Goal: Task Accomplishment & Management: Manage account settings

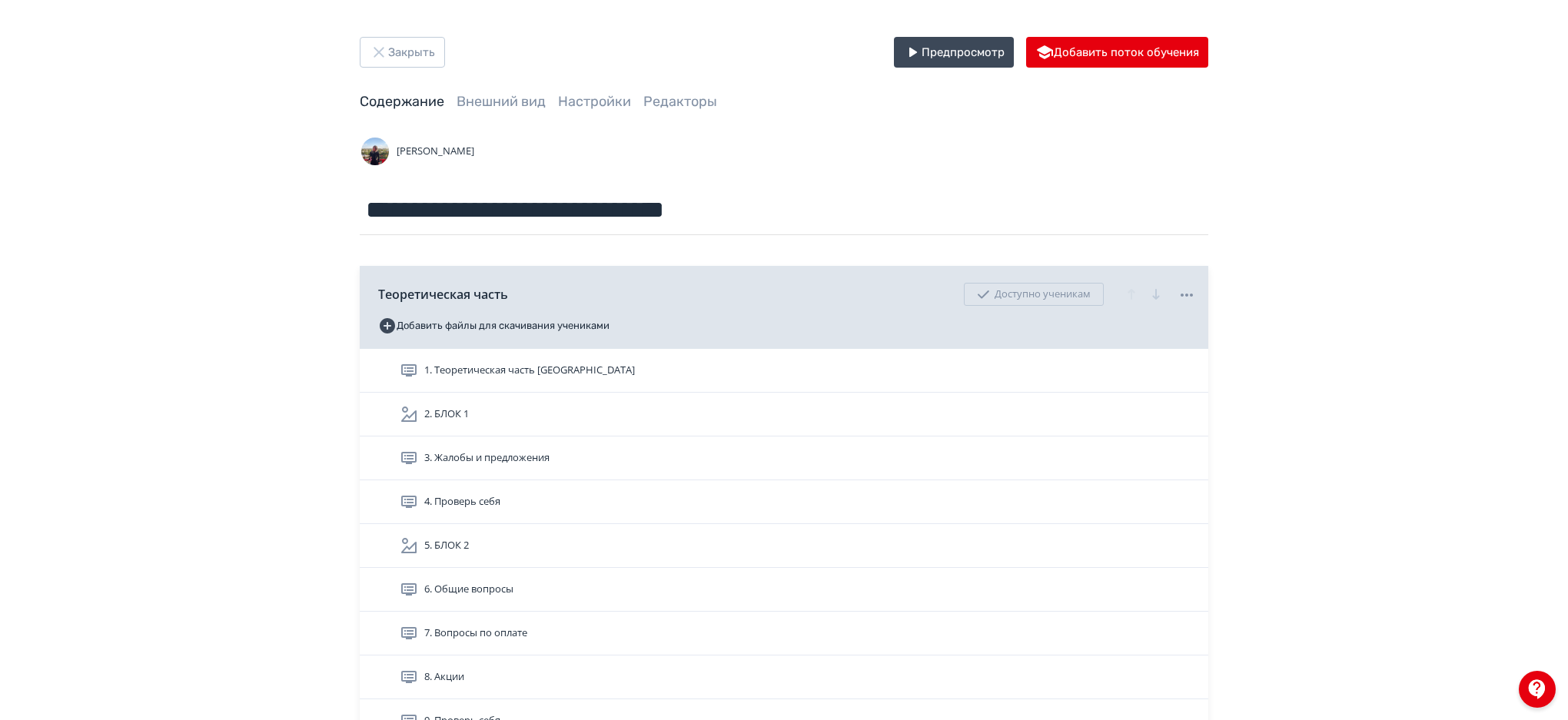
scroll to position [901, 0]
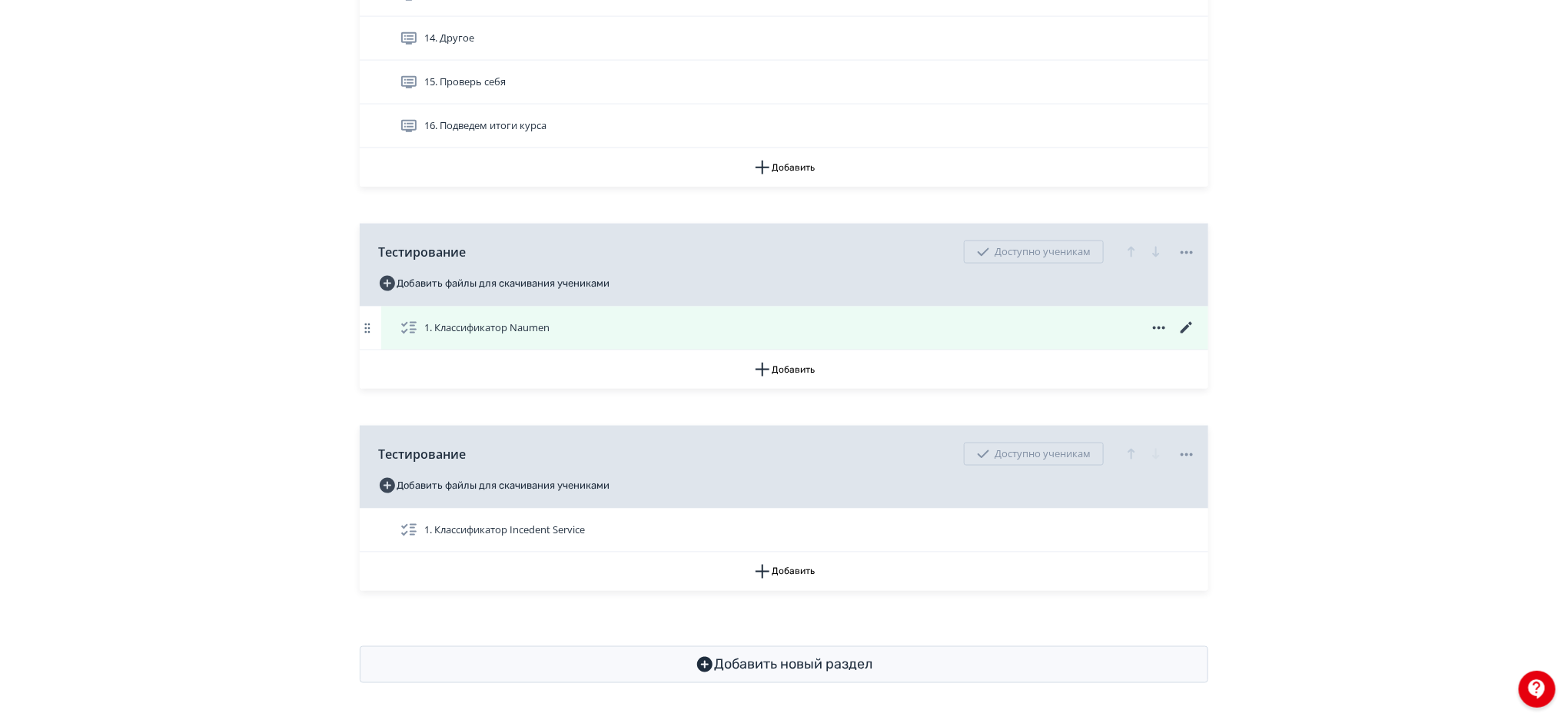
click at [1186, 327] on icon at bounding box center [1187, 328] width 11 height 11
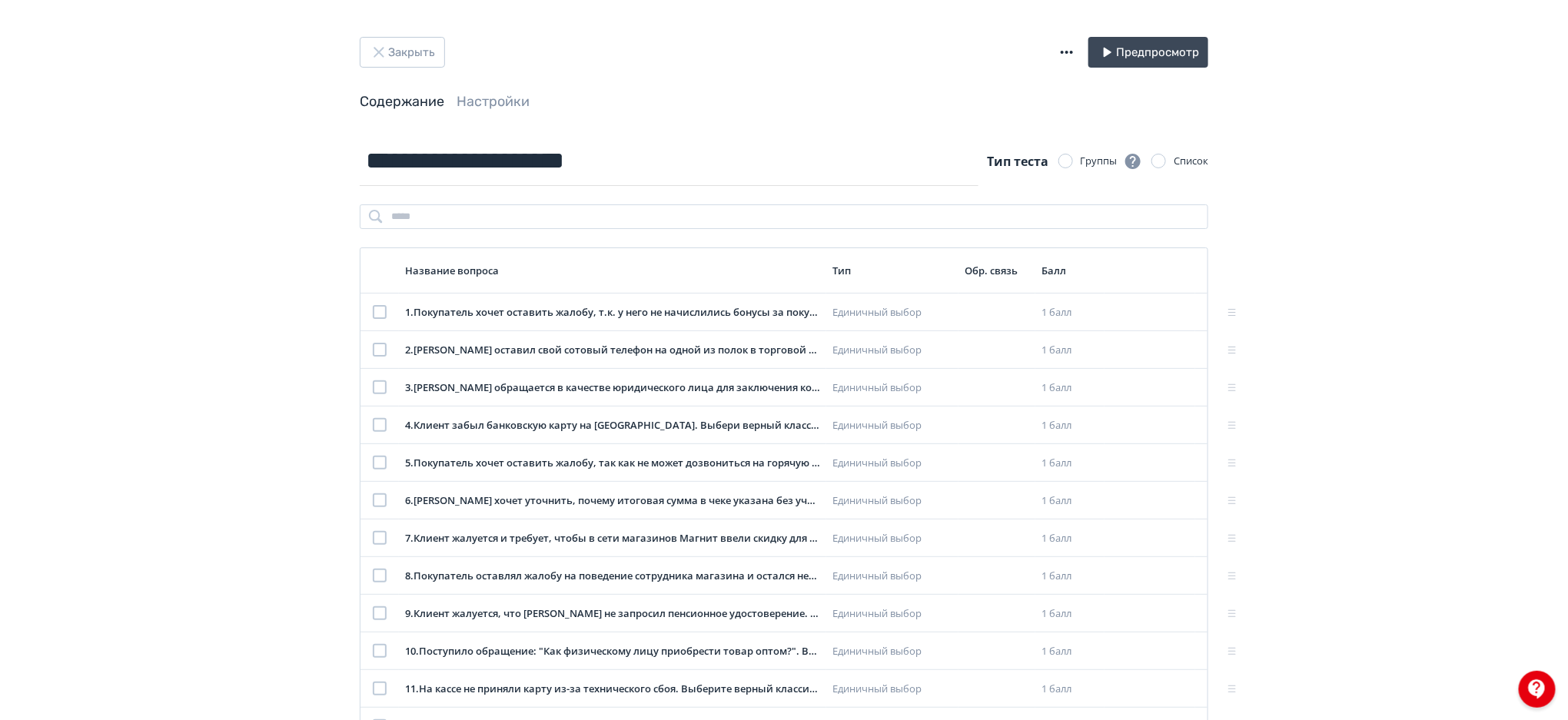
click at [1069, 49] on icon "button" at bounding box center [1067, 52] width 19 height 19
click at [998, 36] on div "Импорт теста в формате GIFT" at bounding box center [971, 37] width 165 height 31
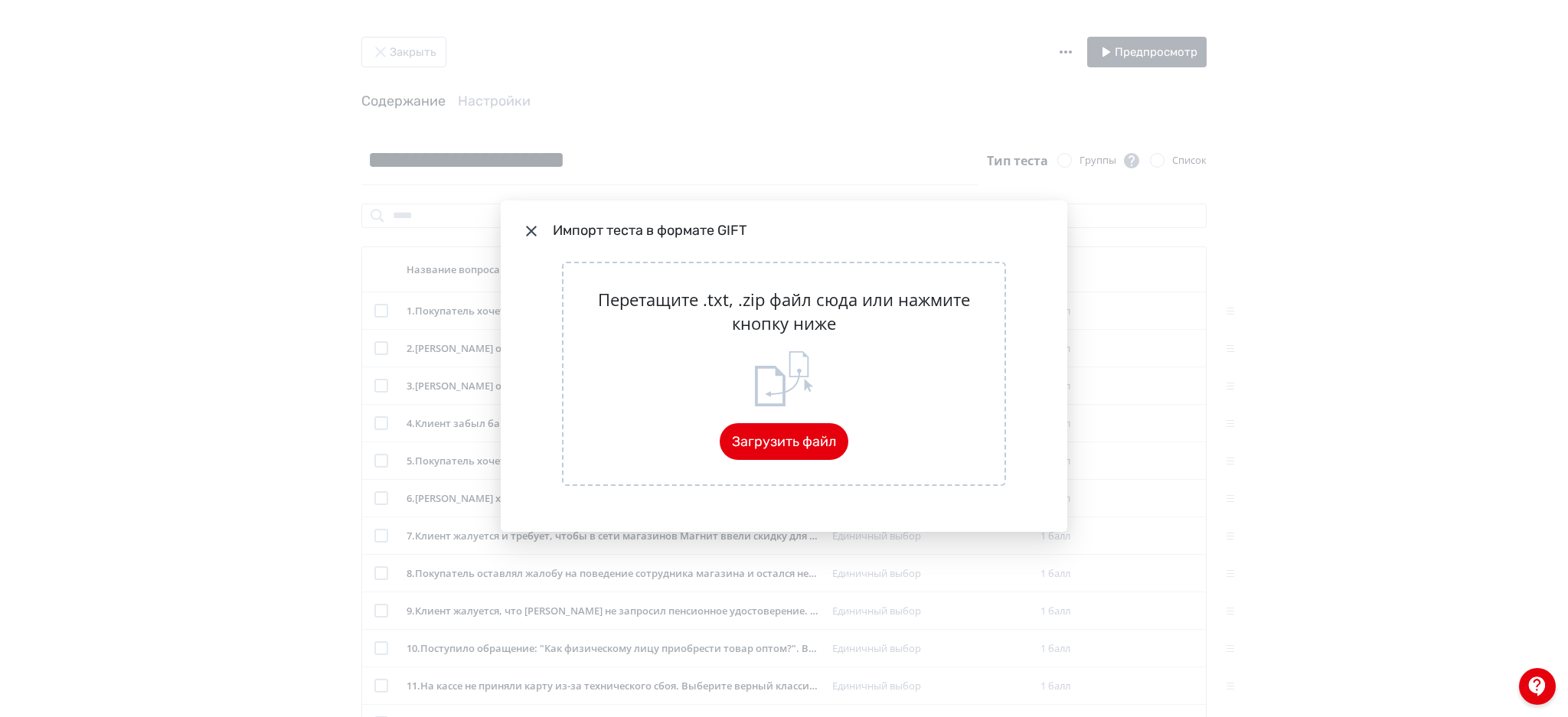
click at [537, 230] on icon "Modal" at bounding box center [531, 230] width 19 height 19
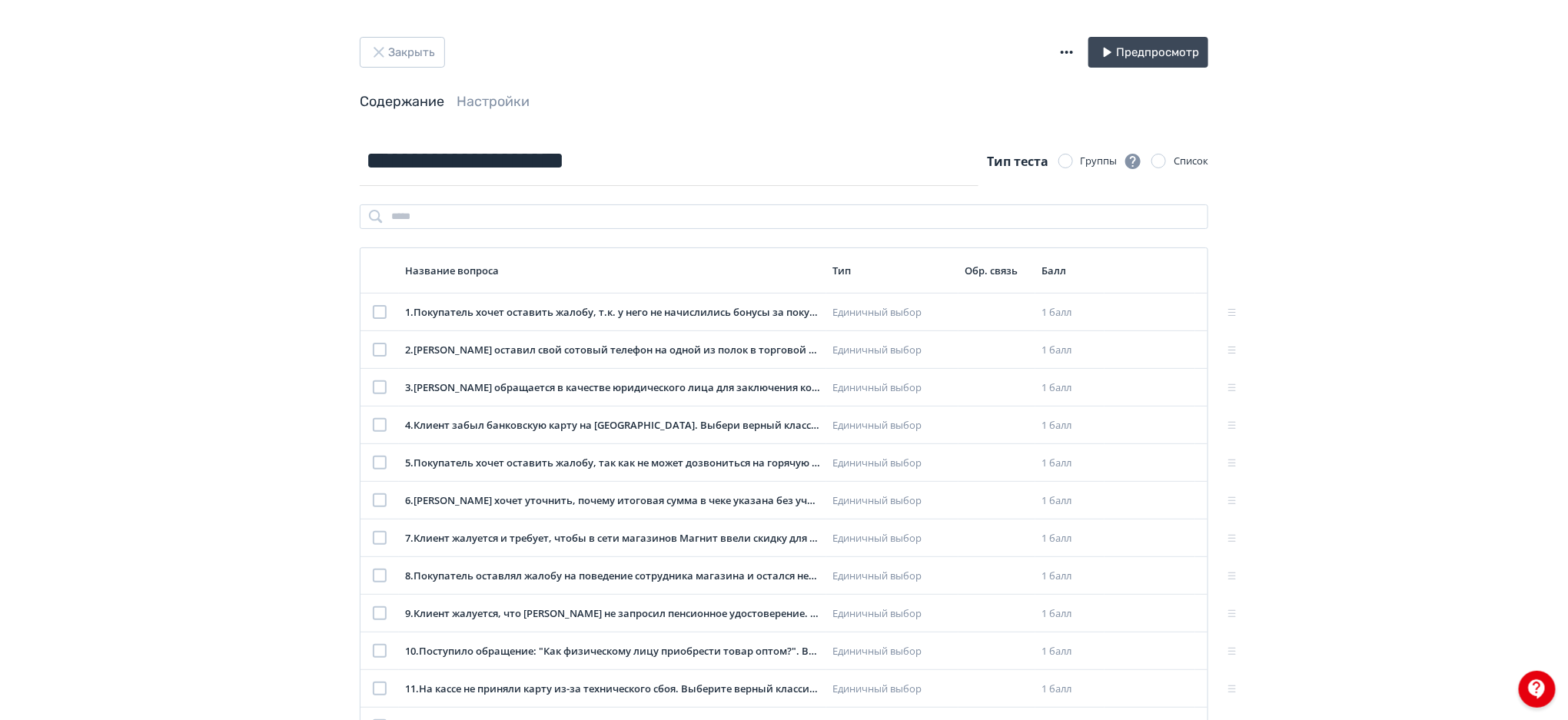
click at [1064, 58] on icon "button" at bounding box center [1067, 52] width 19 height 19
click at [951, 78] on div "Экспорт теста в GIFT" at bounding box center [971, 69] width 165 height 31
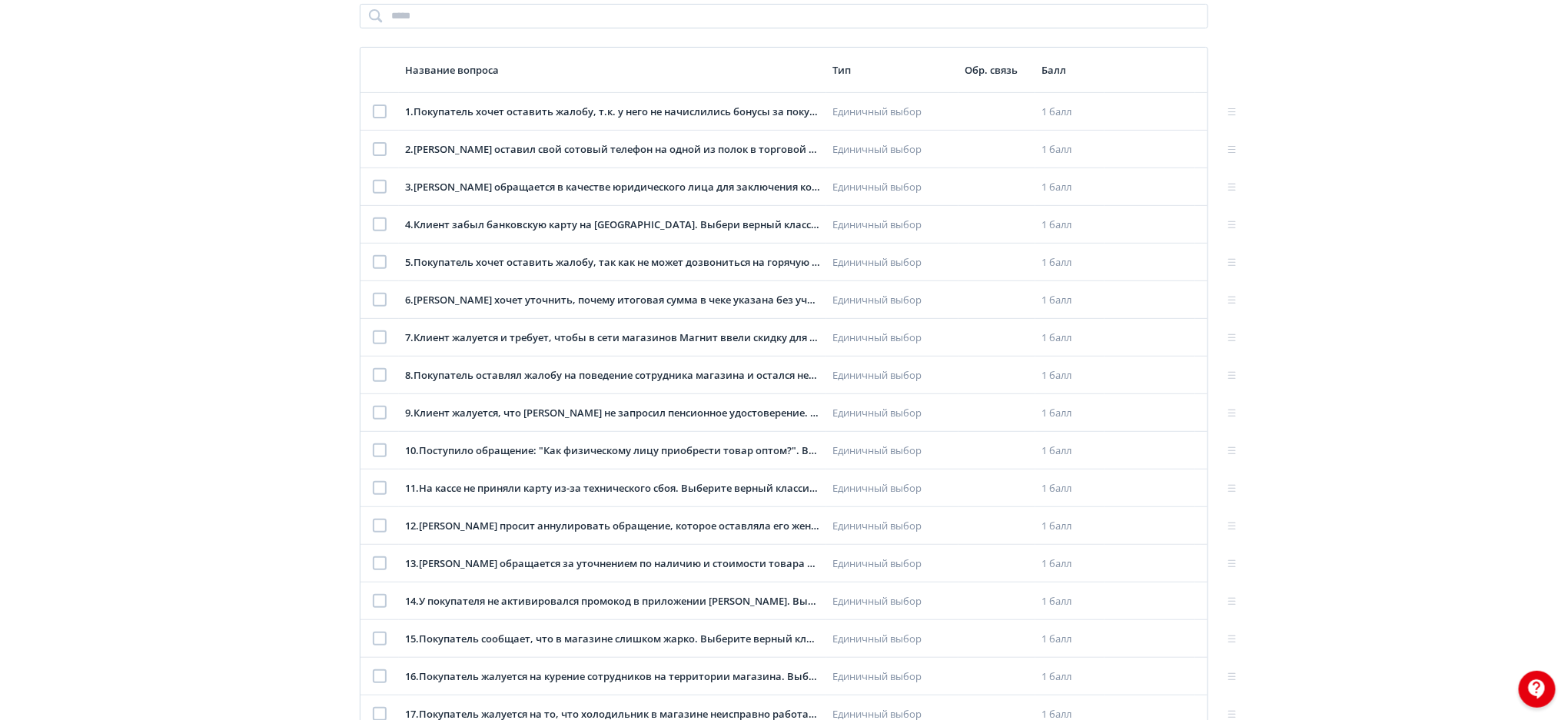
scroll to position [216, 0]
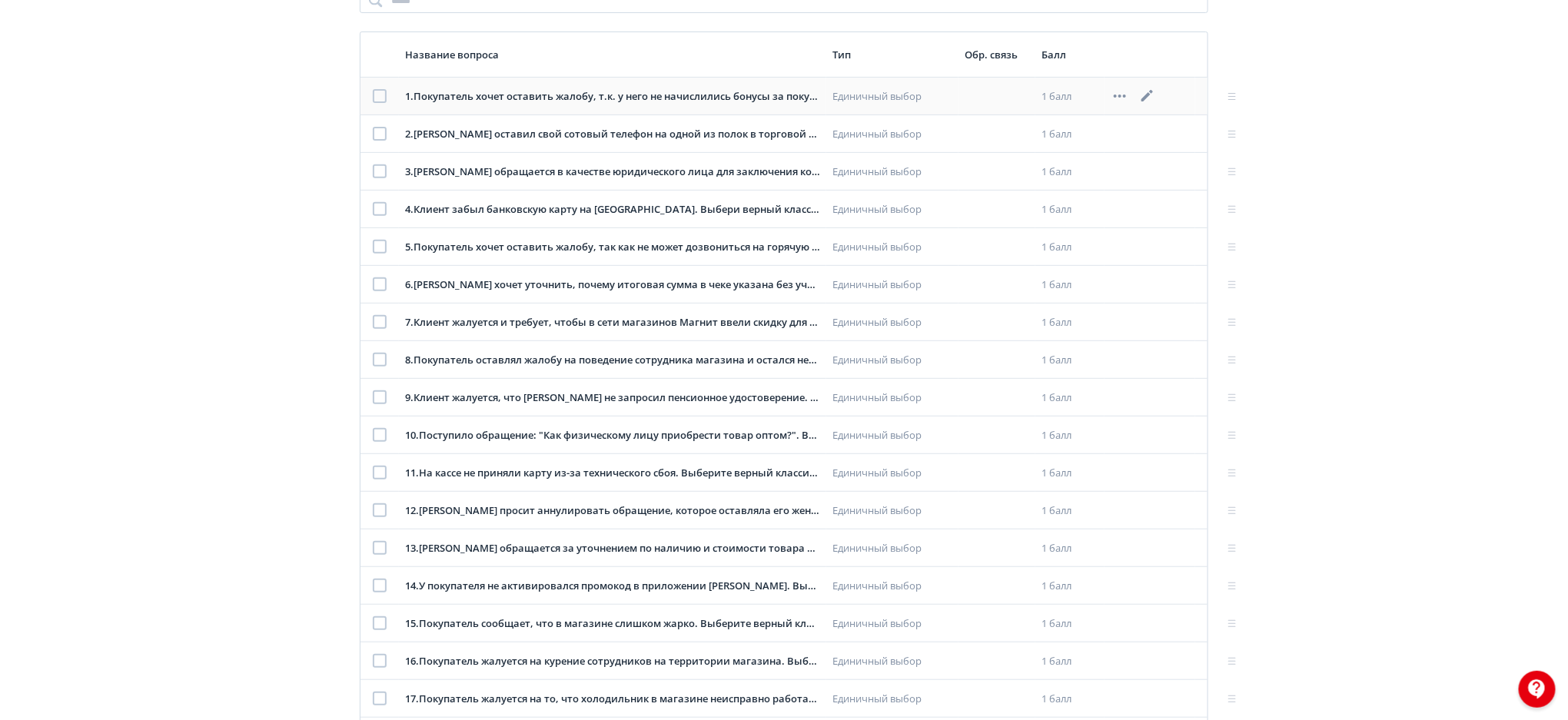
click at [1141, 95] on icon at bounding box center [1147, 95] width 19 height 19
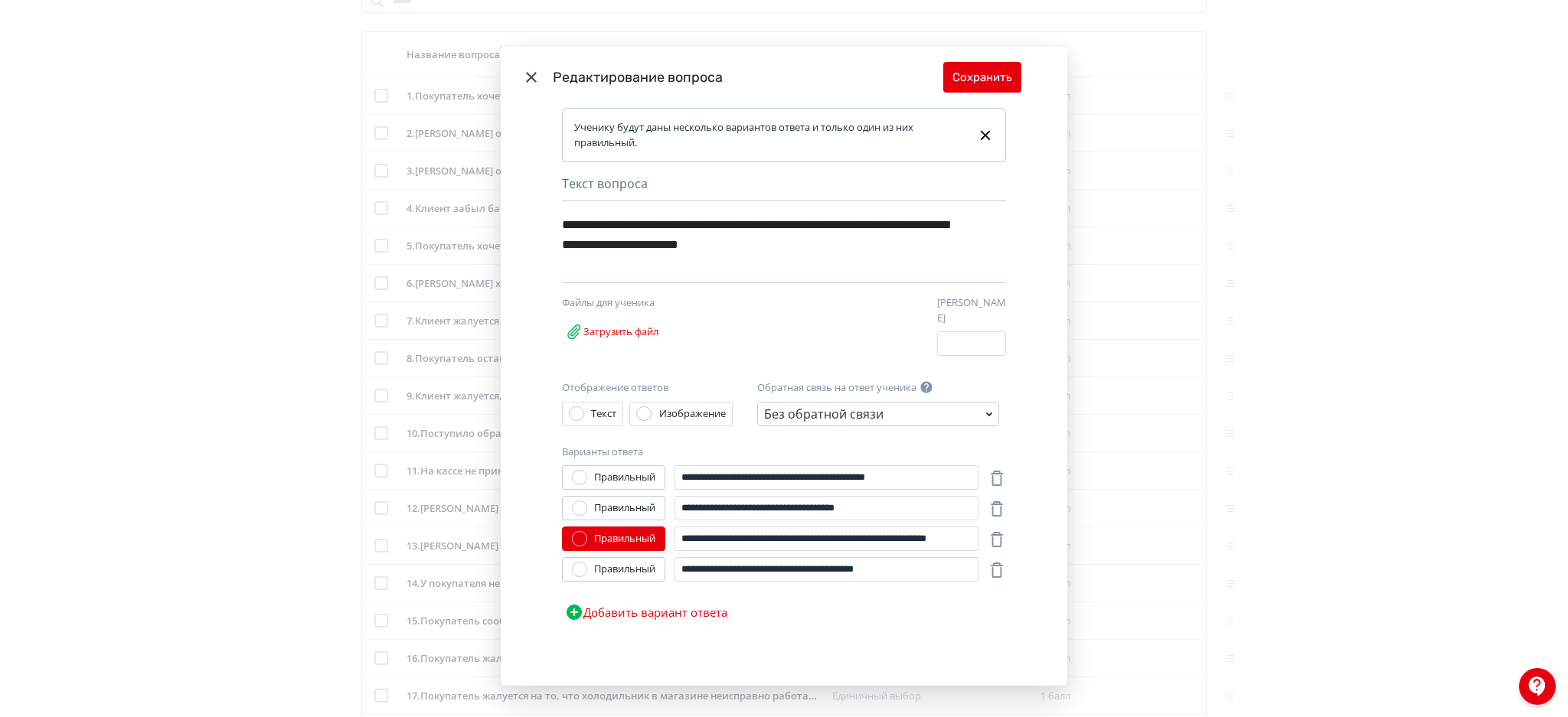
click at [534, 82] on icon "Modal" at bounding box center [531, 77] width 19 height 19
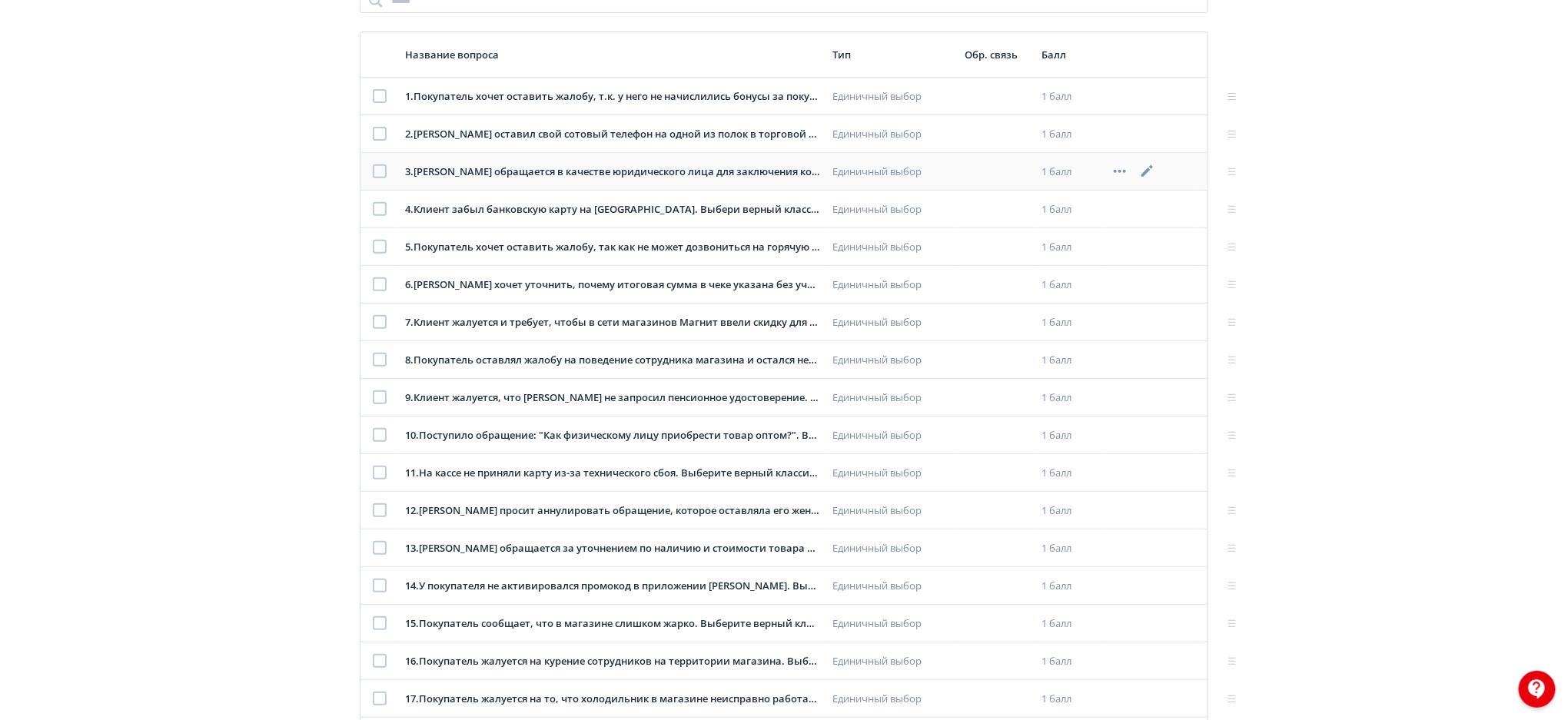
click at [1145, 169] on icon at bounding box center [1147, 171] width 19 height 19
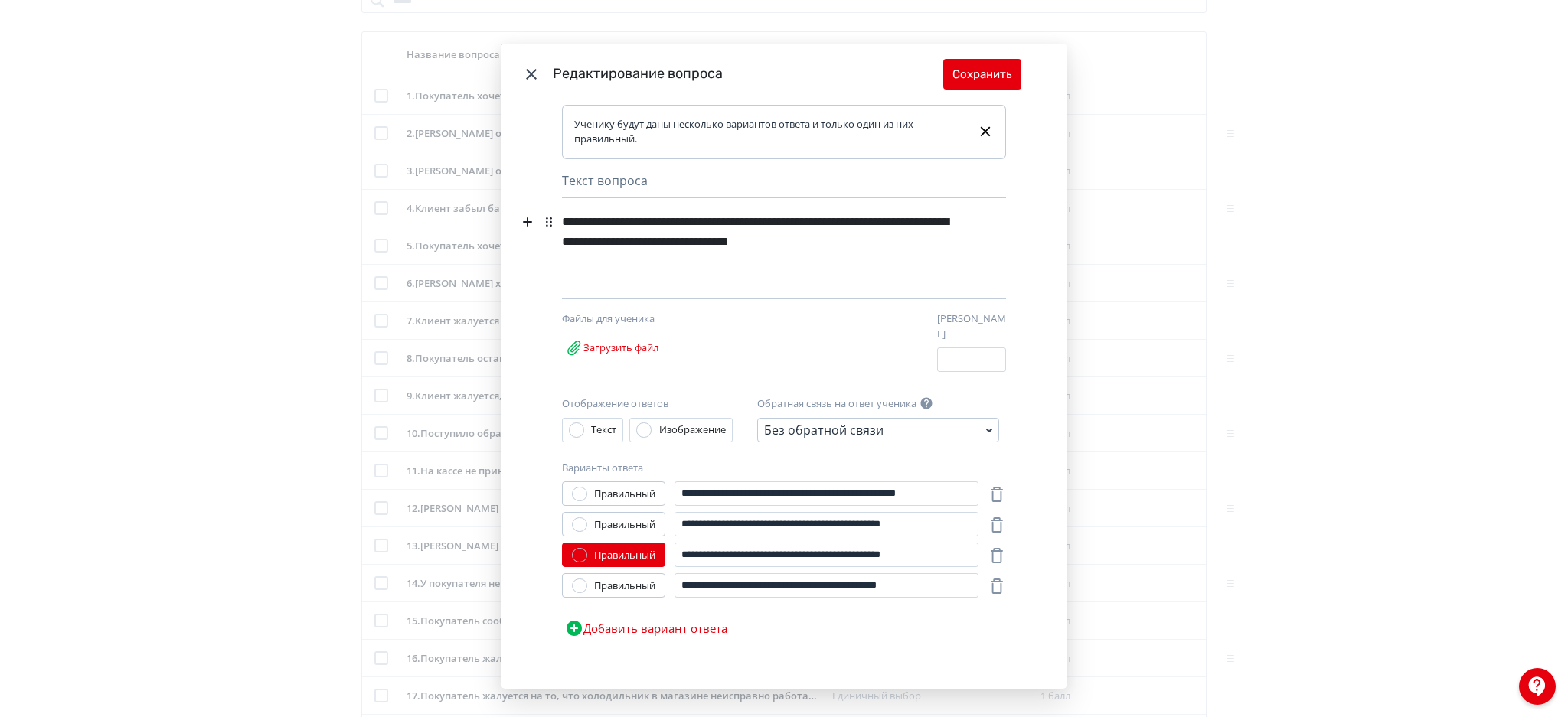
click at [526, 70] on icon "Modal" at bounding box center [530, 73] width 10 height 10
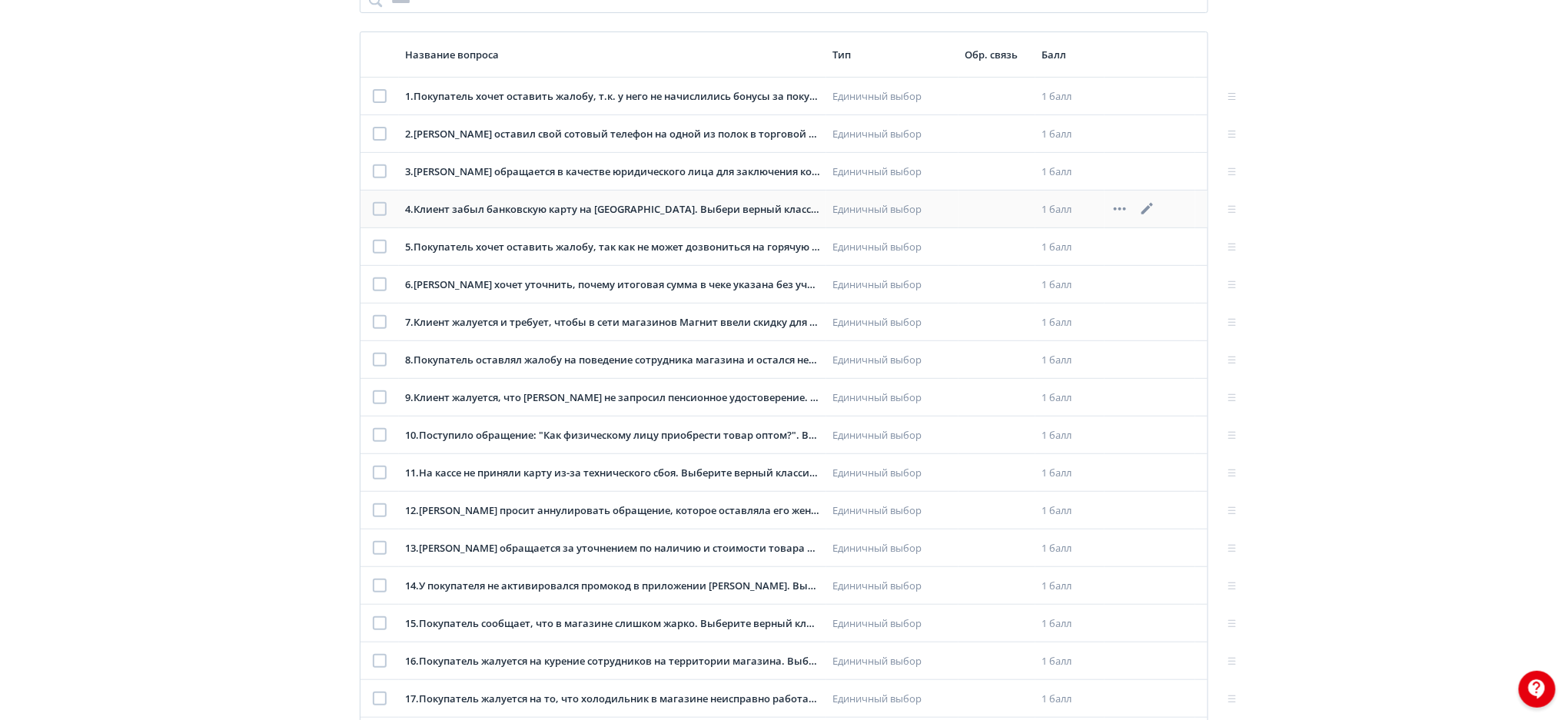
click at [375, 208] on div at bounding box center [380, 209] width 14 height 14
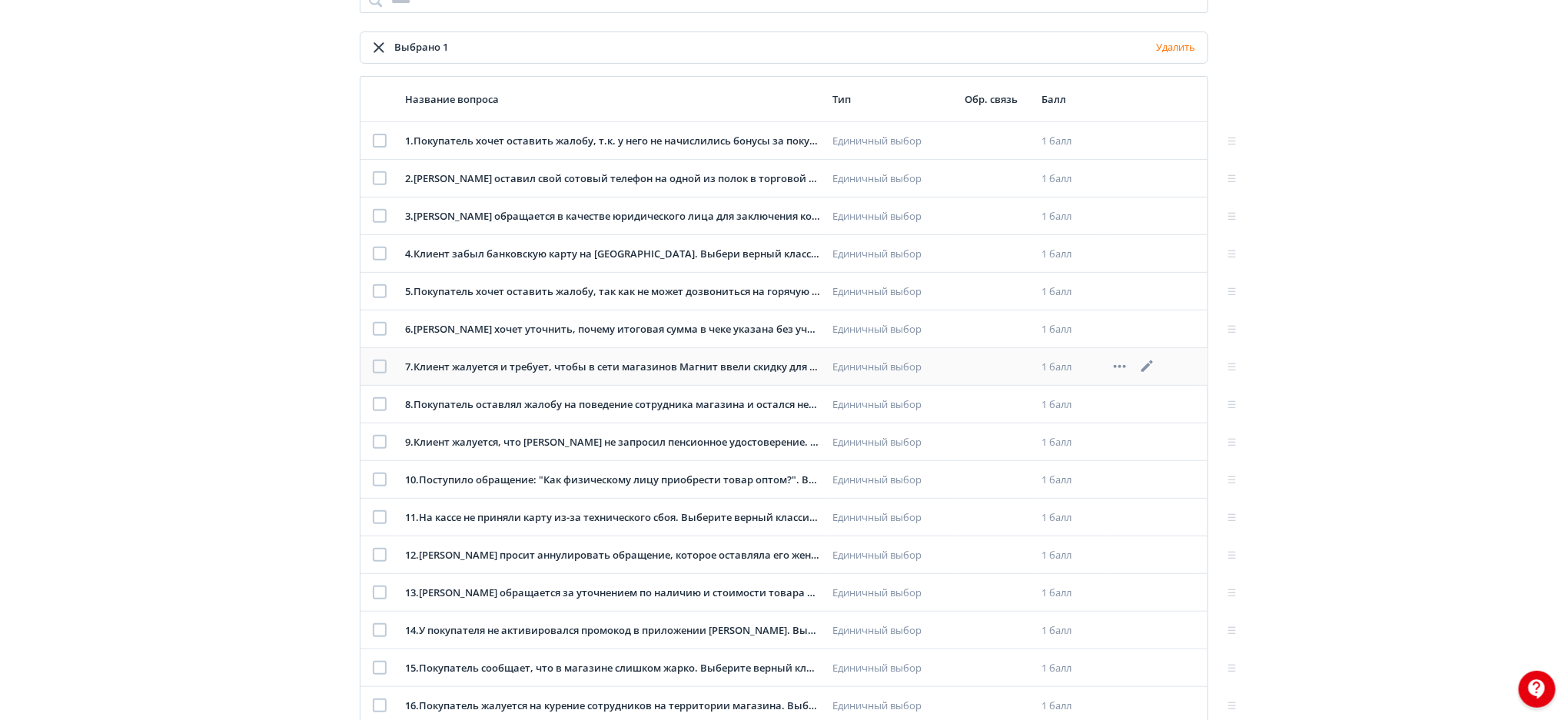
click at [379, 361] on div at bounding box center [380, 366] width 14 height 14
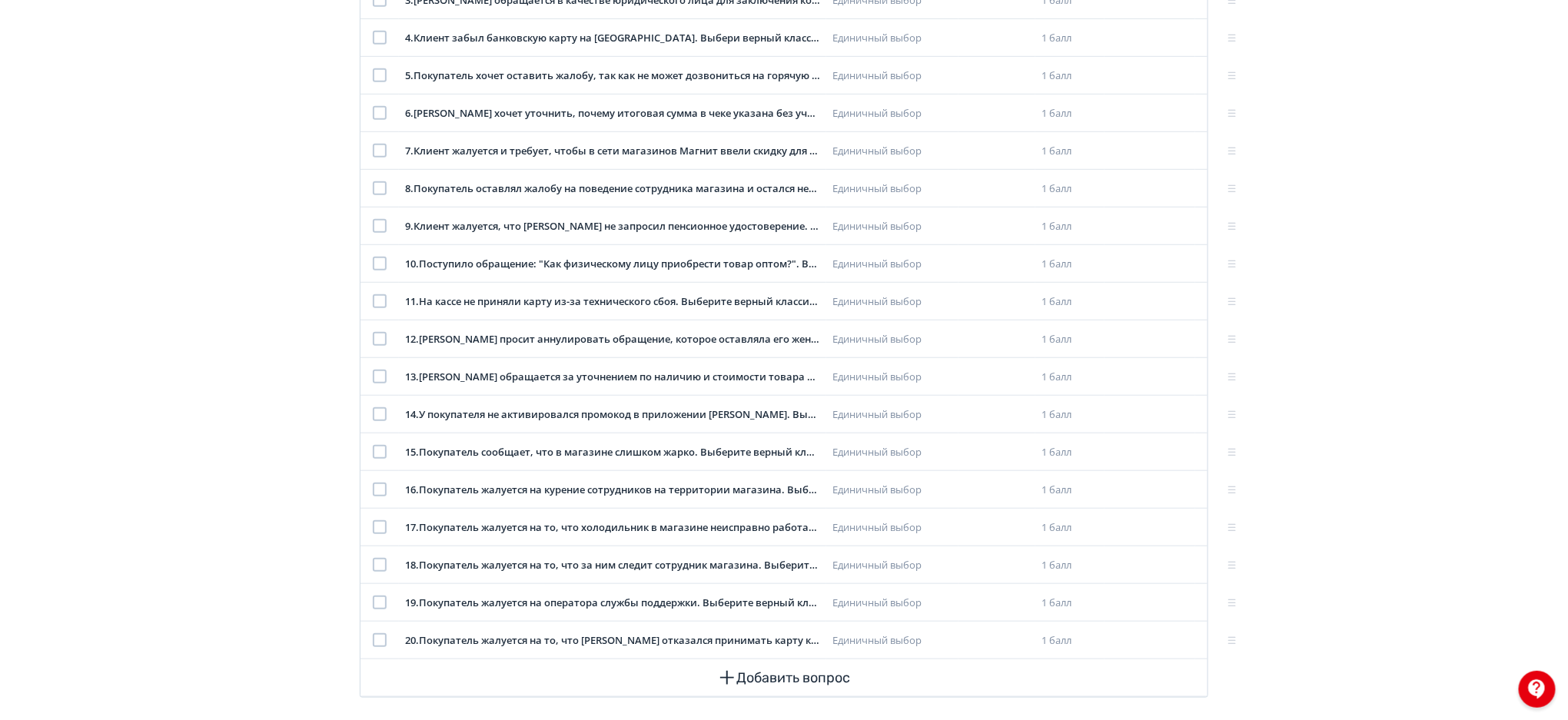
scroll to position [447, 0]
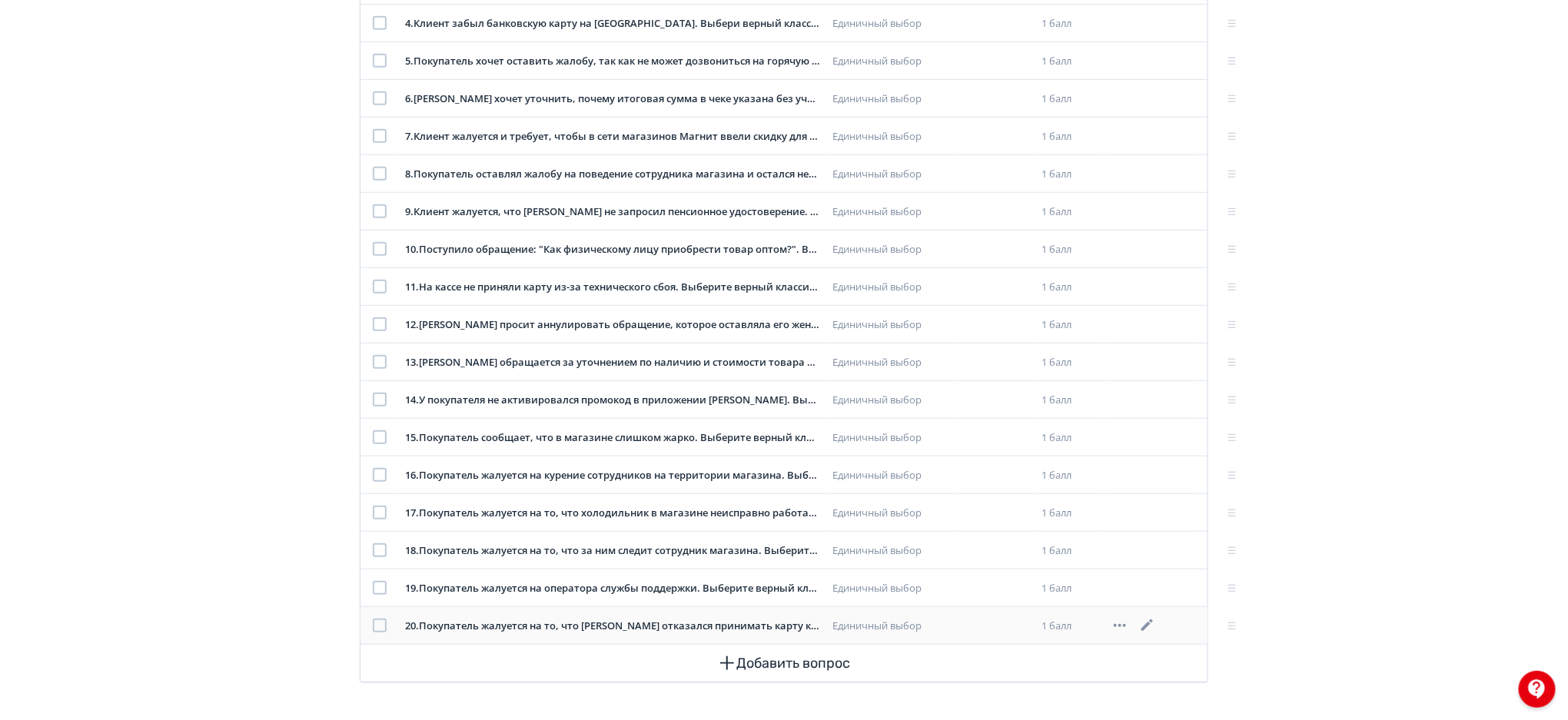
click at [376, 622] on div at bounding box center [380, 625] width 14 height 14
click at [376, 398] on div at bounding box center [380, 399] width 14 height 14
click at [374, 323] on div at bounding box center [380, 324] width 14 height 14
click at [384, 287] on div at bounding box center [380, 286] width 14 height 14
click at [378, 254] on div at bounding box center [380, 248] width 14 height 14
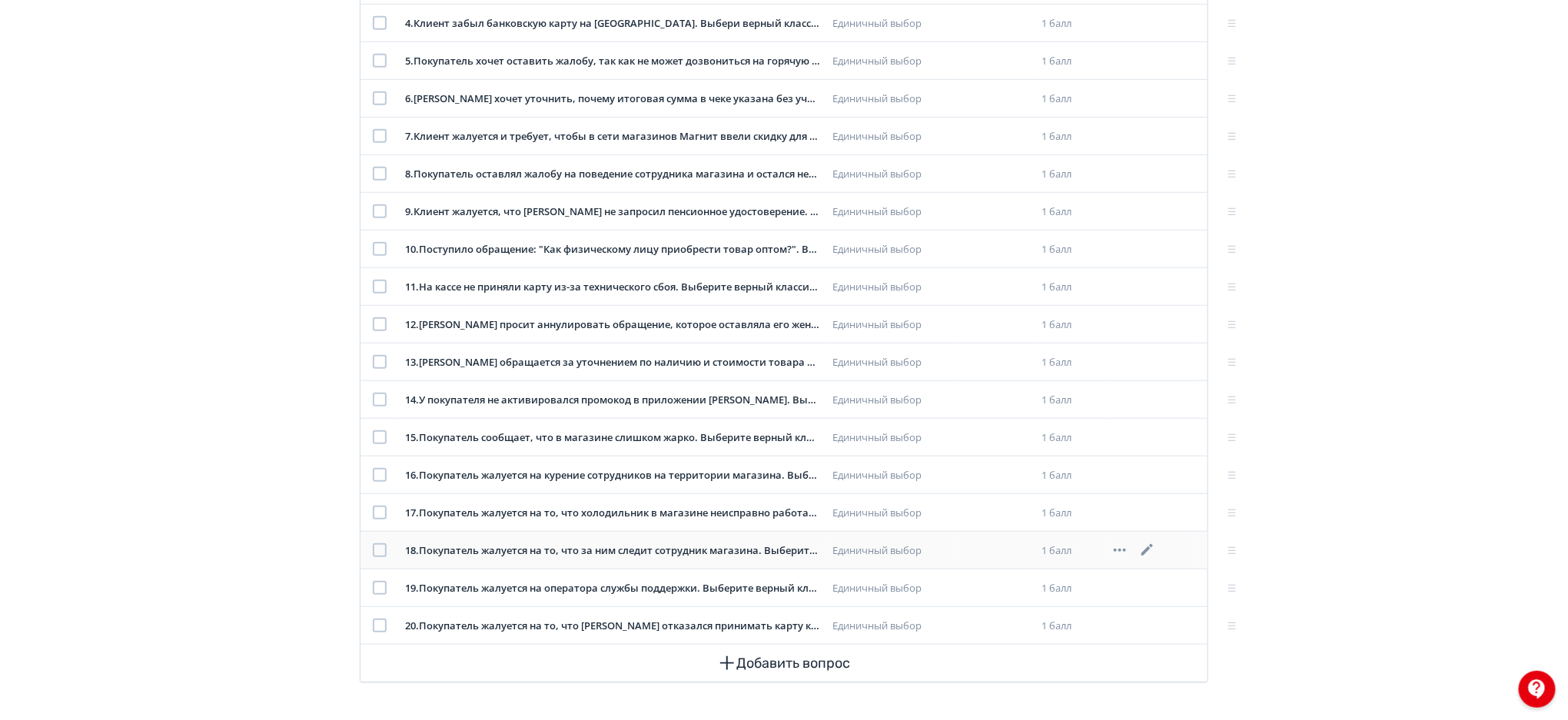
click at [382, 548] on div at bounding box center [380, 549] width 14 height 14
click at [377, 474] on div at bounding box center [380, 474] width 14 height 14
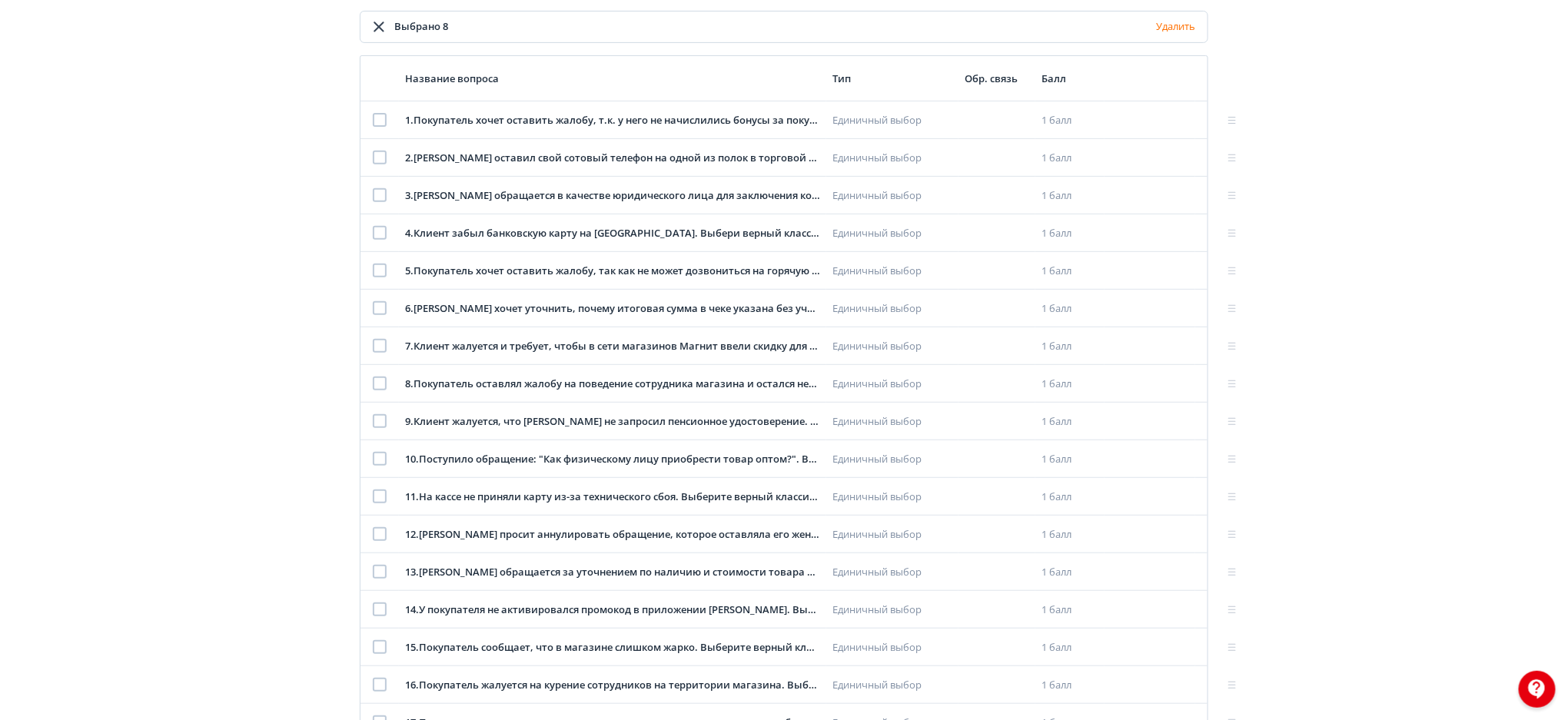
scroll to position [239, 0]
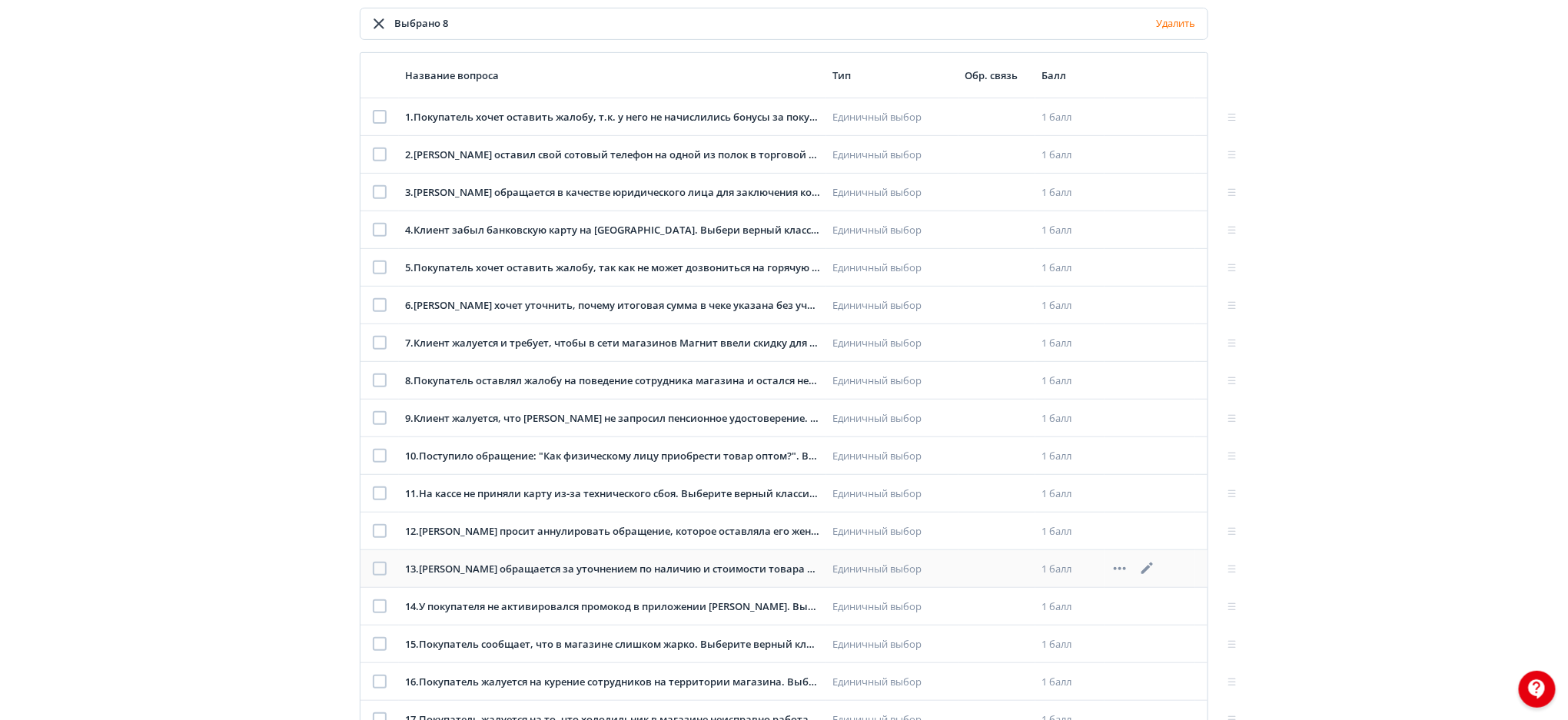
click at [378, 570] on div at bounding box center [380, 568] width 14 height 14
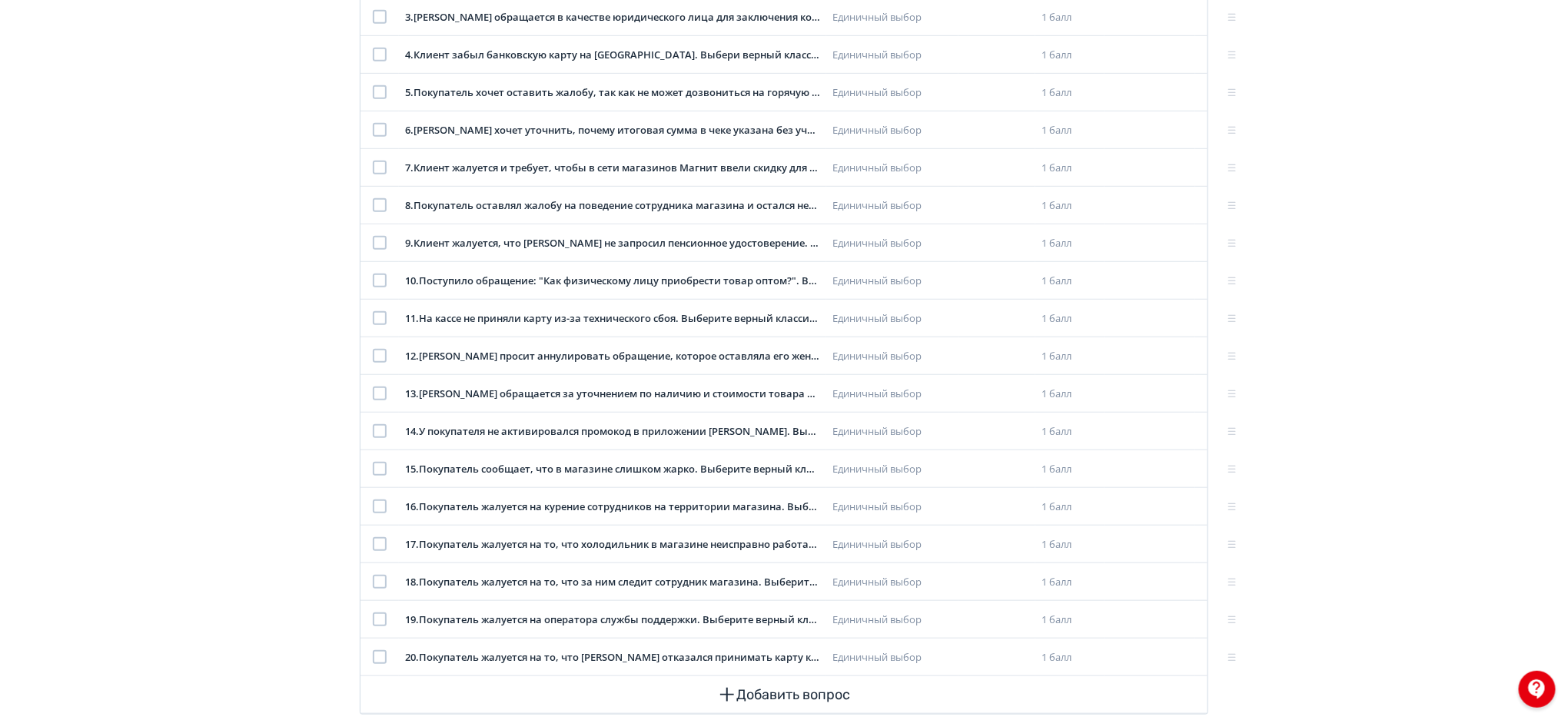
scroll to position [413, 0]
click at [374, 473] on div at bounding box center [380, 470] width 14 height 14
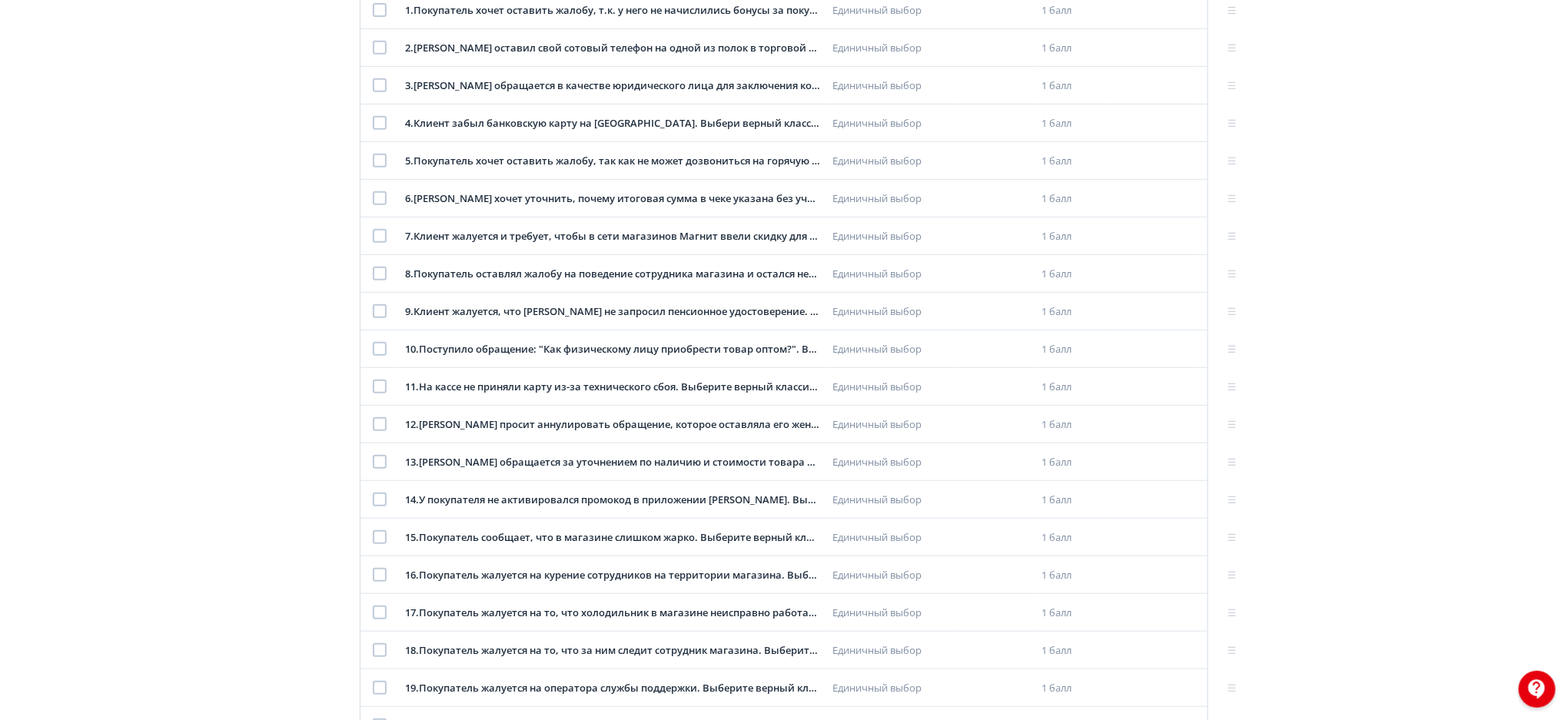
scroll to position [337, 0]
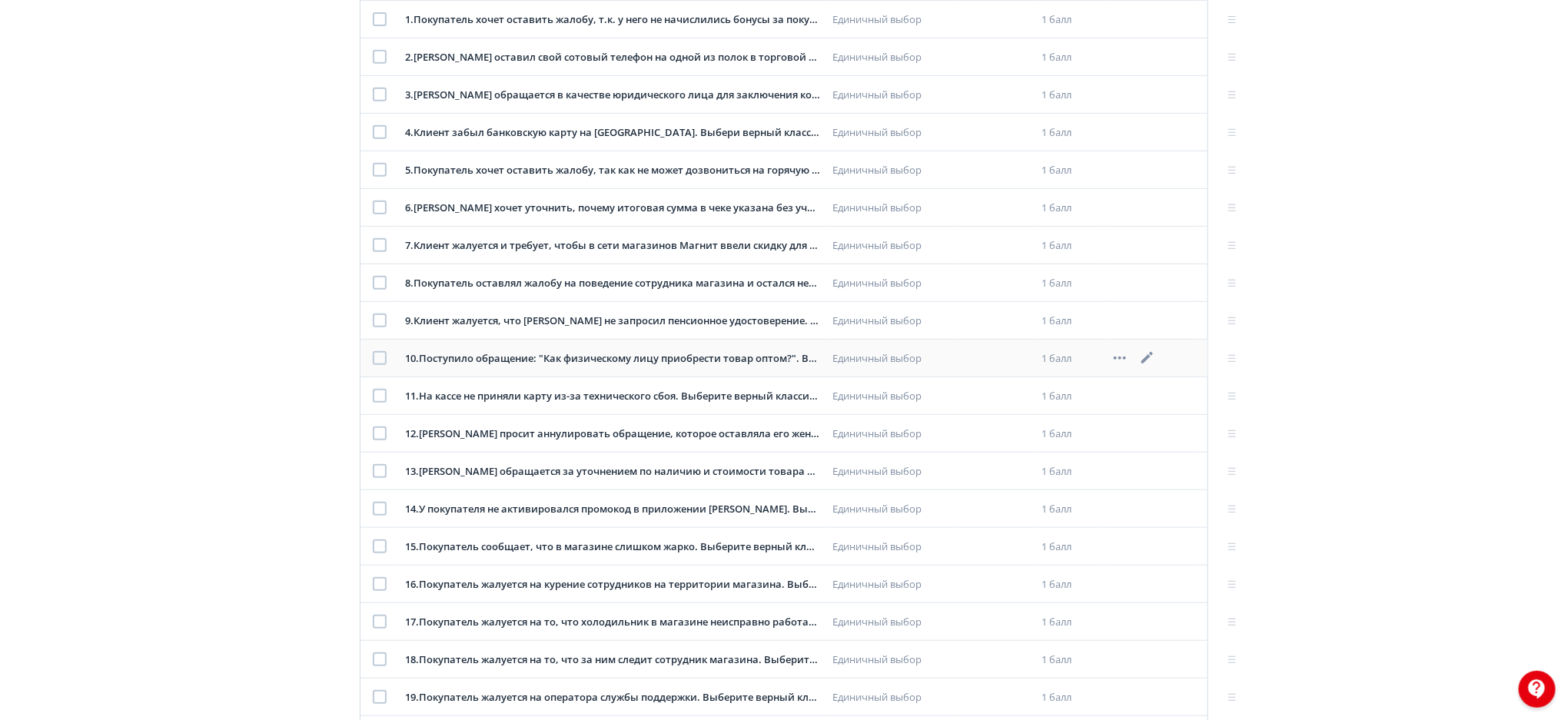
click at [382, 354] on div at bounding box center [380, 358] width 14 height 14
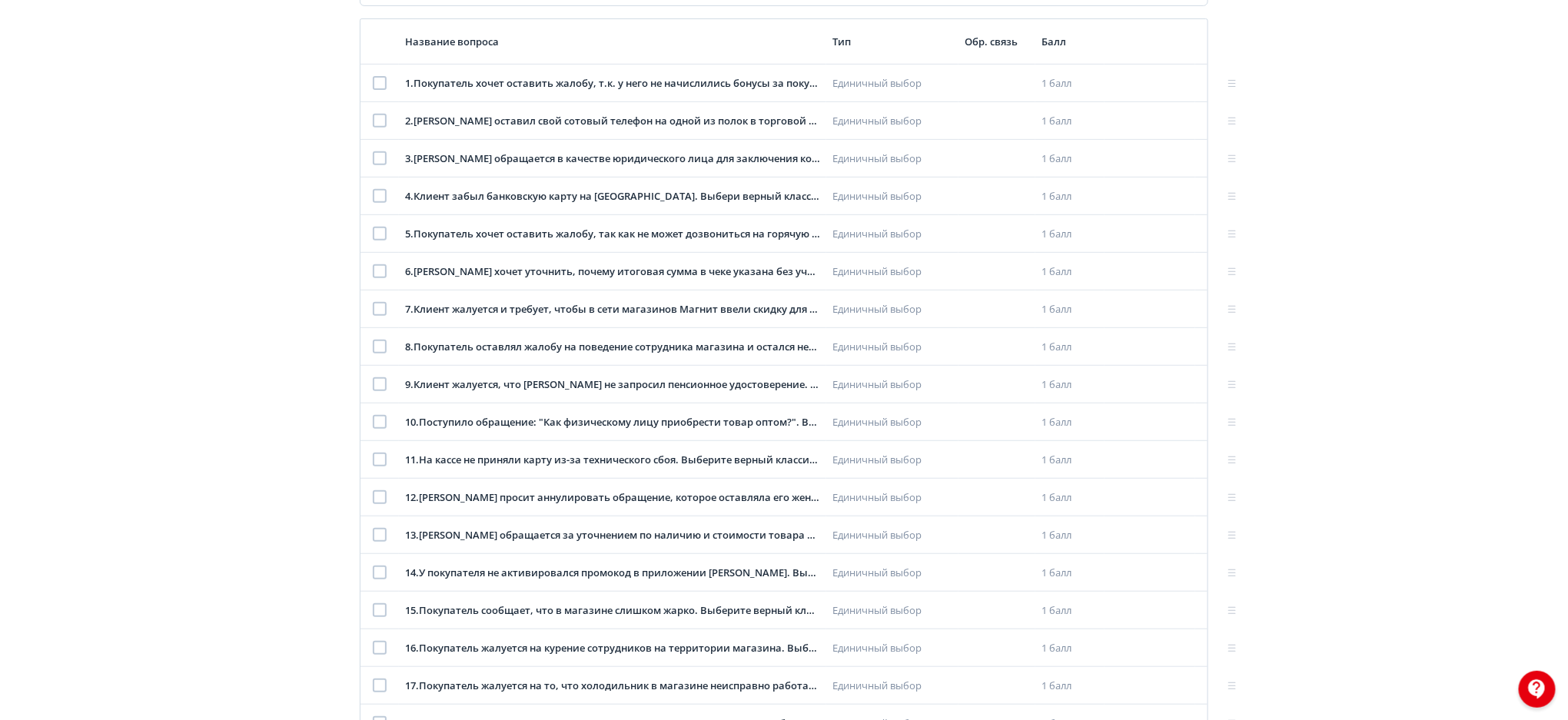
scroll to position [234, 0]
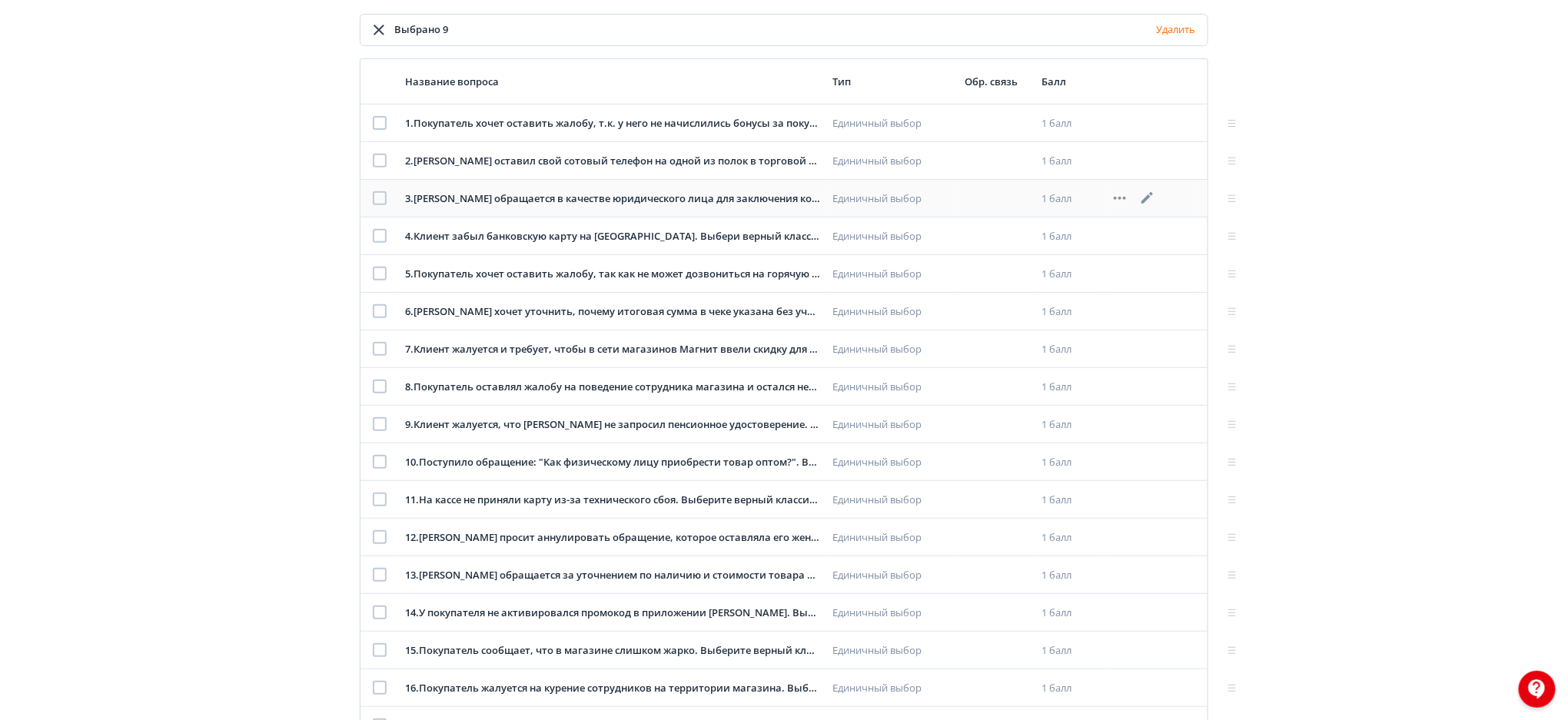
click at [381, 196] on div at bounding box center [380, 197] width 14 height 14
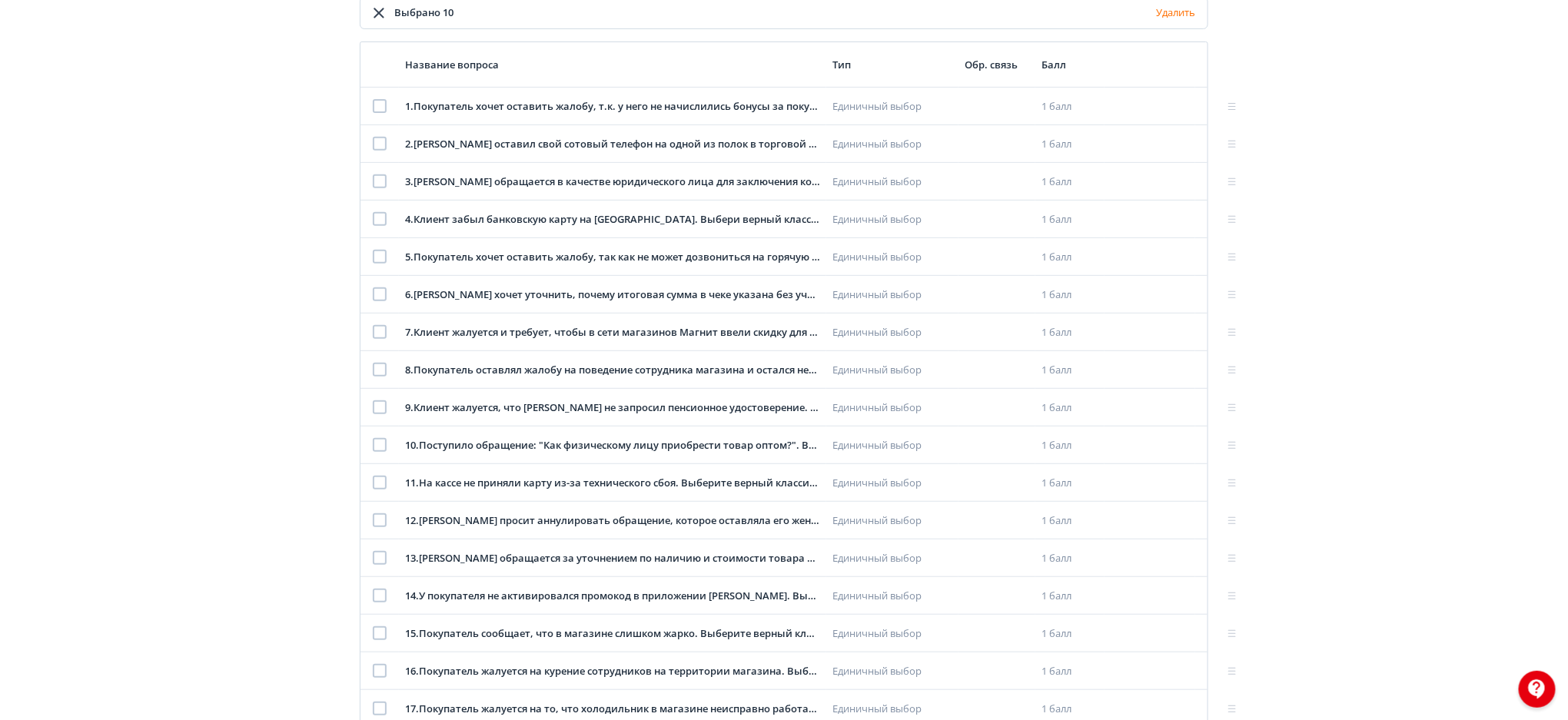
scroll to position [254, 0]
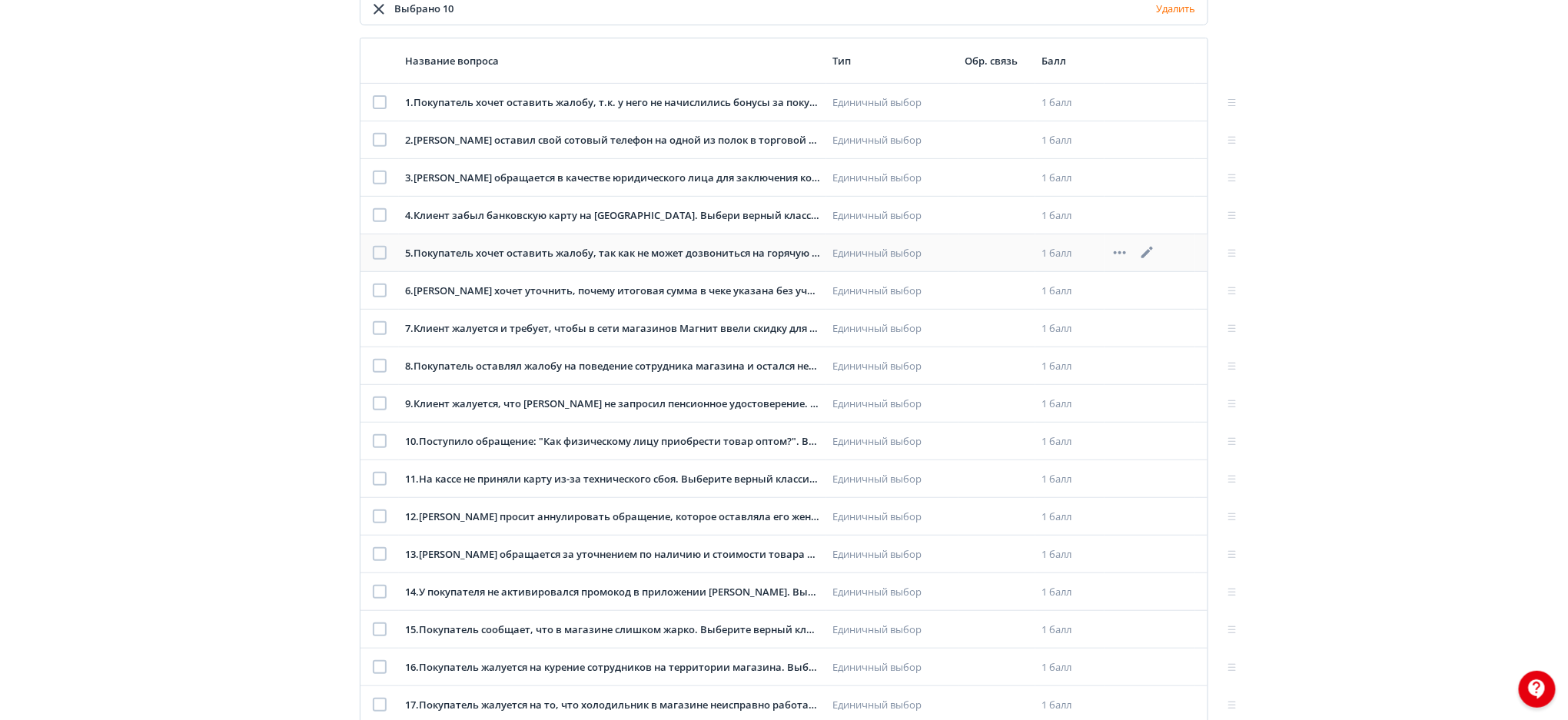
click at [376, 249] on div at bounding box center [380, 252] width 14 height 14
drag, startPoint x: 1567, startPoint y: 281, endPoint x: 1571, endPoint y: 338, distance: 57.1
click at [1567, 338] on html "**********" at bounding box center [784, 106] width 1568 height 720
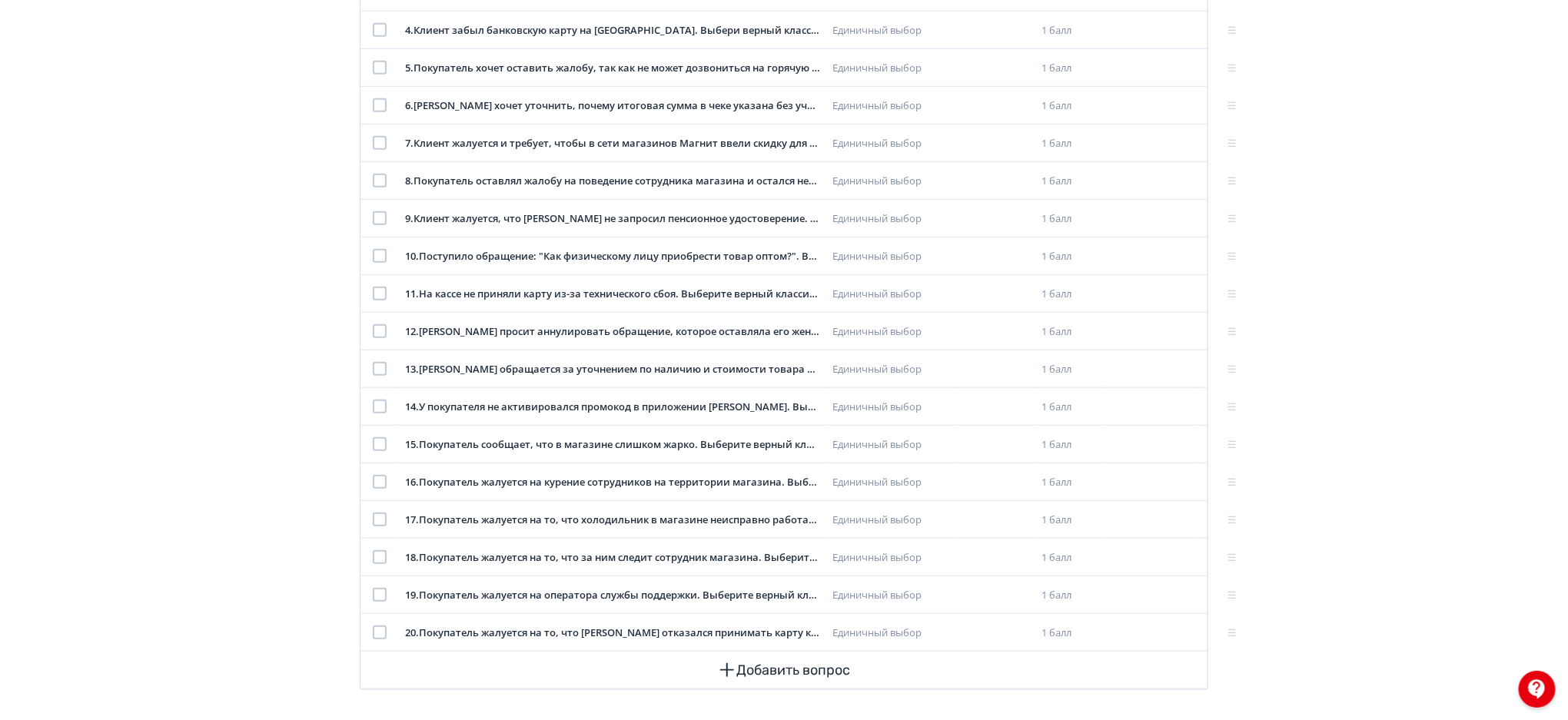
scroll to position [447, 0]
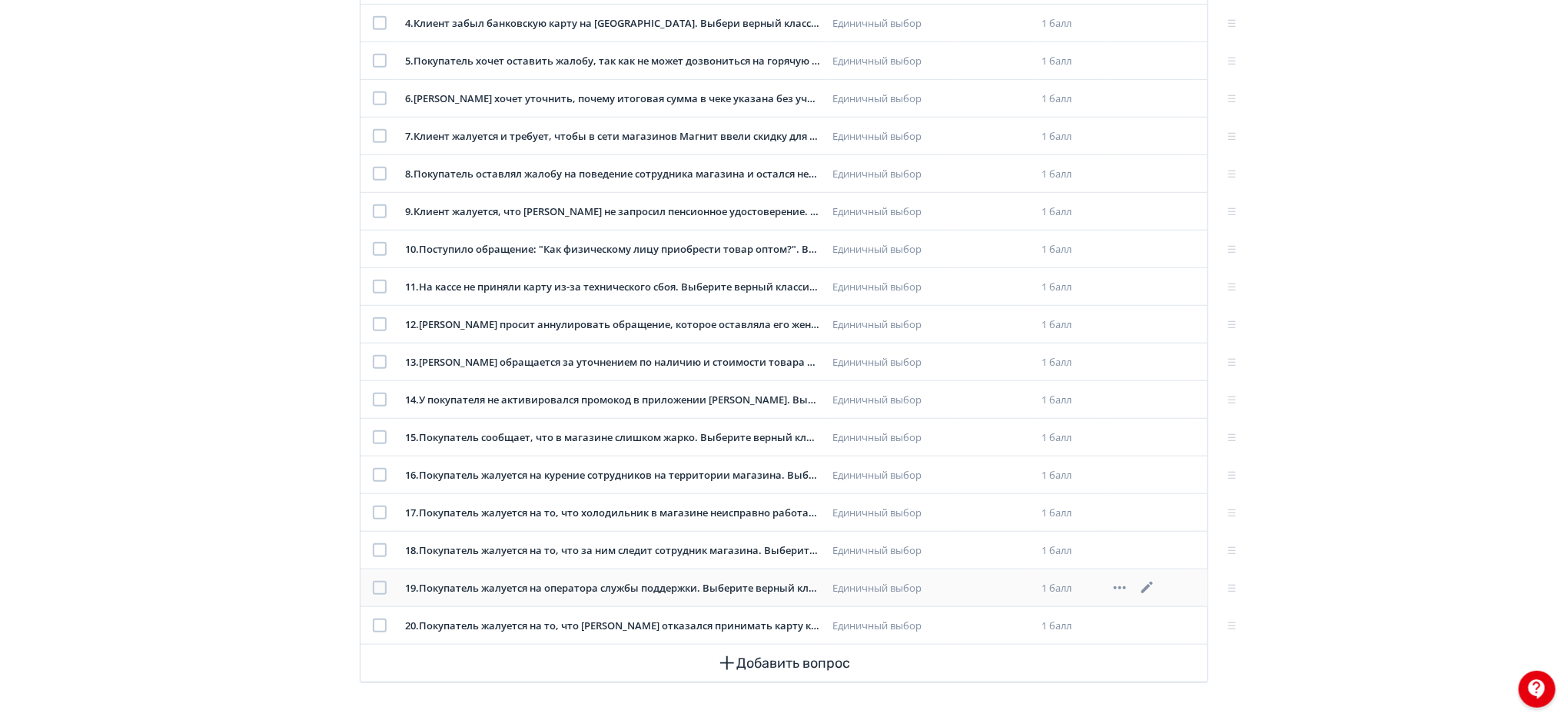
click at [379, 585] on div at bounding box center [380, 587] width 14 height 14
click at [375, 434] on div at bounding box center [380, 437] width 14 height 14
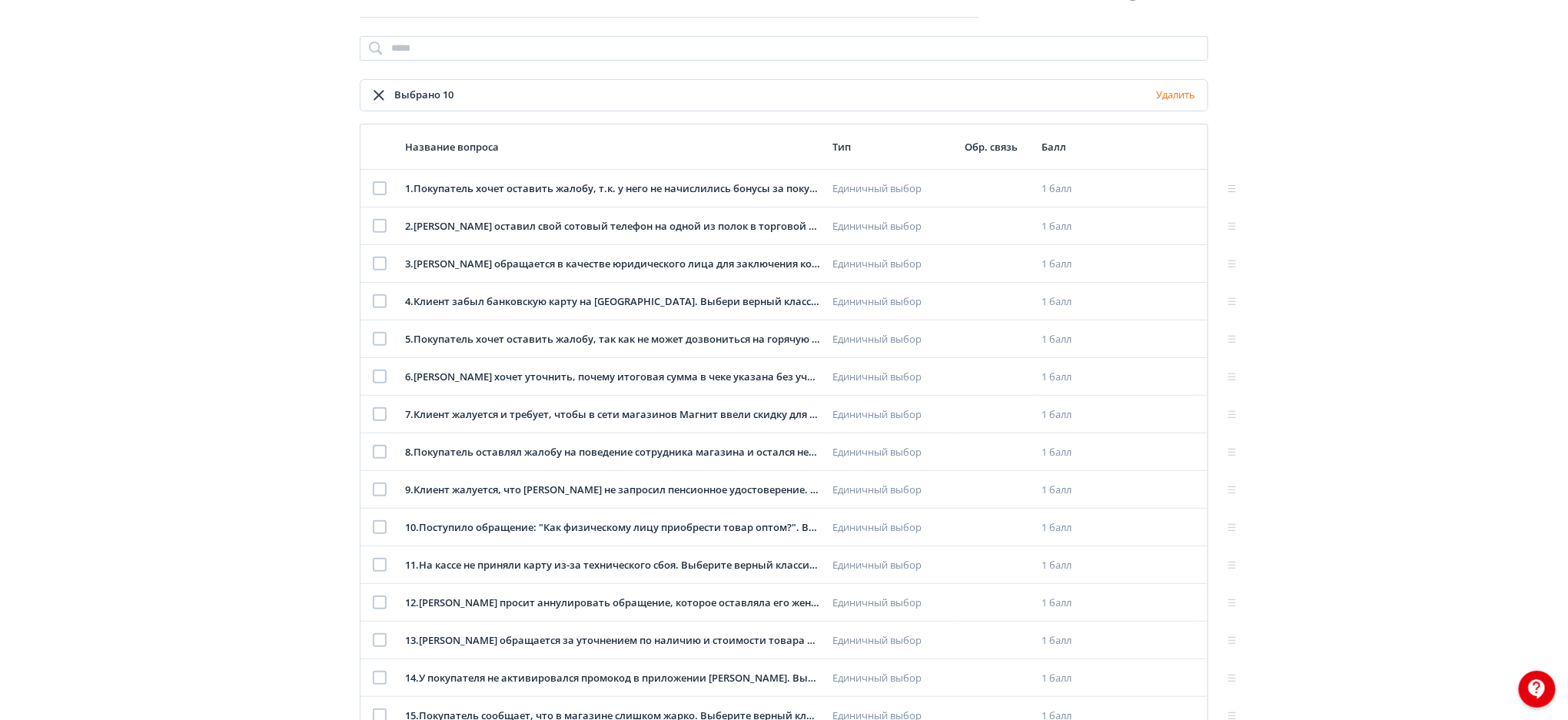
scroll to position [160, 0]
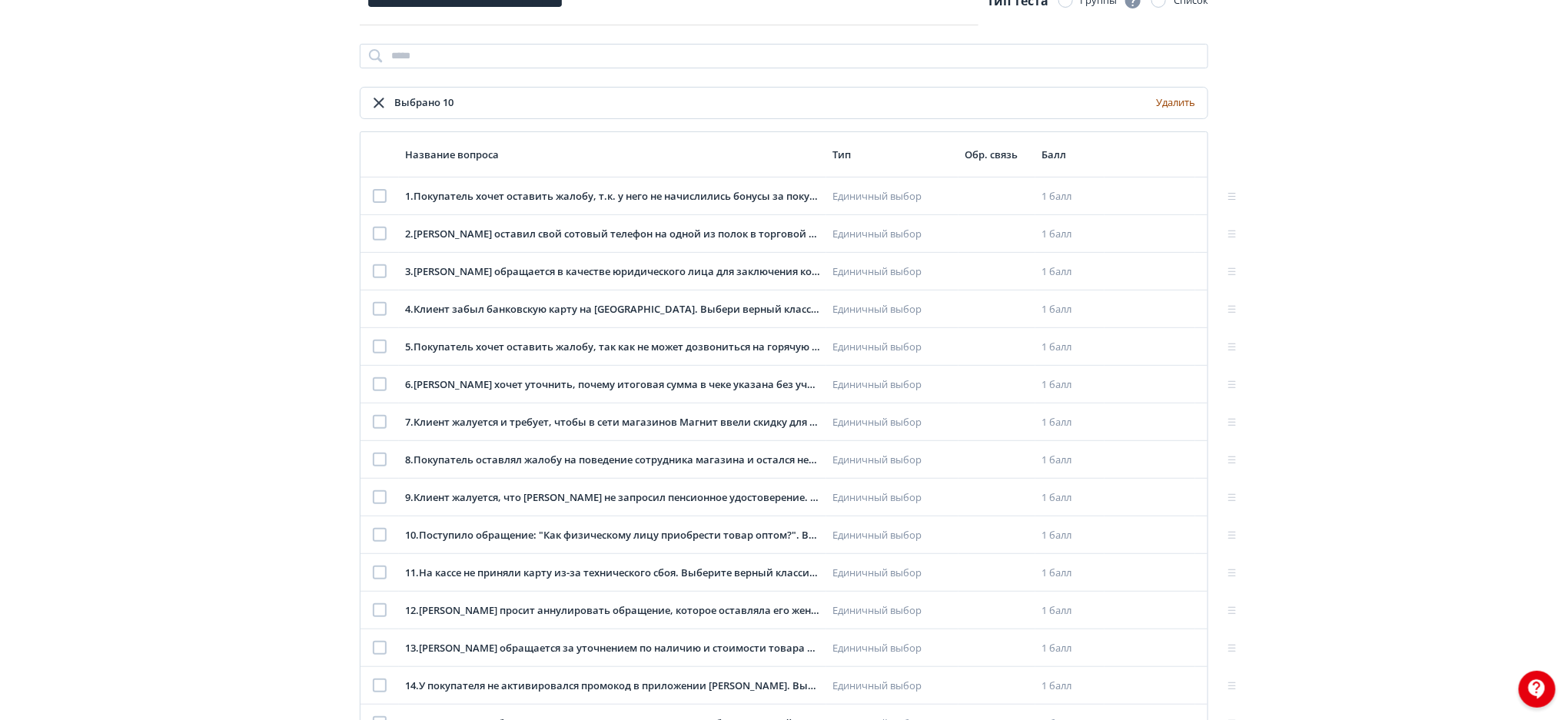
click at [1171, 100] on button "Удалить" at bounding box center [1175, 103] width 45 height 24
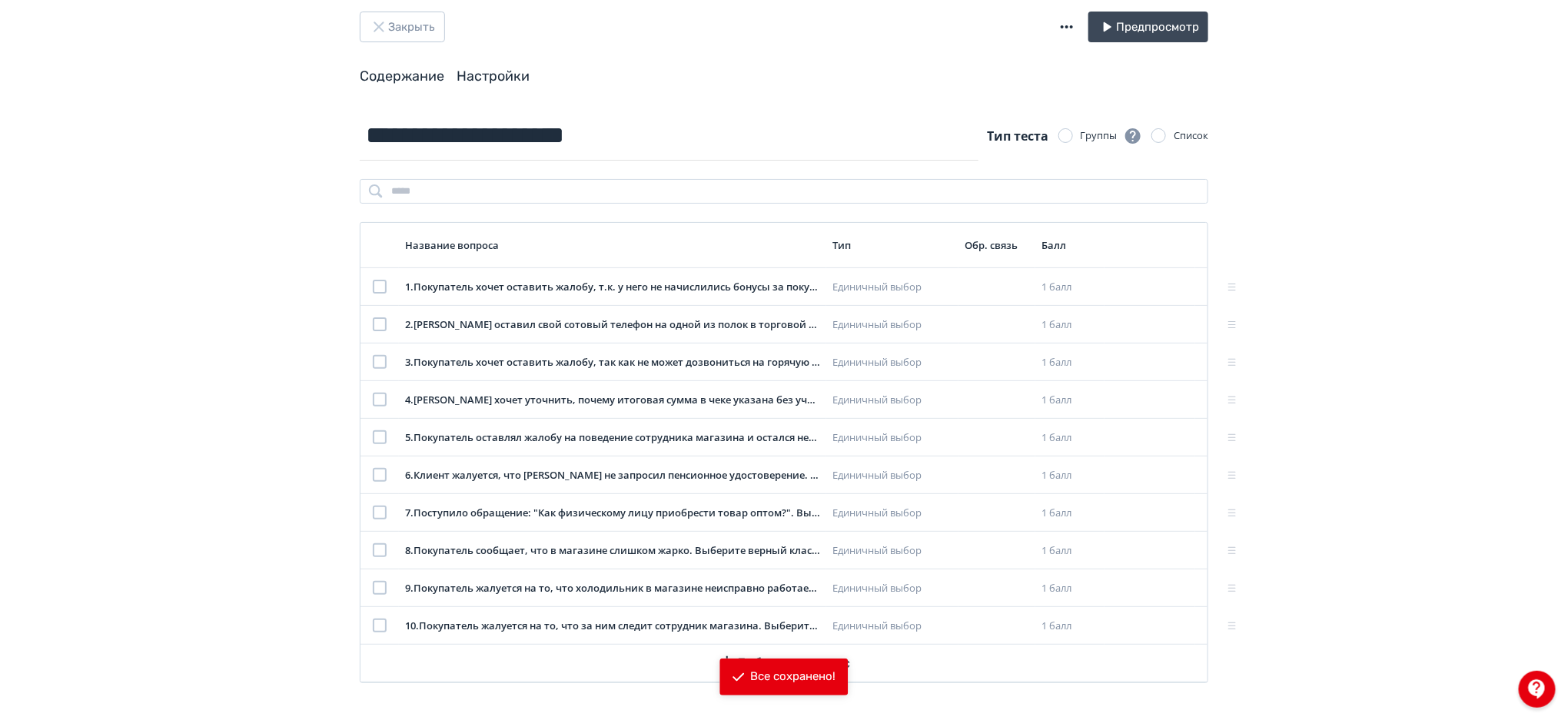
click at [493, 72] on link "Настройки" at bounding box center [493, 76] width 73 height 17
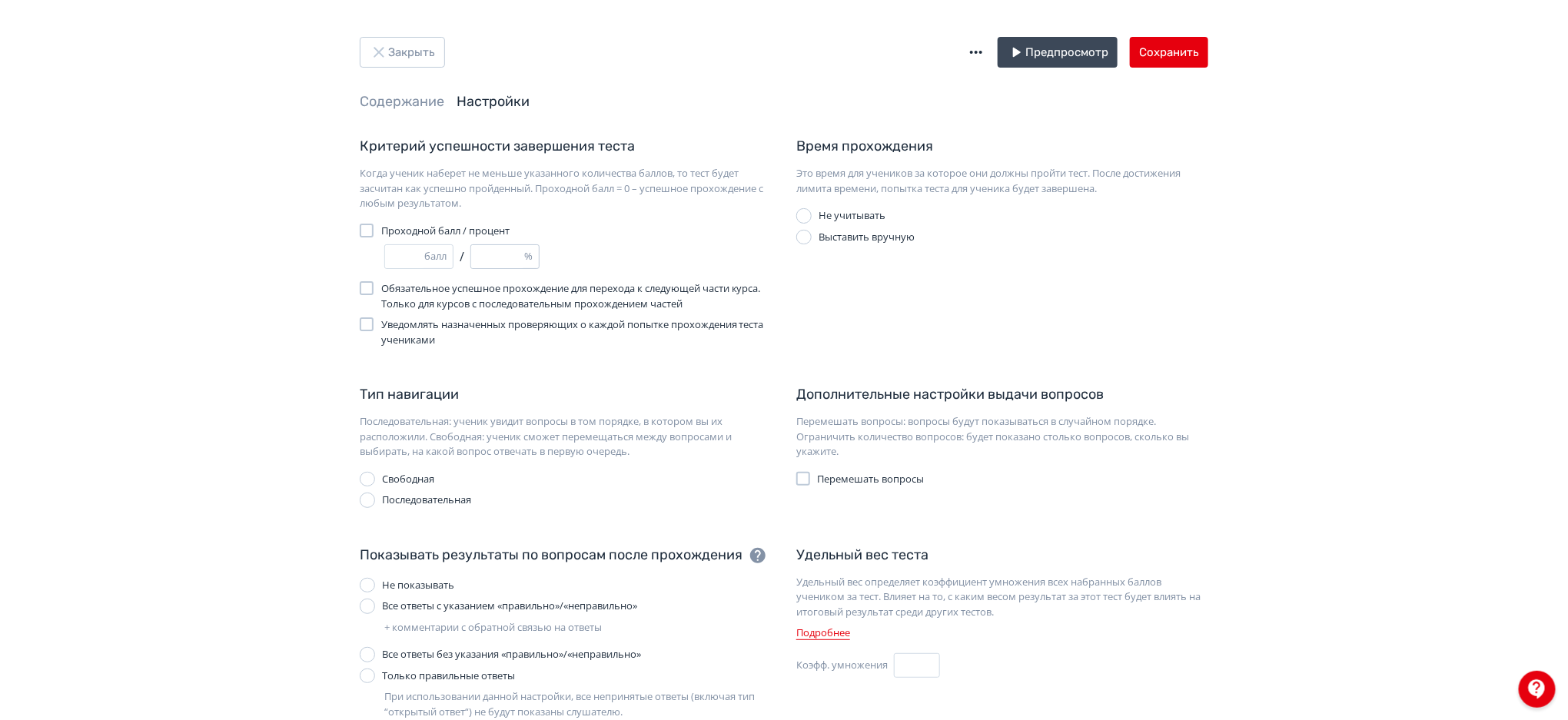
drag, startPoint x: 494, startPoint y: 252, endPoint x: 471, endPoint y: 254, distance: 23.1
click at [471, 254] on input "***" at bounding box center [498, 256] width 53 height 23
type input "*"
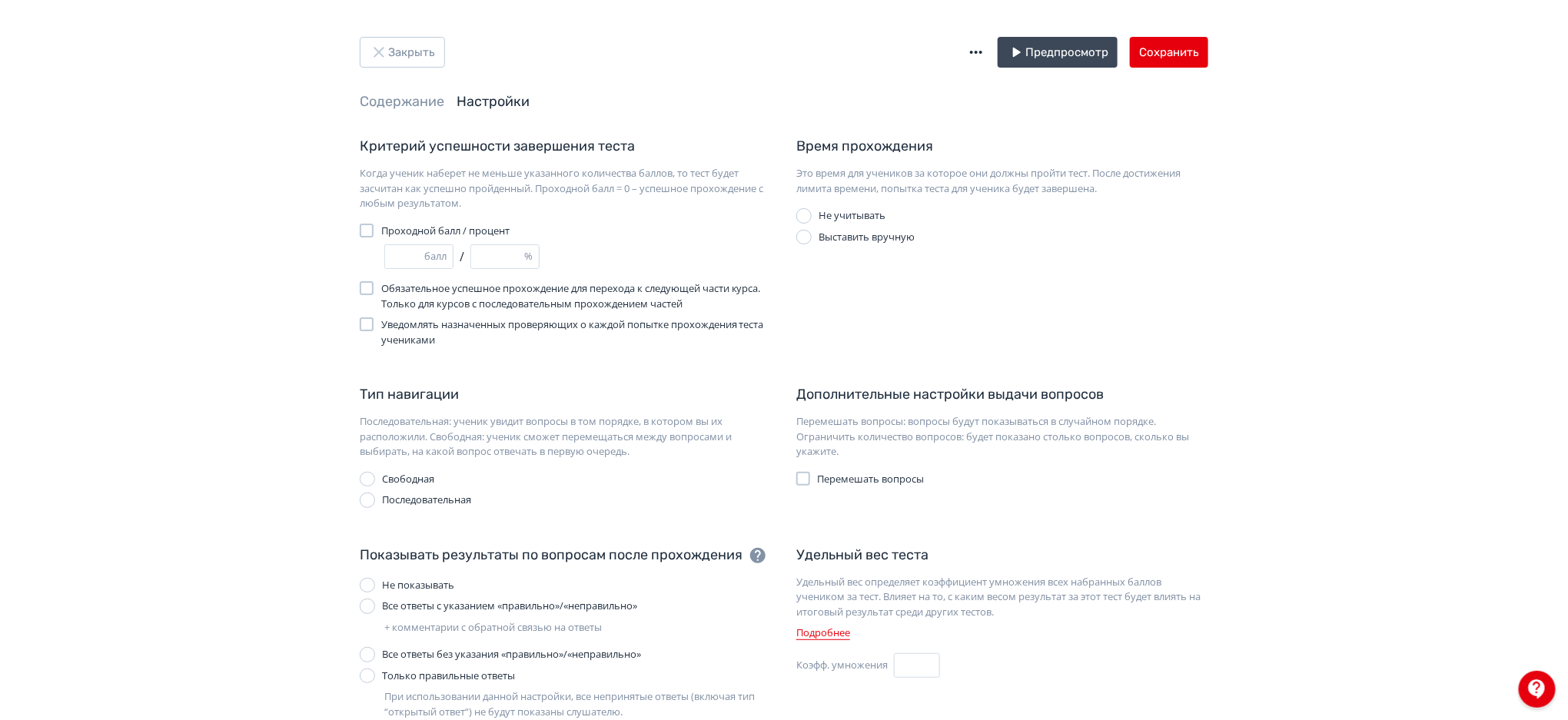
type input "**"
click at [606, 267] on div "* балл / ** %" at bounding box center [578, 256] width 388 height 24
click at [1138, 53] on button "Сохранить" at bounding box center [1169, 53] width 79 height 31
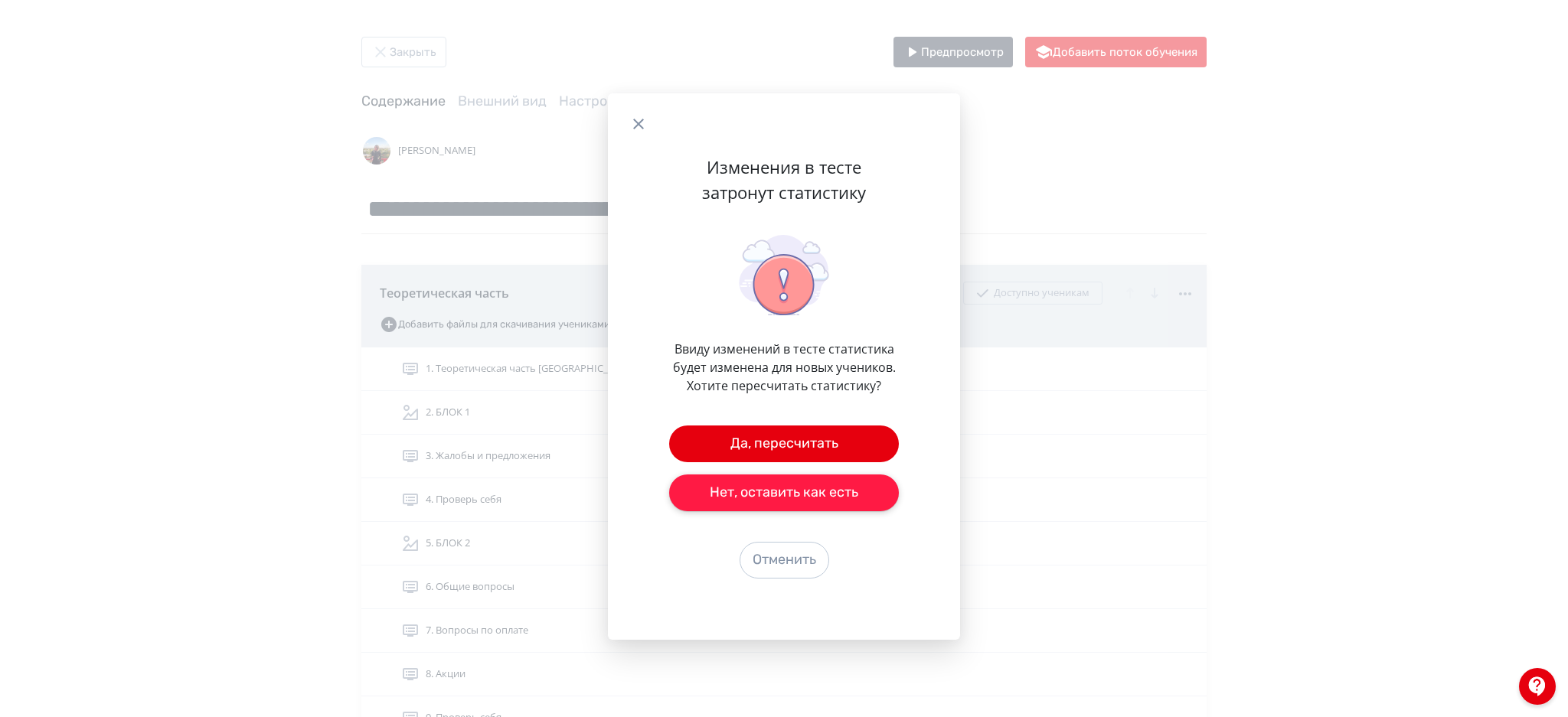
click at [761, 493] on button "Нет, оставить как есть" at bounding box center [784, 493] width 230 height 37
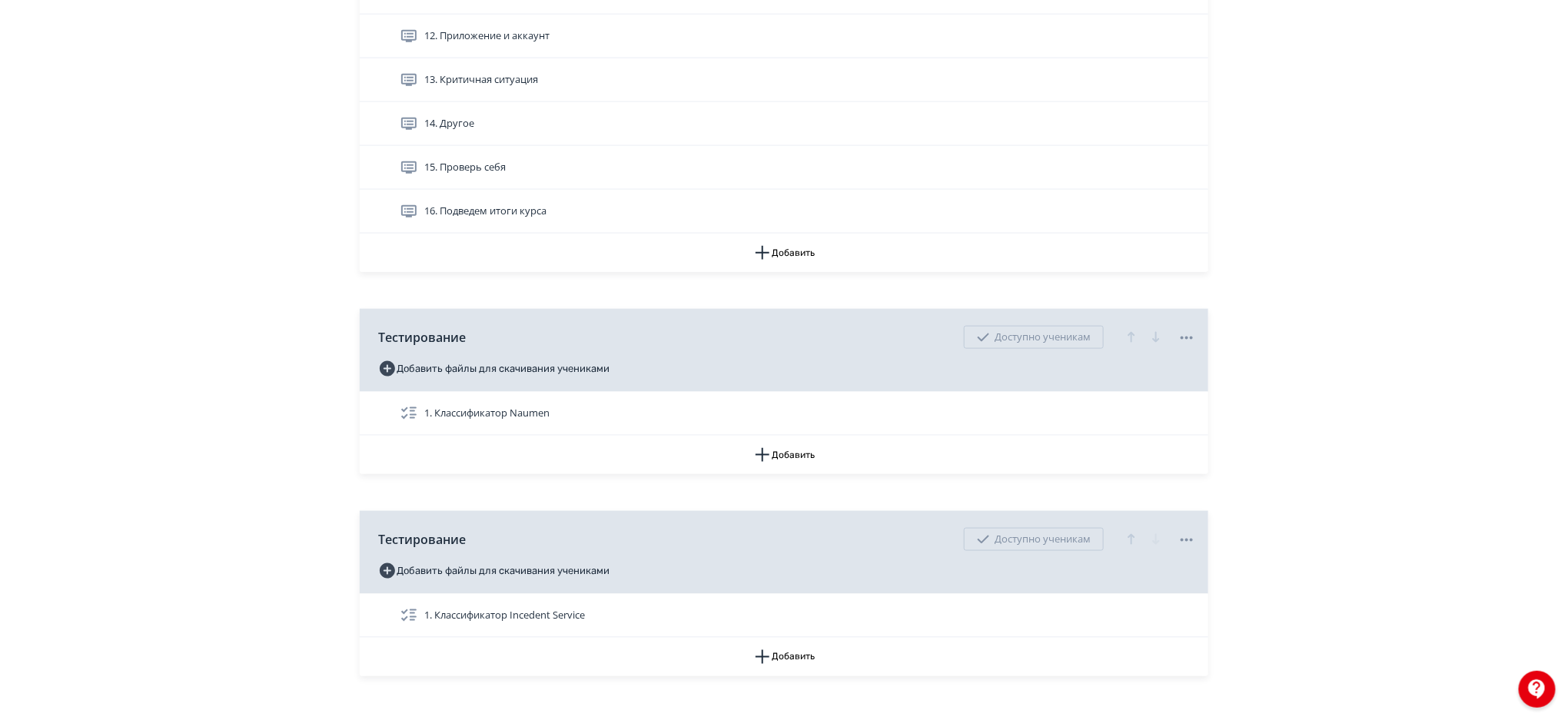
scroll to position [877, 0]
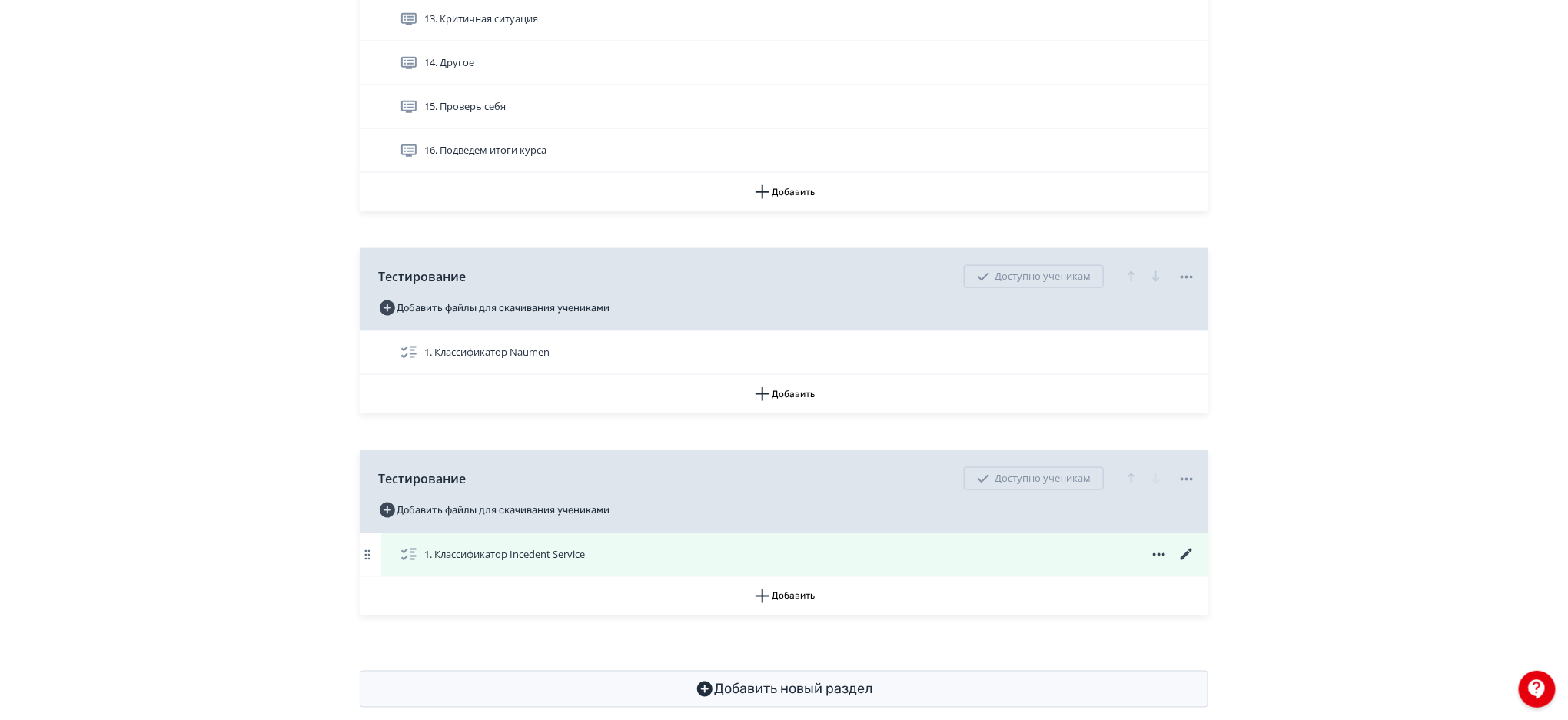
click at [1183, 551] on icon at bounding box center [1187, 554] width 19 height 19
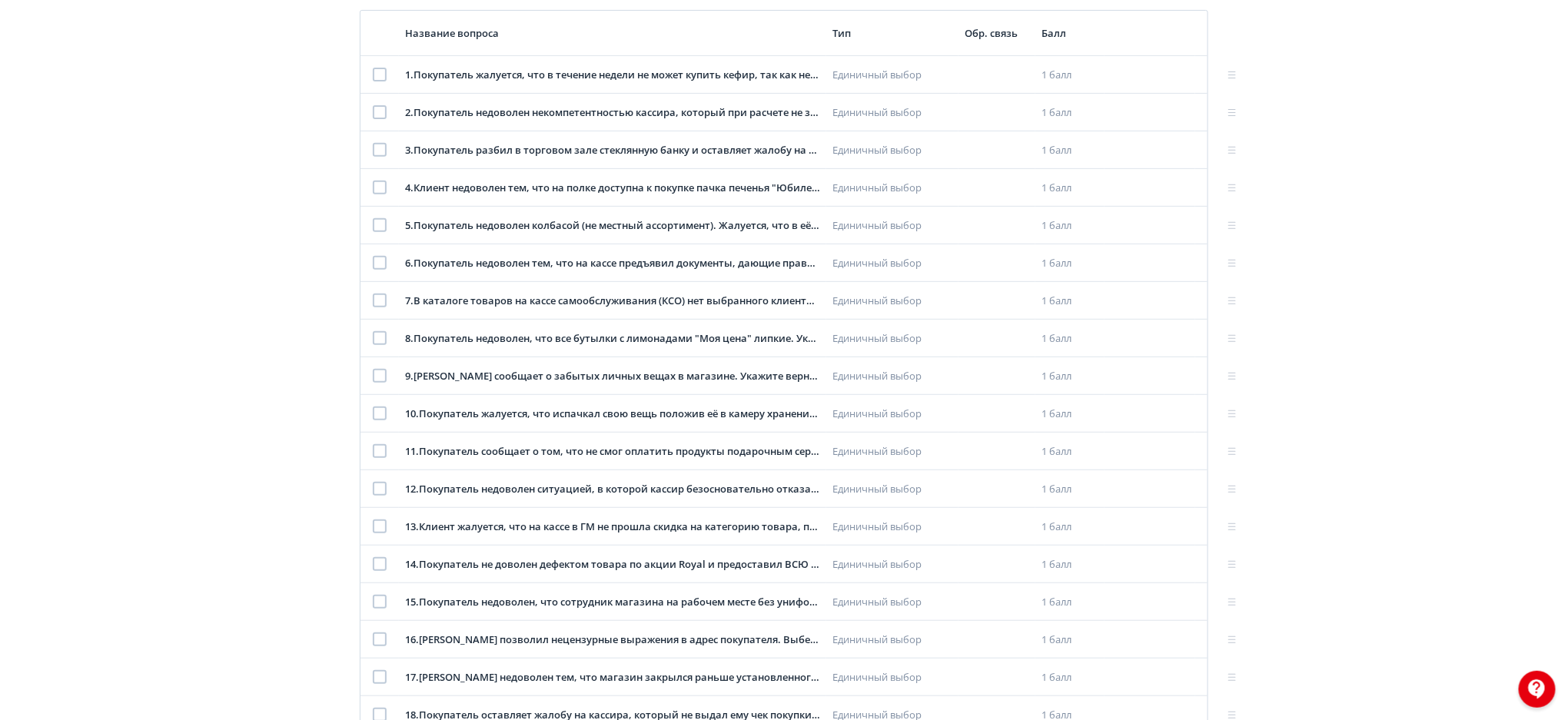
scroll to position [234, 0]
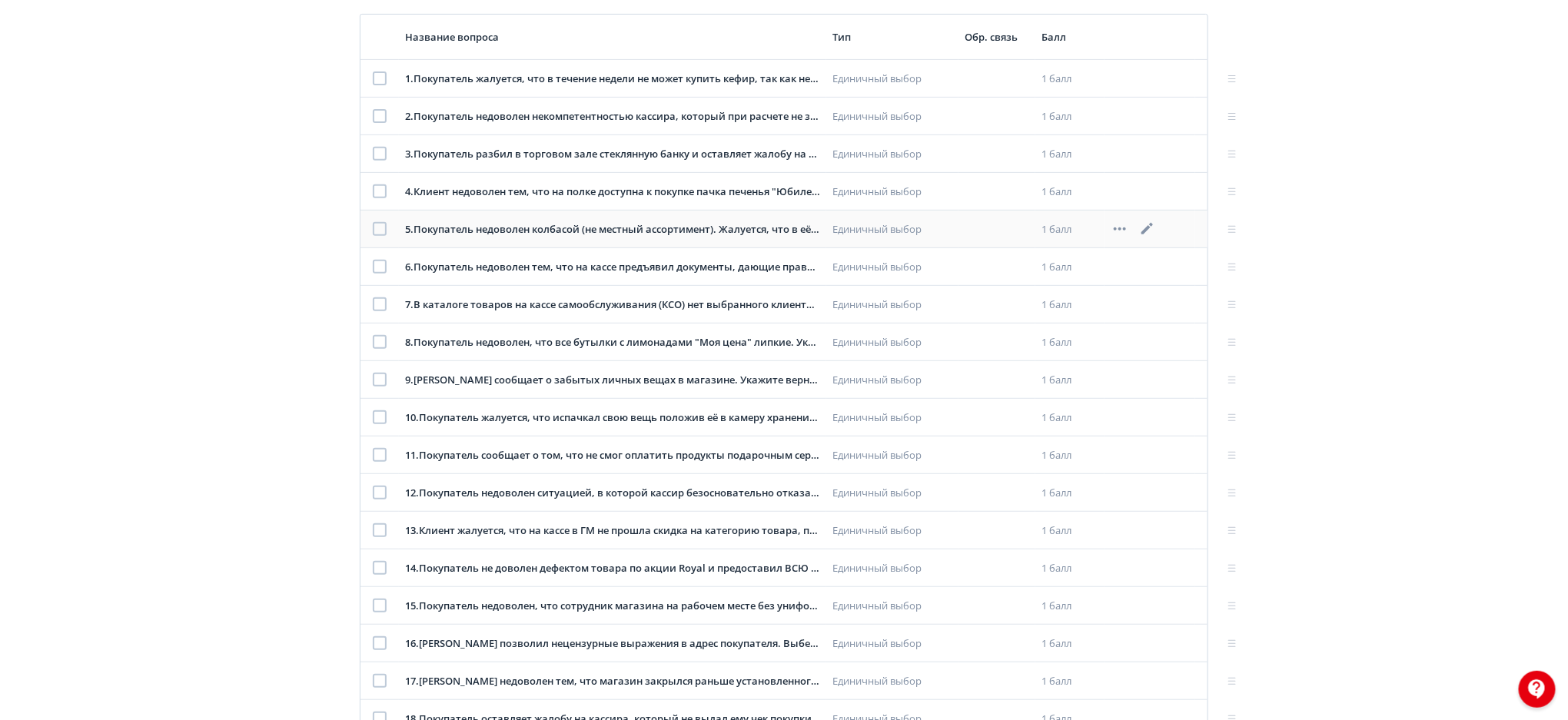
click at [380, 227] on div at bounding box center [380, 228] width 14 height 14
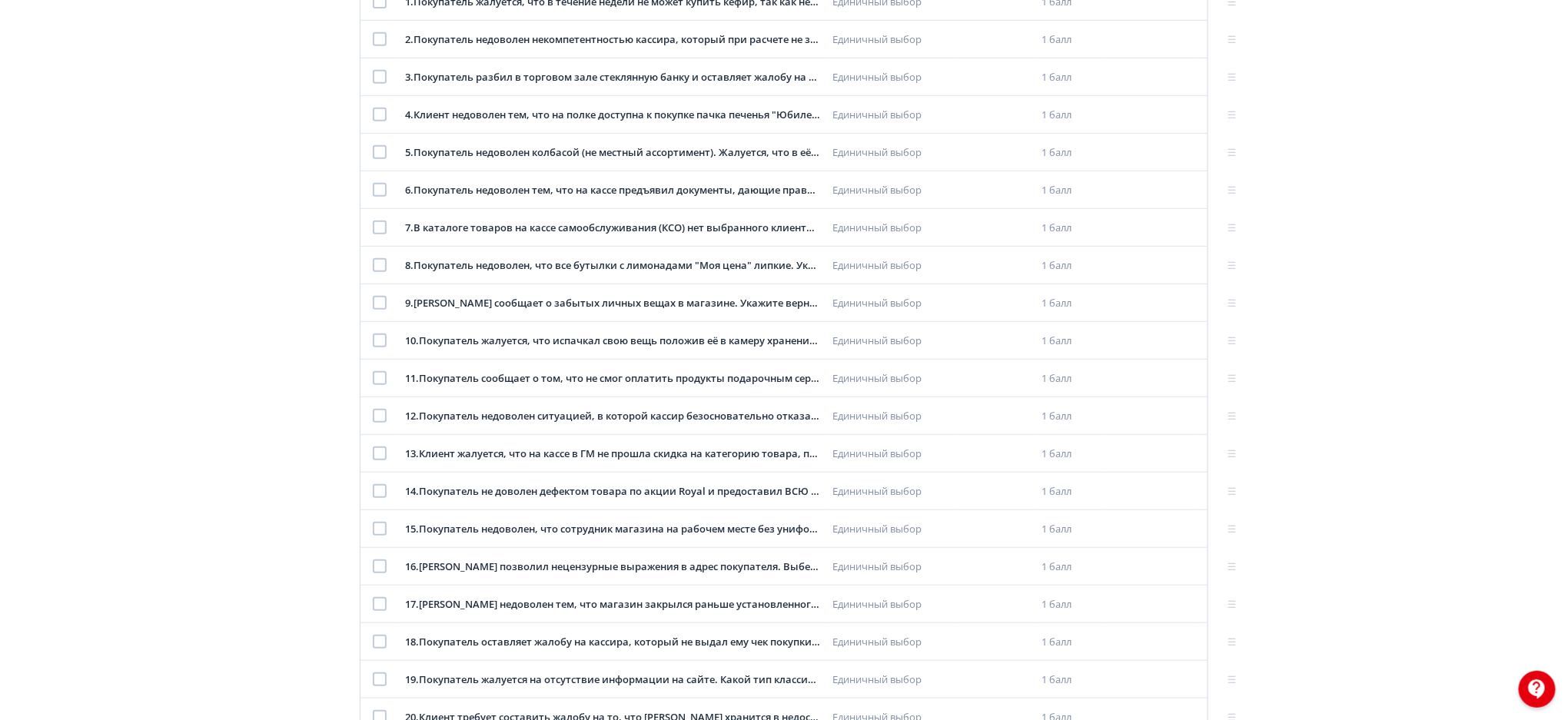
scroll to position [370, 0]
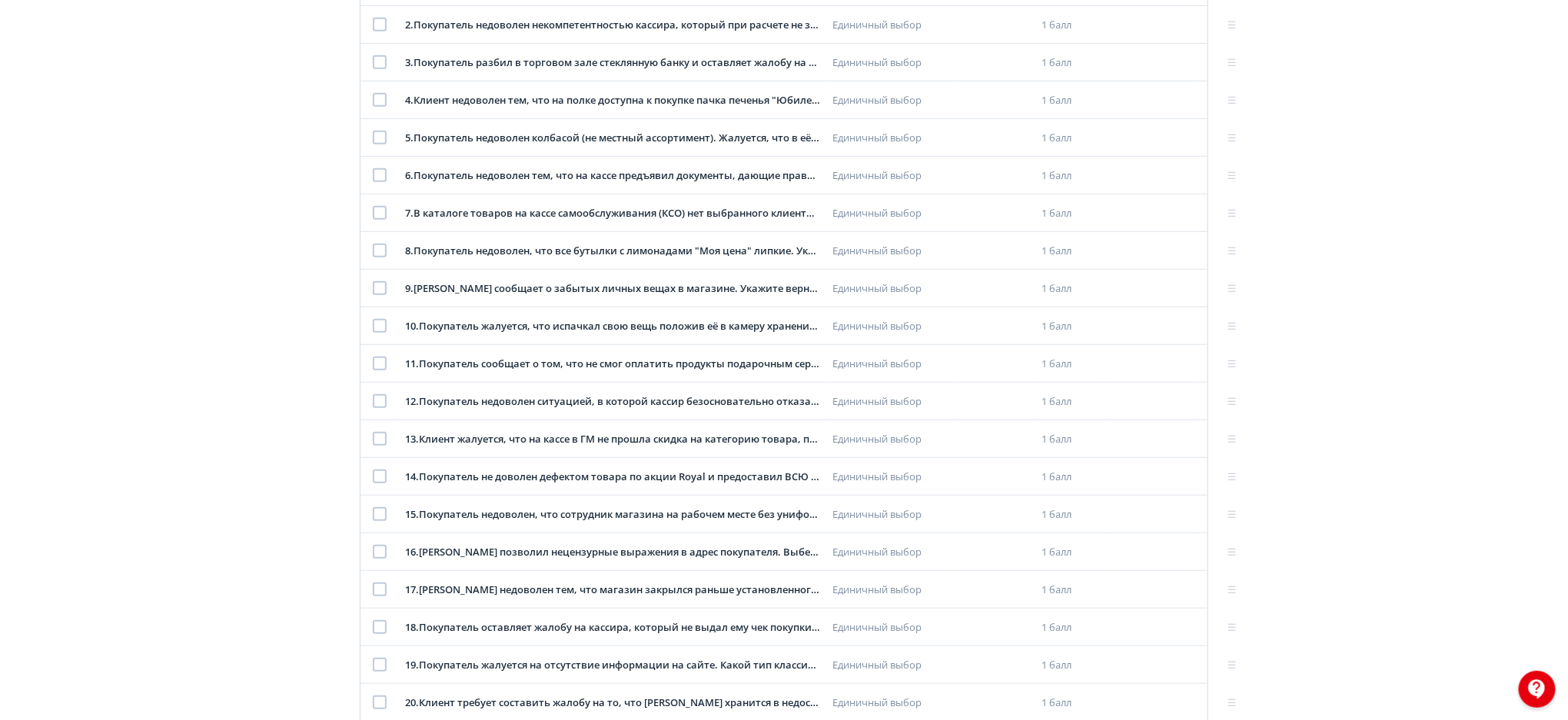
drag, startPoint x: 1561, startPoint y: 256, endPoint x: 1565, endPoint y: 274, distance: 18.4
click at [1565, 274] on div "**********" at bounding box center [784, 214] width 1568 height 1167
drag, startPoint x: 1565, startPoint y: 274, endPoint x: 1573, endPoint y: 280, distance: 10.0
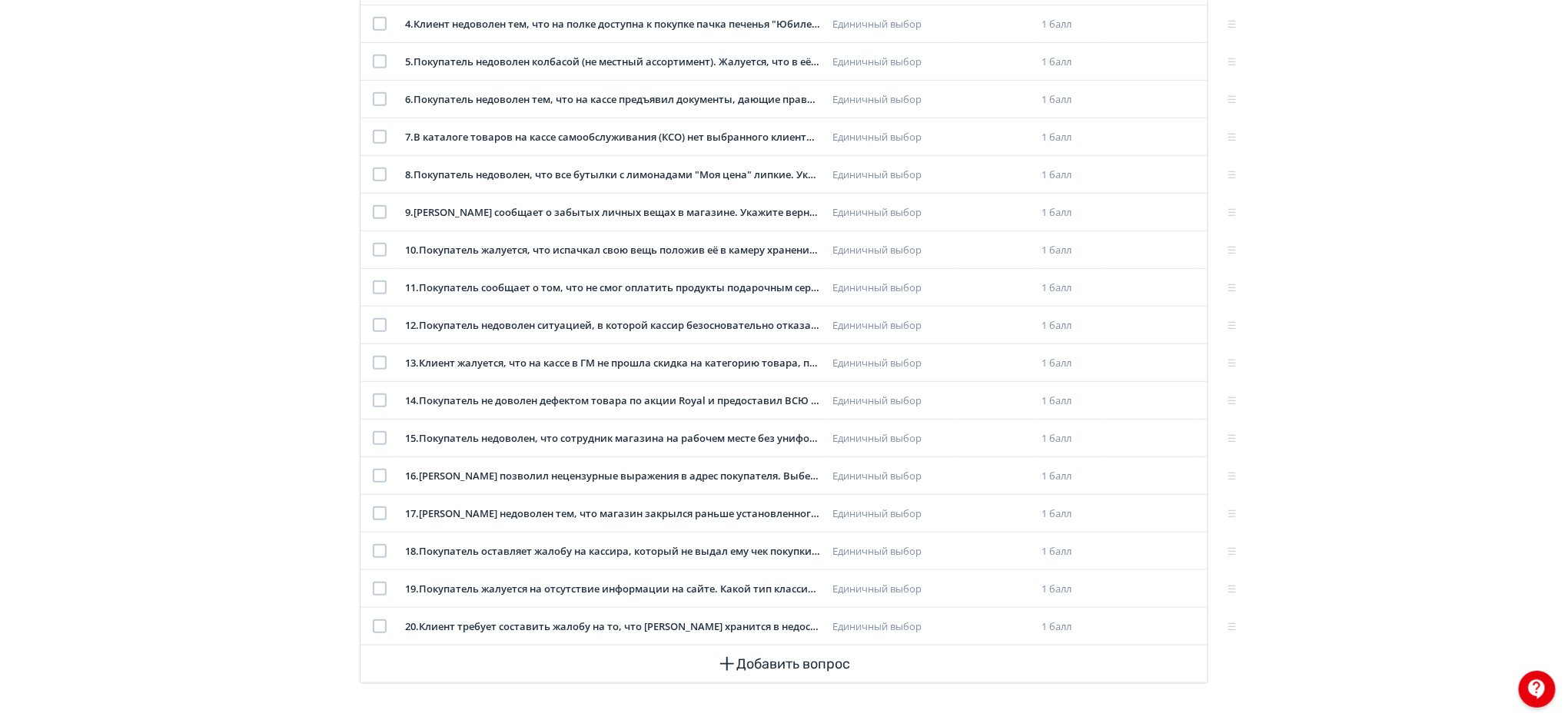
scroll to position [447, 0]
click at [377, 587] on div at bounding box center [380, 587] width 14 height 14
click at [374, 550] on div at bounding box center [380, 549] width 14 height 14
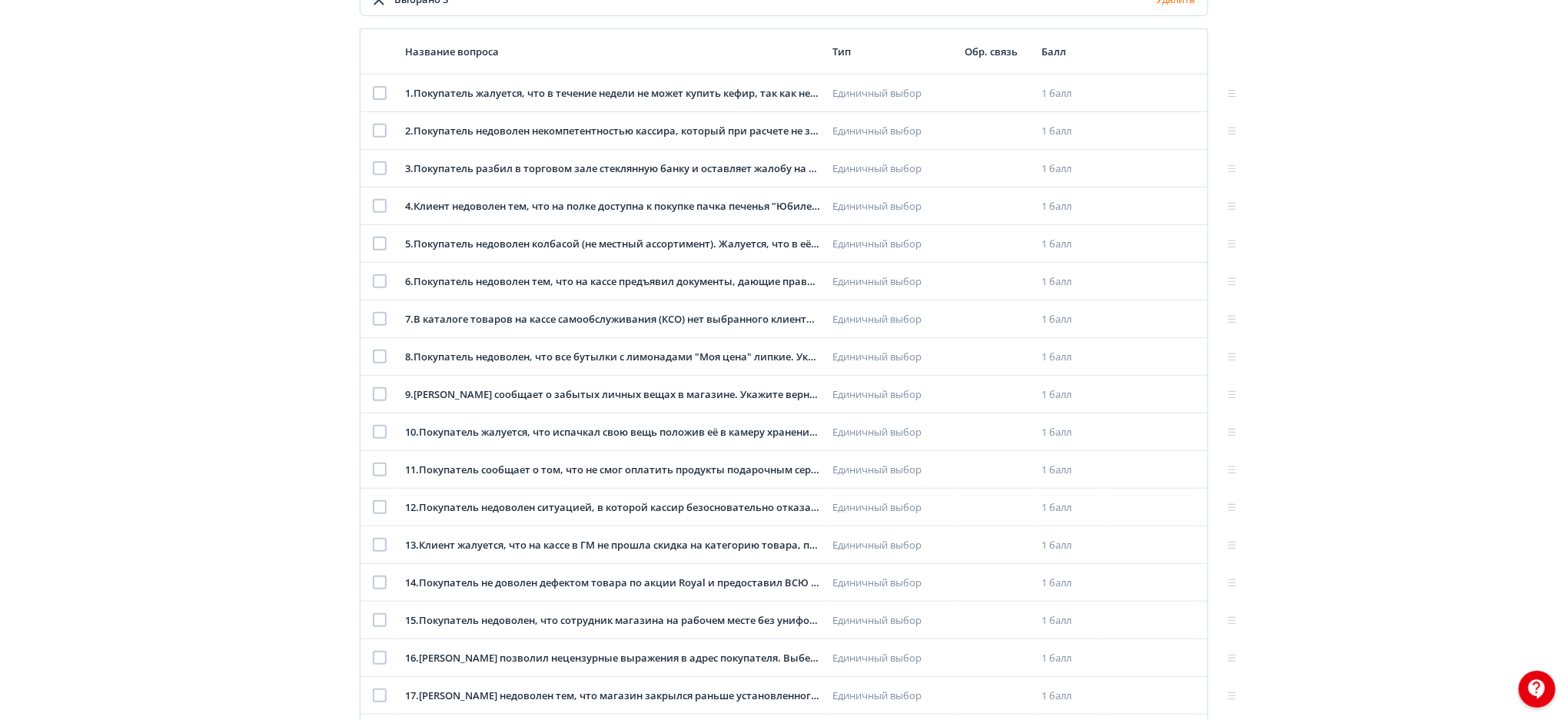
scroll to position [260, 0]
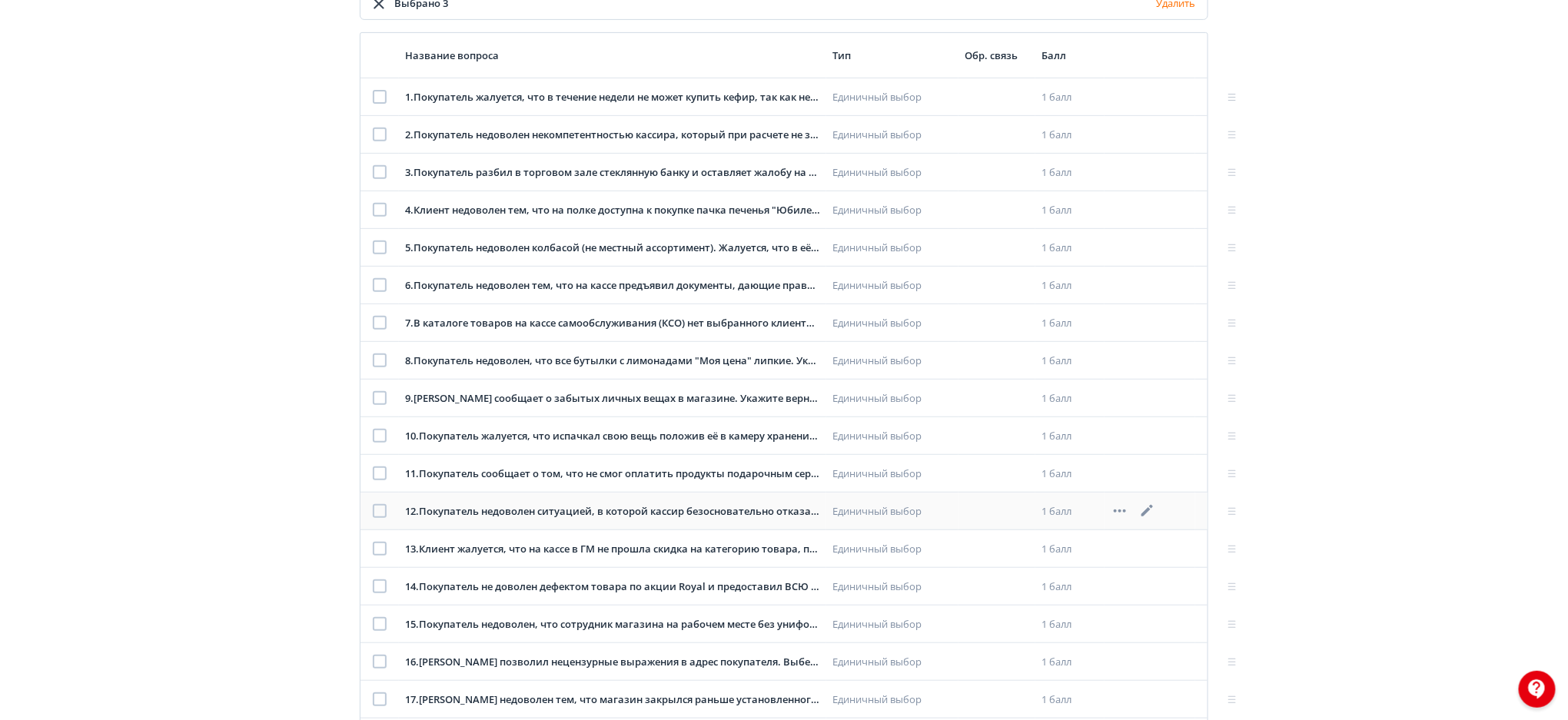
click at [374, 504] on div at bounding box center [380, 510] width 14 height 14
click at [381, 287] on div at bounding box center [380, 285] width 14 height 14
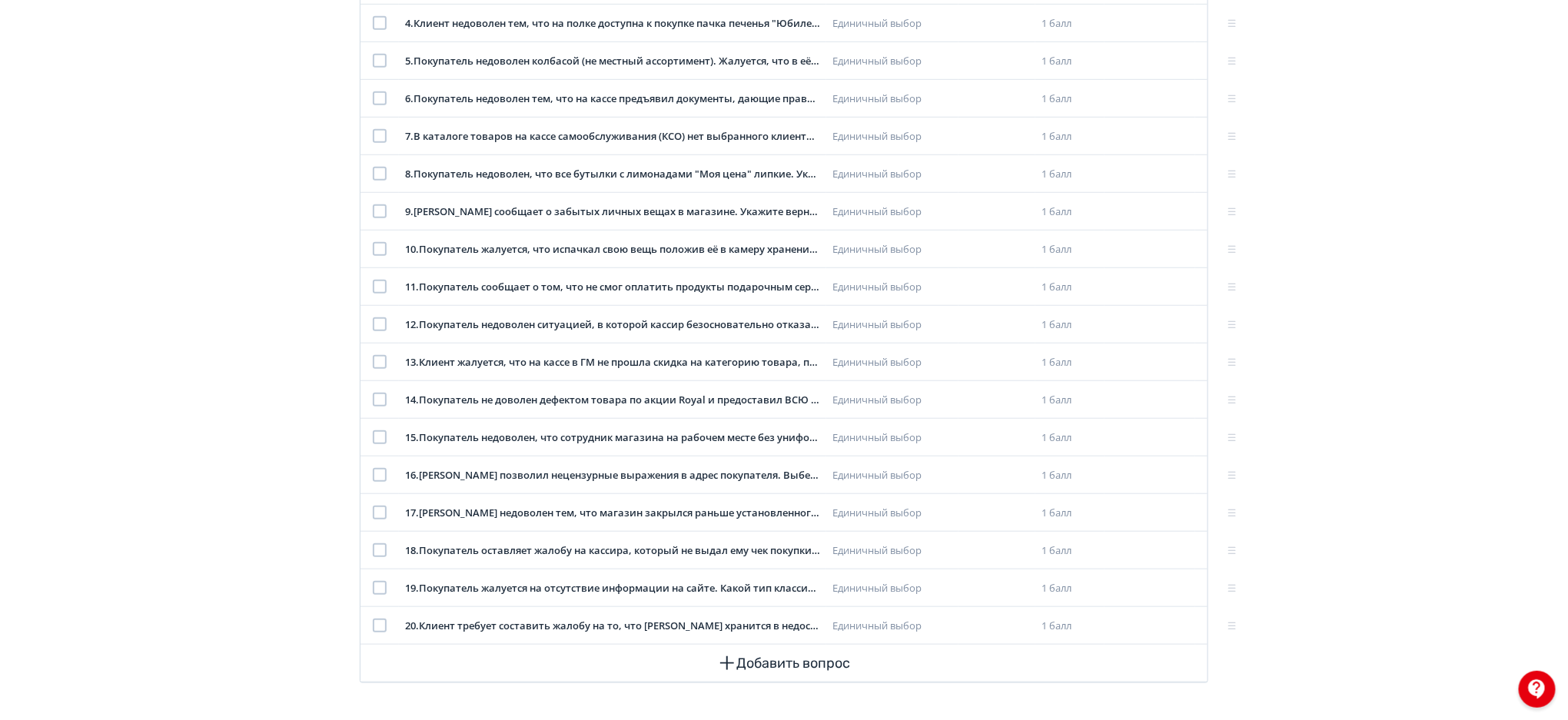
scroll to position [438, 0]
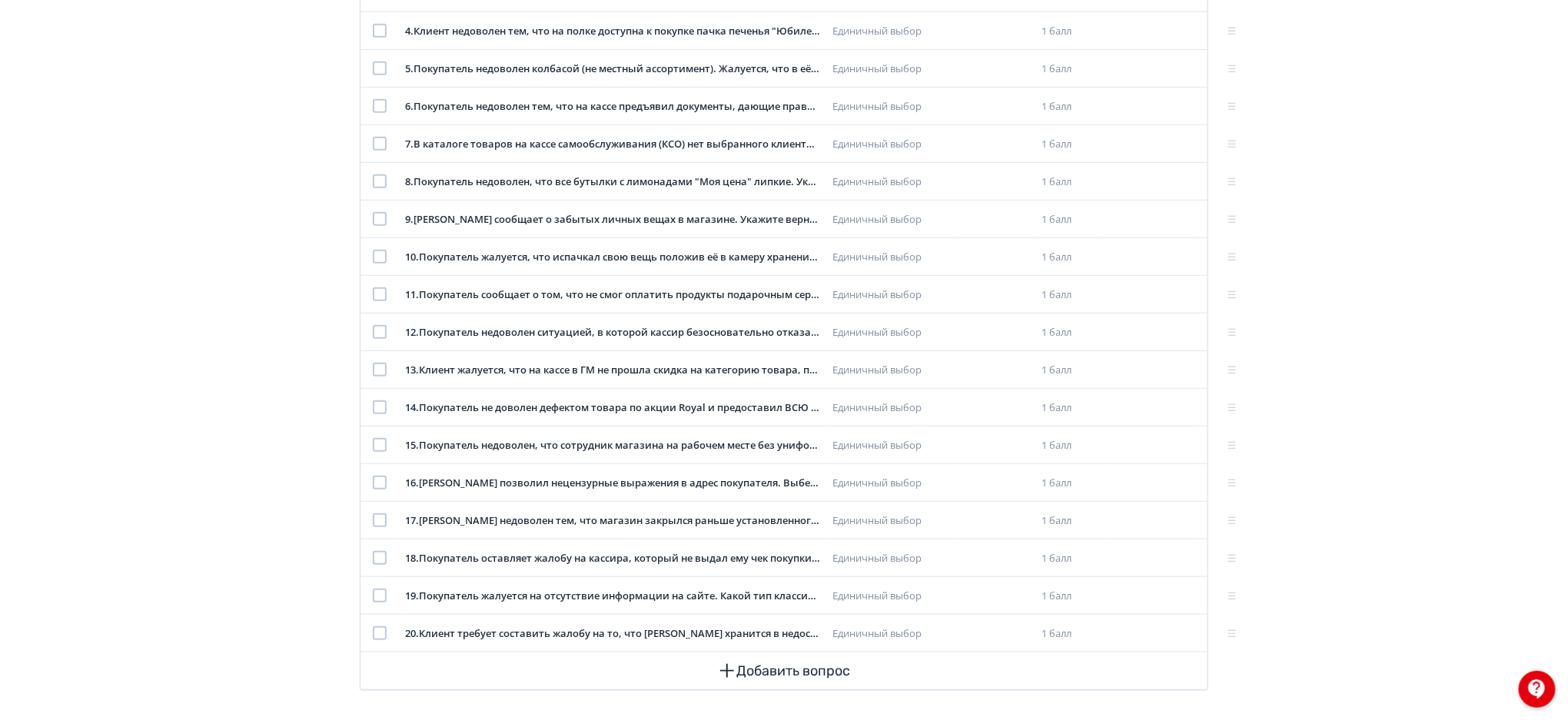
drag, startPoint x: 1562, startPoint y: 286, endPoint x: 1569, endPoint y: 278, distance: 10.6
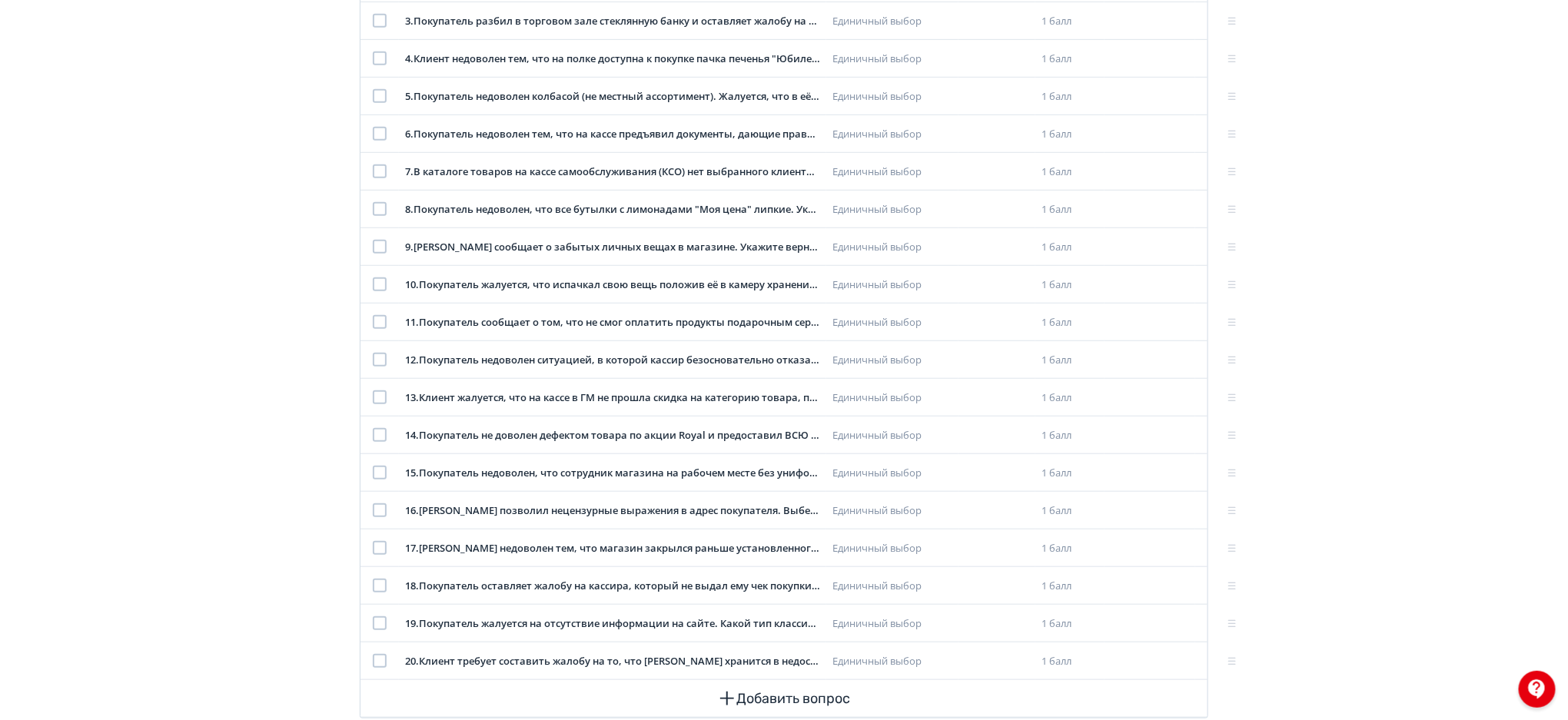
scroll to position [412, 0]
click at [376, 398] on div at bounding box center [380, 396] width 14 height 14
click at [380, 393] on div at bounding box center [380, 396] width 14 height 14
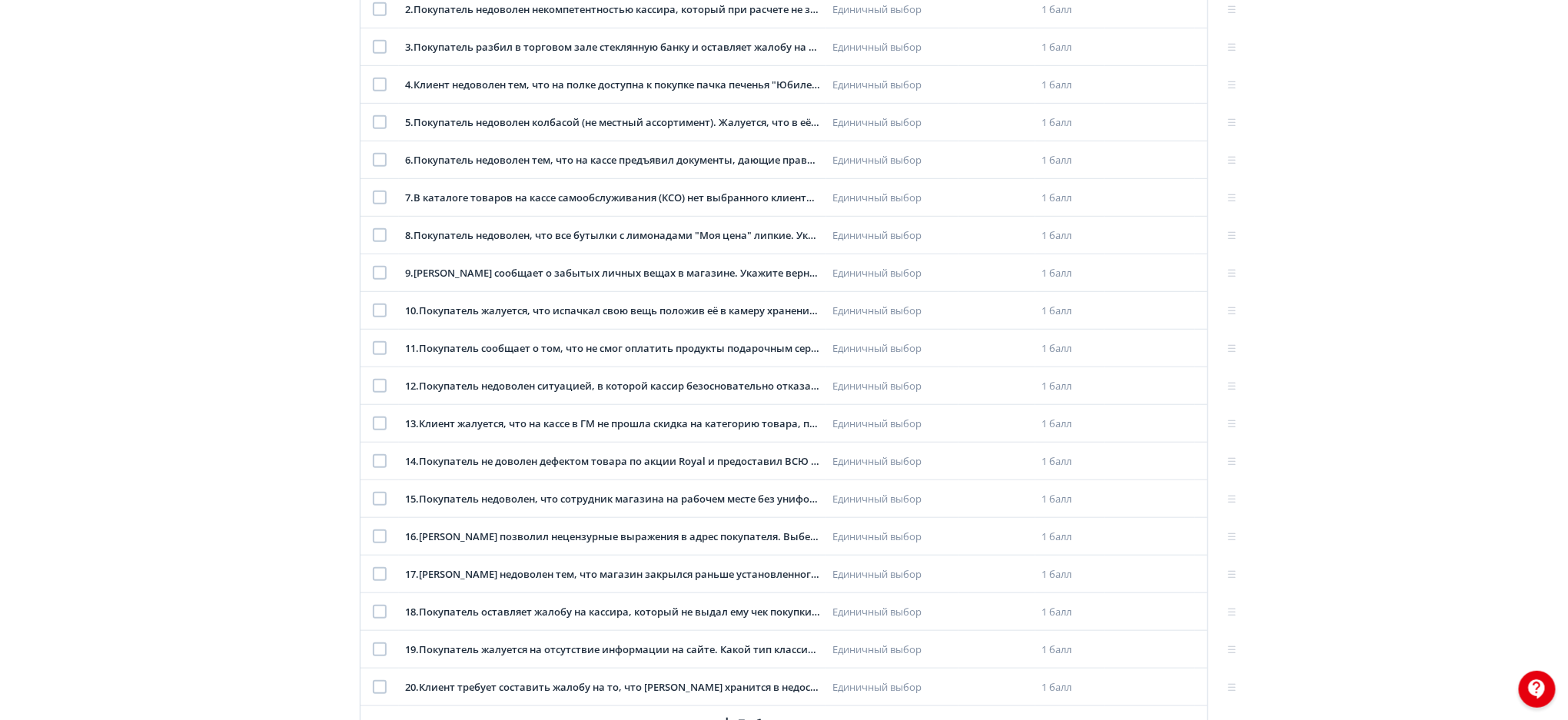
scroll to position [447, 0]
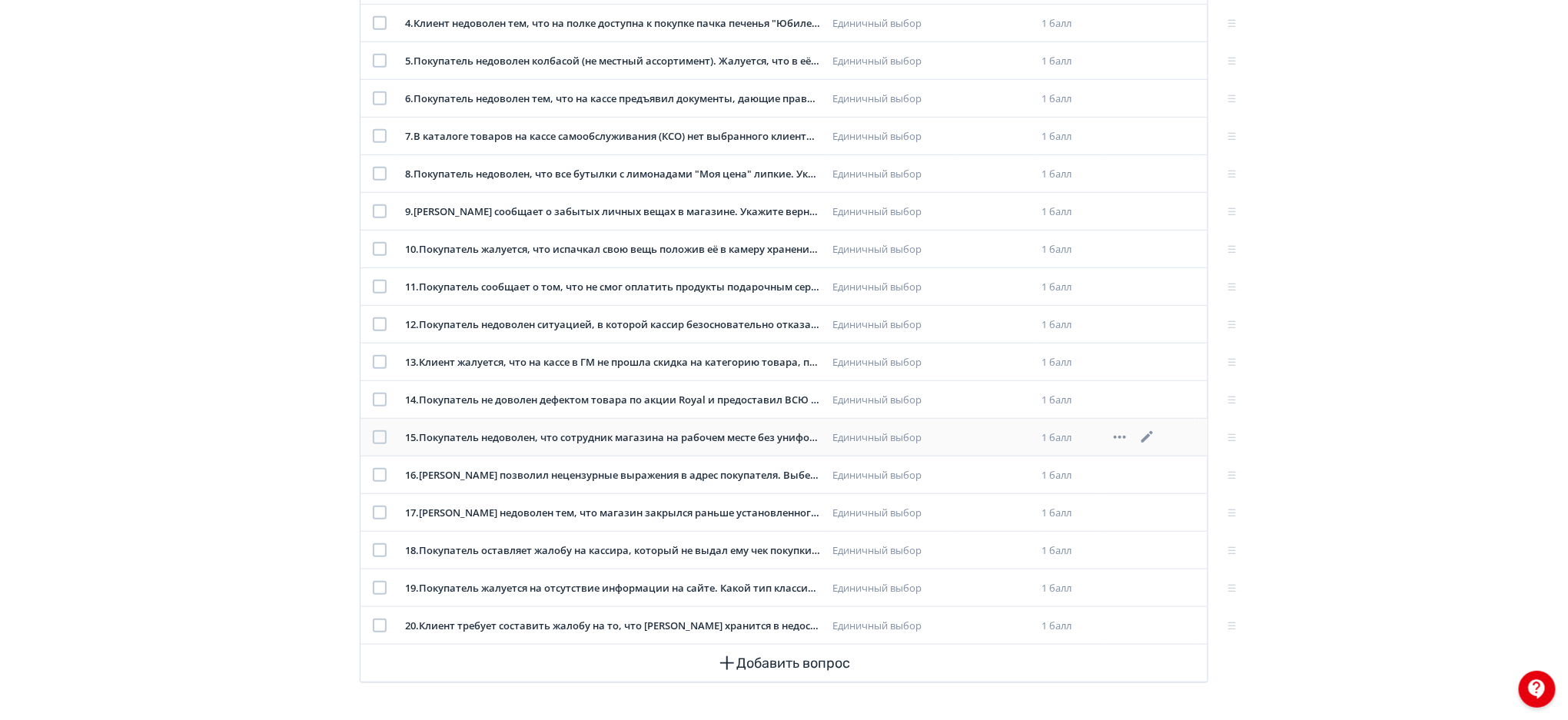
click at [380, 434] on div at bounding box center [380, 437] width 14 height 14
click at [379, 511] on div at bounding box center [380, 512] width 14 height 14
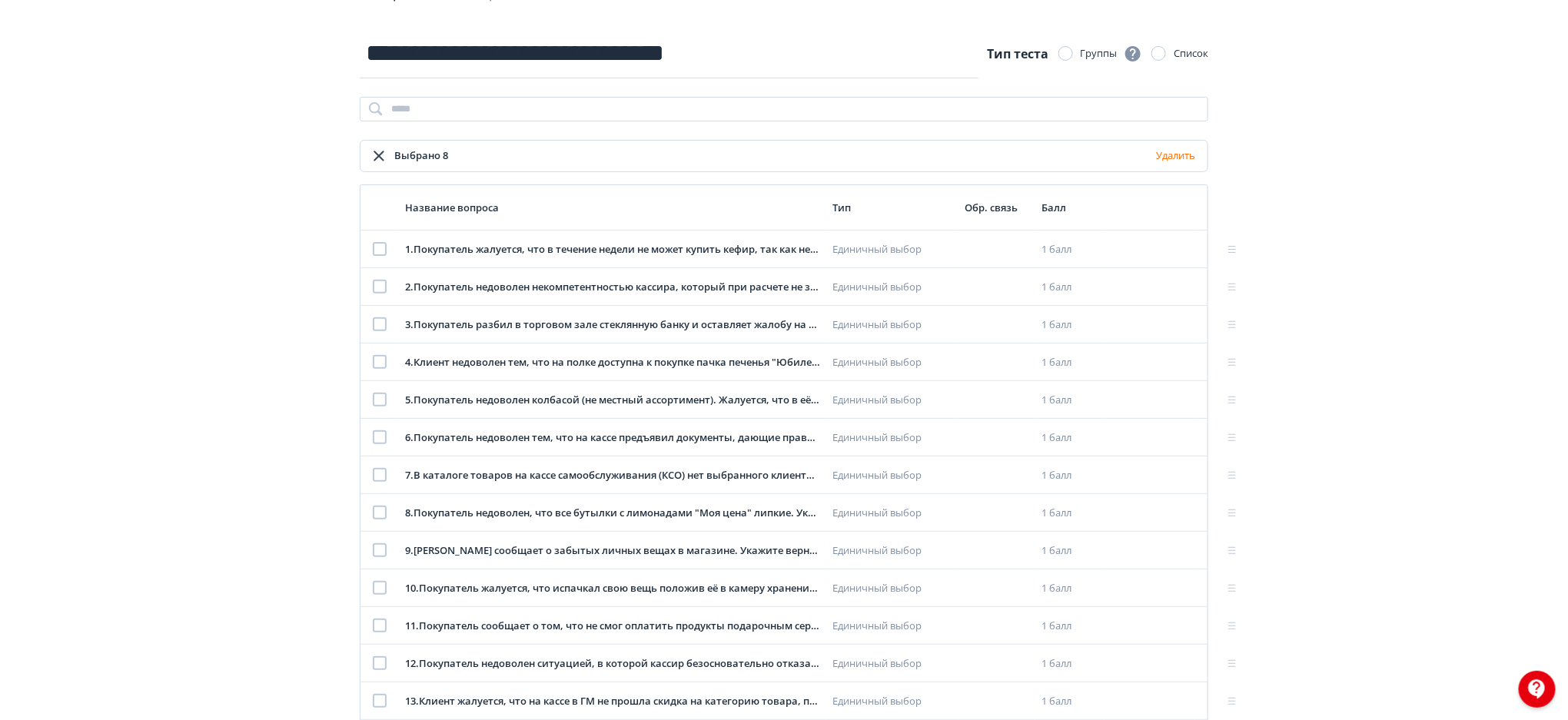
scroll to position [77, 0]
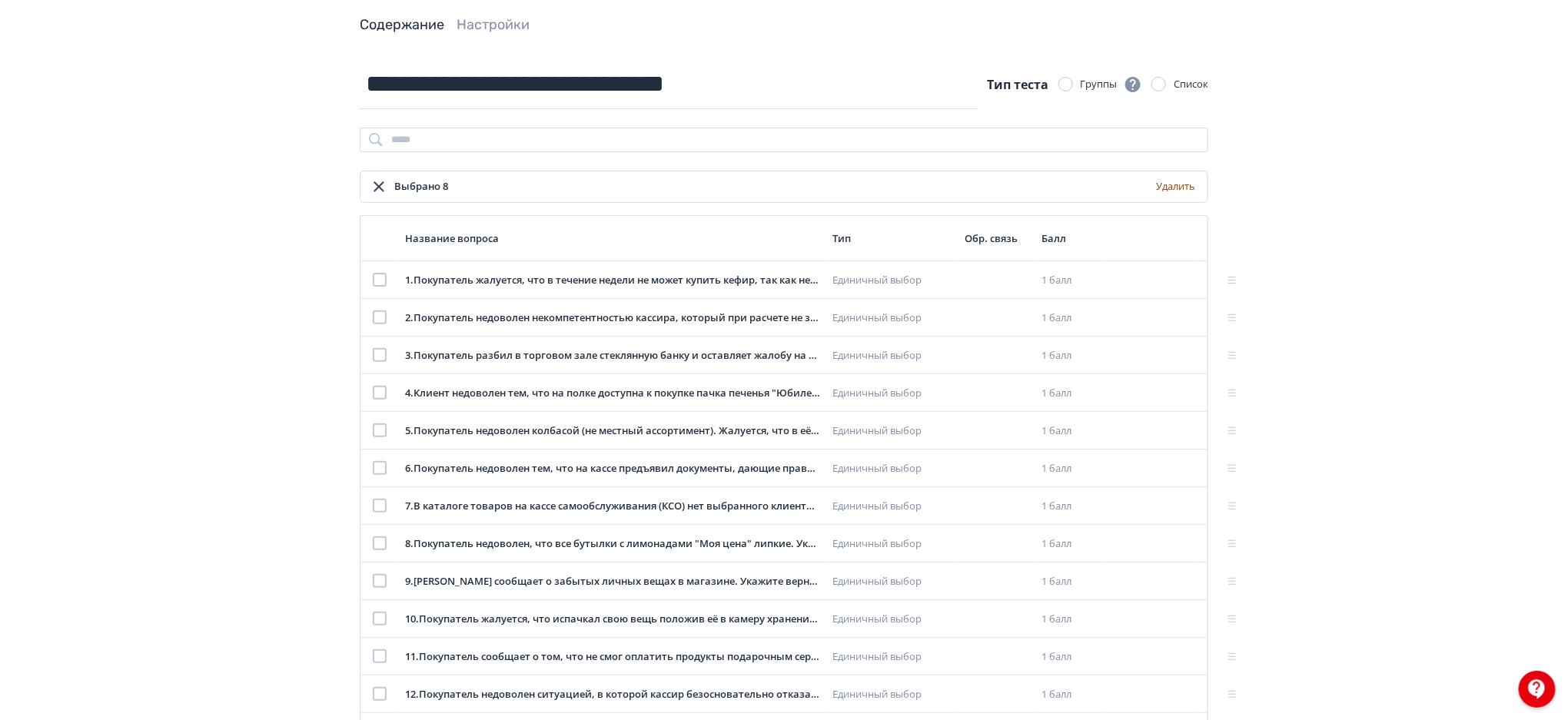
click at [1181, 184] on button "Удалить" at bounding box center [1175, 187] width 45 height 24
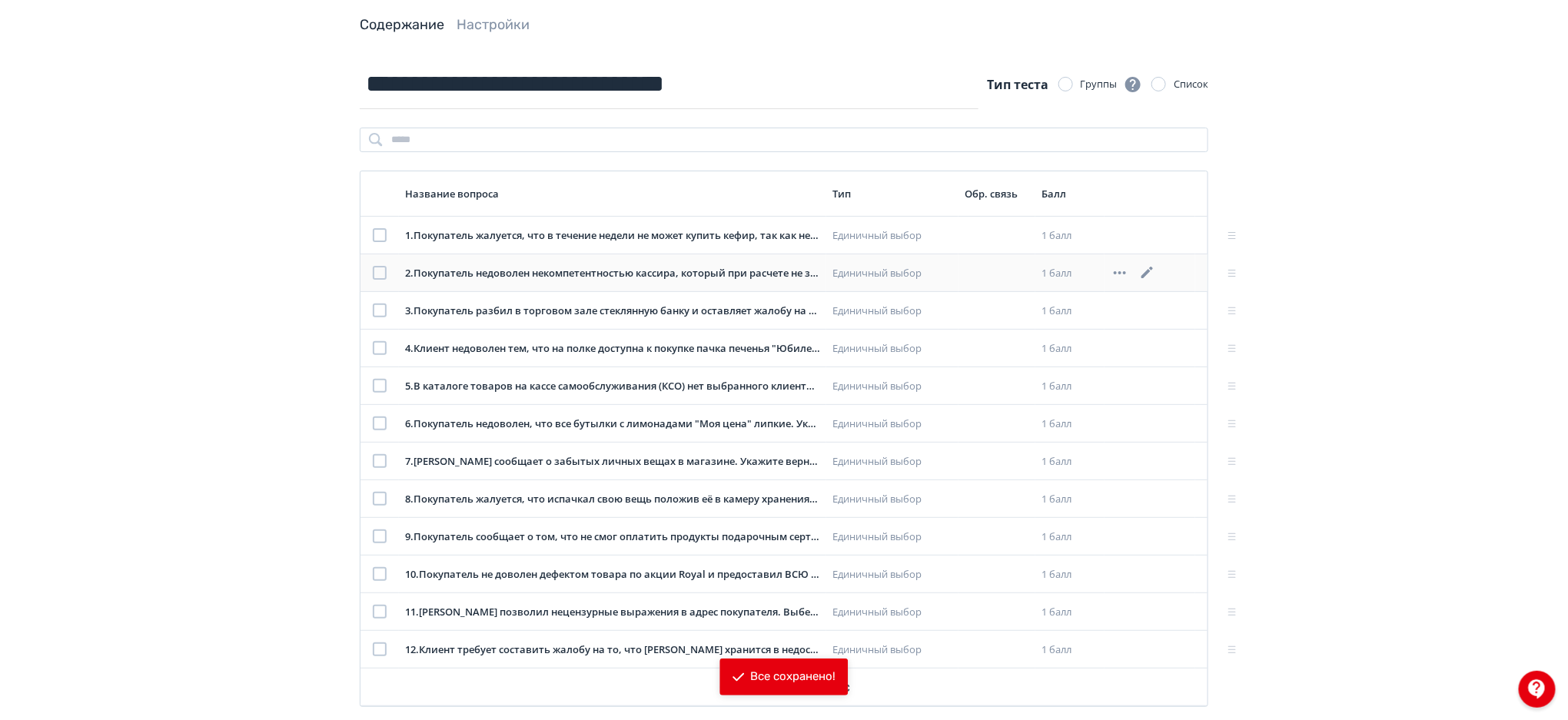
click at [1147, 269] on icon at bounding box center [1147, 273] width 19 height 19
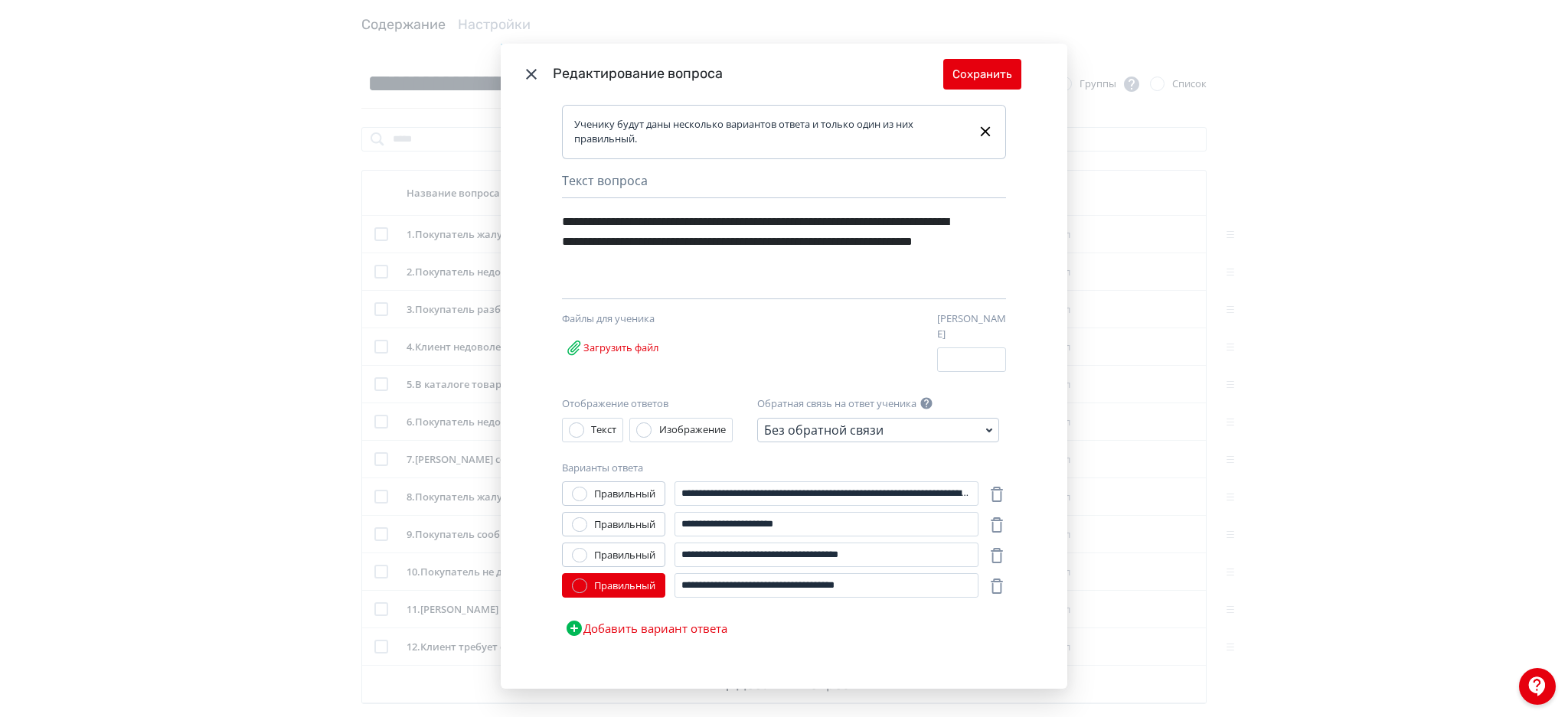
click at [525, 68] on icon "Modal" at bounding box center [531, 74] width 19 height 19
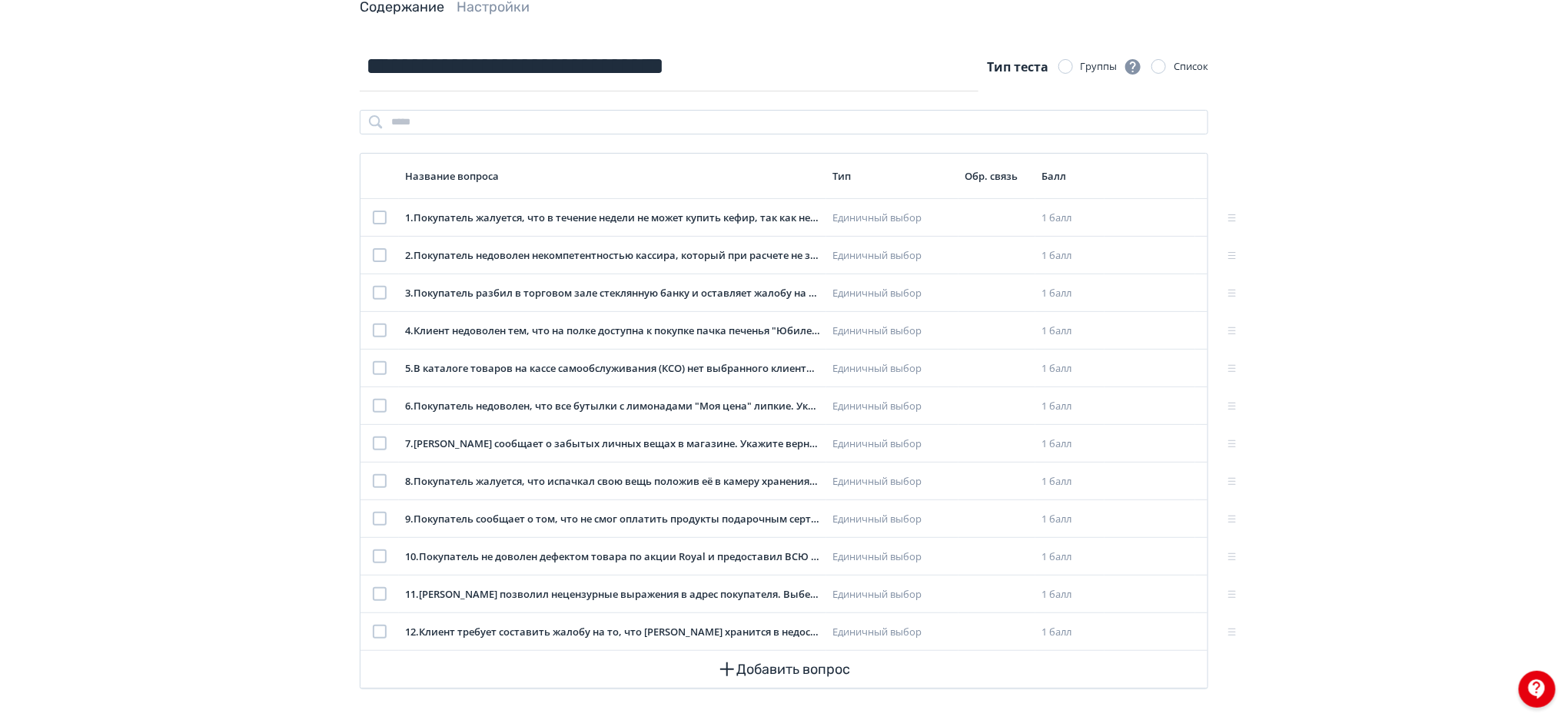
scroll to position [96, 0]
click at [381, 437] on div at bounding box center [380, 441] width 14 height 14
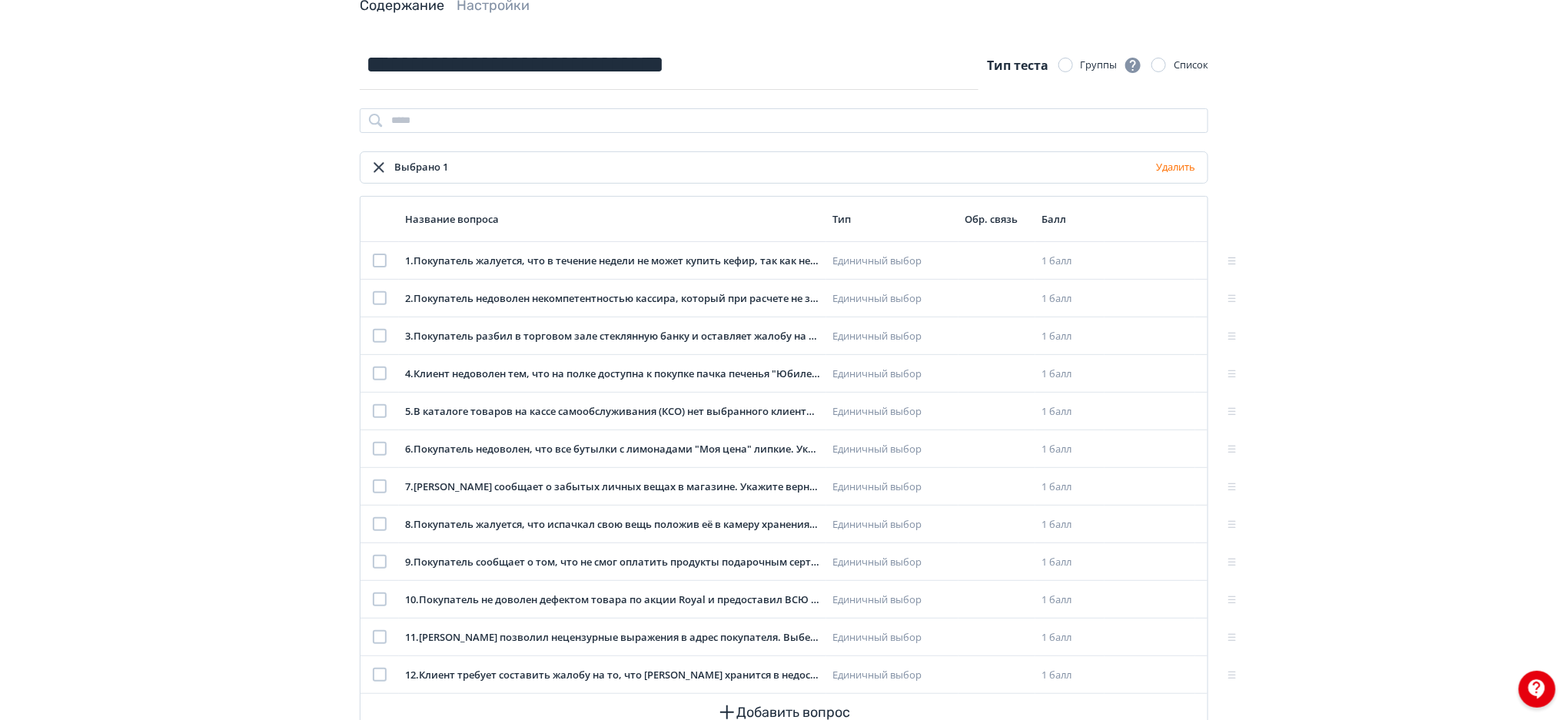
scroll to position [145, 0]
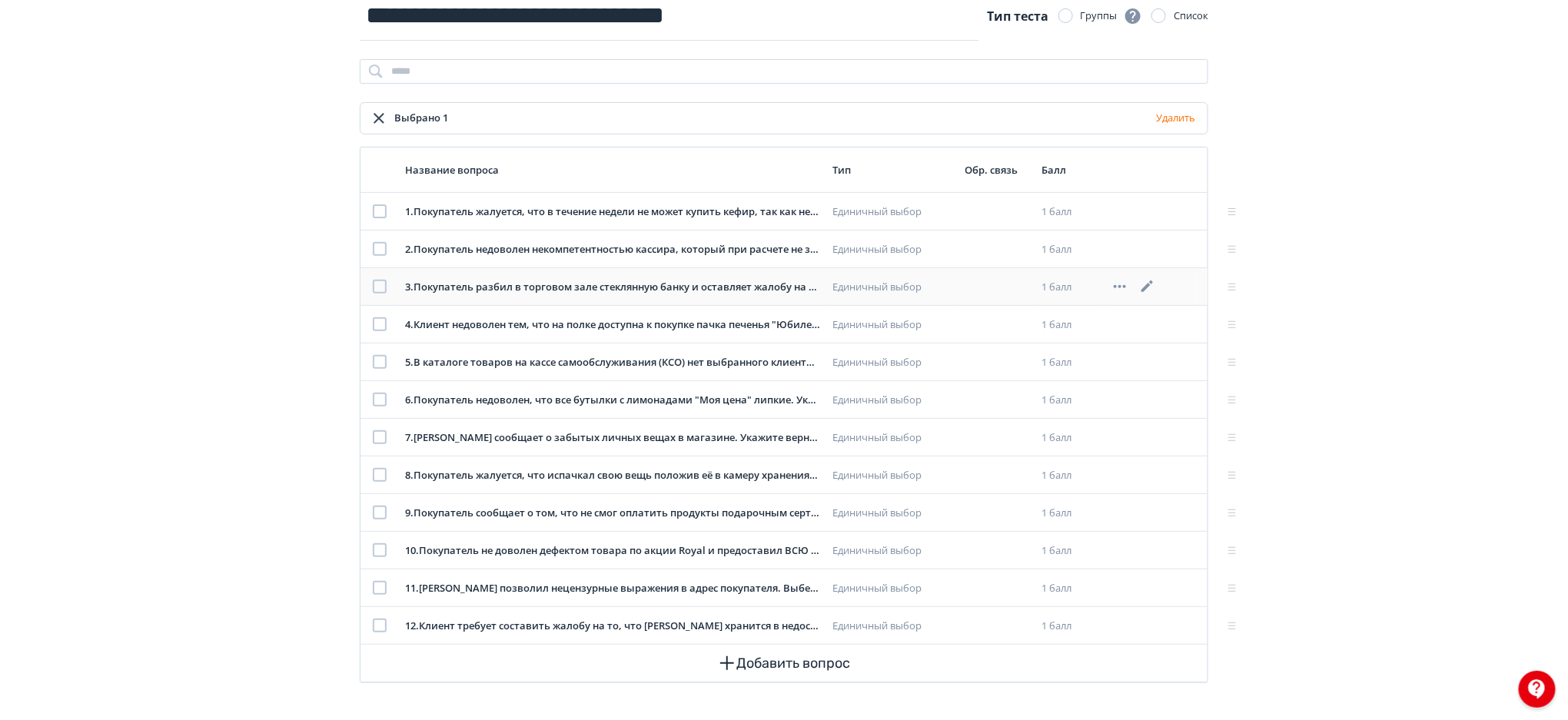
click at [380, 286] on div at bounding box center [380, 286] width 14 height 14
click at [1183, 119] on button "Удалить" at bounding box center [1175, 118] width 45 height 24
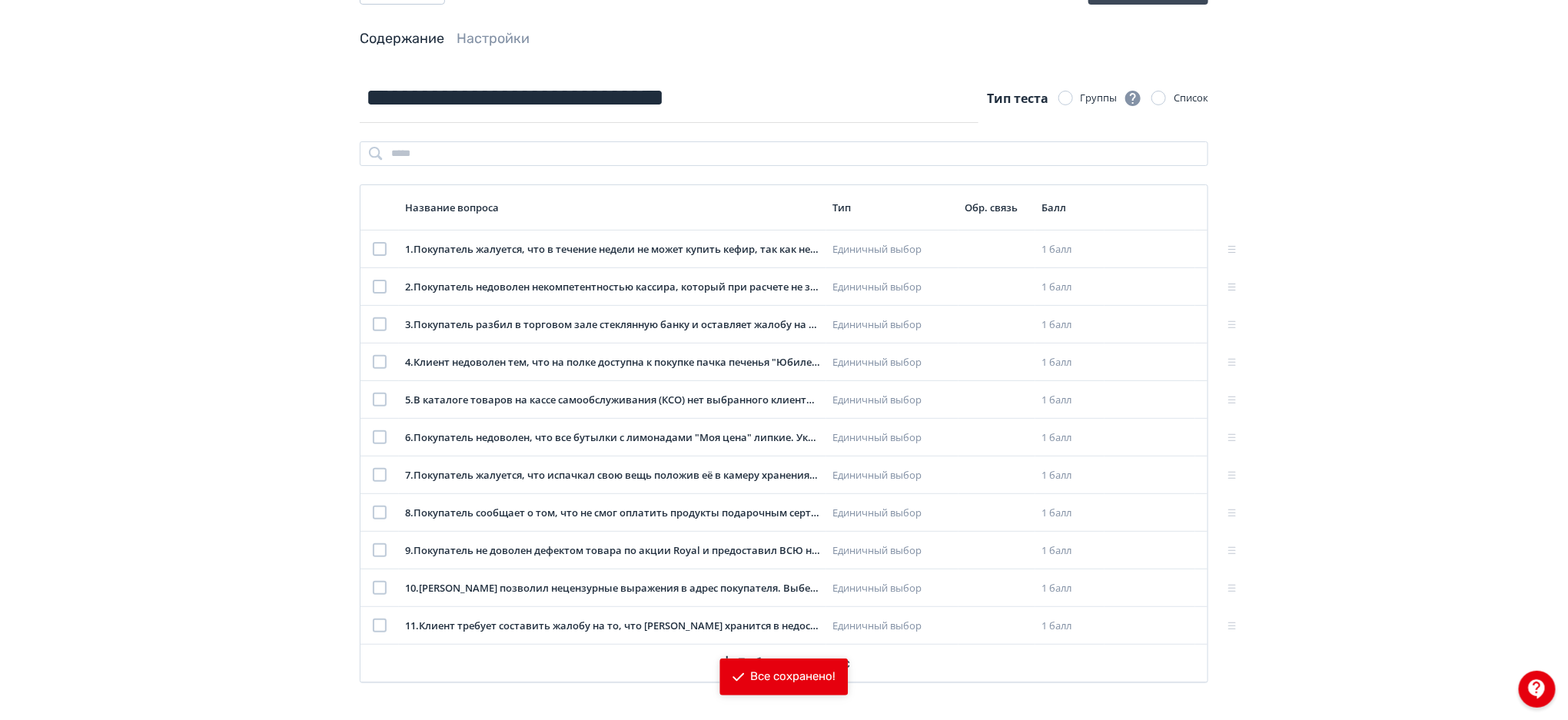
scroll to position [64, 0]
click at [1142, 548] on icon at bounding box center [1147, 550] width 19 height 19
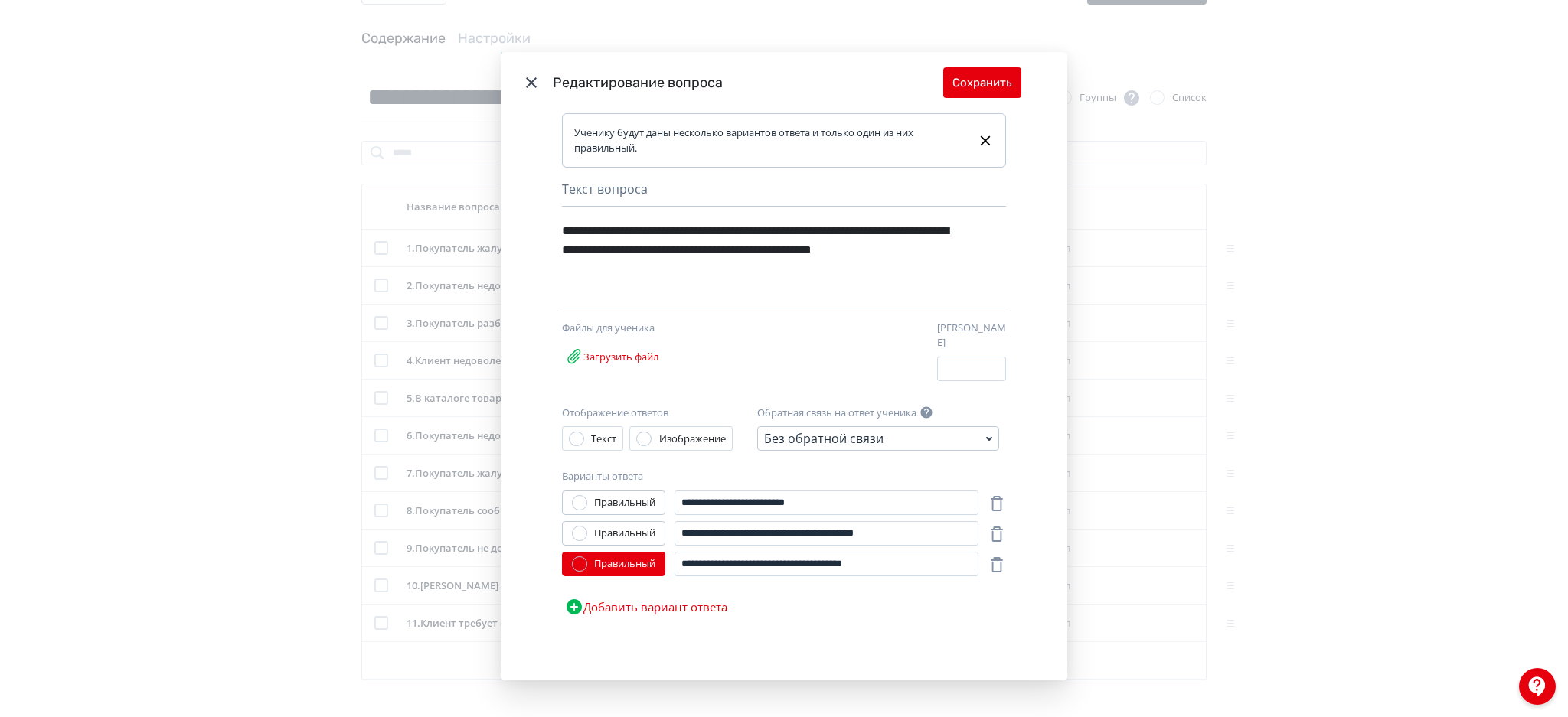
click at [529, 92] on icon "Modal" at bounding box center [531, 82] width 19 height 19
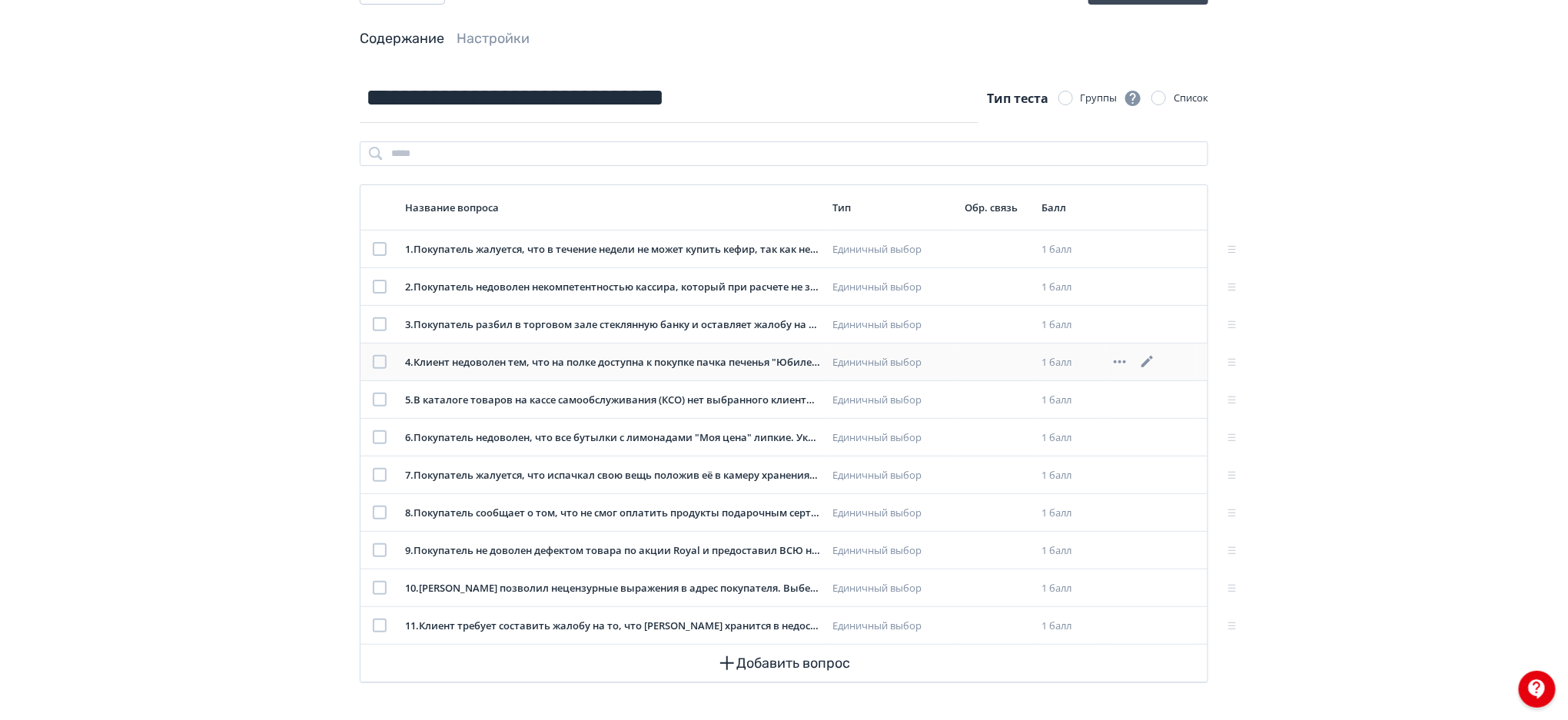
click at [378, 359] on div at bounding box center [380, 362] width 14 height 14
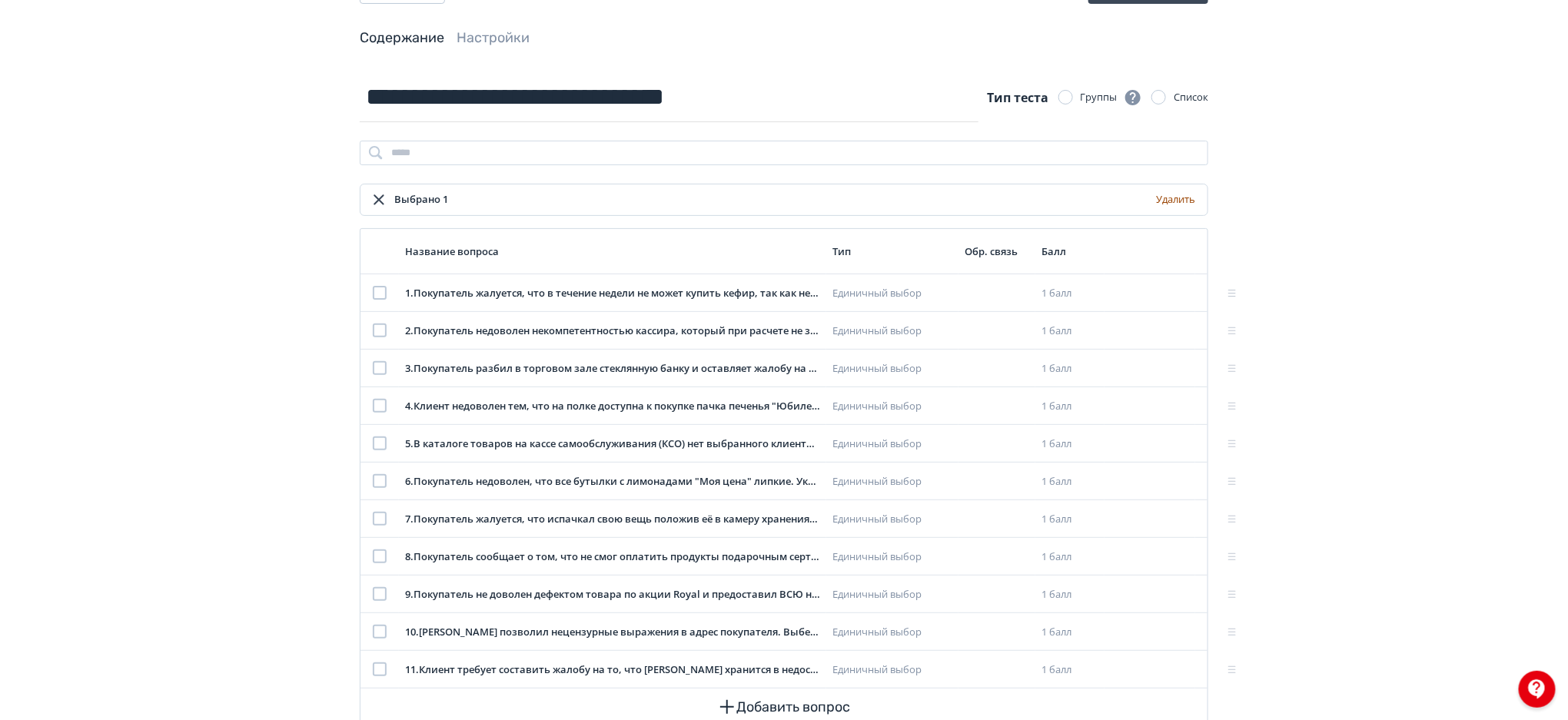
click at [1187, 195] on button "Удалить" at bounding box center [1175, 200] width 45 height 24
click at [1181, 193] on button "Удалить" at bounding box center [1175, 200] width 45 height 24
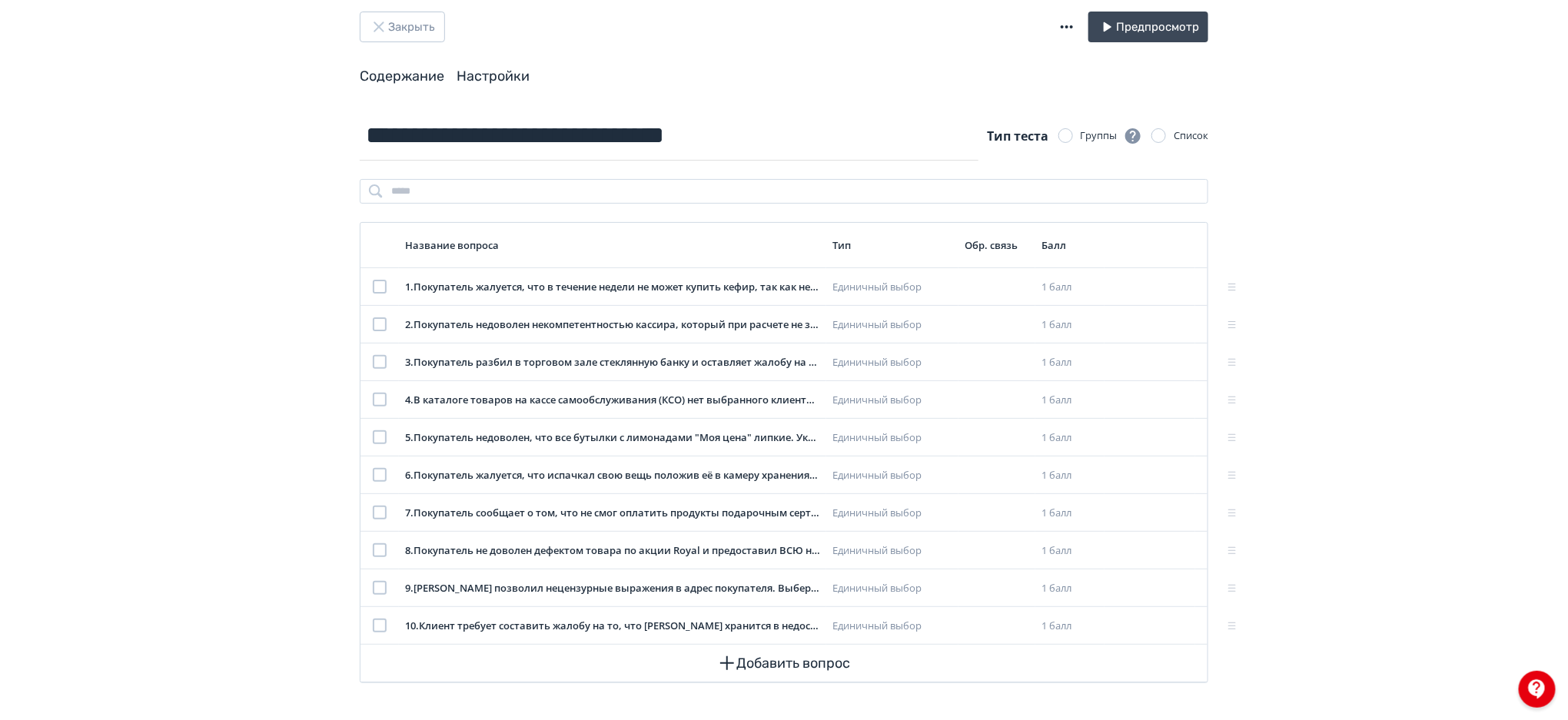
drag, startPoint x: 487, startPoint y: 61, endPoint x: 491, endPoint y: 69, distance: 8.9
click at [491, 69] on header "Закрыть Предпросмотр Содержание Настройки" at bounding box center [784, 49] width 848 height 74
click at [491, 69] on link "Настройки" at bounding box center [493, 76] width 73 height 17
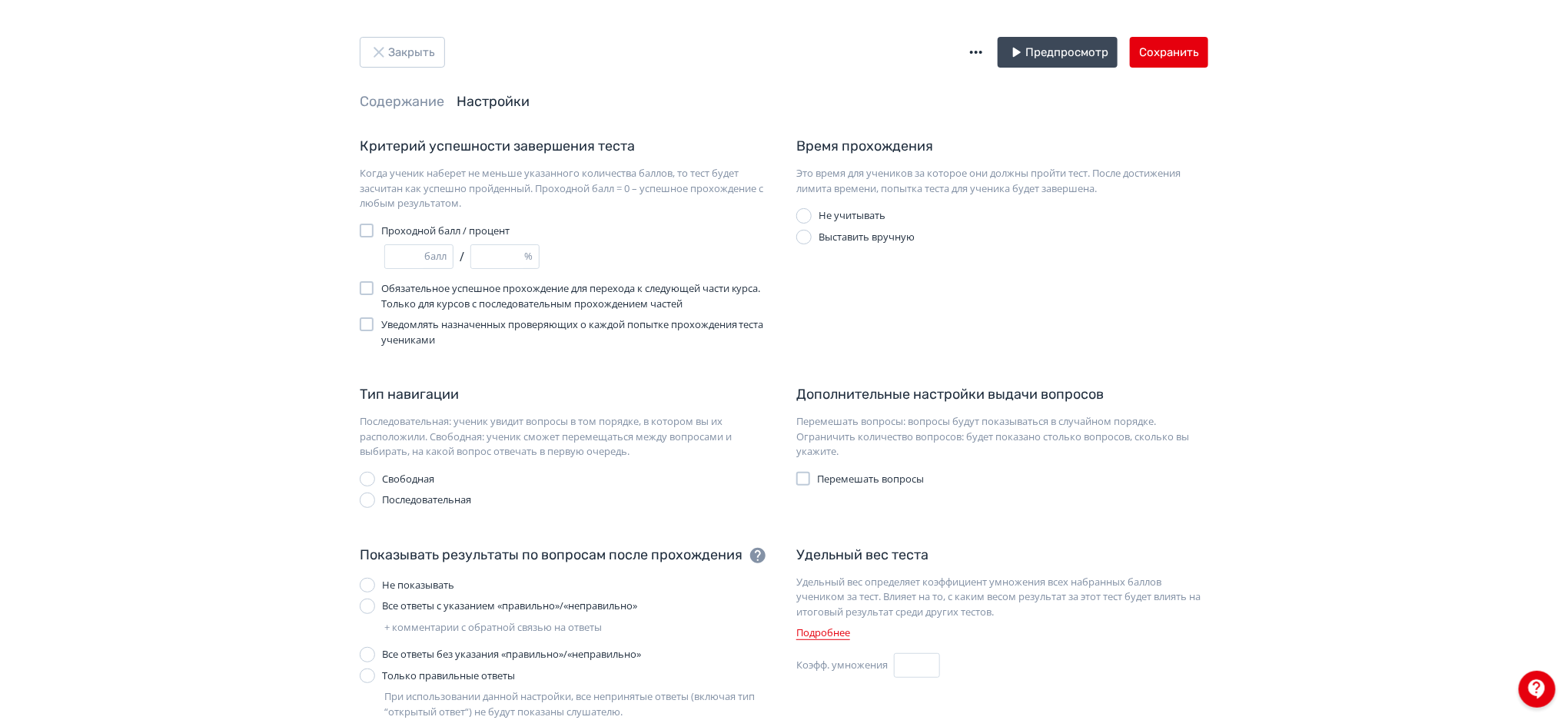
drag, startPoint x: 492, startPoint y: 250, endPoint x: 457, endPoint y: 249, distance: 35.0
click at [457, 249] on div "** балл / *** %" at bounding box center [578, 256] width 388 height 24
type input "*"
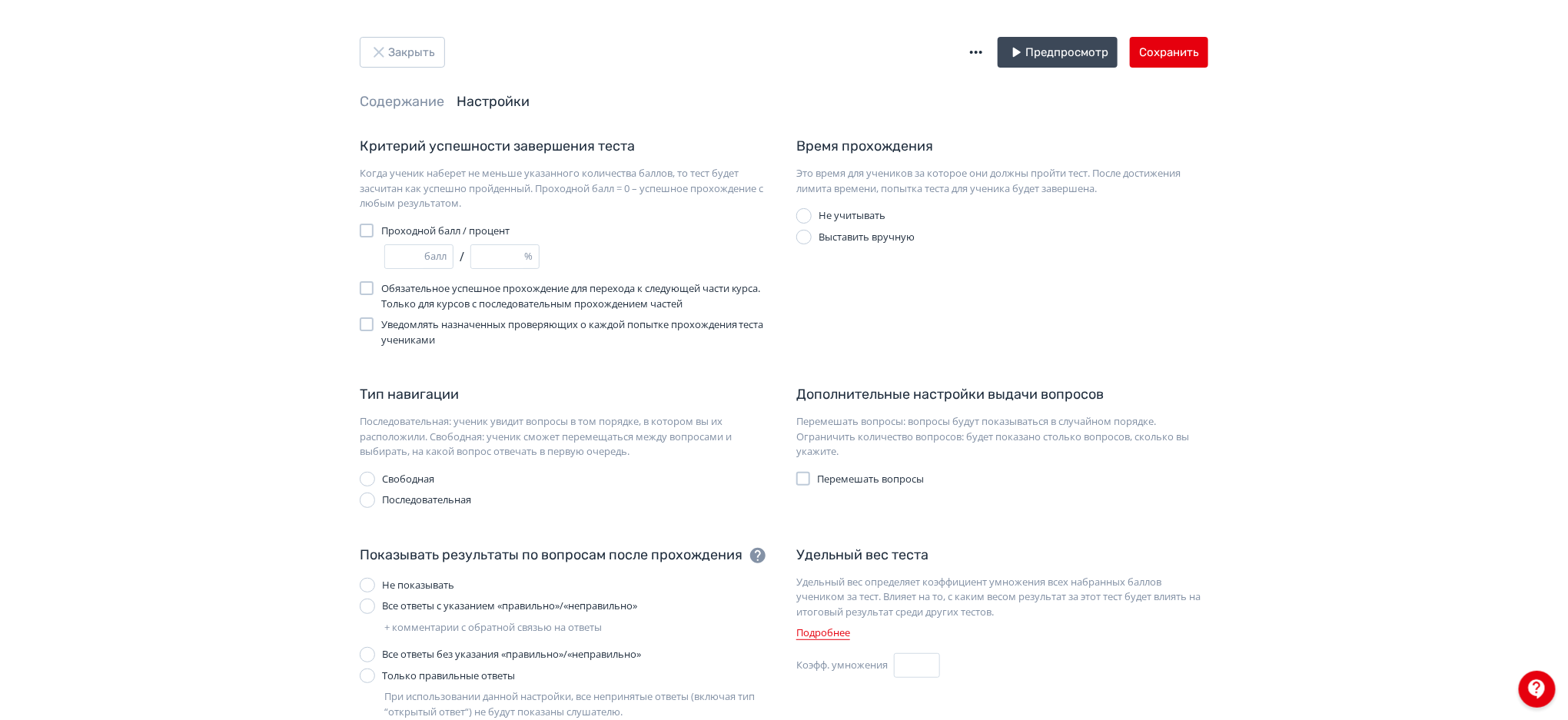
type input "**"
click at [680, 252] on div "* балл / ** %" at bounding box center [578, 256] width 388 height 24
click at [1171, 62] on button "Сохранить" at bounding box center [1169, 53] width 79 height 31
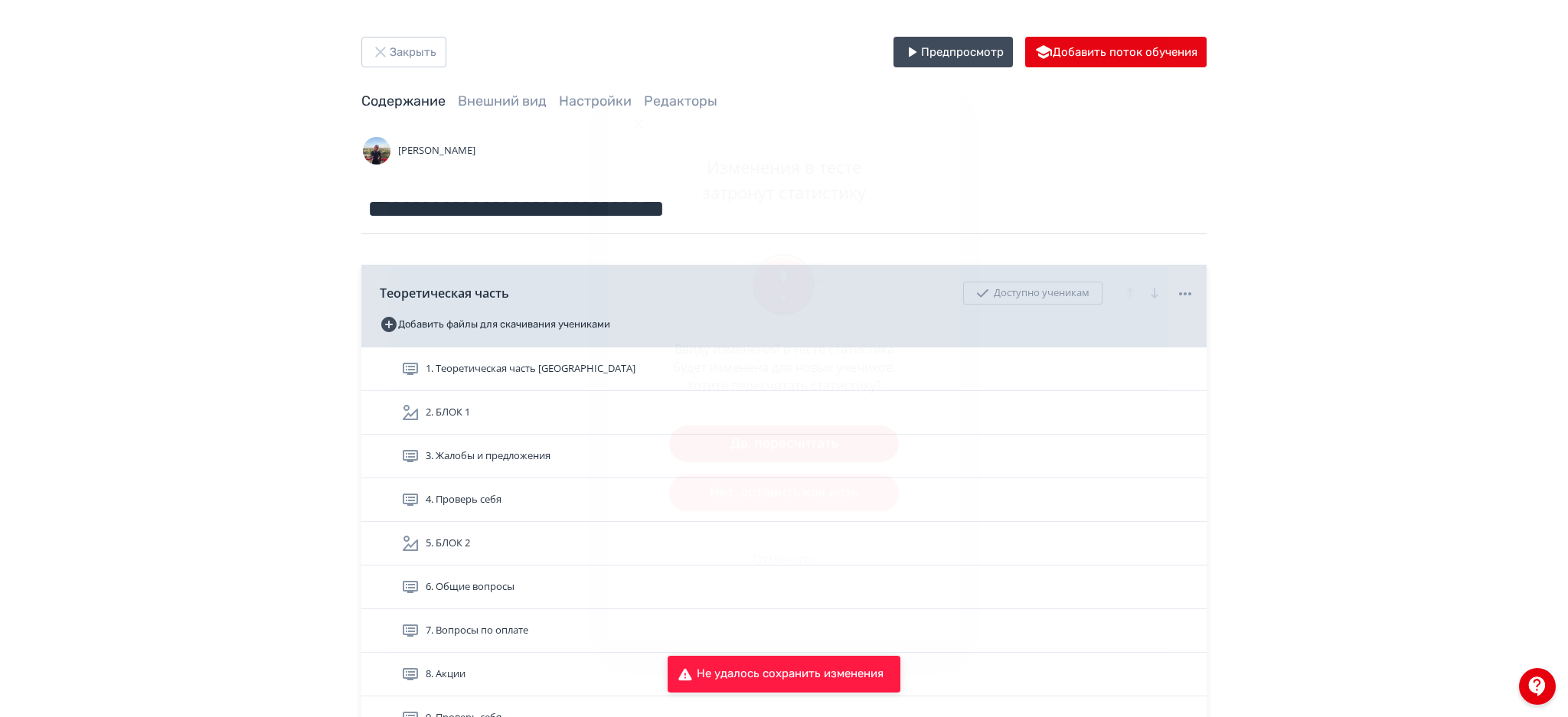
click at [800, 499] on button "Нет, оставить как есть" at bounding box center [784, 493] width 230 height 37
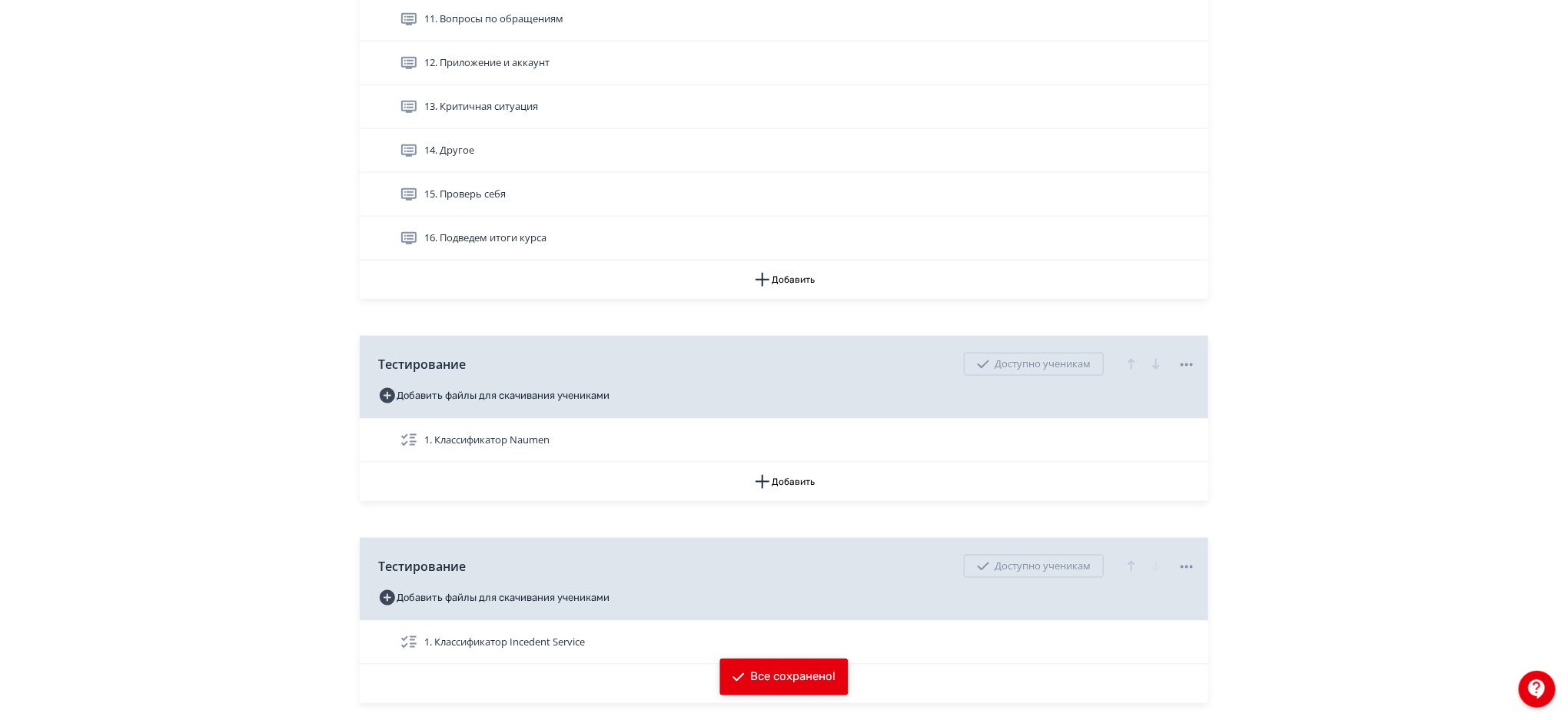
scroll to position [901, 0]
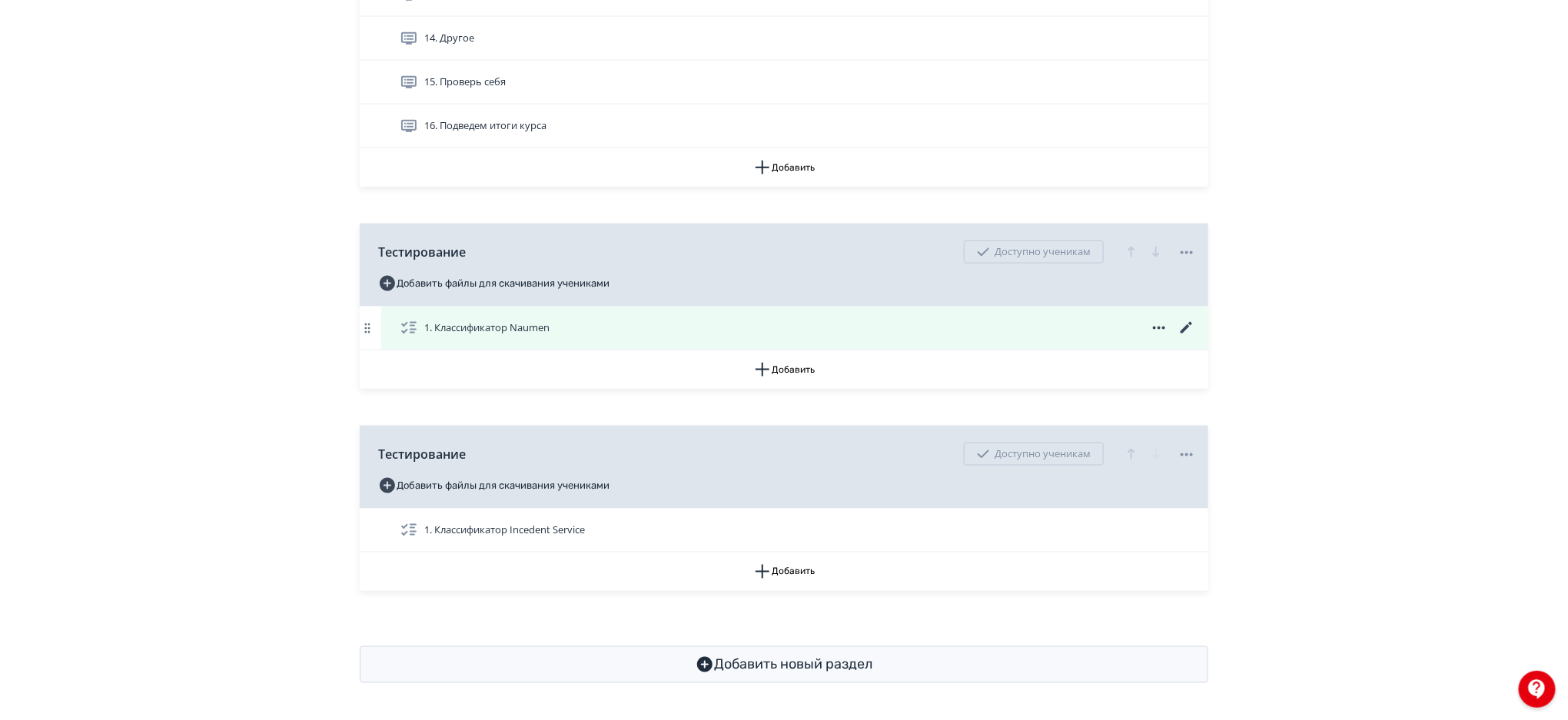
click at [1182, 331] on icon at bounding box center [1187, 328] width 11 height 11
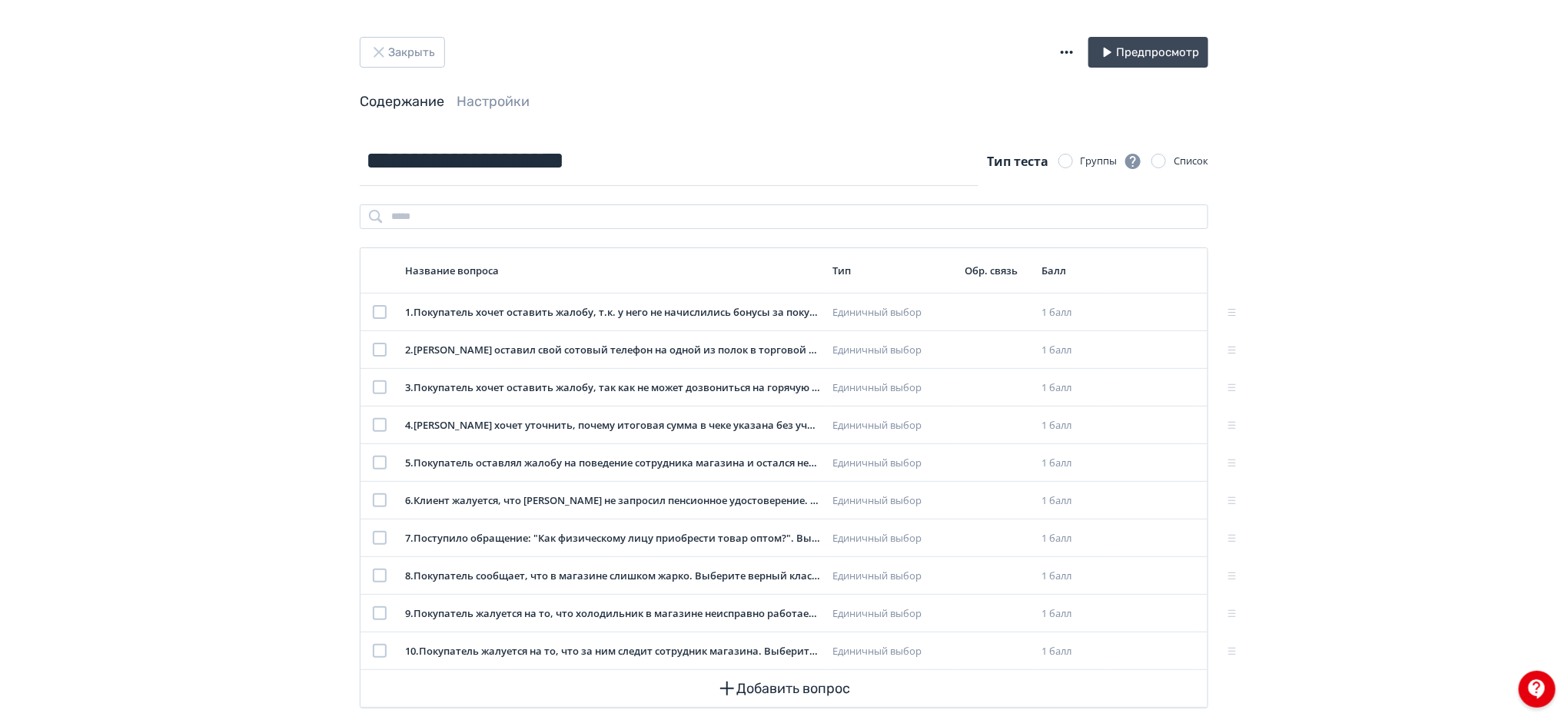
click at [1070, 43] on icon "button" at bounding box center [1067, 52] width 19 height 19
click at [989, 57] on div "Экспорт теста в GIFT" at bounding box center [971, 69] width 165 height 31
click at [419, 50] on button "Закрыть" at bounding box center [402, 53] width 85 height 31
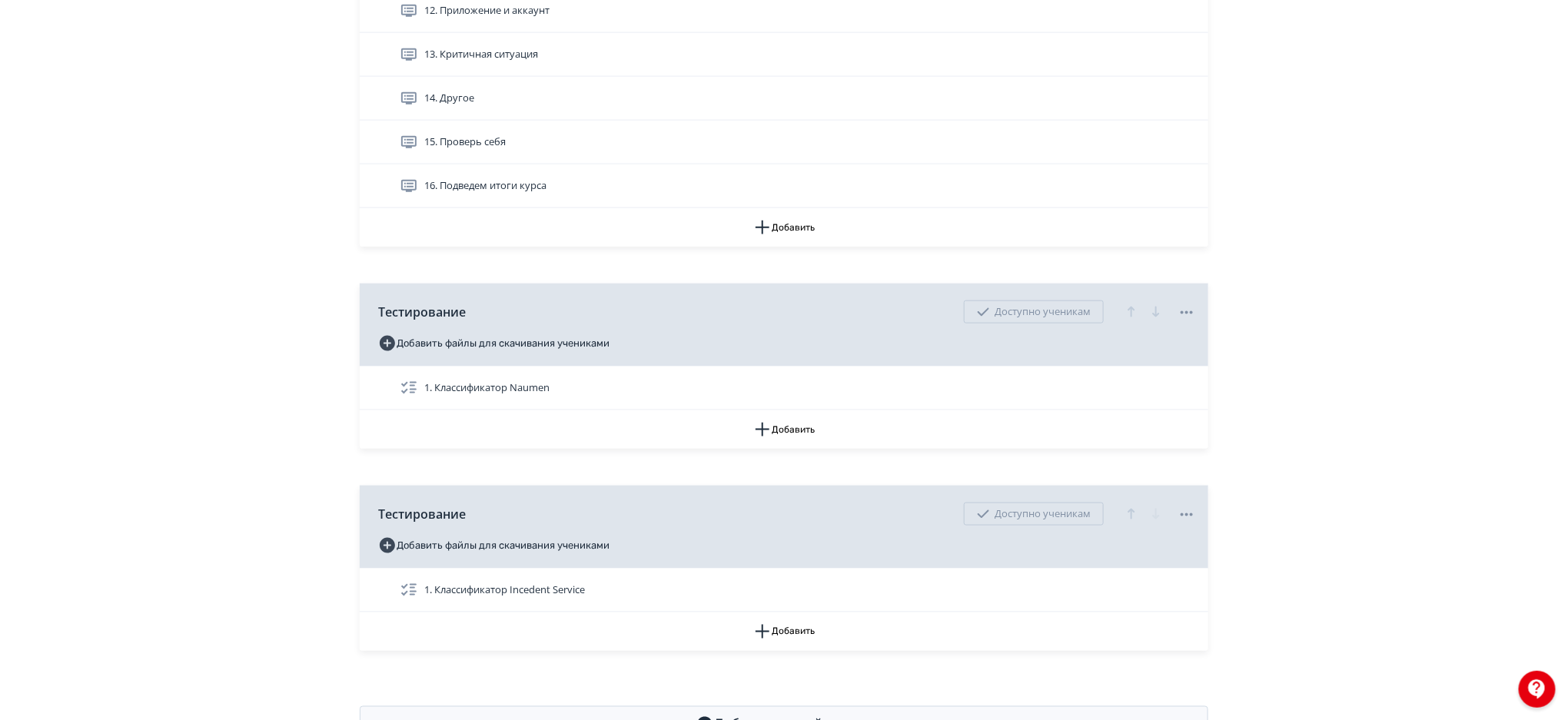
scroll to position [887, 0]
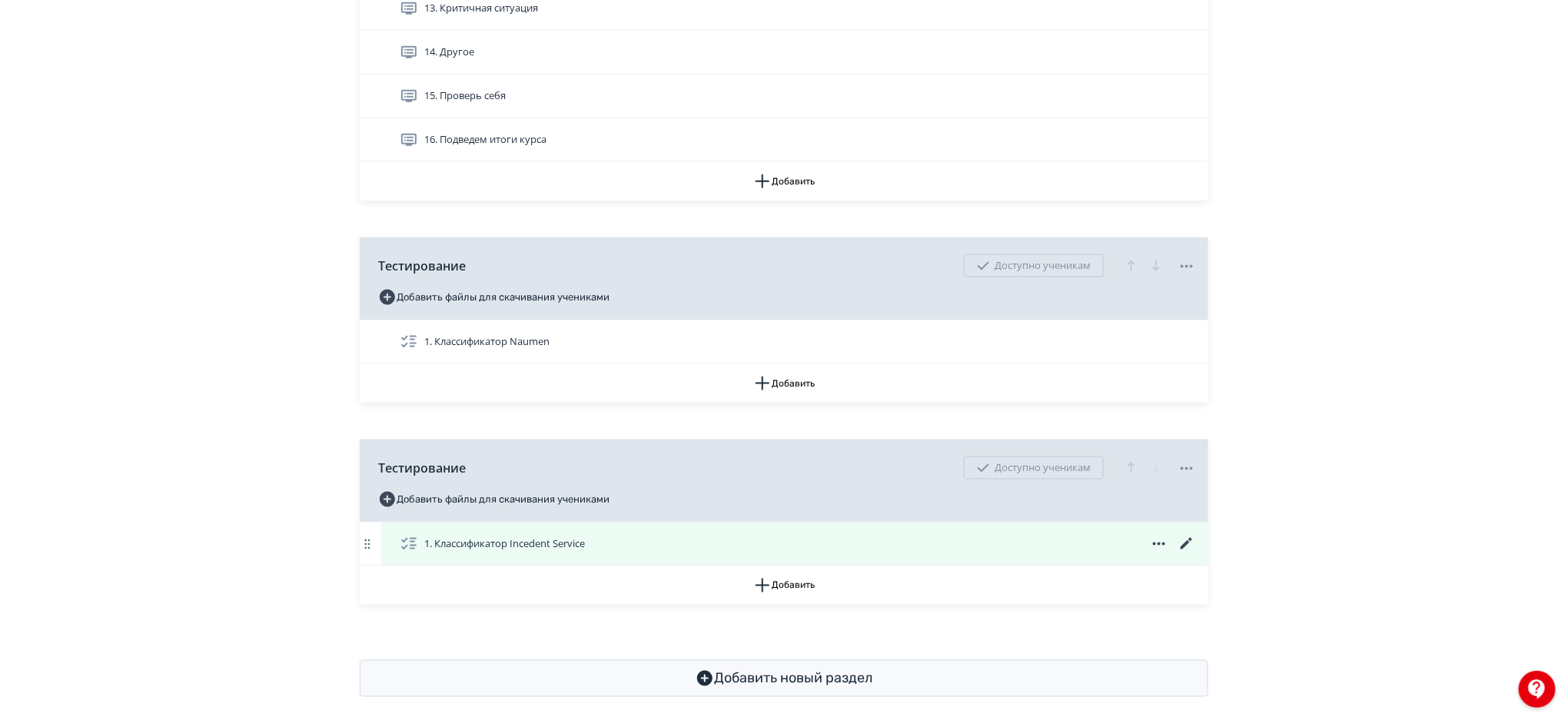
click at [1160, 544] on icon at bounding box center [1158, 544] width 12 height 3
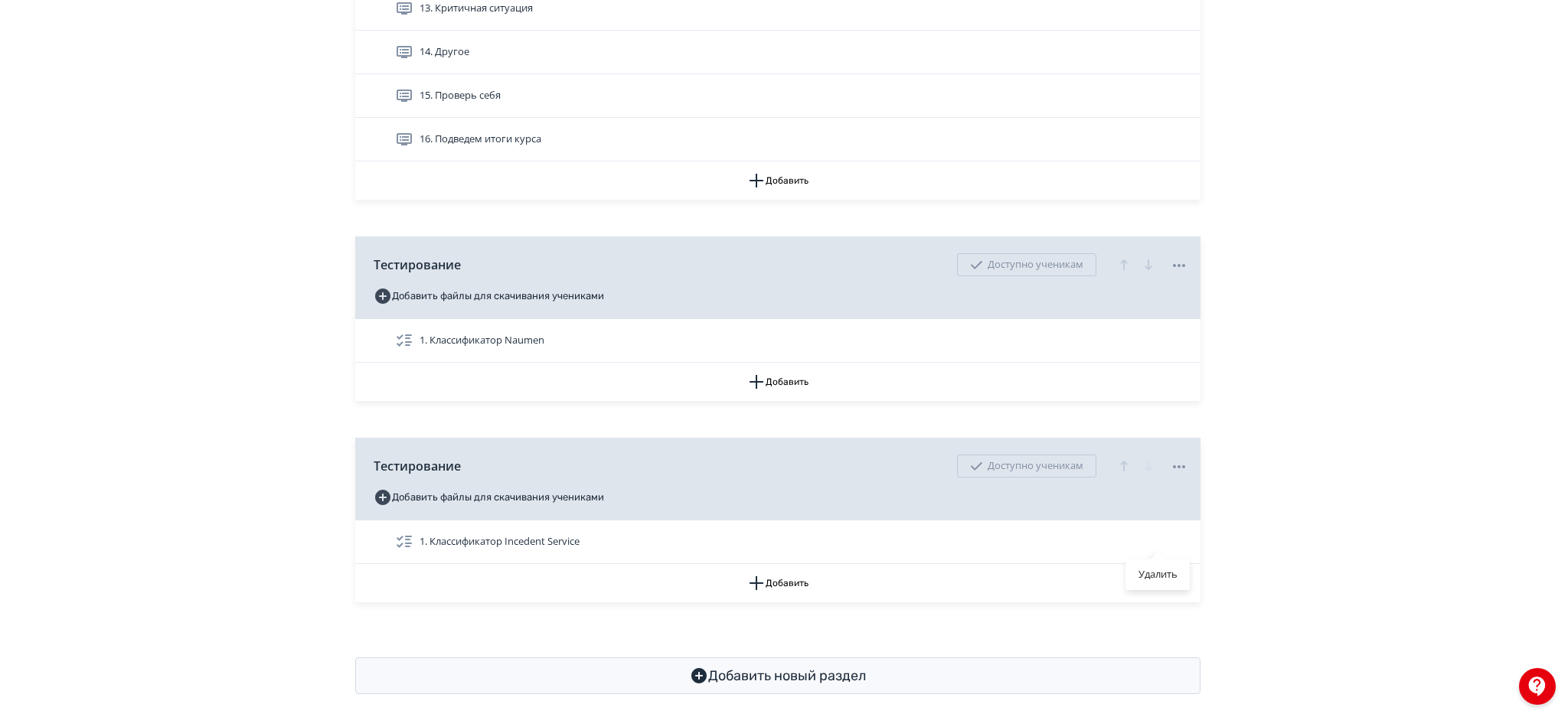
click at [1277, 514] on div "Удалить" at bounding box center [784, 358] width 1568 height 717
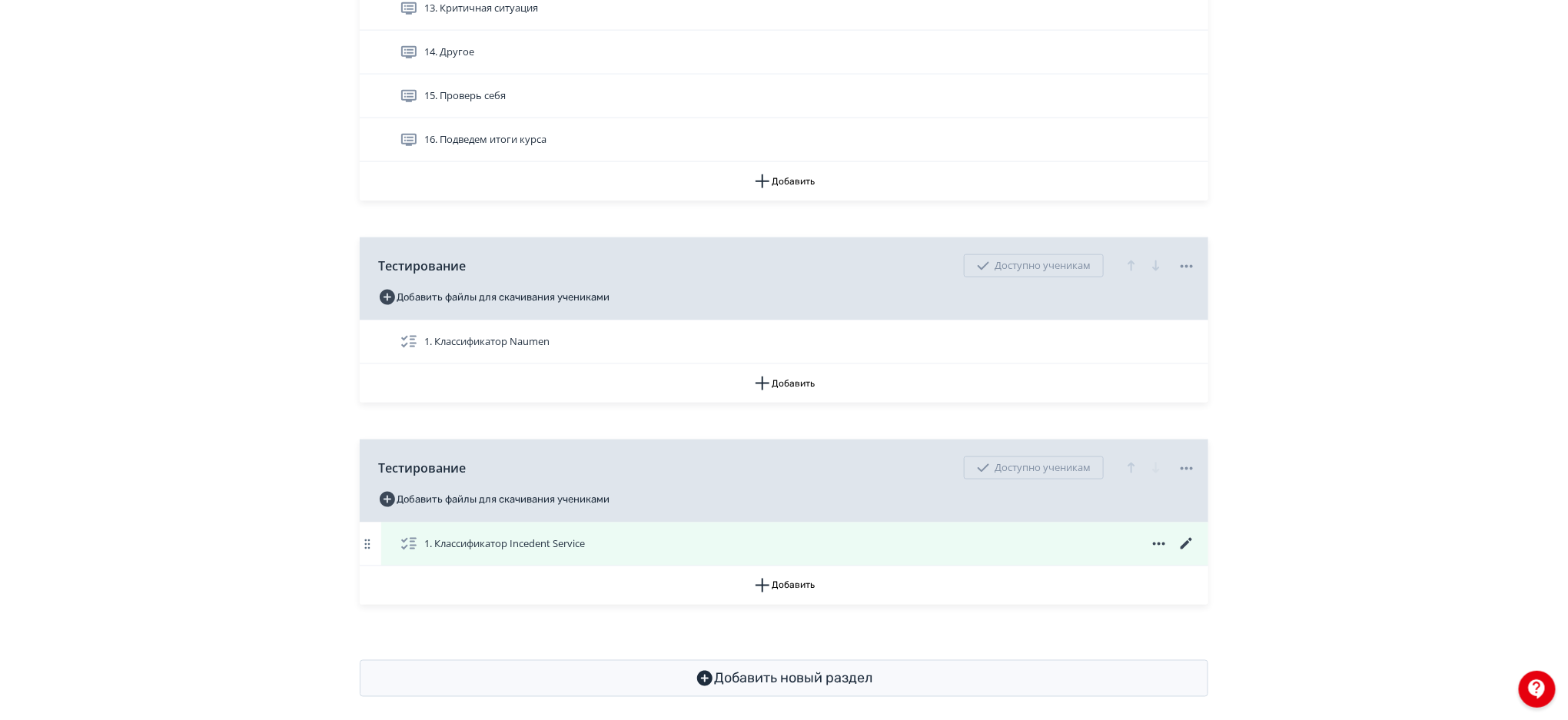
click at [1191, 539] on icon at bounding box center [1187, 544] width 11 height 11
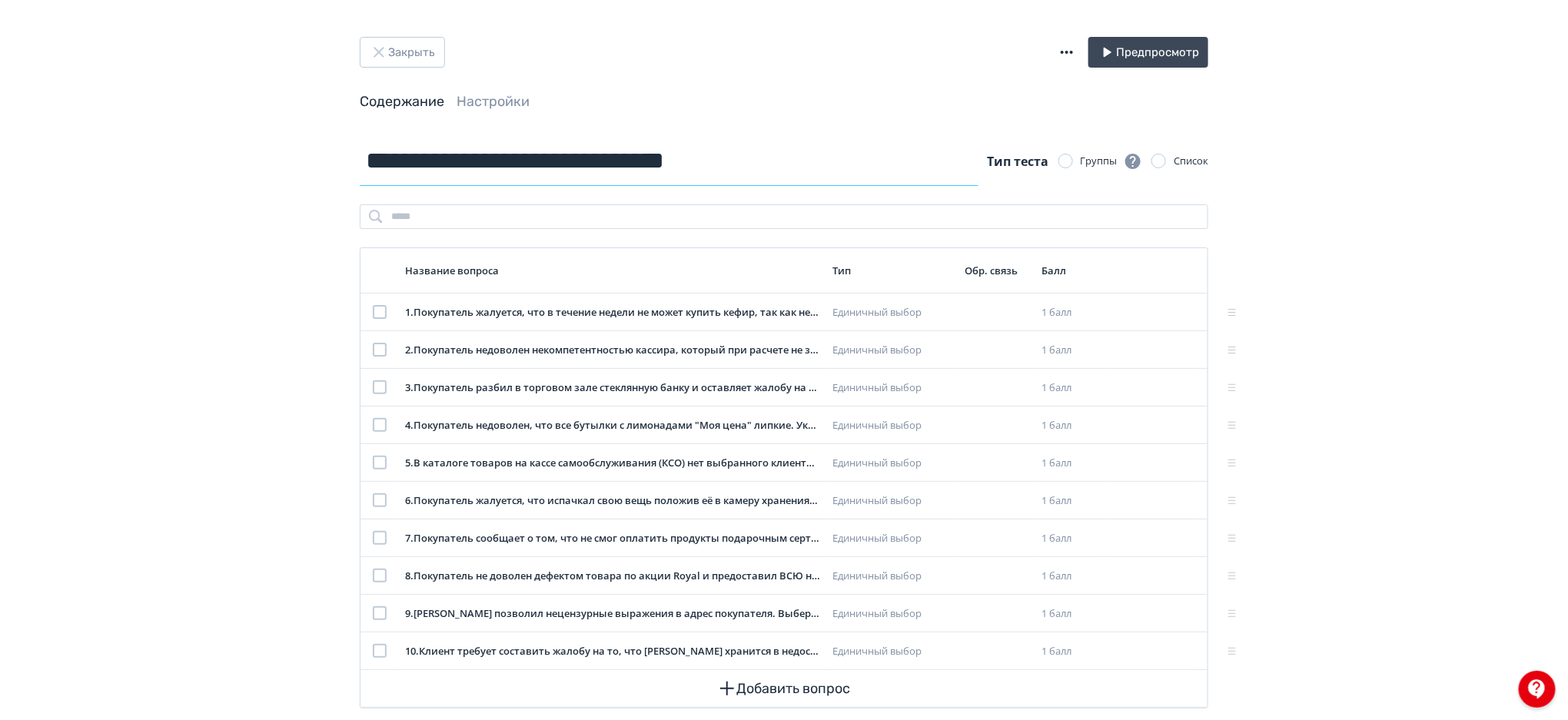
click at [603, 176] on input "**********" at bounding box center [669, 161] width 618 height 50
drag, startPoint x: 695, startPoint y: 160, endPoint x: 703, endPoint y: 166, distance: 10.0
click at [703, 166] on input "**********" at bounding box center [669, 161] width 618 height 50
click at [588, 160] on input "**********" at bounding box center [669, 161] width 618 height 50
paste input "*"
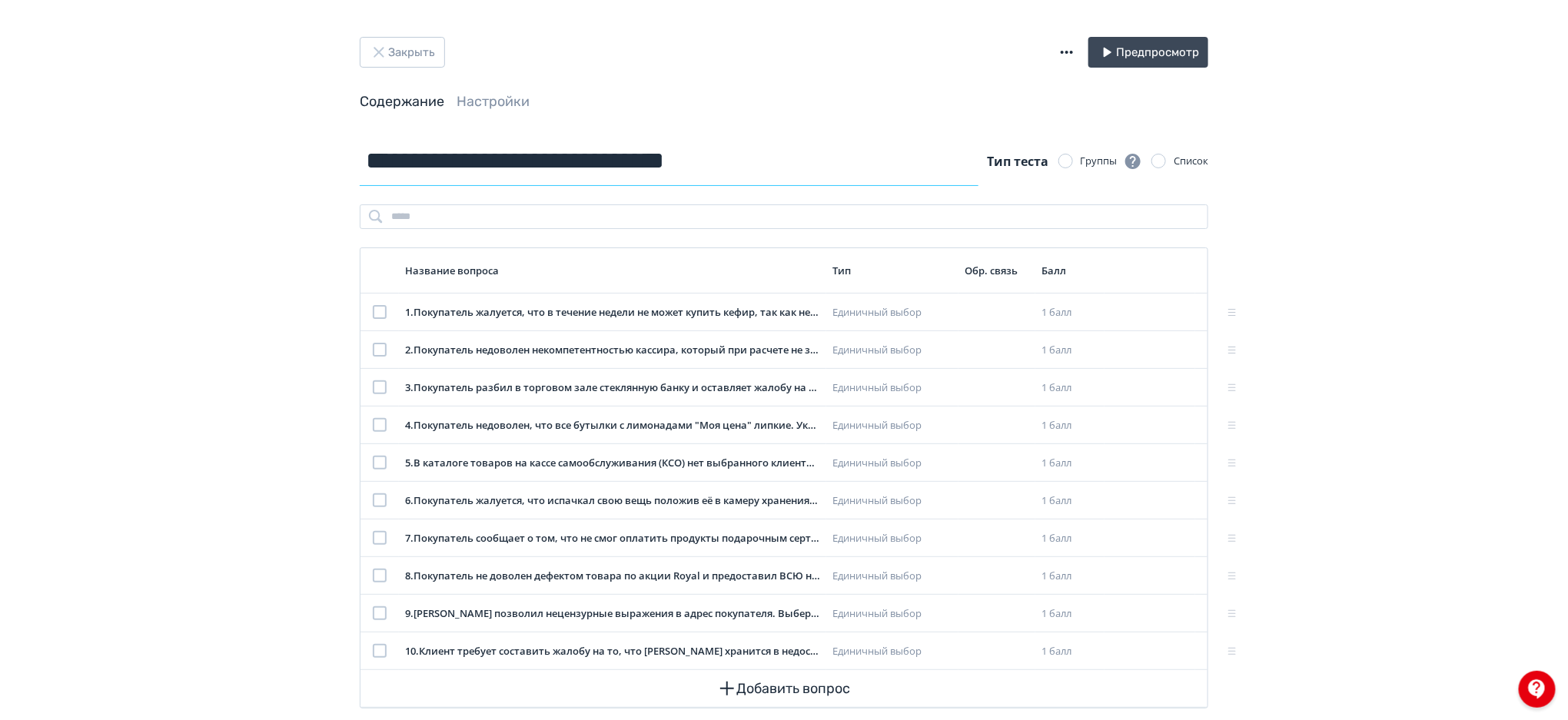
type input "**********"
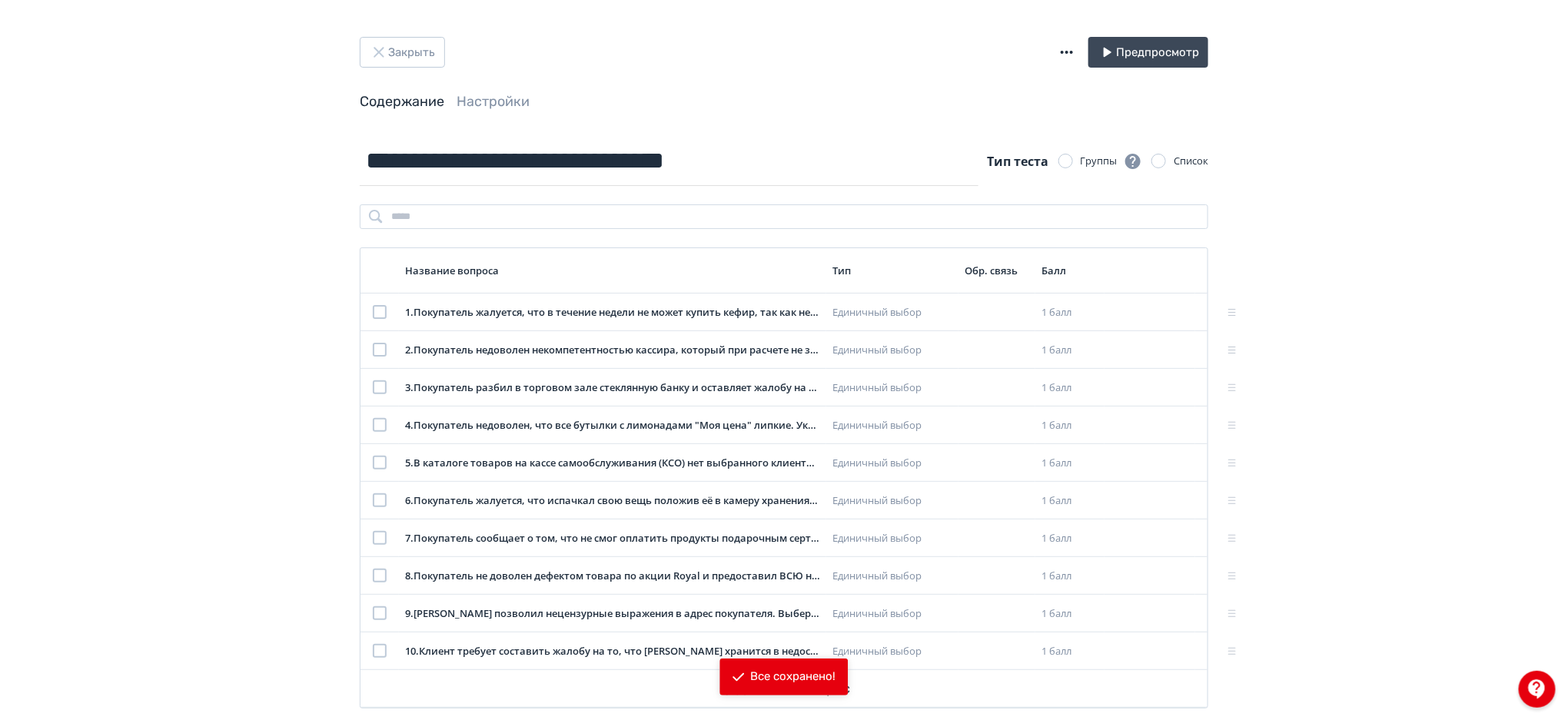
click at [640, 24] on div "**********" at bounding box center [784, 372] width 1568 height 745
click at [1066, 57] on icon "button" at bounding box center [1067, 52] width 19 height 19
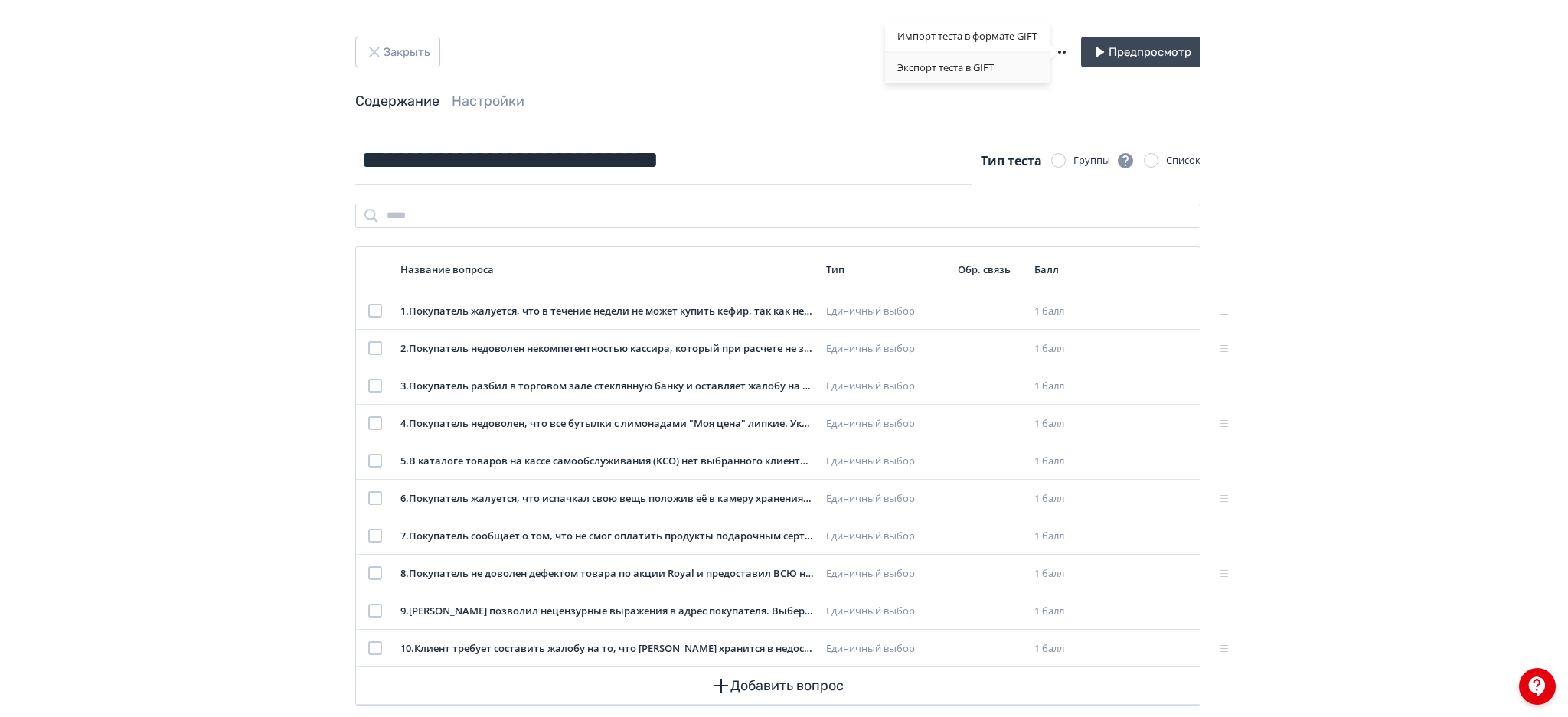
click at [937, 60] on div "Экспорт теста в GIFT" at bounding box center [967, 68] width 164 height 31
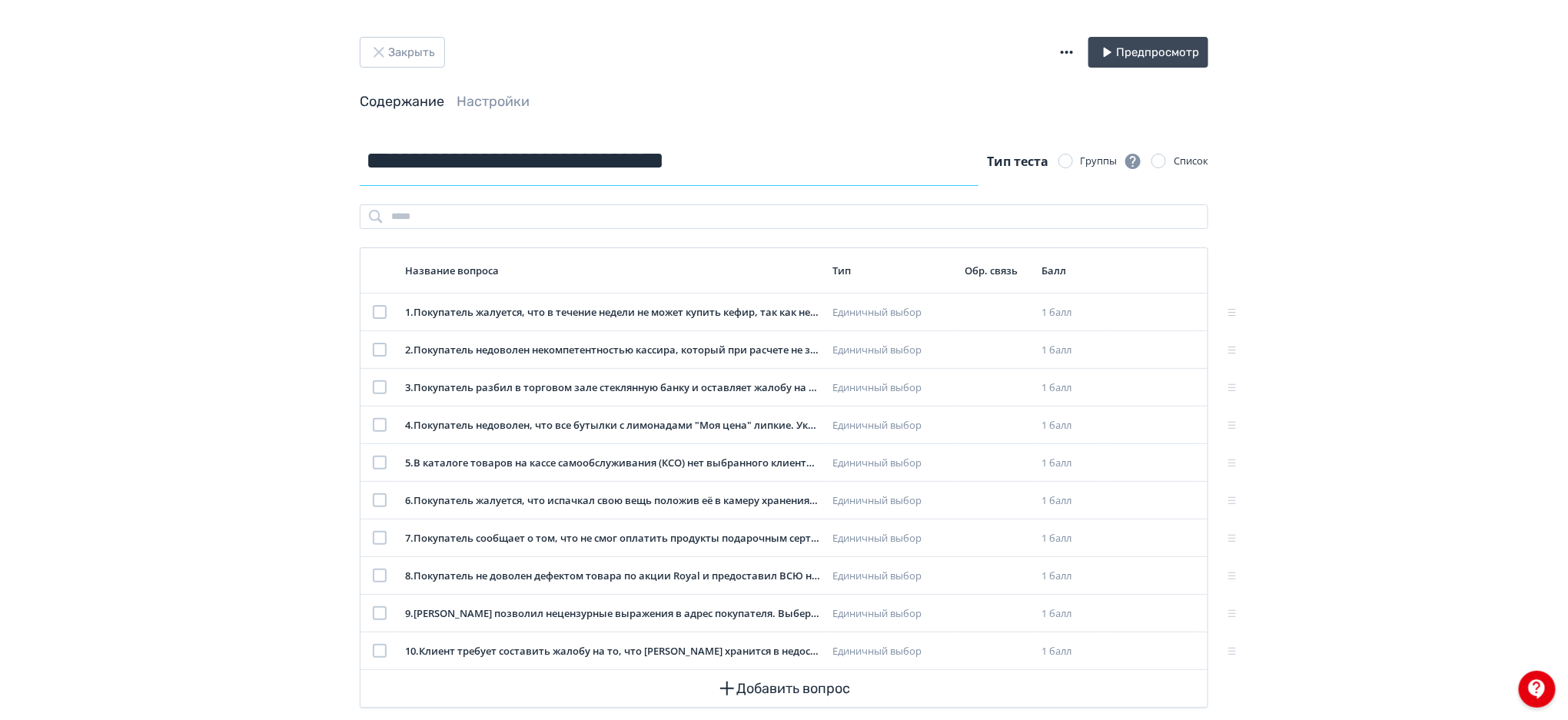
click at [597, 152] on input "**********" at bounding box center [669, 161] width 618 height 50
click at [421, 41] on button "Закрыть" at bounding box center [402, 53] width 85 height 31
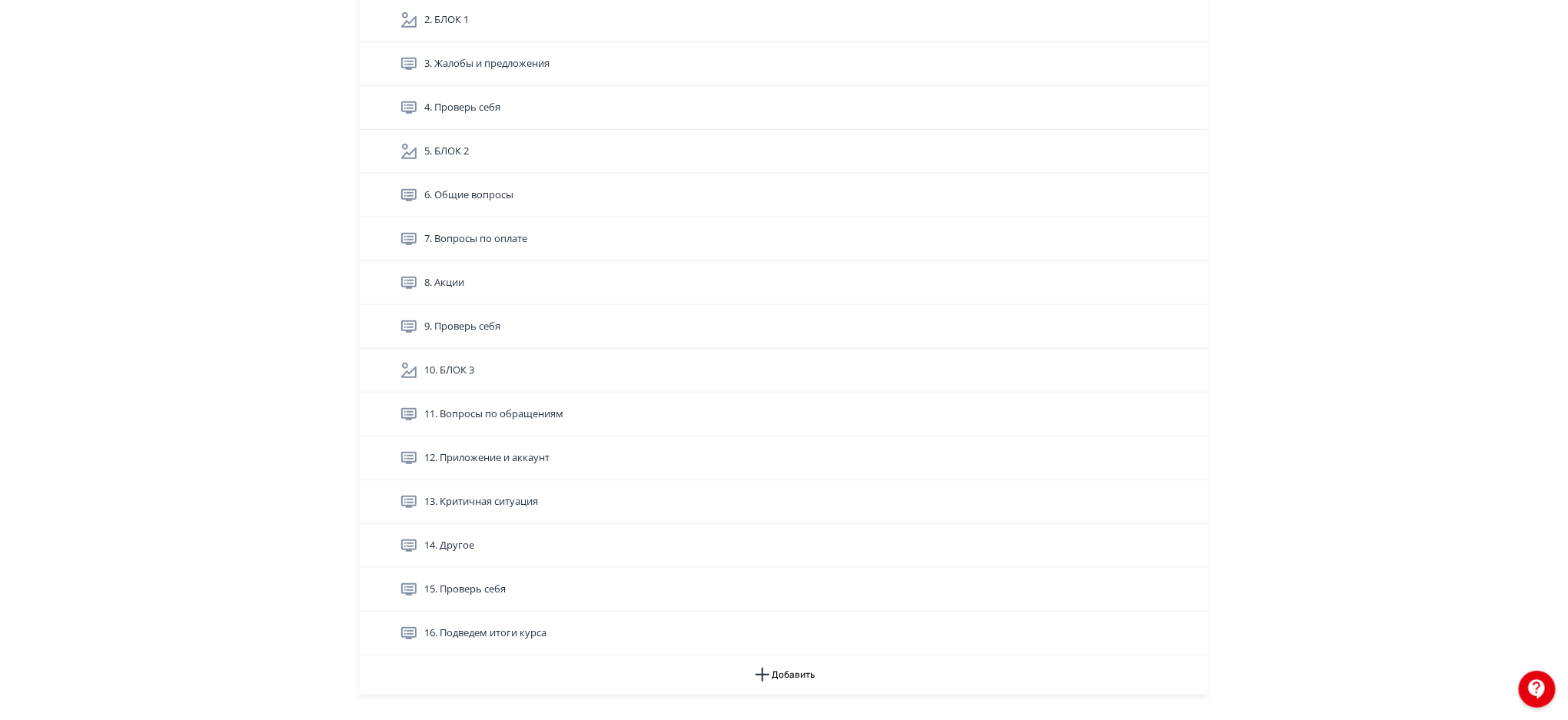
scroll to position [771, 0]
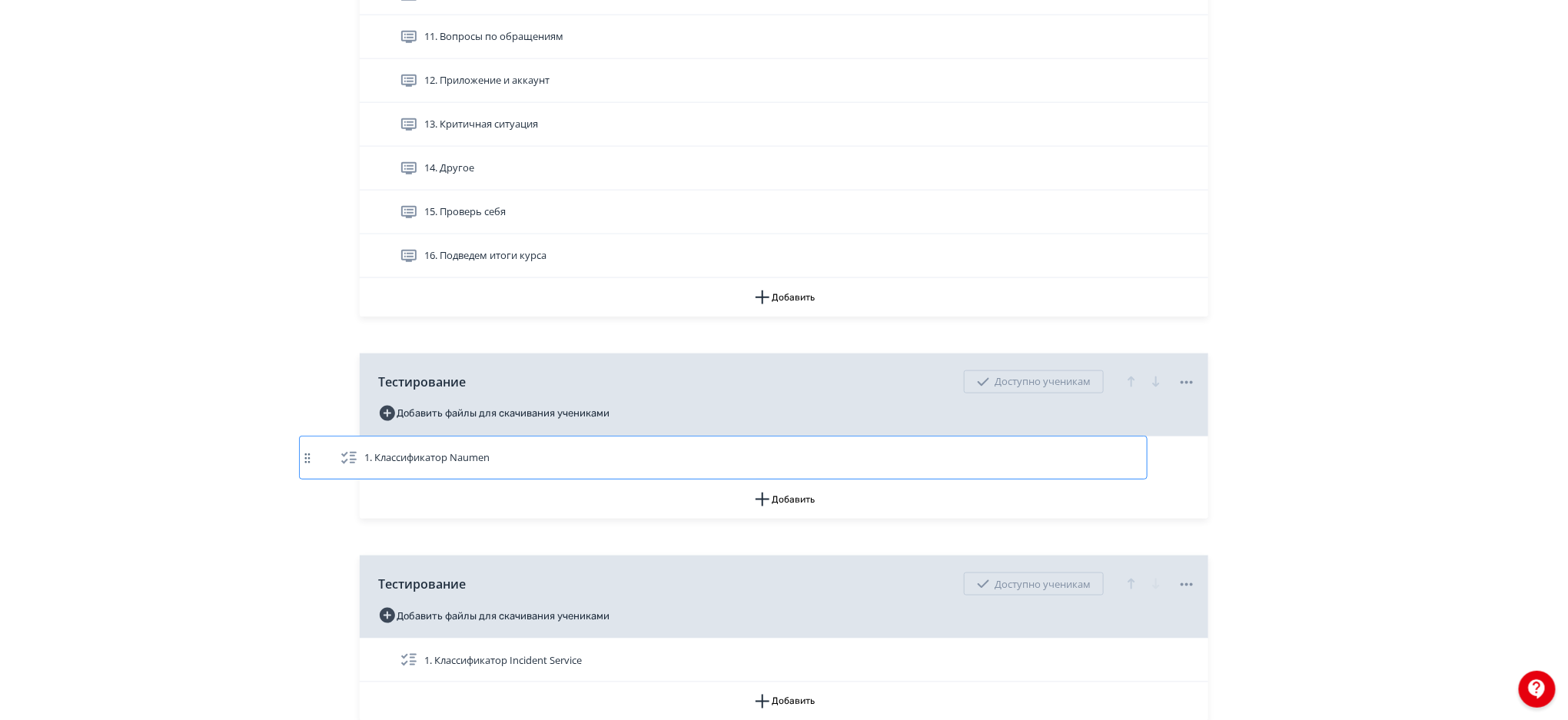
drag, startPoint x: 557, startPoint y: 454, endPoint x: 621, endPoint y: 444, distance: 64.8
click at [621, 444] on div "1. Классификатор Naumen" at bounding box center [784, 458] width 848 height 44
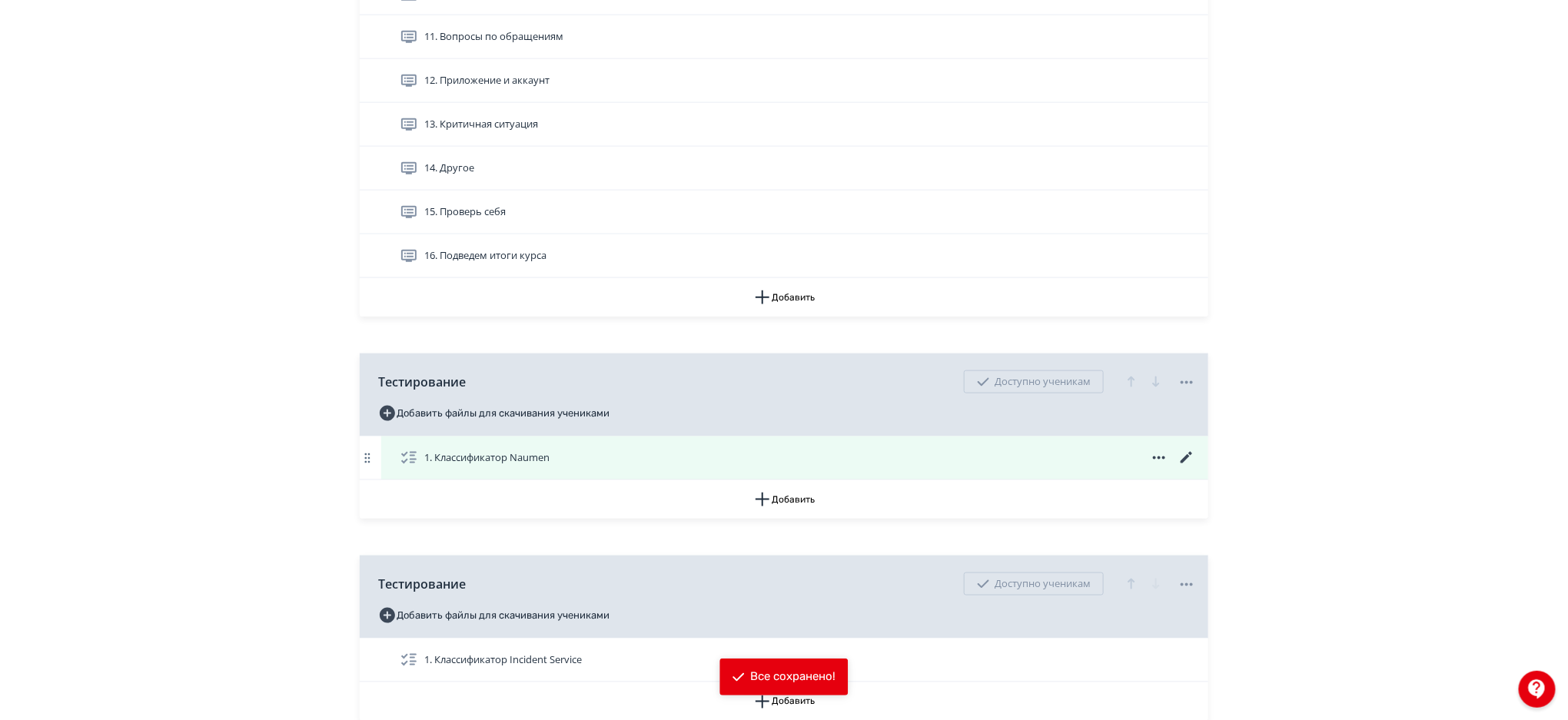
click at [1185, 459] on icon at bounding box center [1187, 457] width 11 height 11
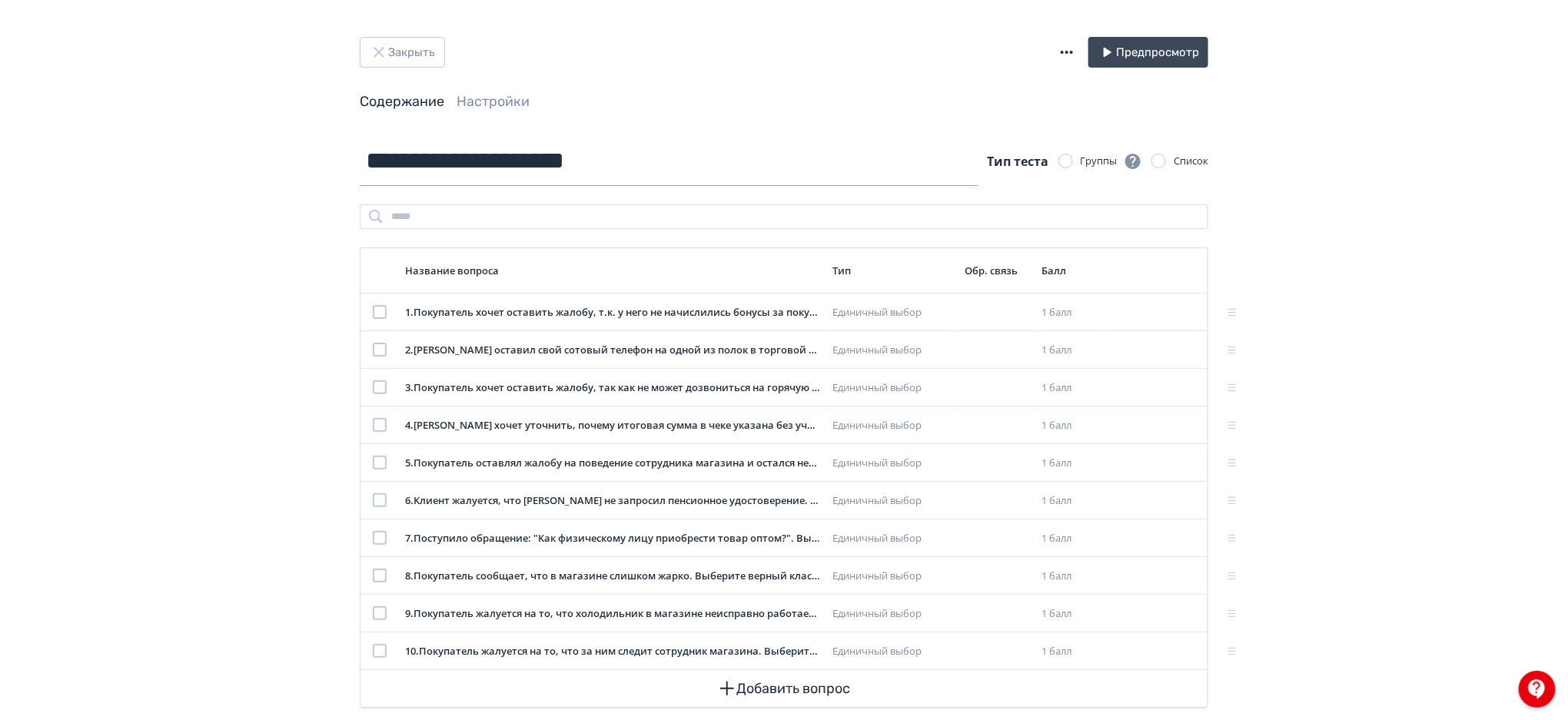
drag, startPoint x: 661, startPoint y: 158, endPoint x: 328, endPoint y: 143, distance: 333.3
click at [328, 143] on div "**********" at bounding box center [784, 421] width 923 height 572
click at [420, 50] on button "Закрыть" at bounding box center [402, 53] width 85 height 31
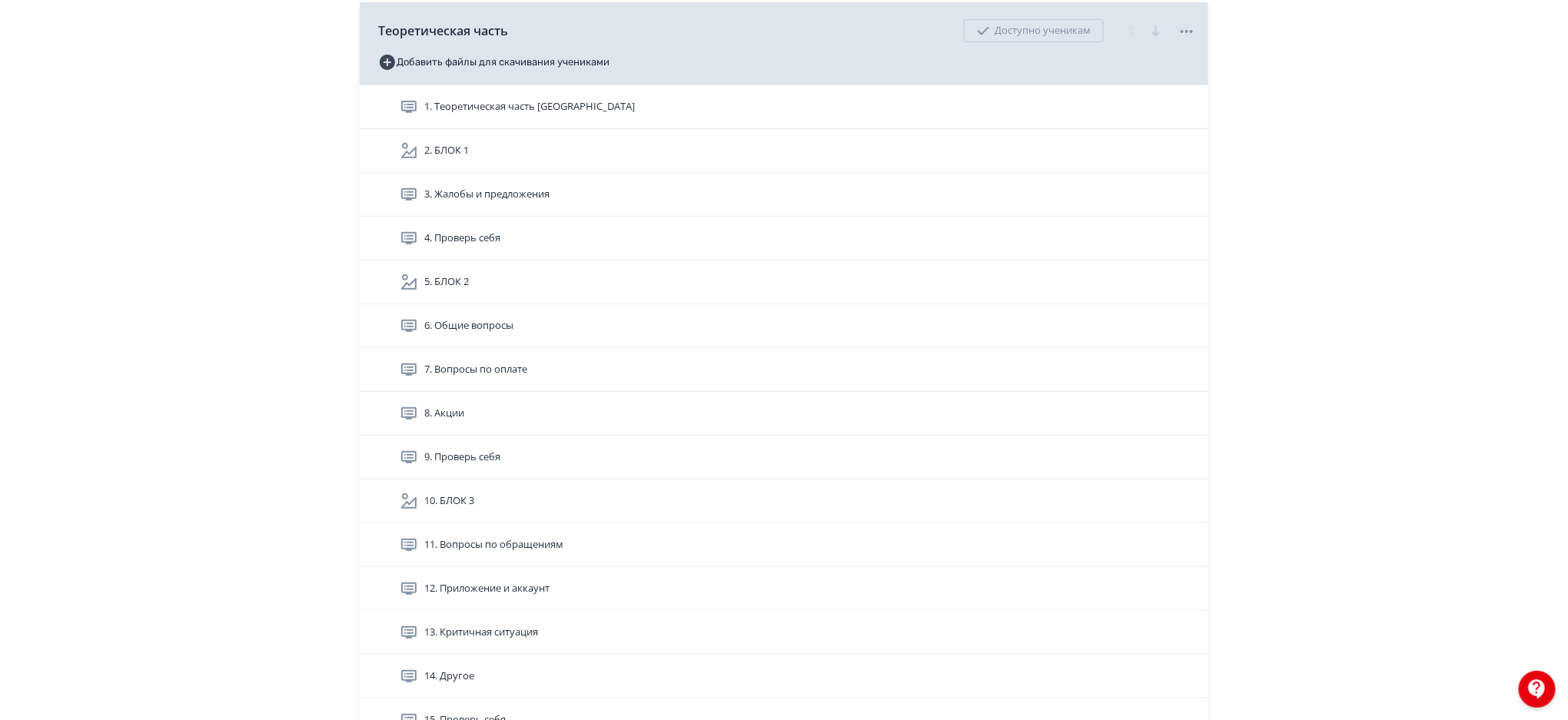
scroll to position [273, 0]
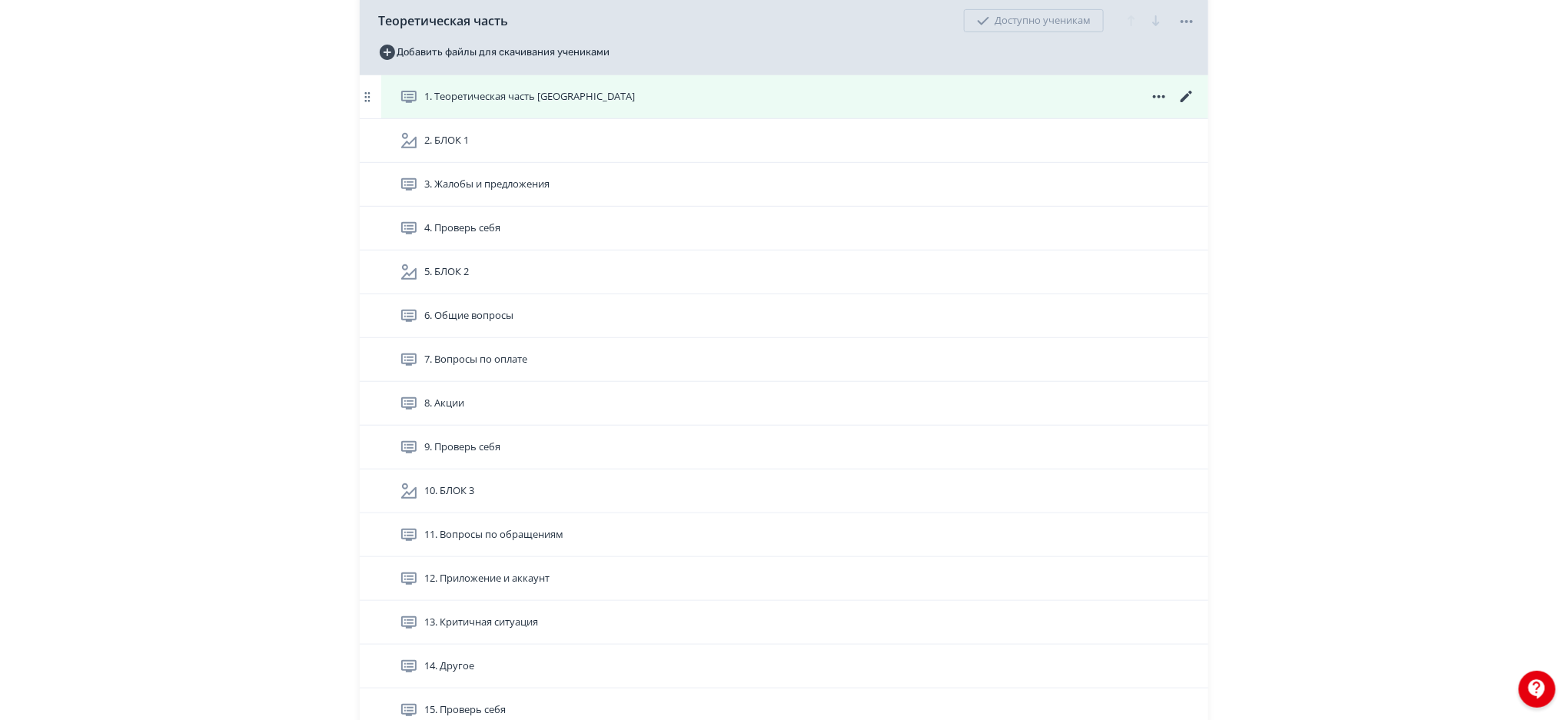
click at [1190, 92] on icon at bounding box center [1187, 96] width 11 height 11
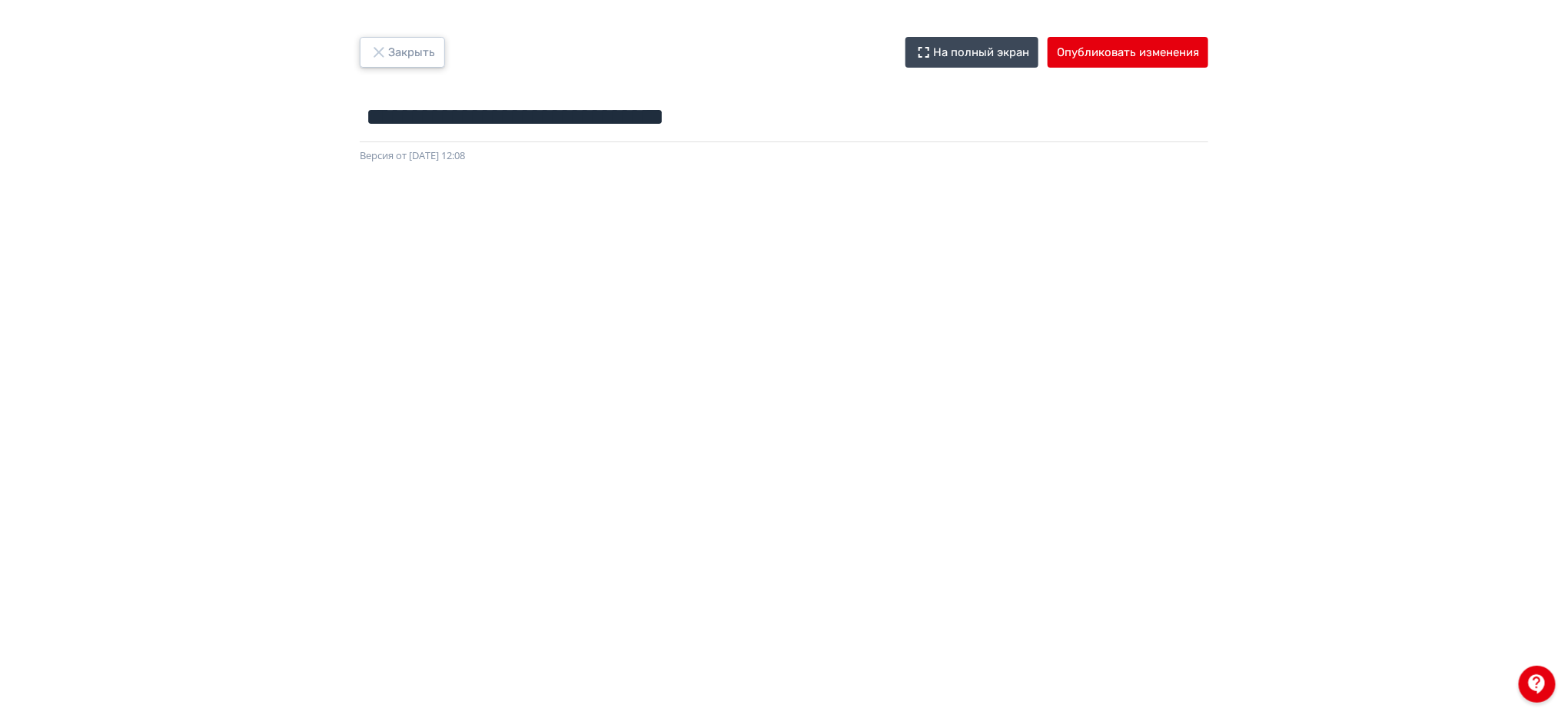
click at [416, 56] on button "Закрыть" at bounding box center [402, 53] width 85 height 31
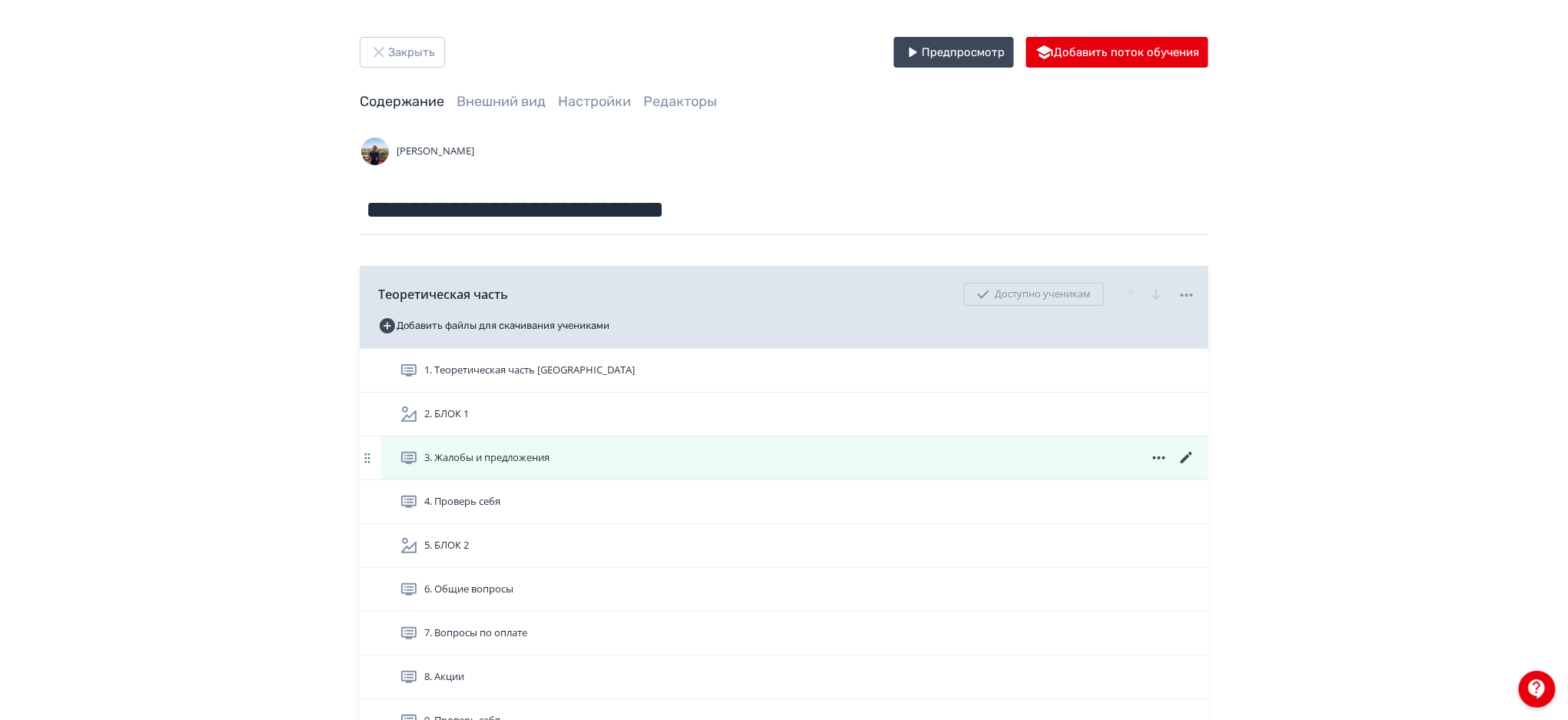
click at [1184, 456] on icon at bounding box center [1187, 458] width 19 height 19
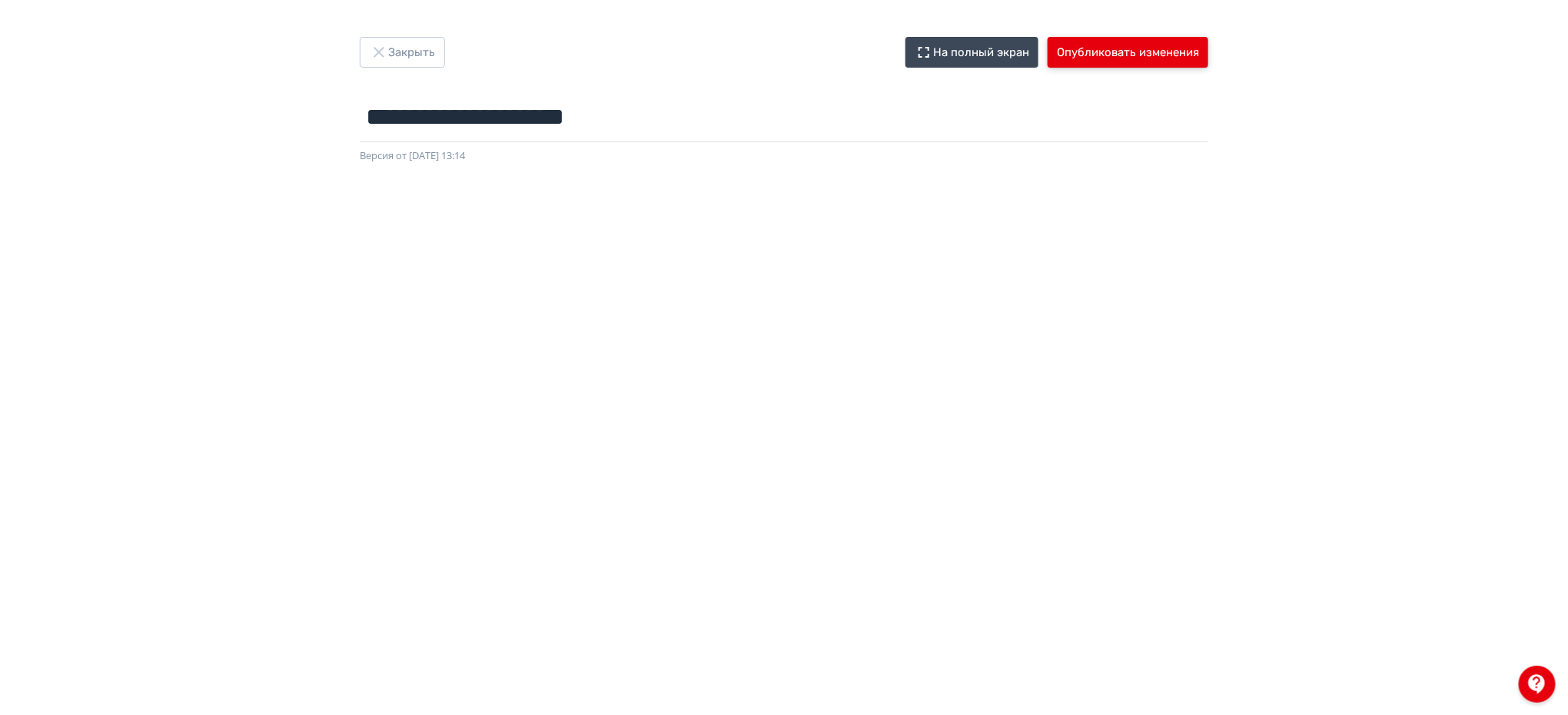
click at [1096, 47] on button "Опубликовать изменения" at bounding box center [1128, 53] width 160 height 31
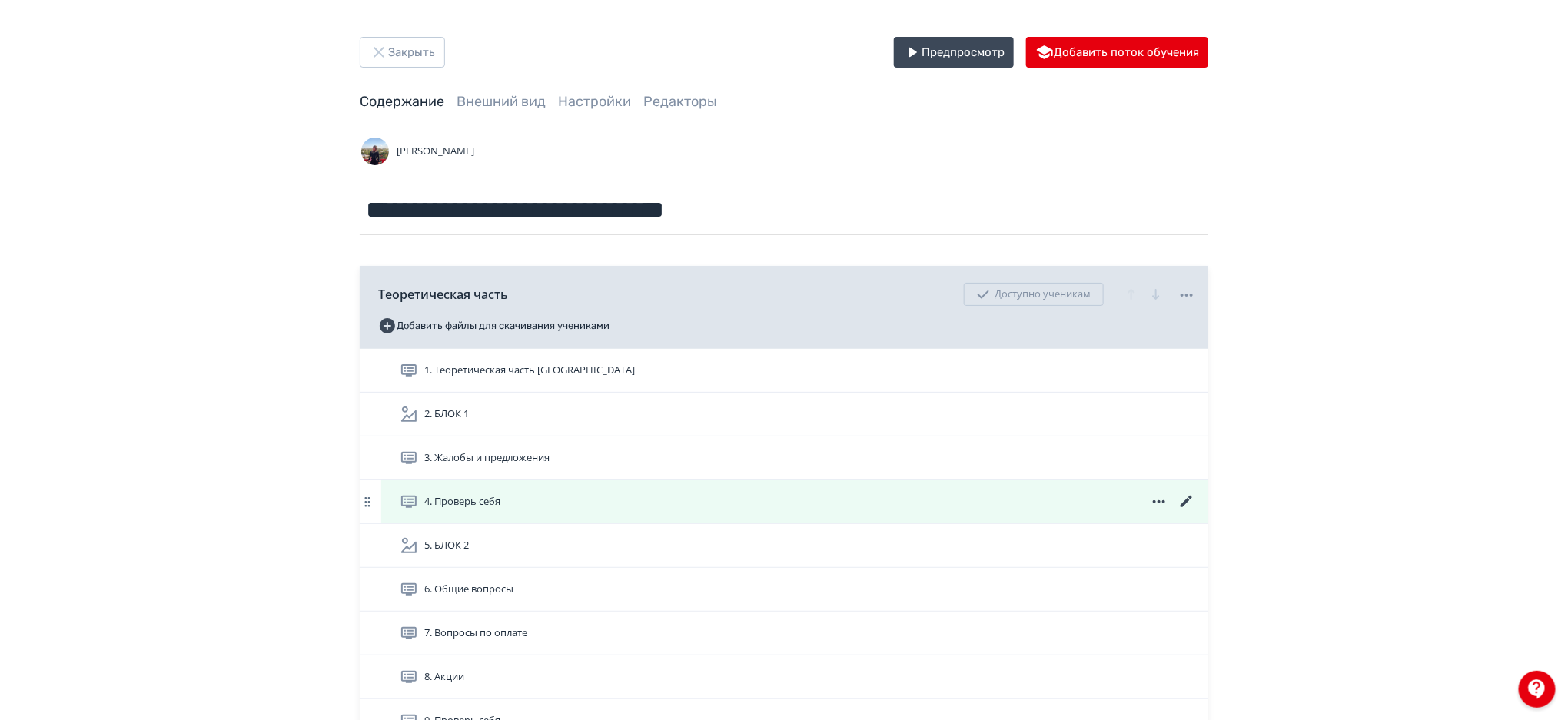
click at [1192, 502] on icon at bounding box center [1187, 502] width 19 height 19
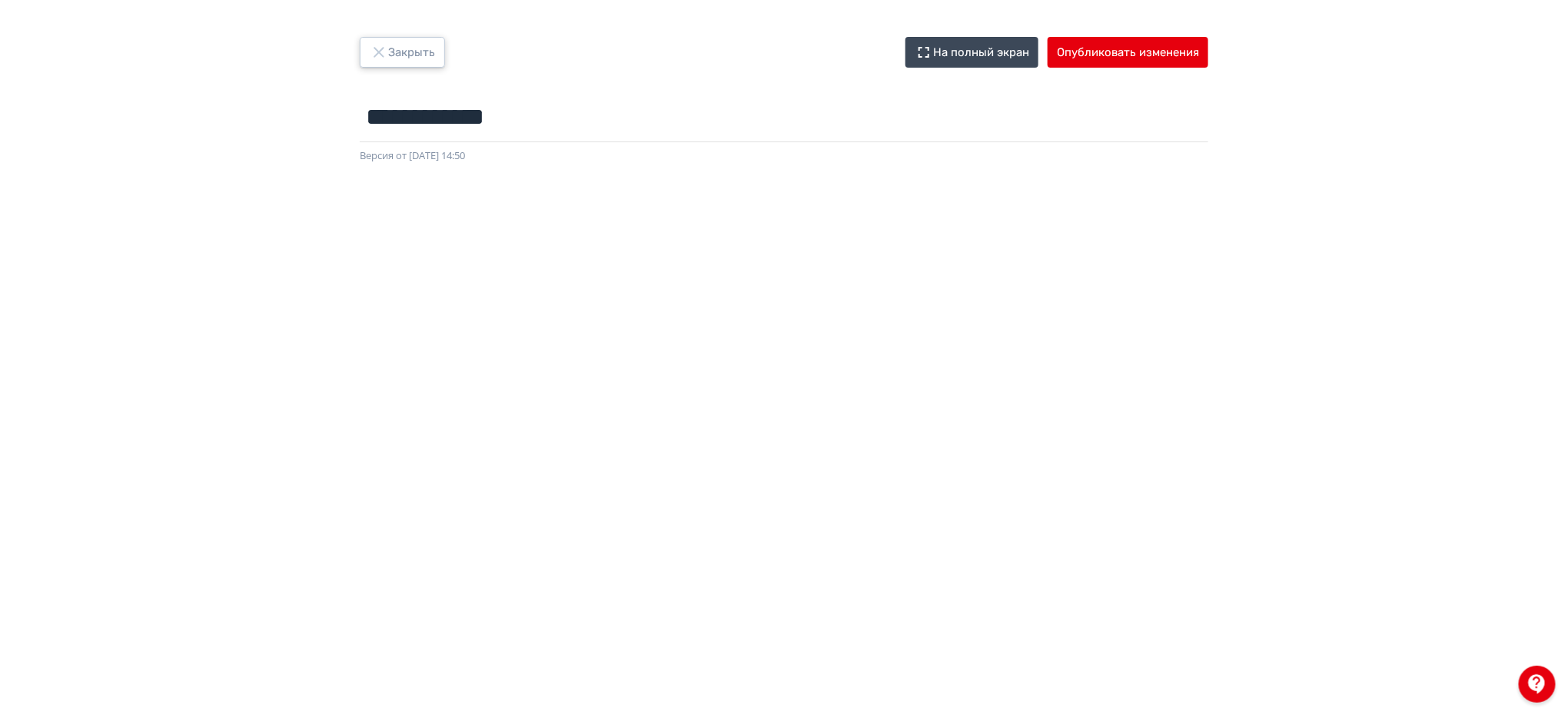
click at [415, 51] on button "Закрыть" at bounding box center [402, 53] width 85 height 31
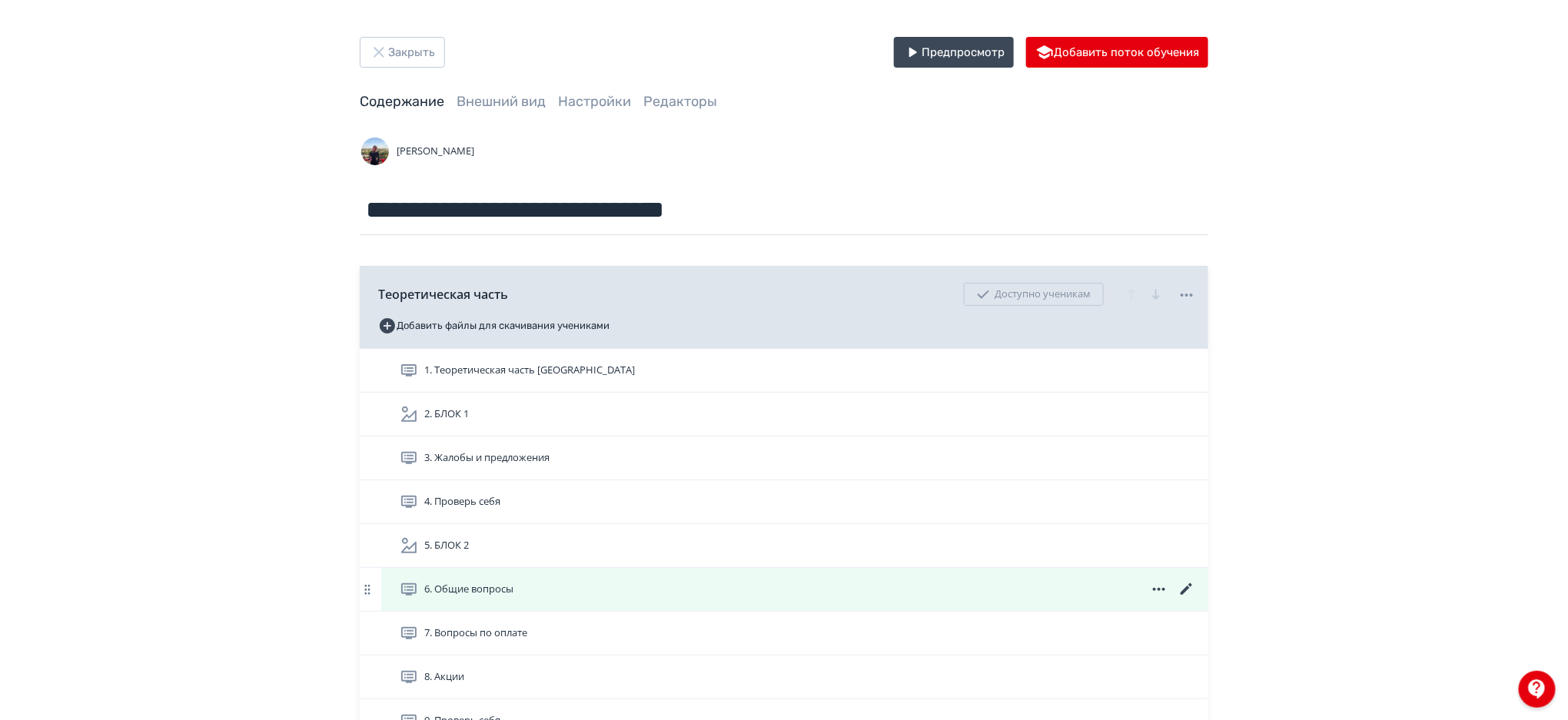
click at [1185, 589] on icon at bounding box center [1187, 589] width 11 height 11
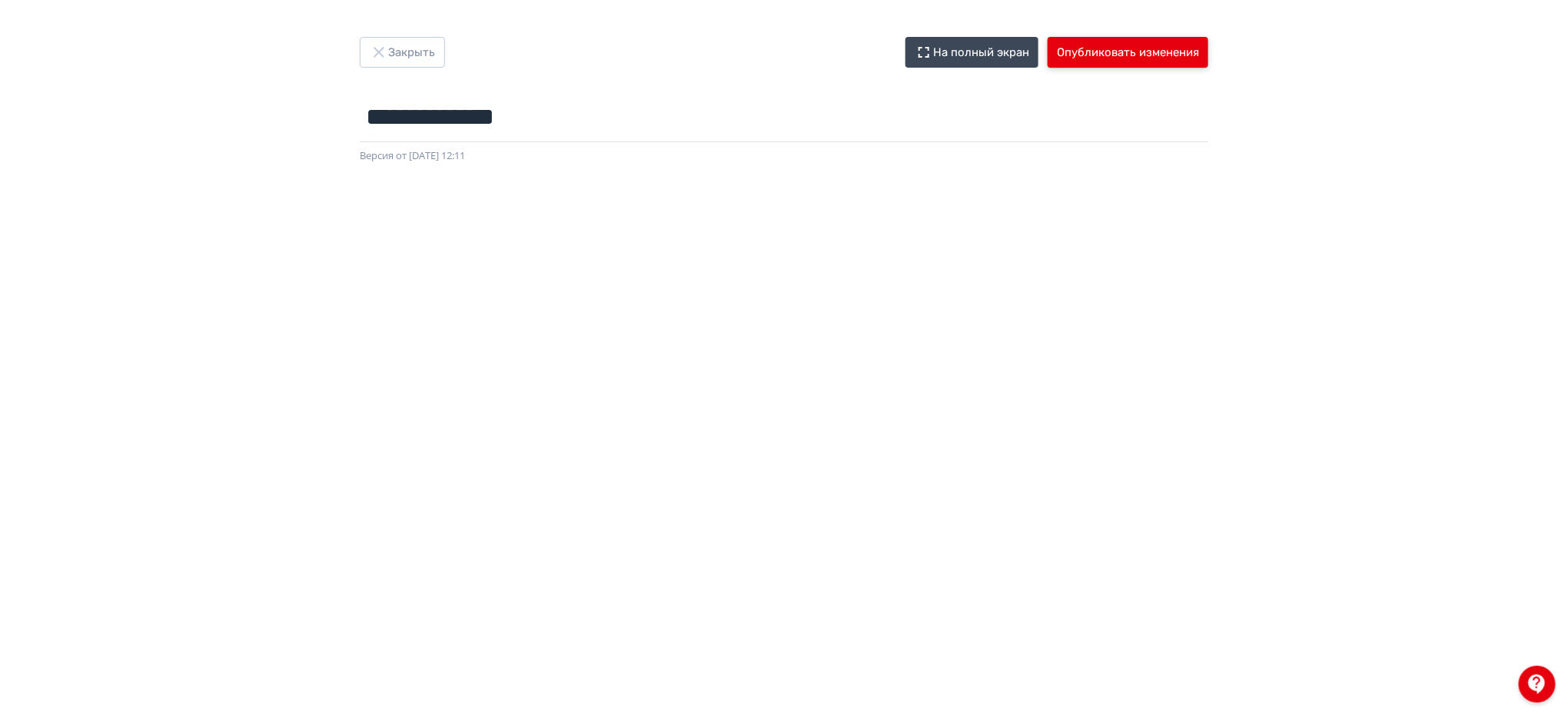
click at [1082, 66] on button "Опубликовать изменения" at bounding box center [1128, 53] width 160 height 31
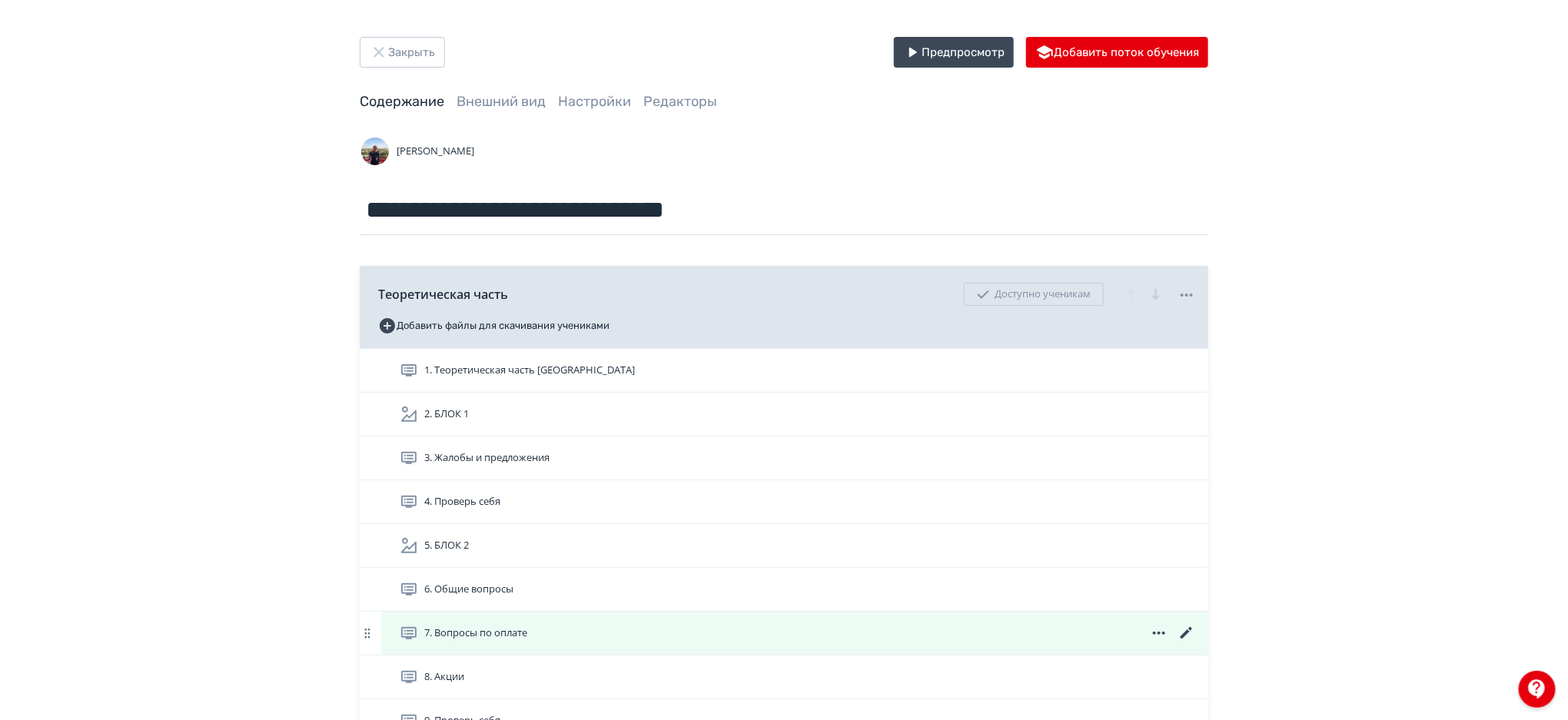
click at [1183, 631] on icon at bounding box center [1187, 633] width 19 height 19
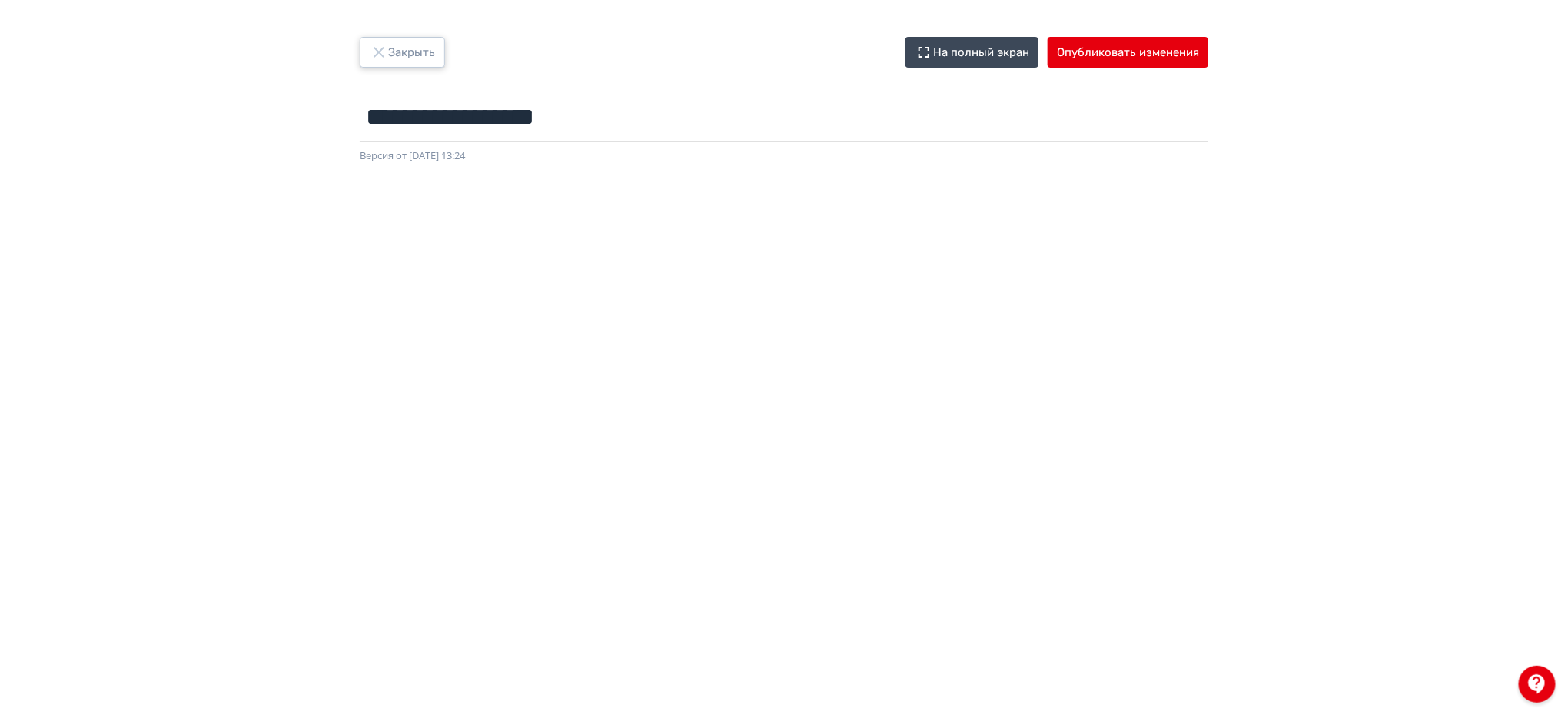
click at [414, 55] on button "Закрыть" at bounding box center [402, 53] width 85 height 31
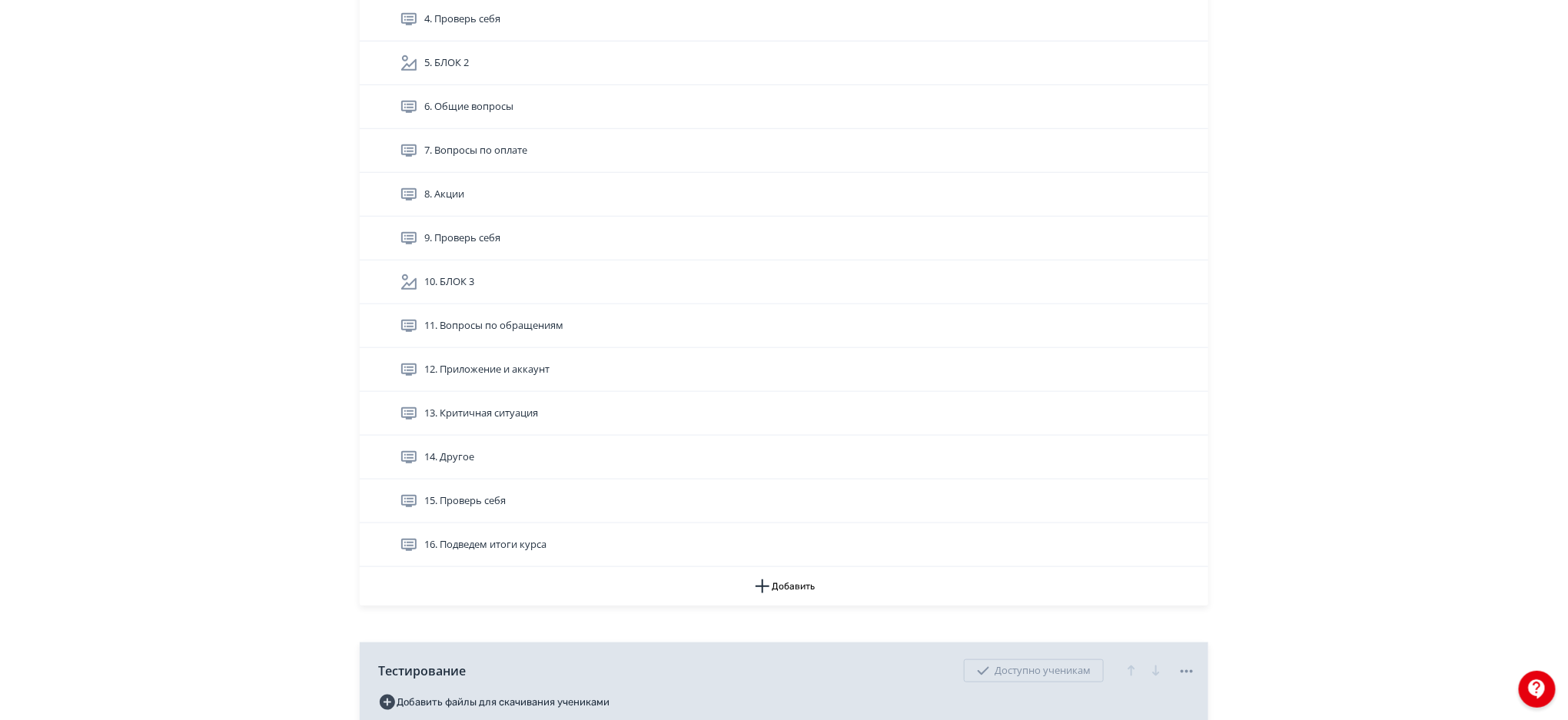
scroll to position [488, 0]
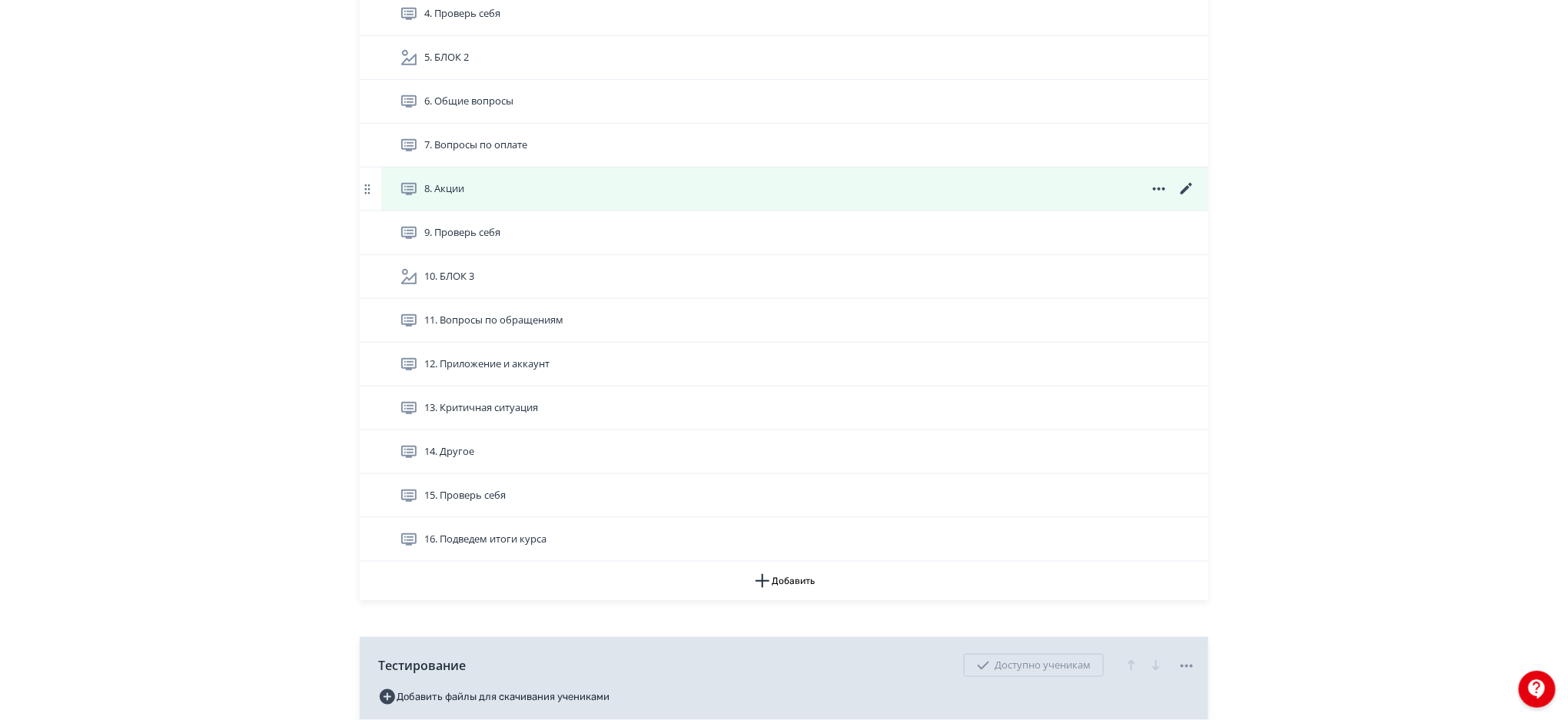
click at [1185, 186] on icon at bounding box center [1187, 188] width 19 height 19
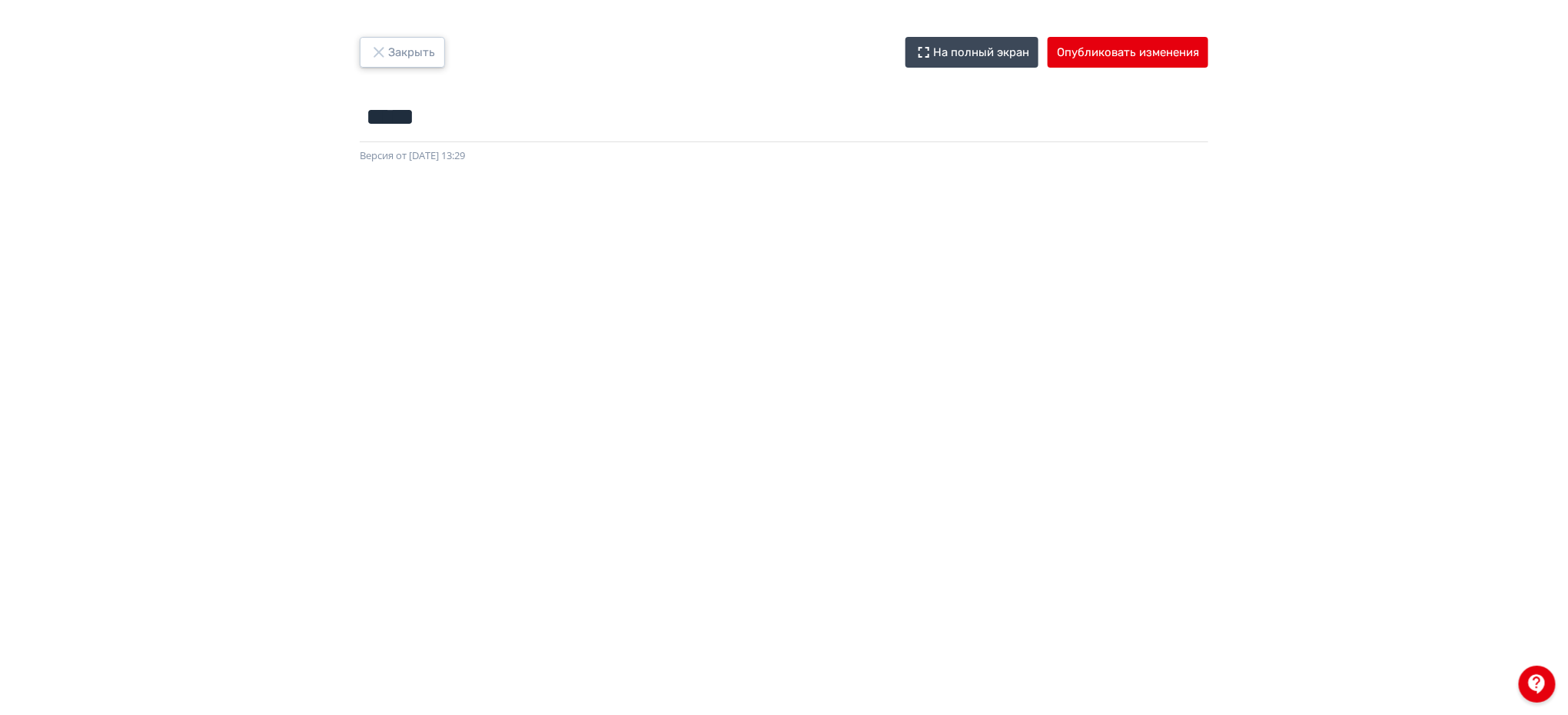
click at [413, 59] on button "Закрыть" at bounding box center [402, 53] width 85 height 31
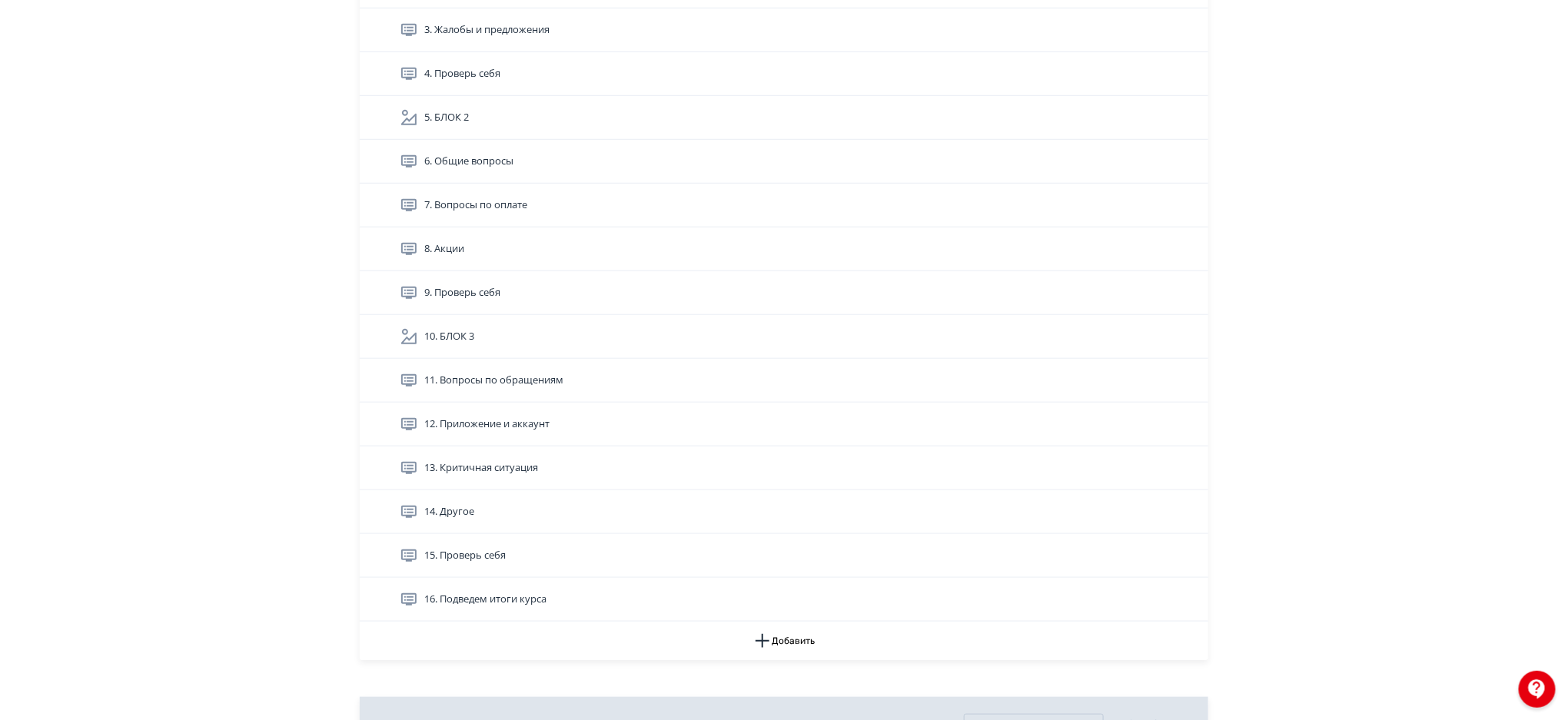
scroll to position [433, 0]
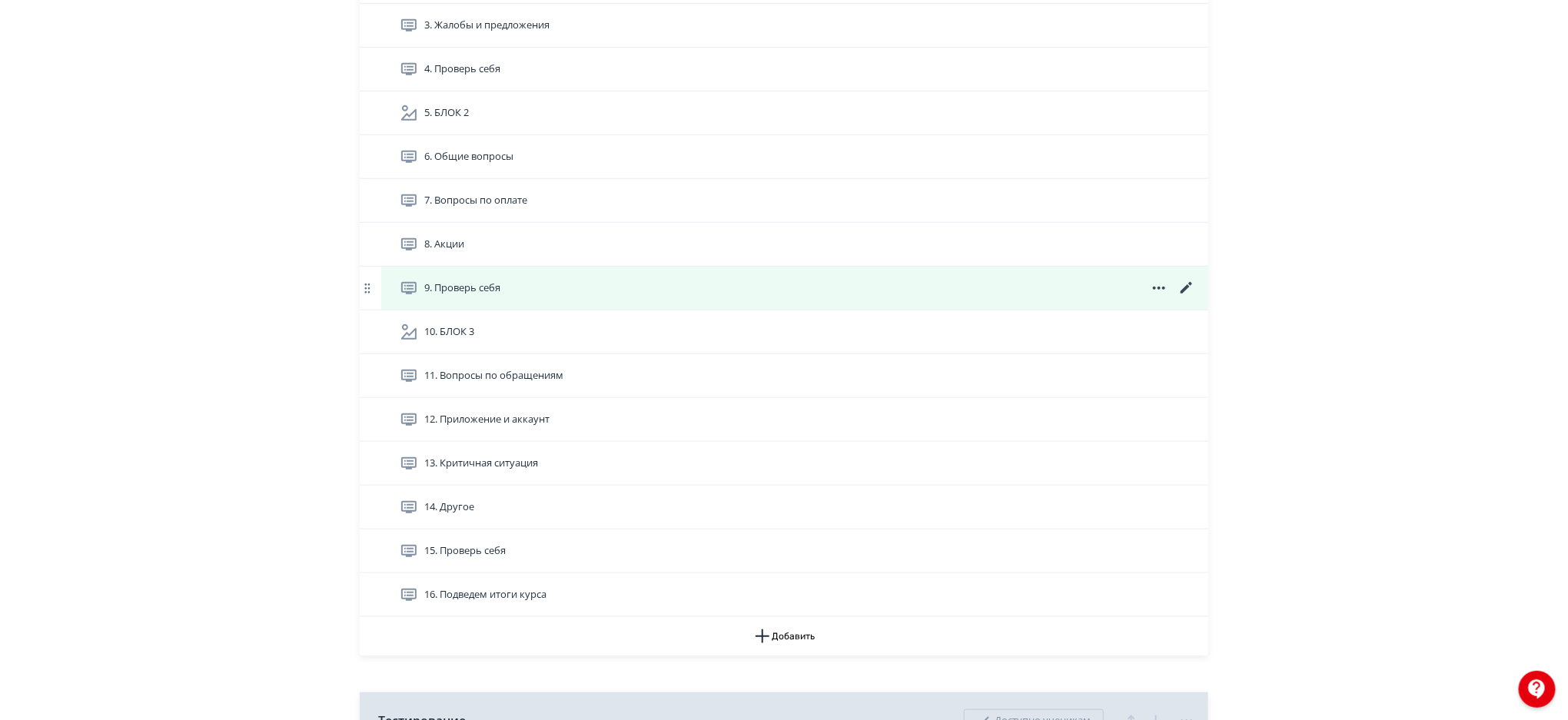
click at [1185, 288] on icon at bounding box center [1187, 288] width 11 height 11
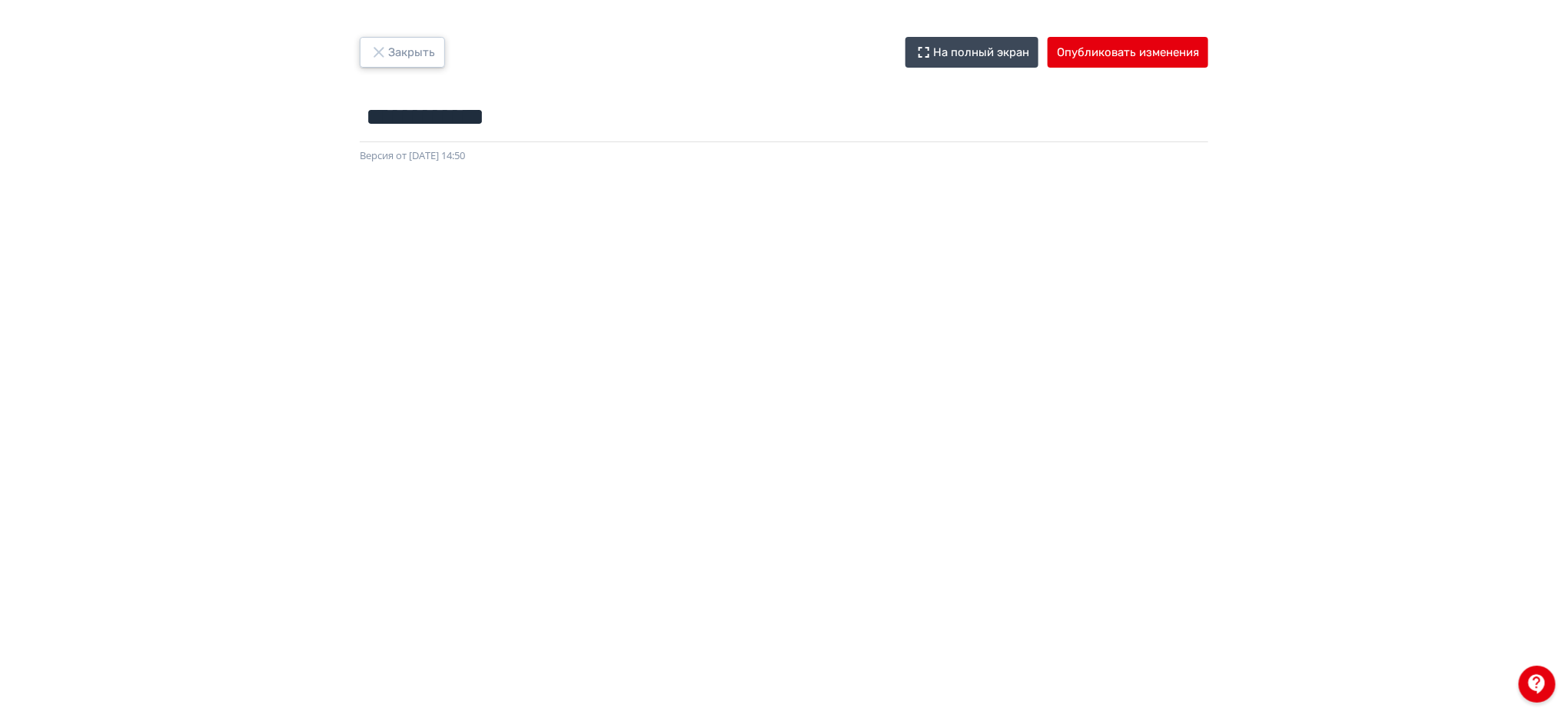
click at [417, 56] on button "Закрыть" at bounding box center [402, 53] width 85 height 31
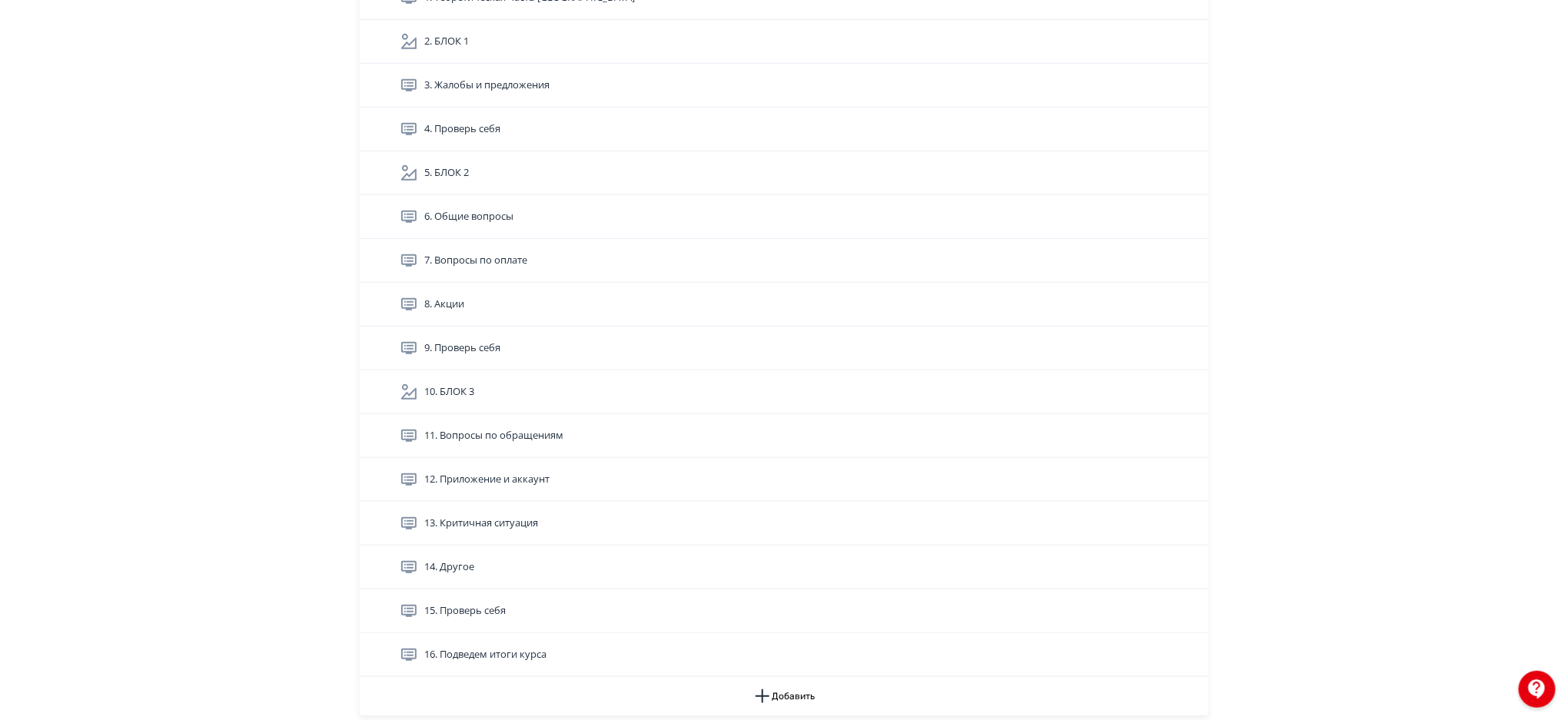
scroll to position [375, 0]
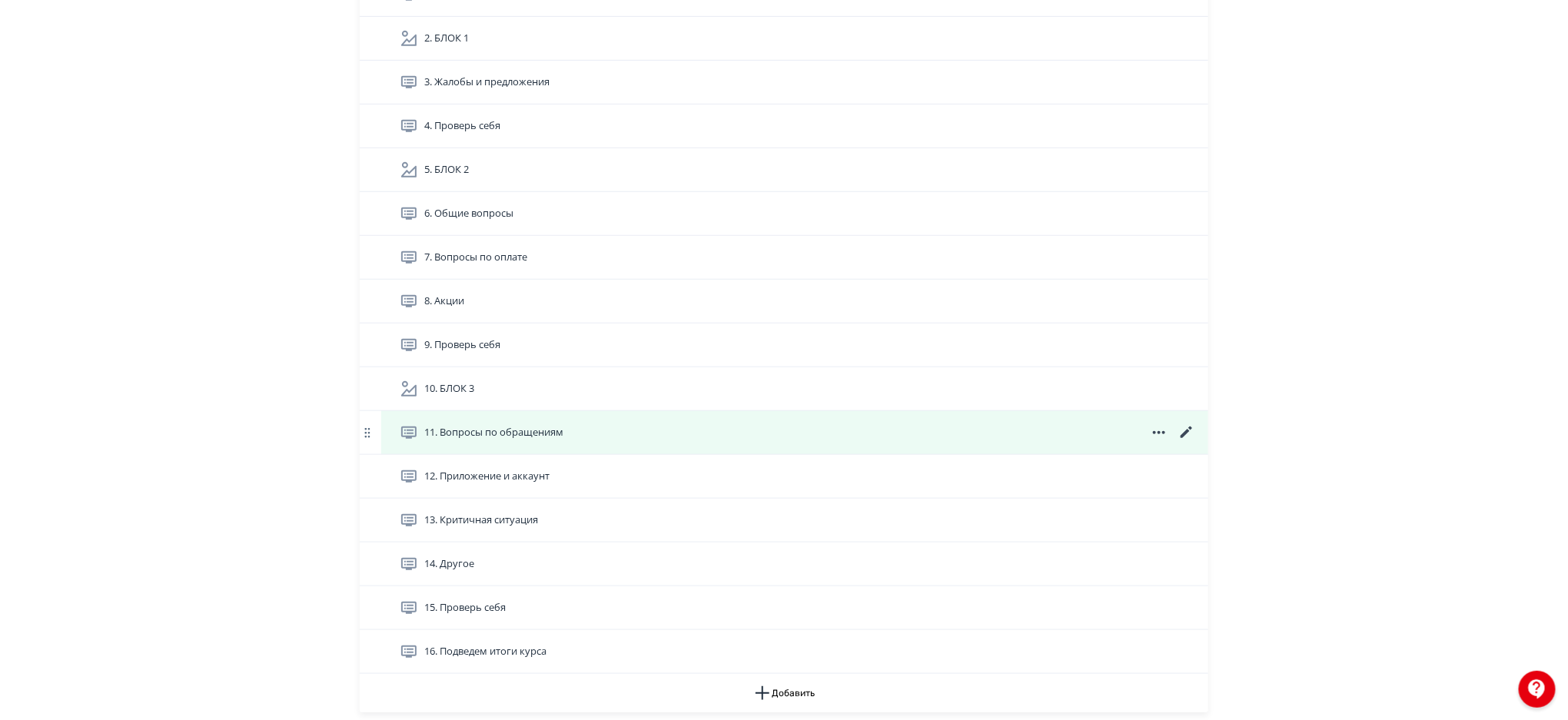
click at [1181, 434] on icon at bounding box center [1187, 432] width 19 height 19
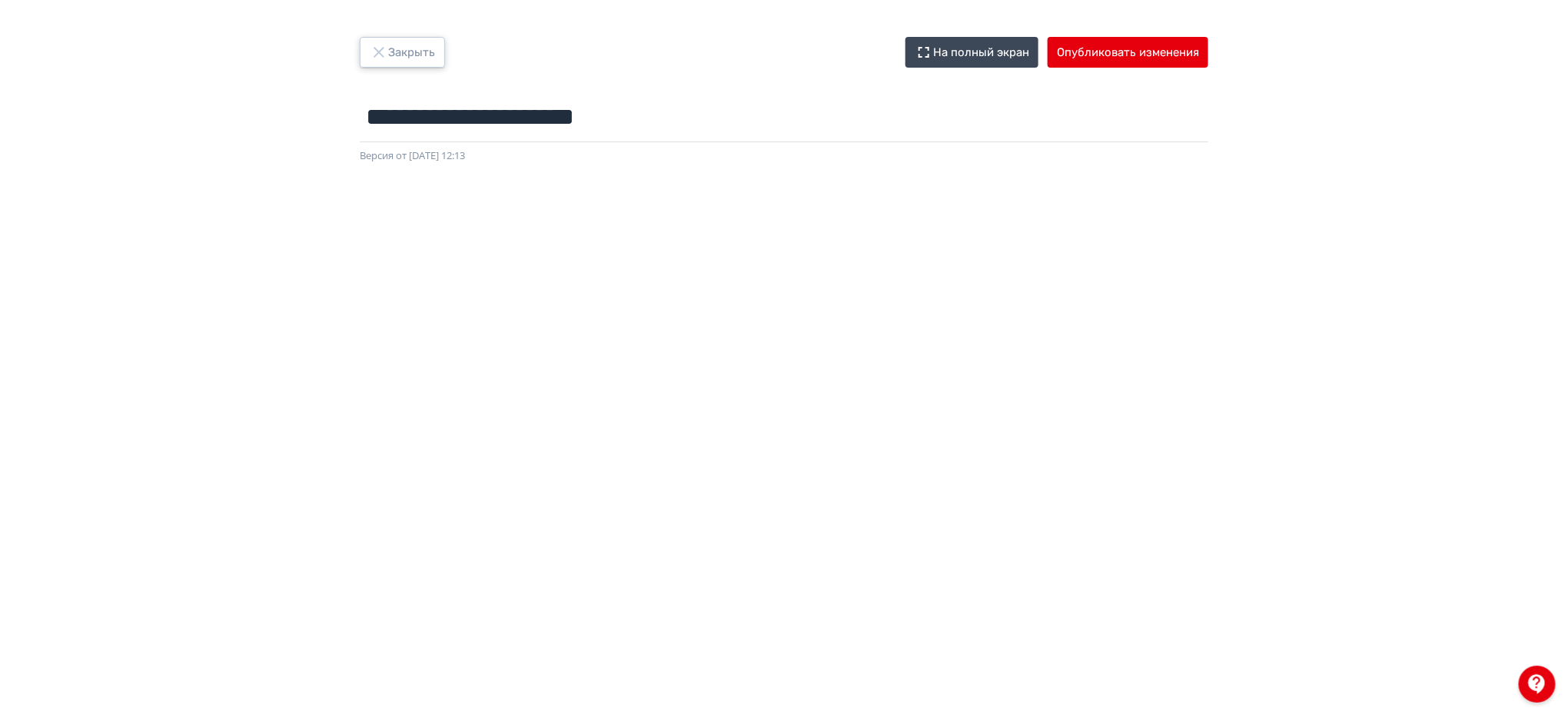
click at [395, 62] on button "Закрыть" at bounding box center [402, 53] width 85 height 31
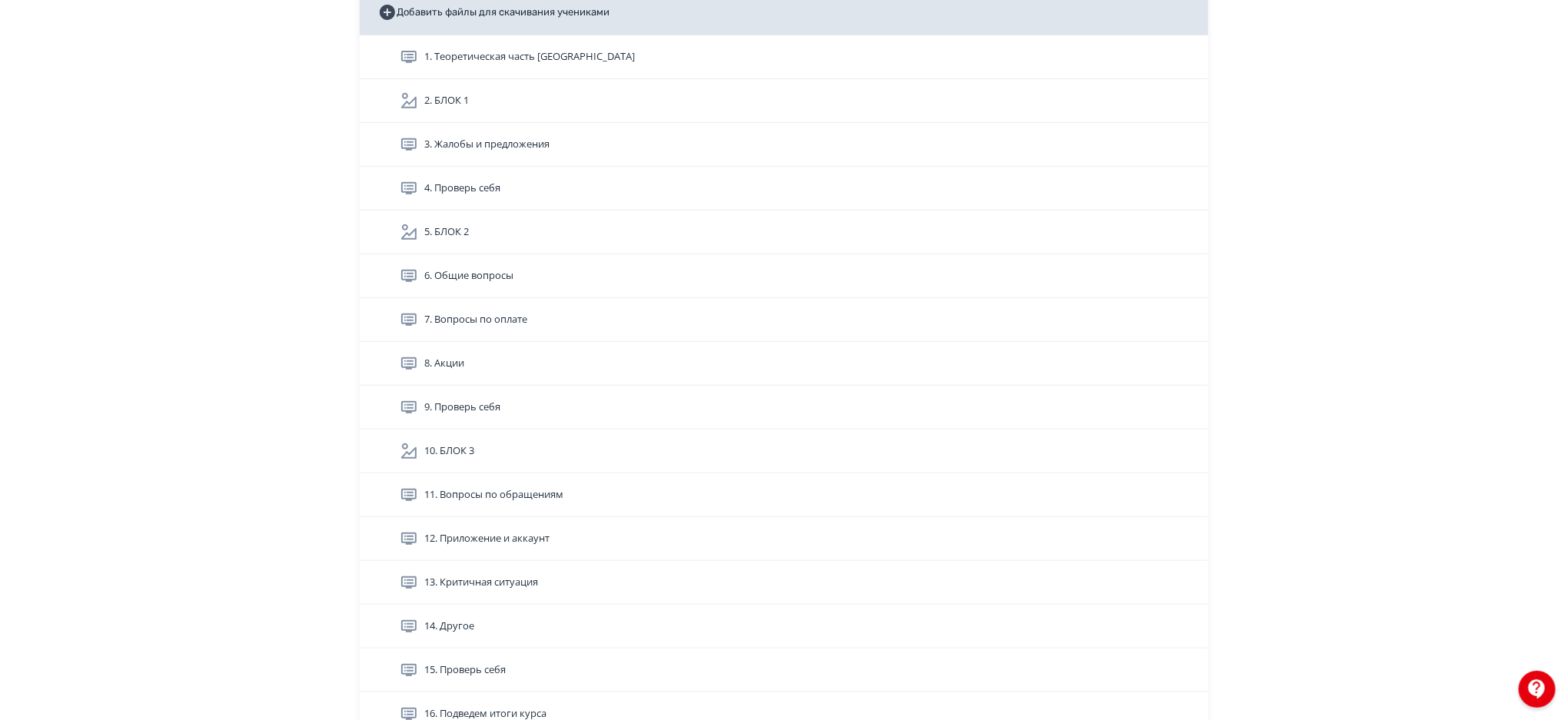
scroll to position [336, 0]
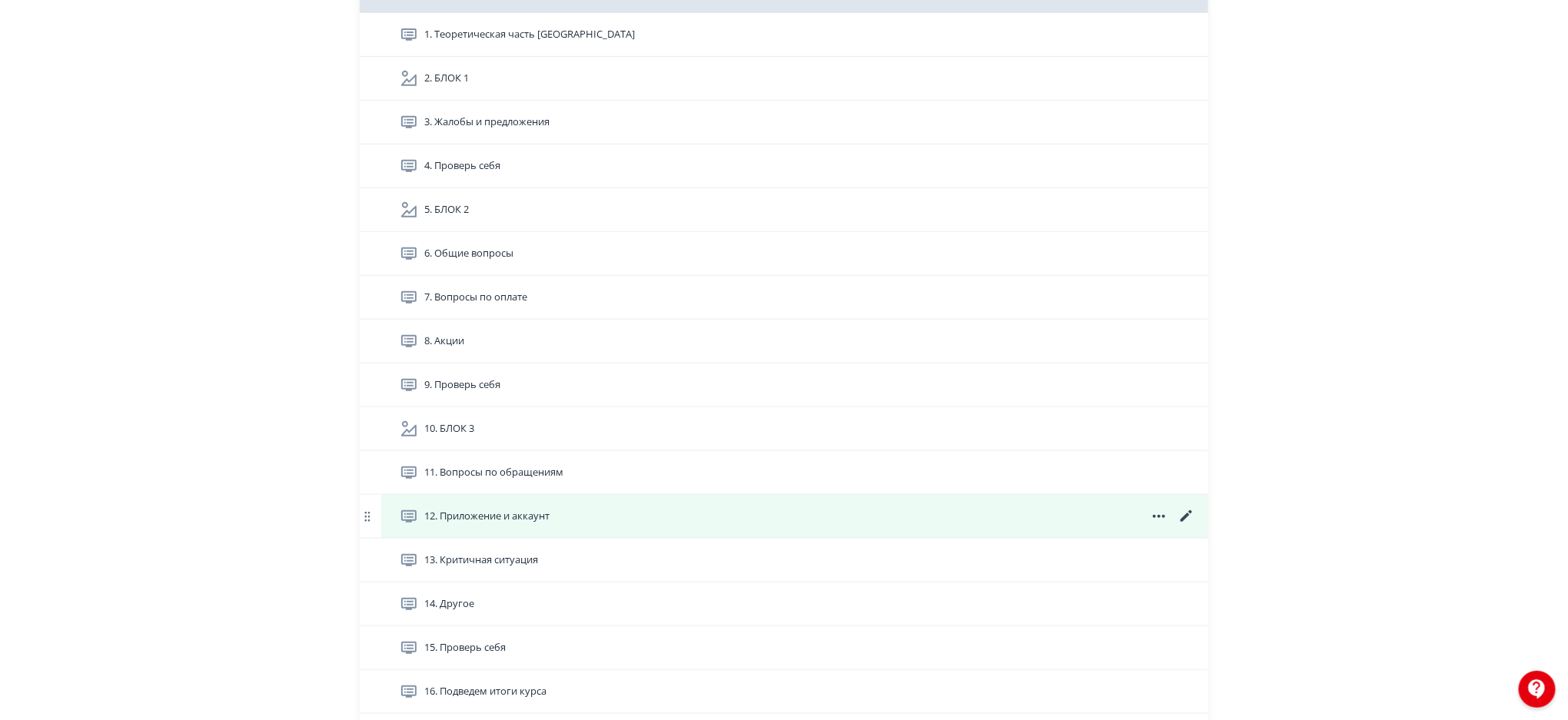
click at [1184, 515] on icon at bounding box center [1187, 516] width 11 height 11
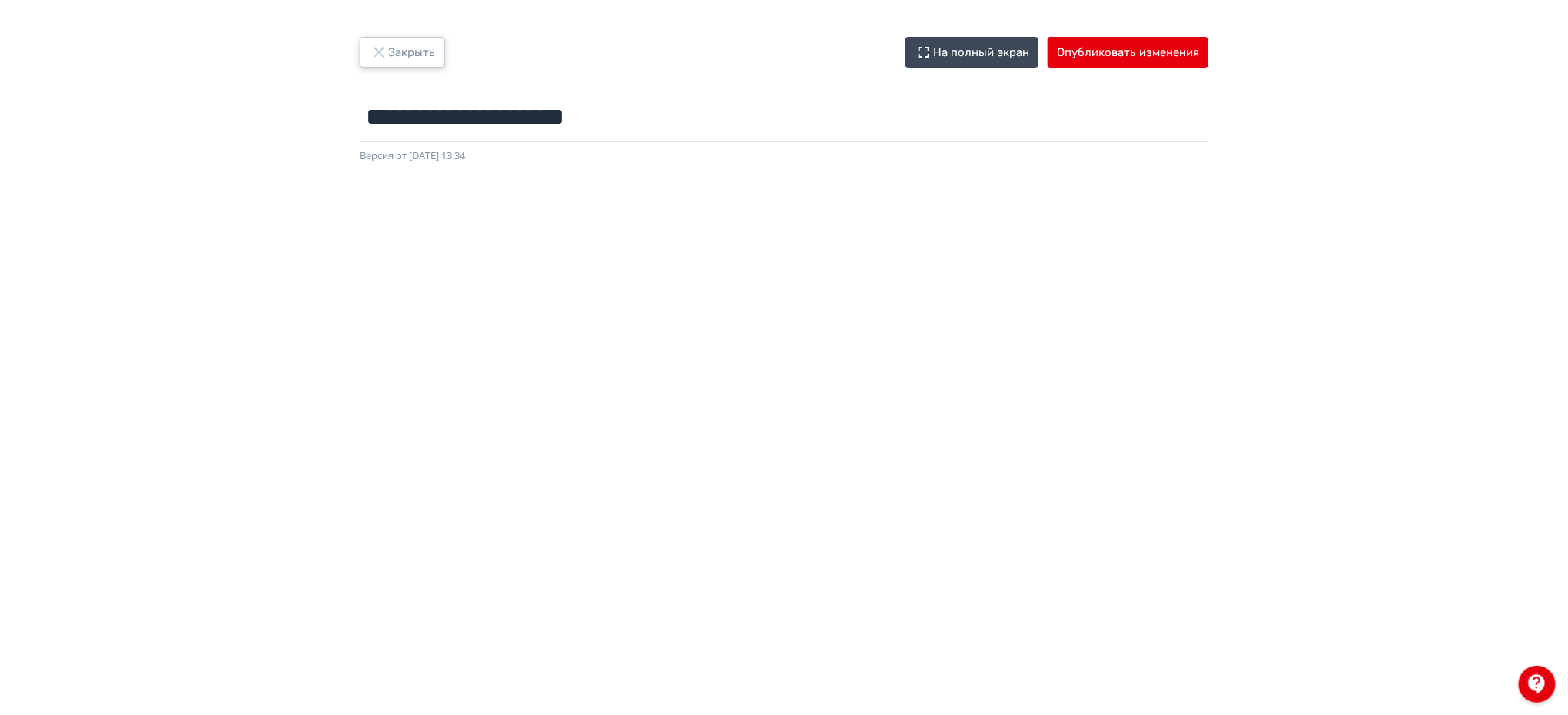
click at [432, 49] on button "Закрыть" at bounding box center [402, 53] width 85 height 31
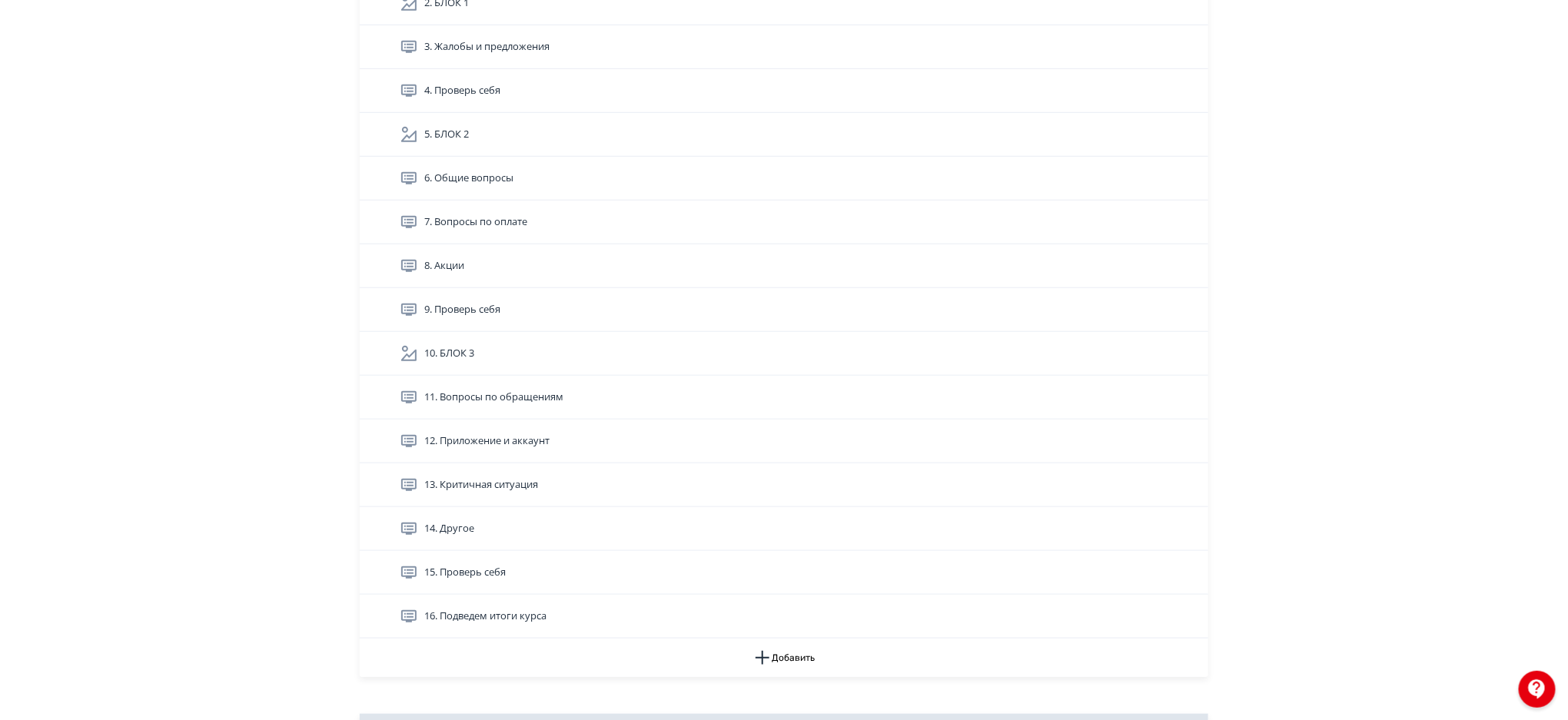
scroll to position [460, 0]
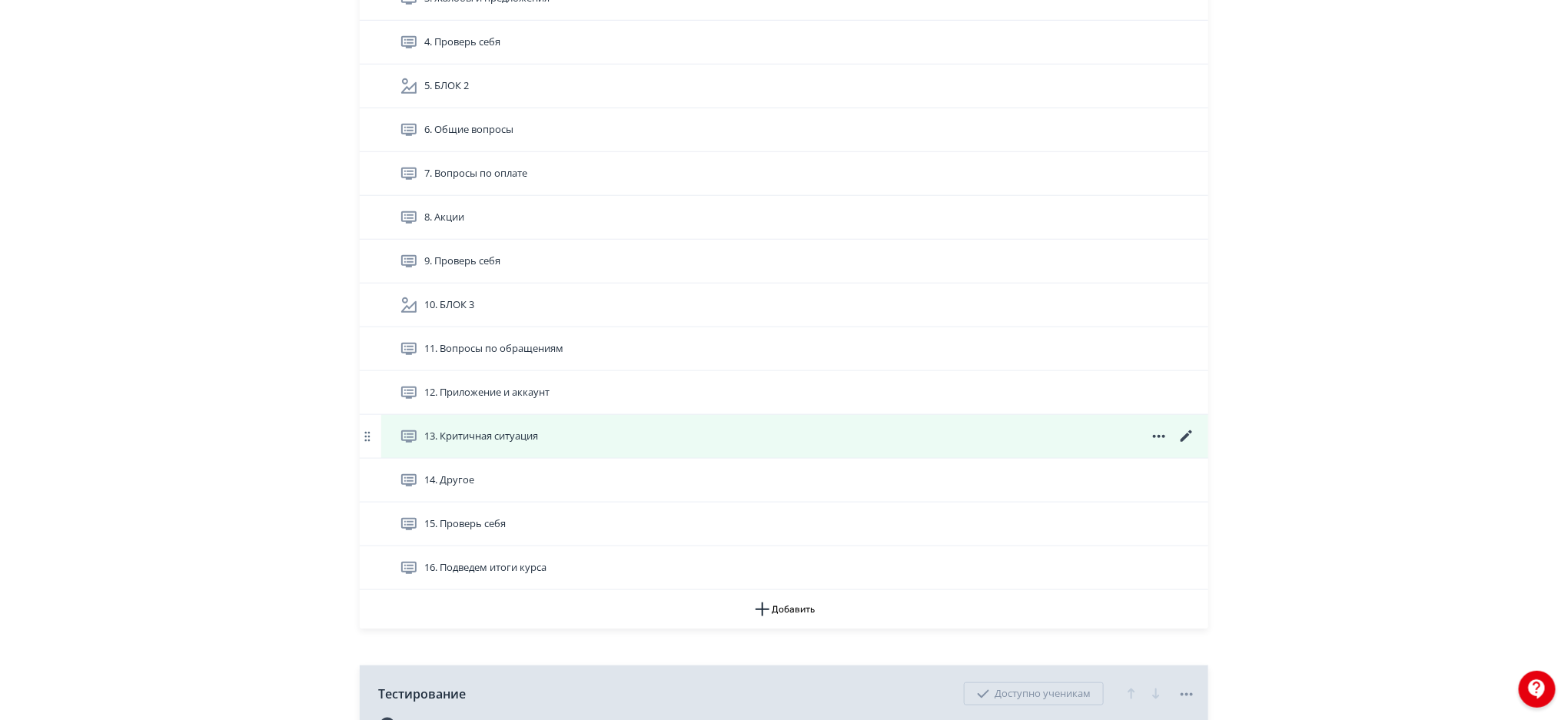
click at [1183, 434] on icon at bounding box center [1187, 436] width 19 height 19
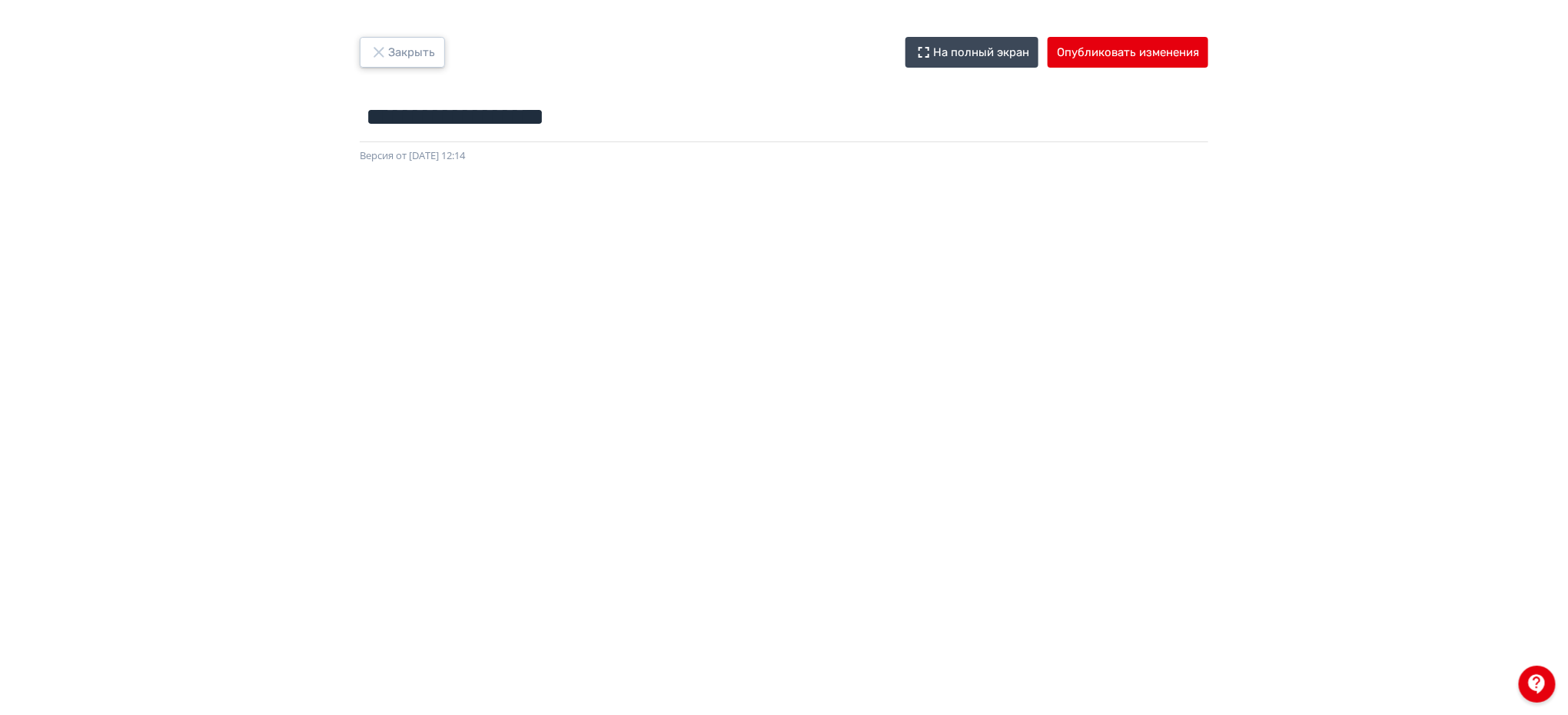
click at [379, 65] on button "Закрыть" at bounding box center [402, 53] width 85 height 31
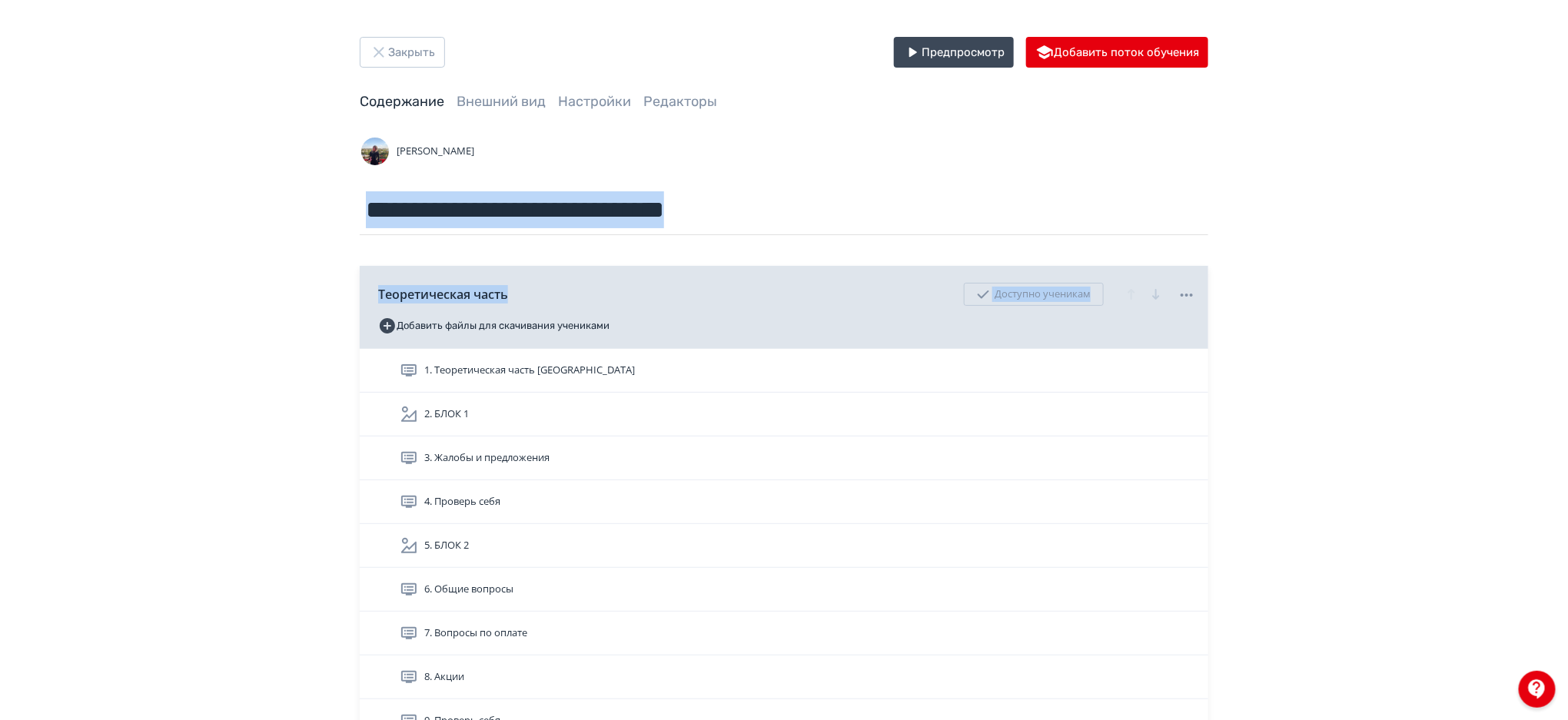
drag, startPoint x: 1565, startPoint y: 197, endPoint x: 1573, endPoint y: 283, distance: 86.4
click at [1567, 283] on html "**********" at bounding box center [784, 360] width 1568 height 720
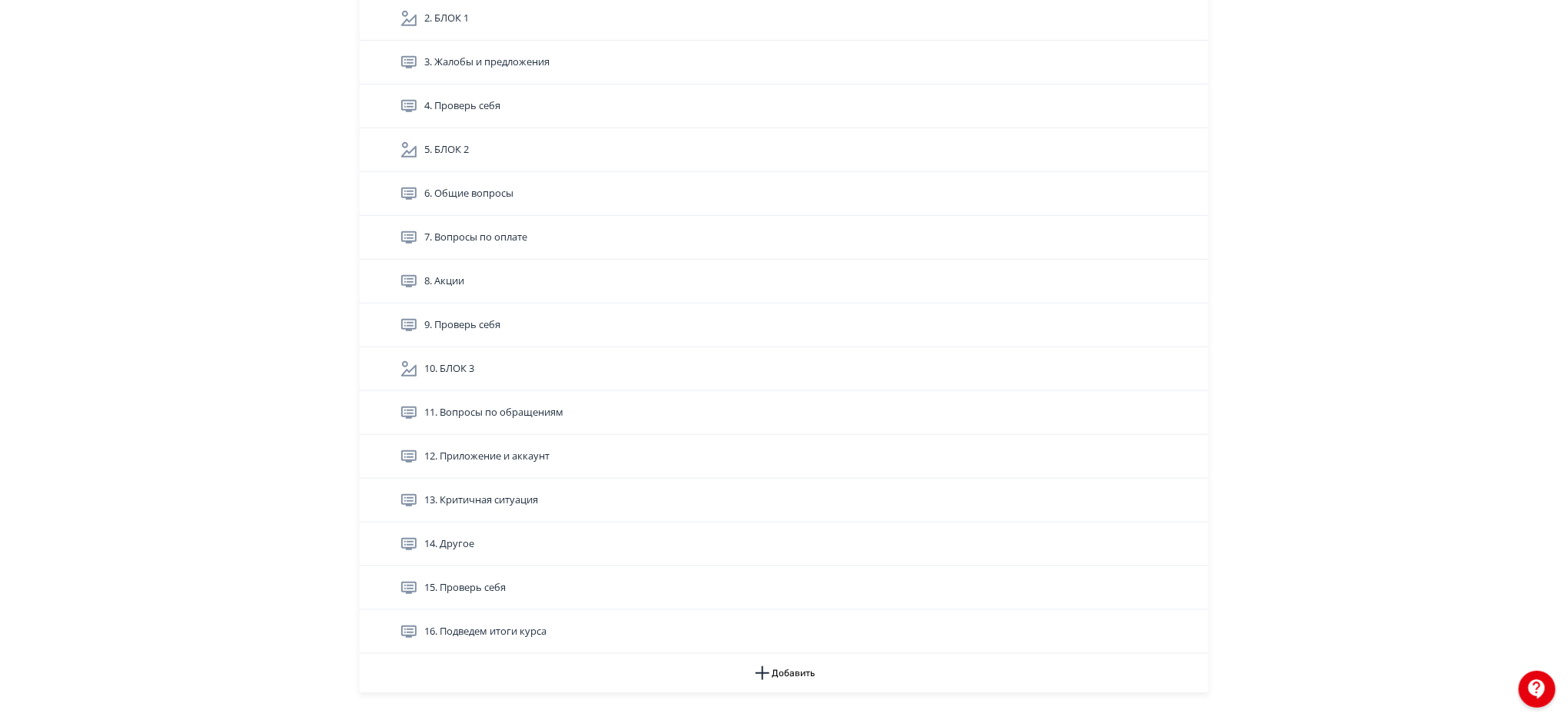
scroll to position [434, 0]
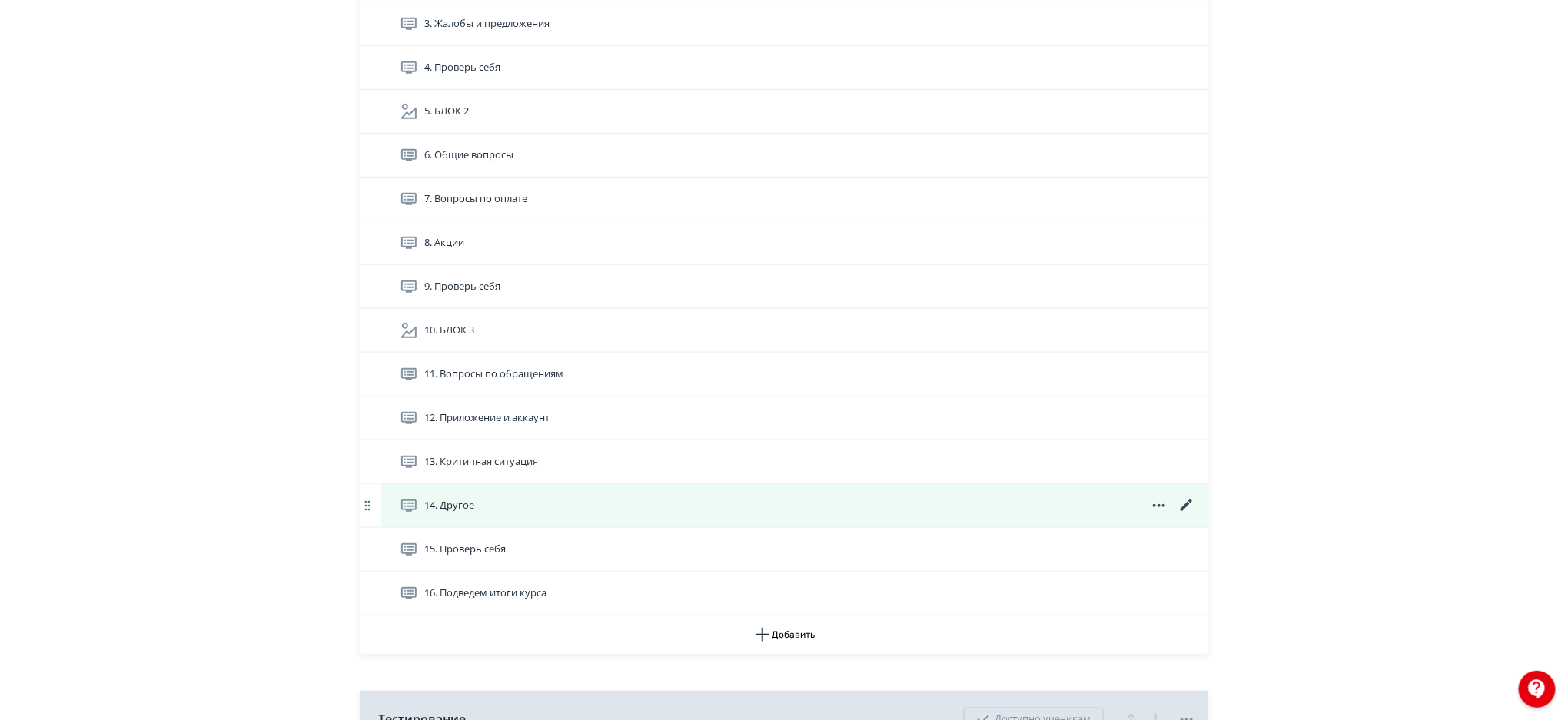
click at [1183, 503] on icon at bounding box center [1187, 505] width 19 height 19
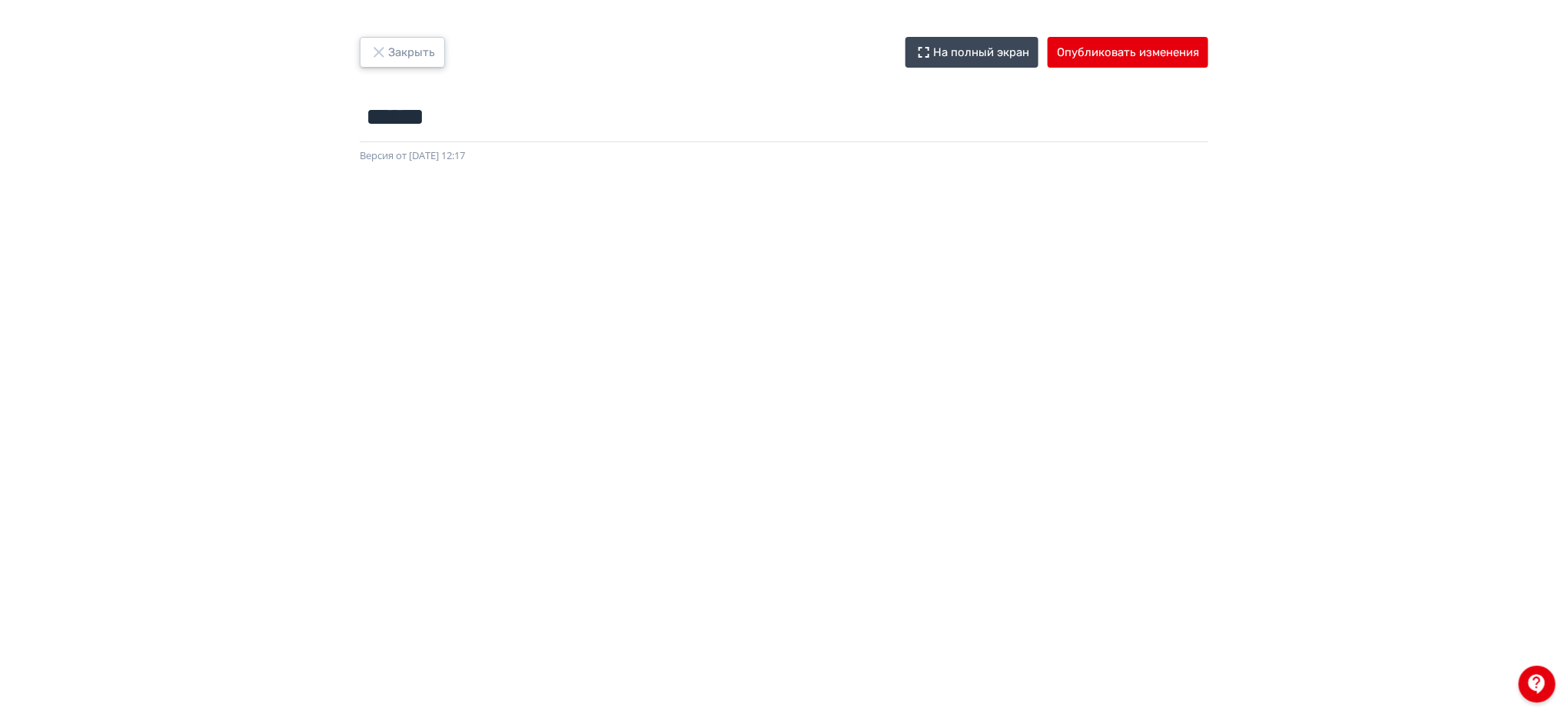
click at [385, 49] on icon "button" at bounding box center [379, 52] width 19 height 19
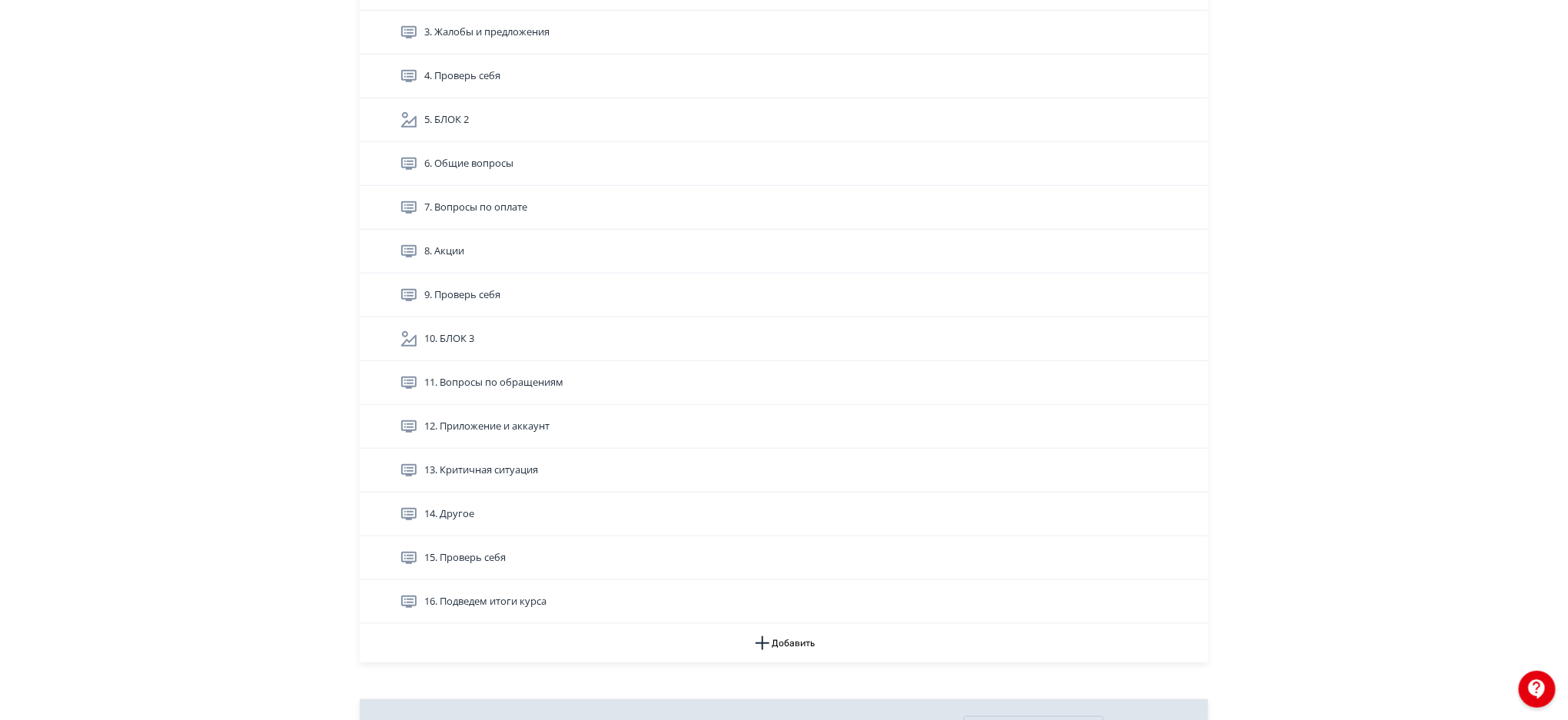
scroll to position [463, 0]
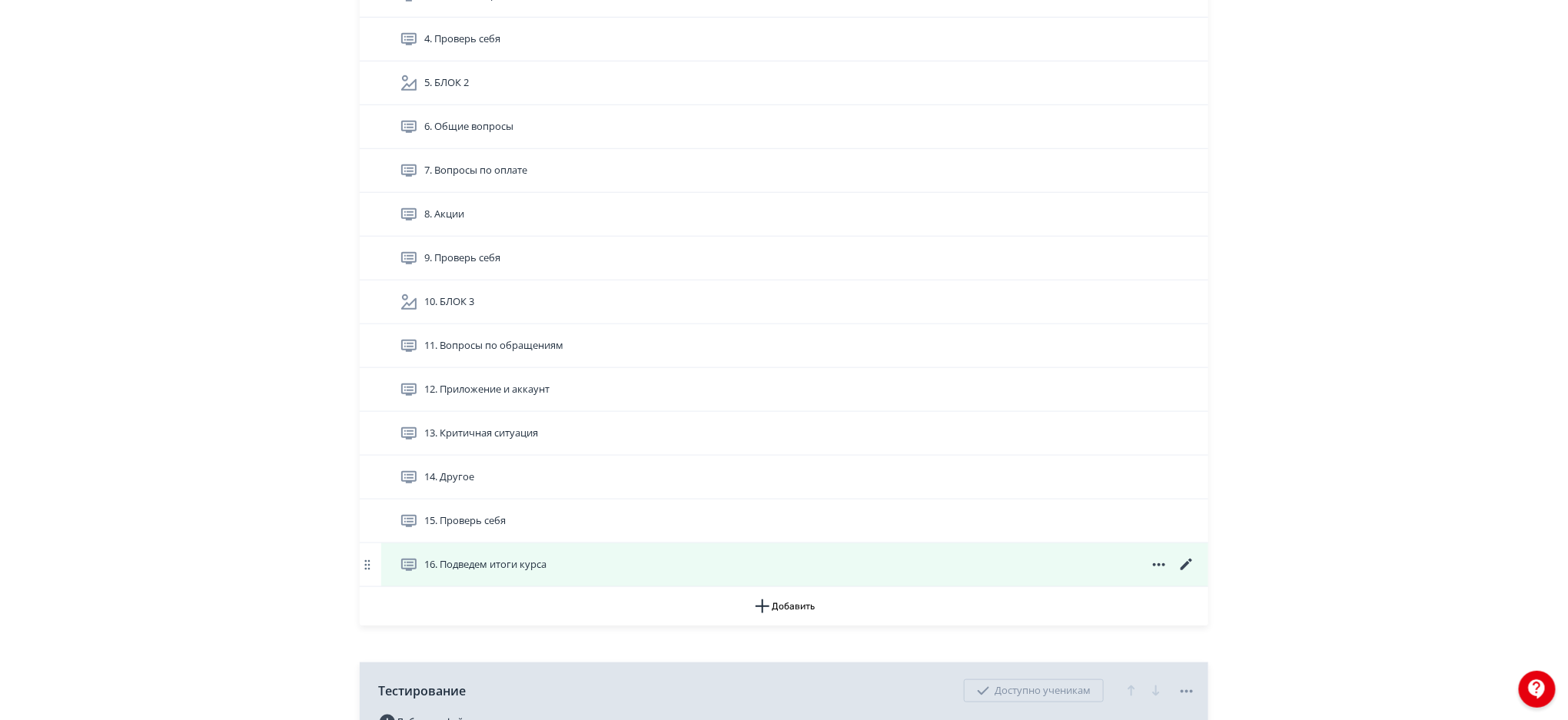
click at [1186, 560] on icon at bounding box center [1187, 565] width 19 height 19
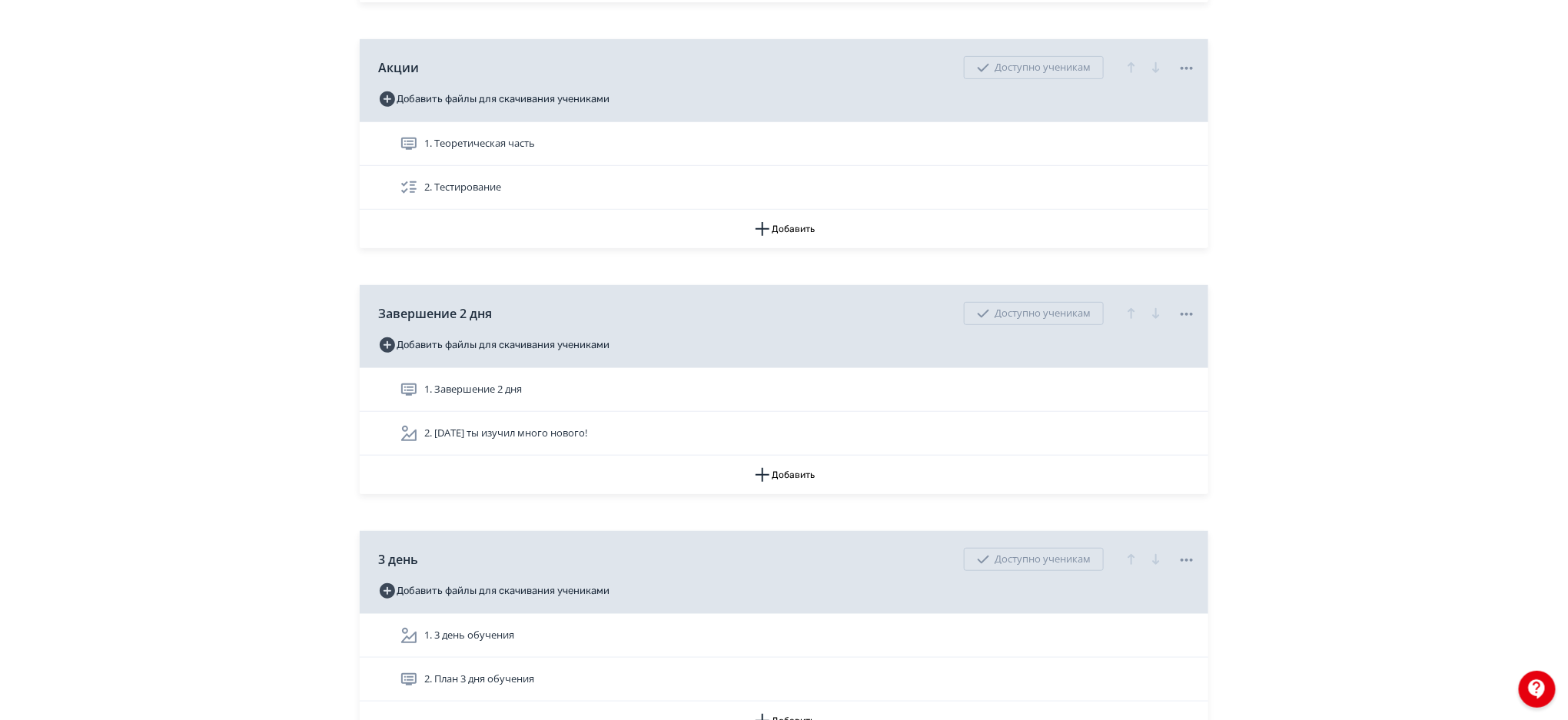
scroll to position [3318, 0]
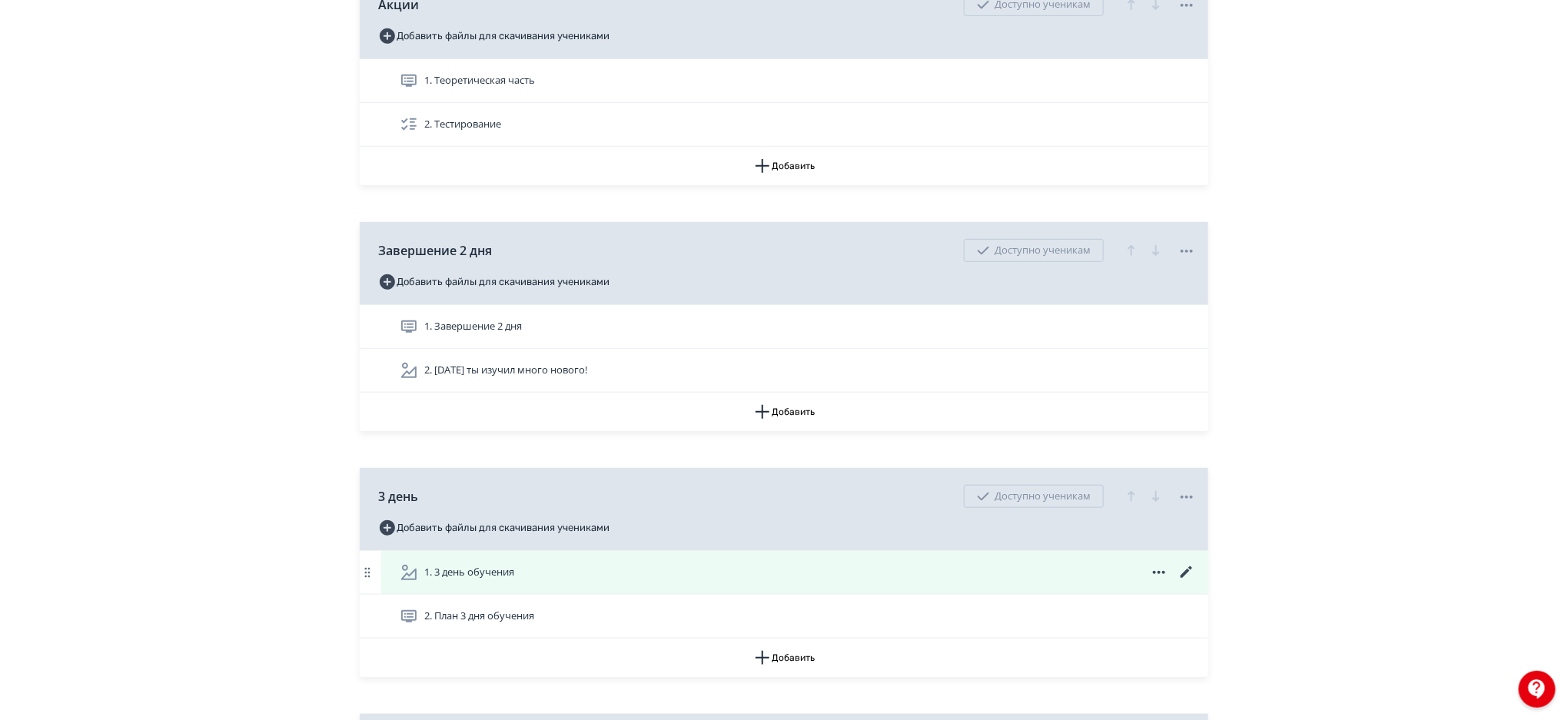
click at [992, 574] on div "1. 3 день обучения" at bounding box center [798, 572] width 797 height 19
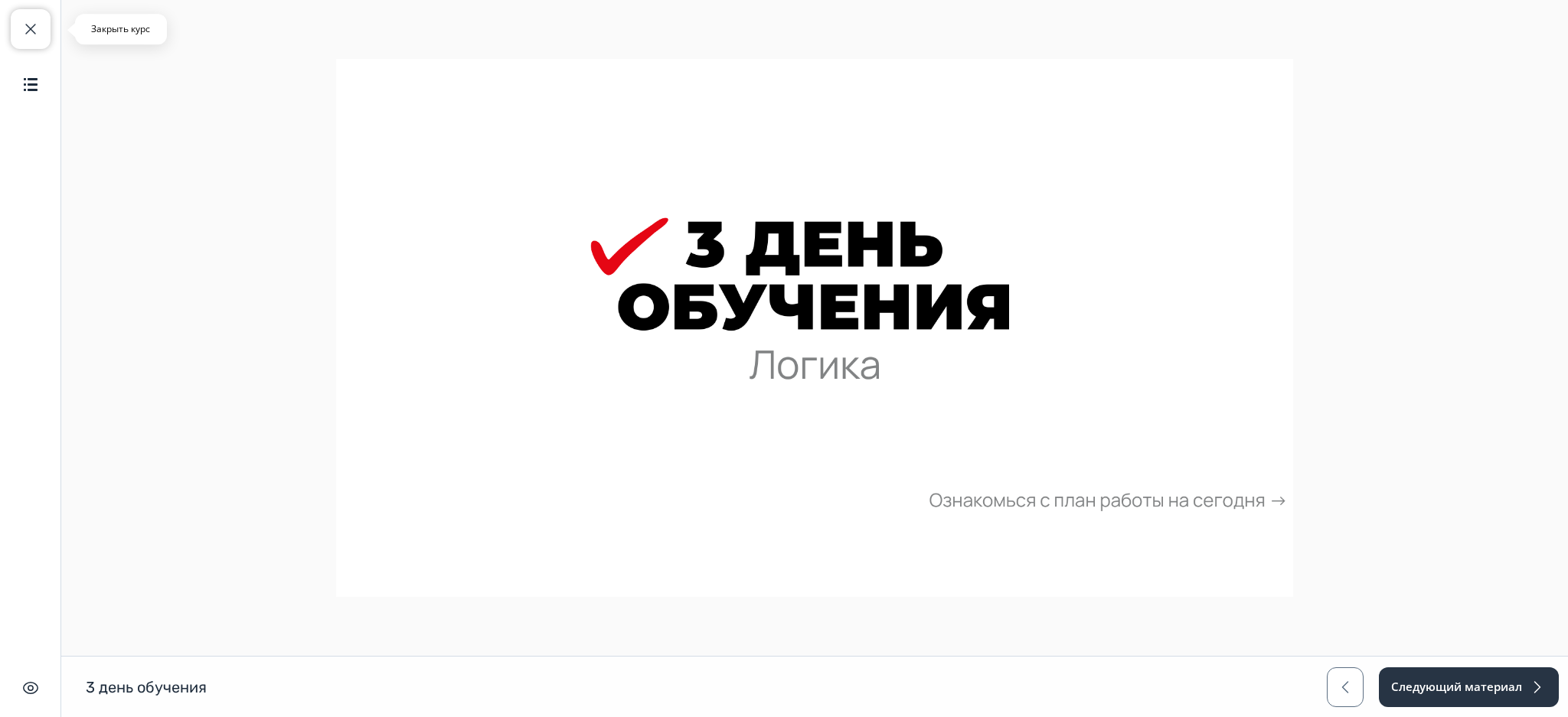
click at [42, 29] on button "Закрыть курс" at bounding box center [30, 28] width 40 height 39
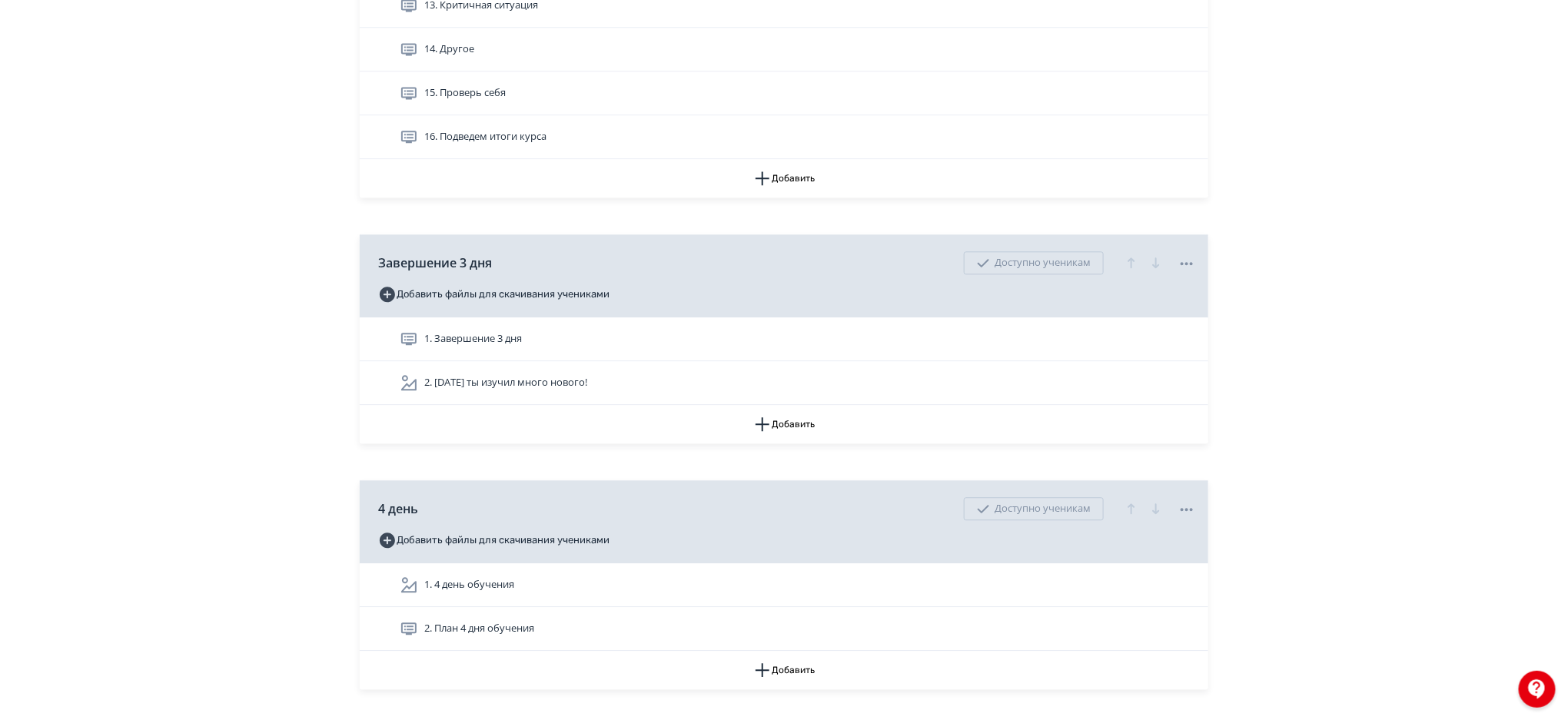
scroll to position [4683, 0]
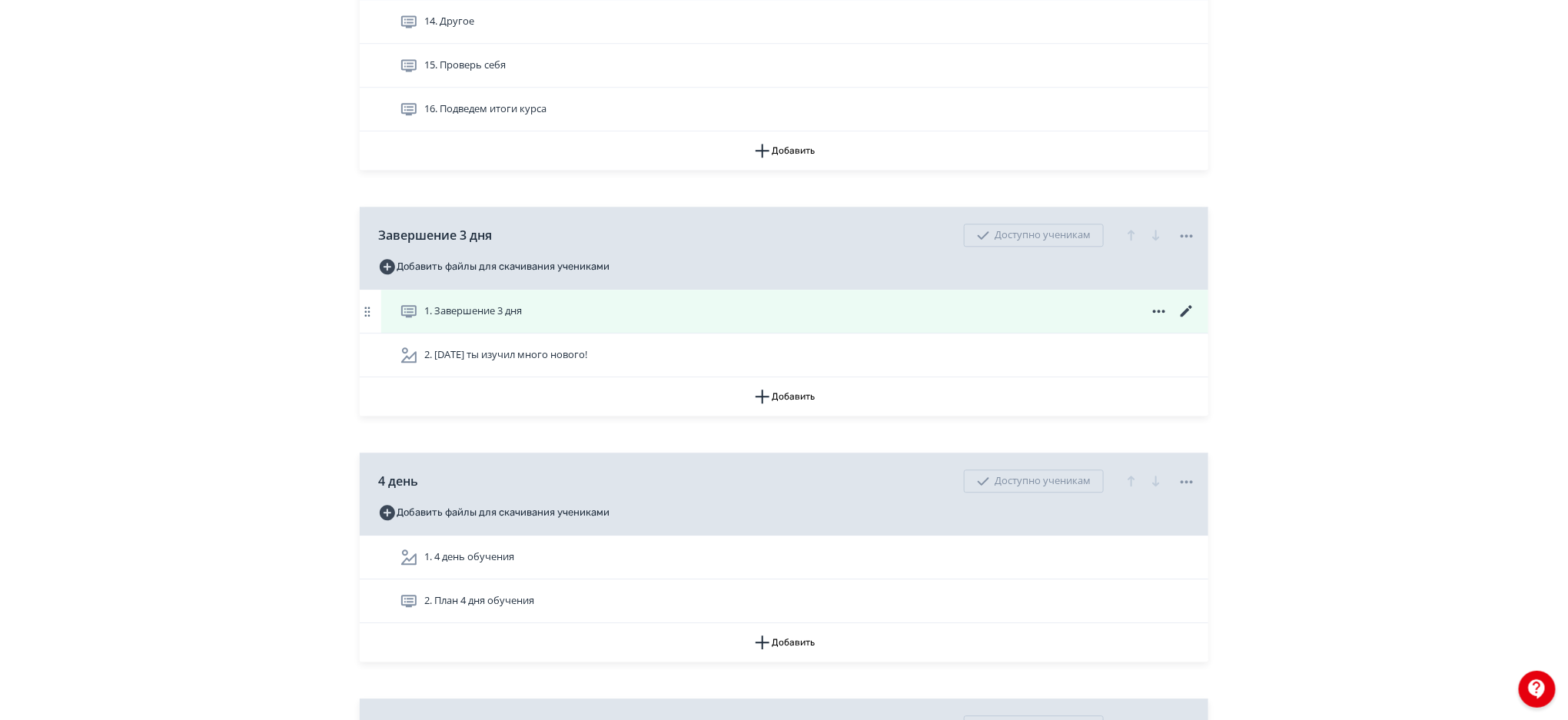
click at [1182, 312] on icon at bounding box center [1187, 311] width 19 height 19
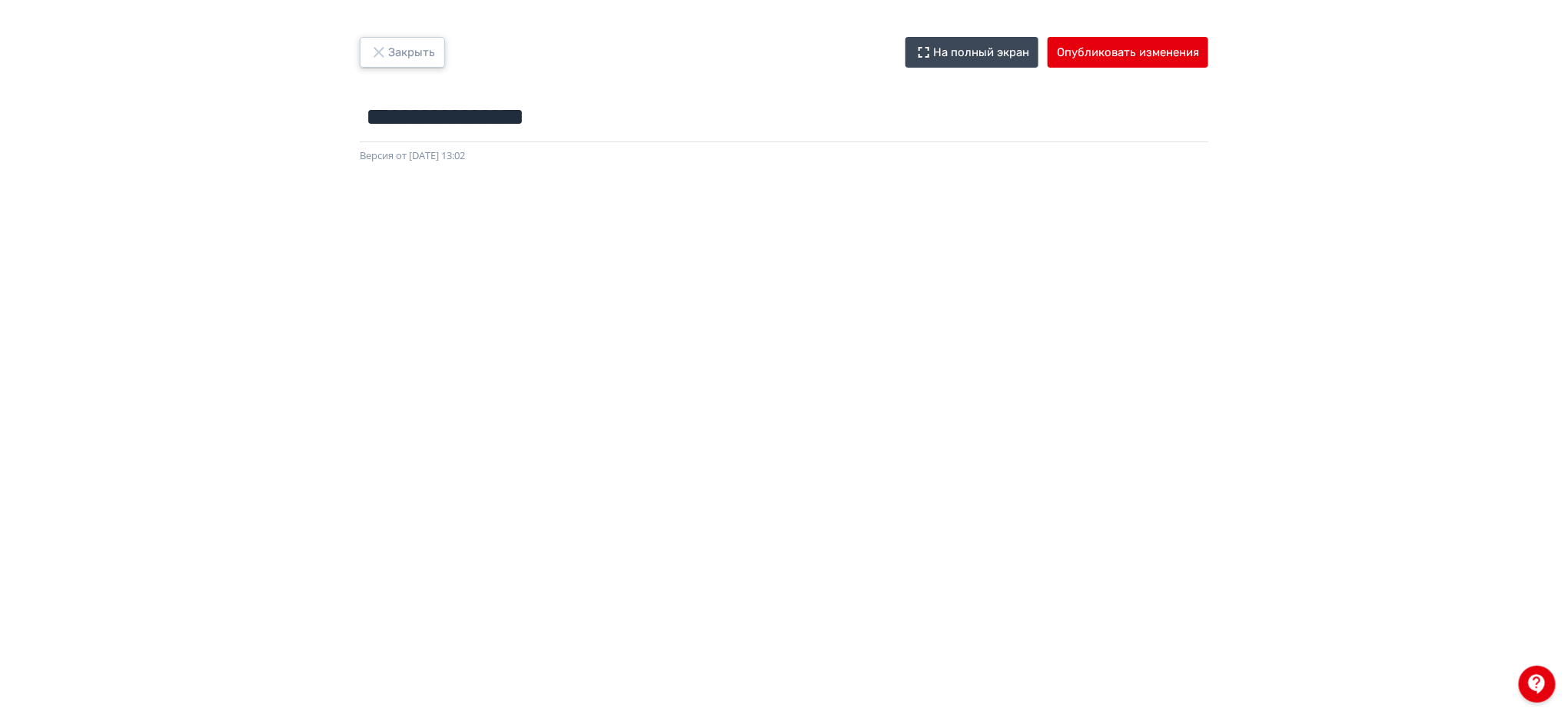
click at [424, 56] on button "Закрыть" at bounding box center [402, 53] width 85 height 31
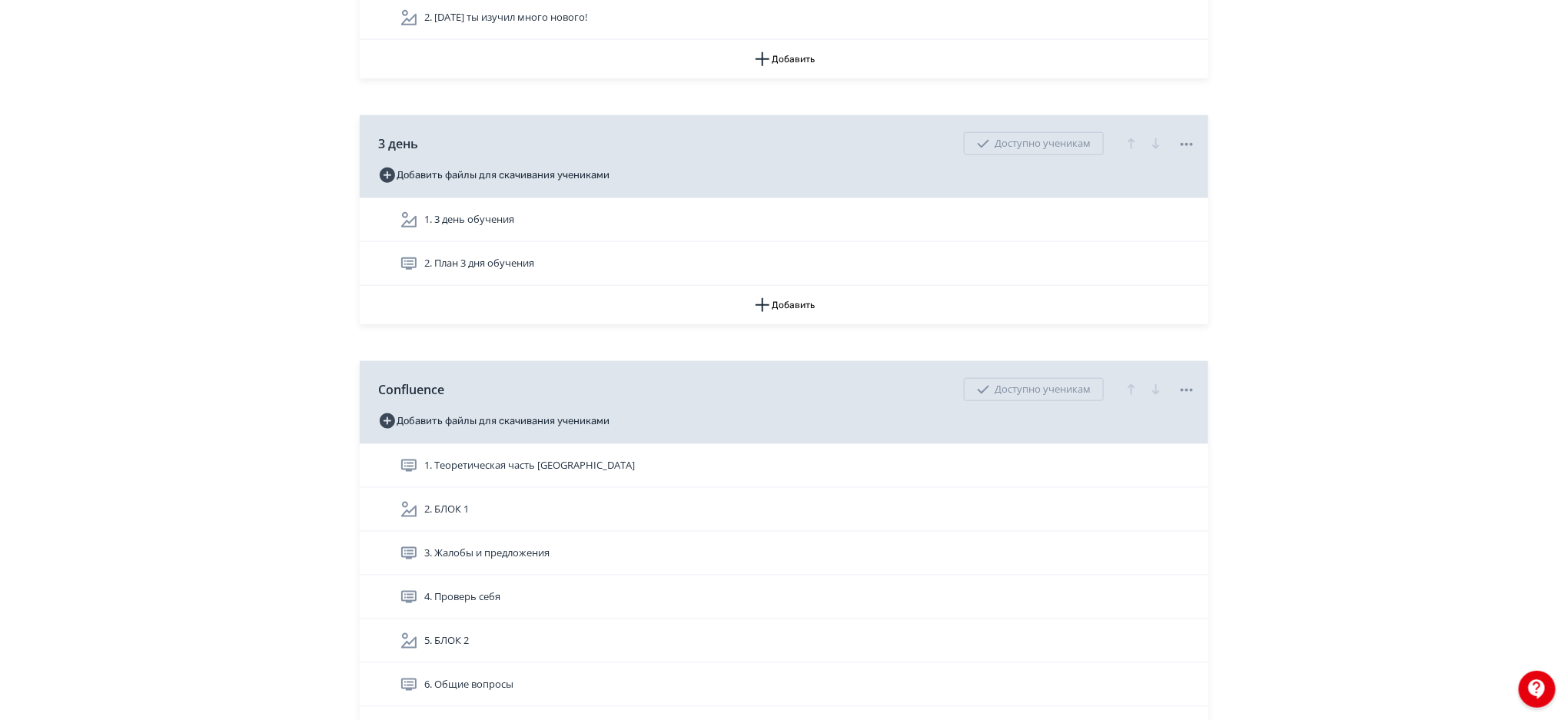
scroll to position [3670, 0]
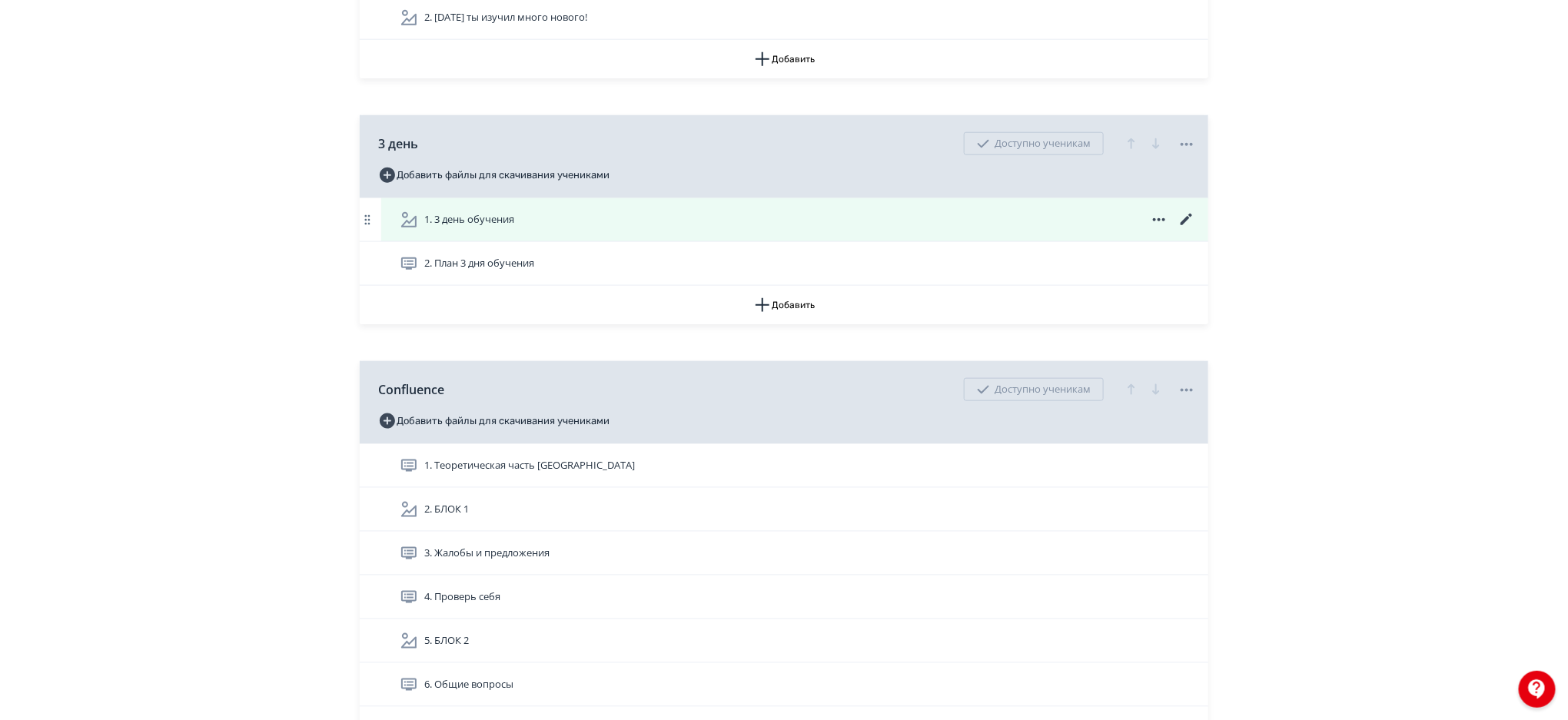
click at [1185, 221] on icon at bounding box center [1187, 219] width 11 height 11
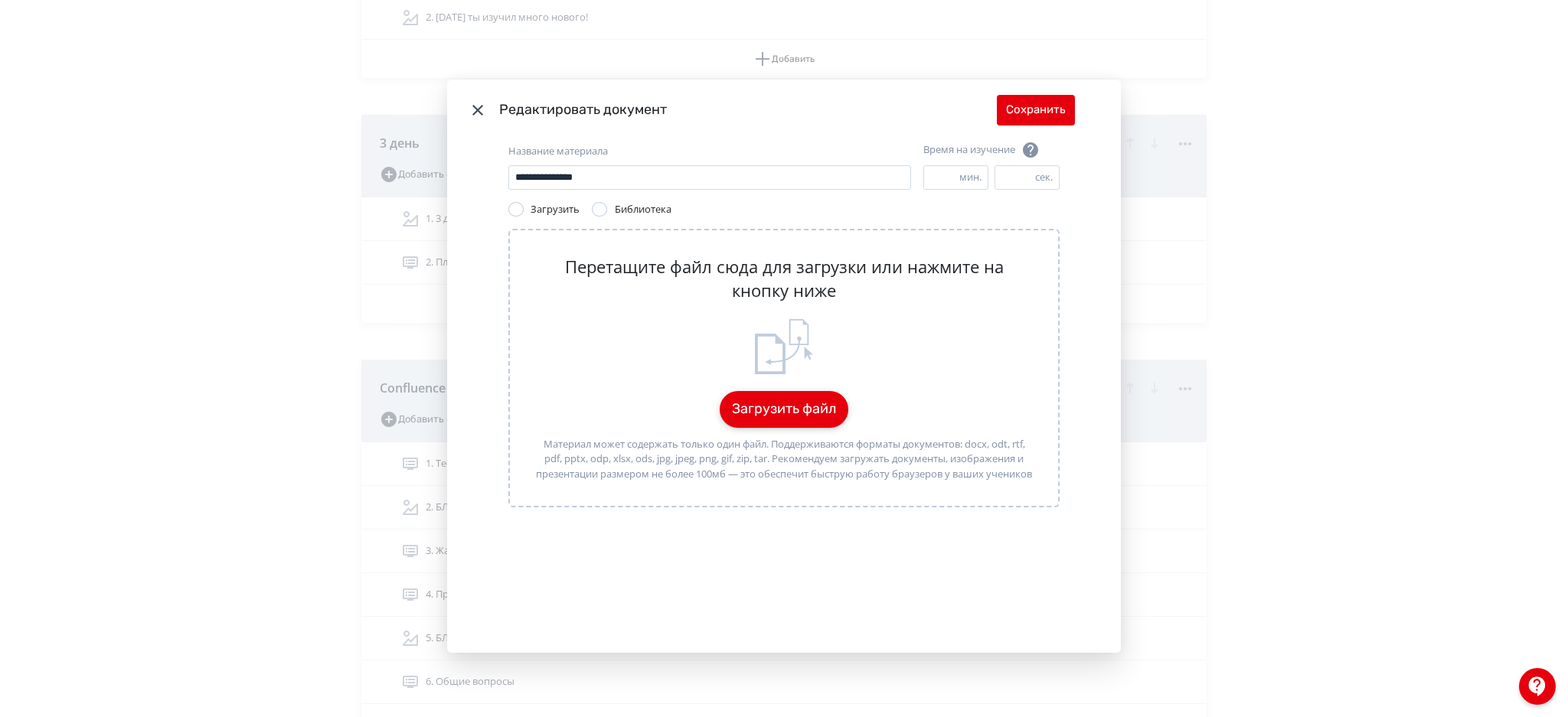
click at [781, 421] on button "Загрузить файл" at bounding box center [784, 409] width 129 height 37
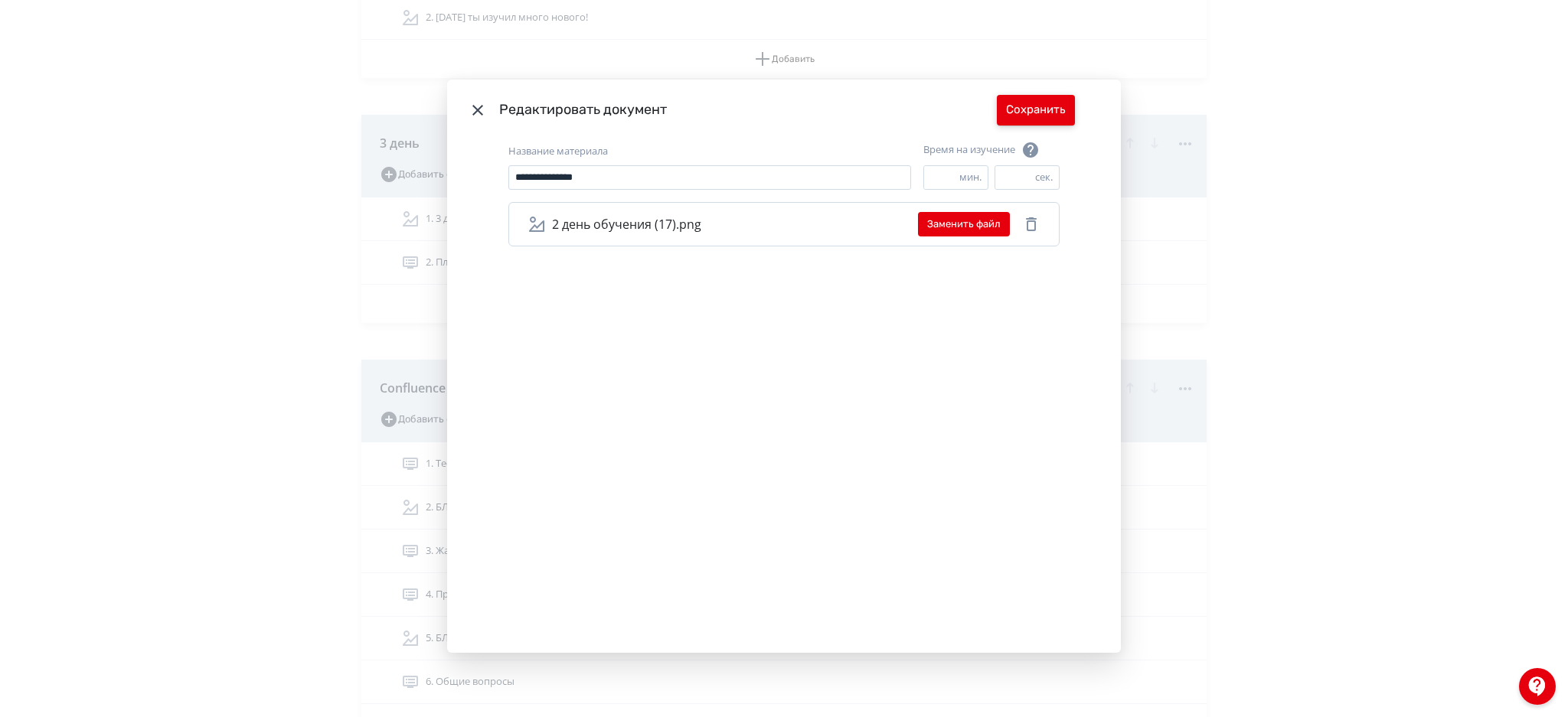
click at [1034, 118] on button "Сохранить" at bounding box center [1035, 110] width 78 height 31
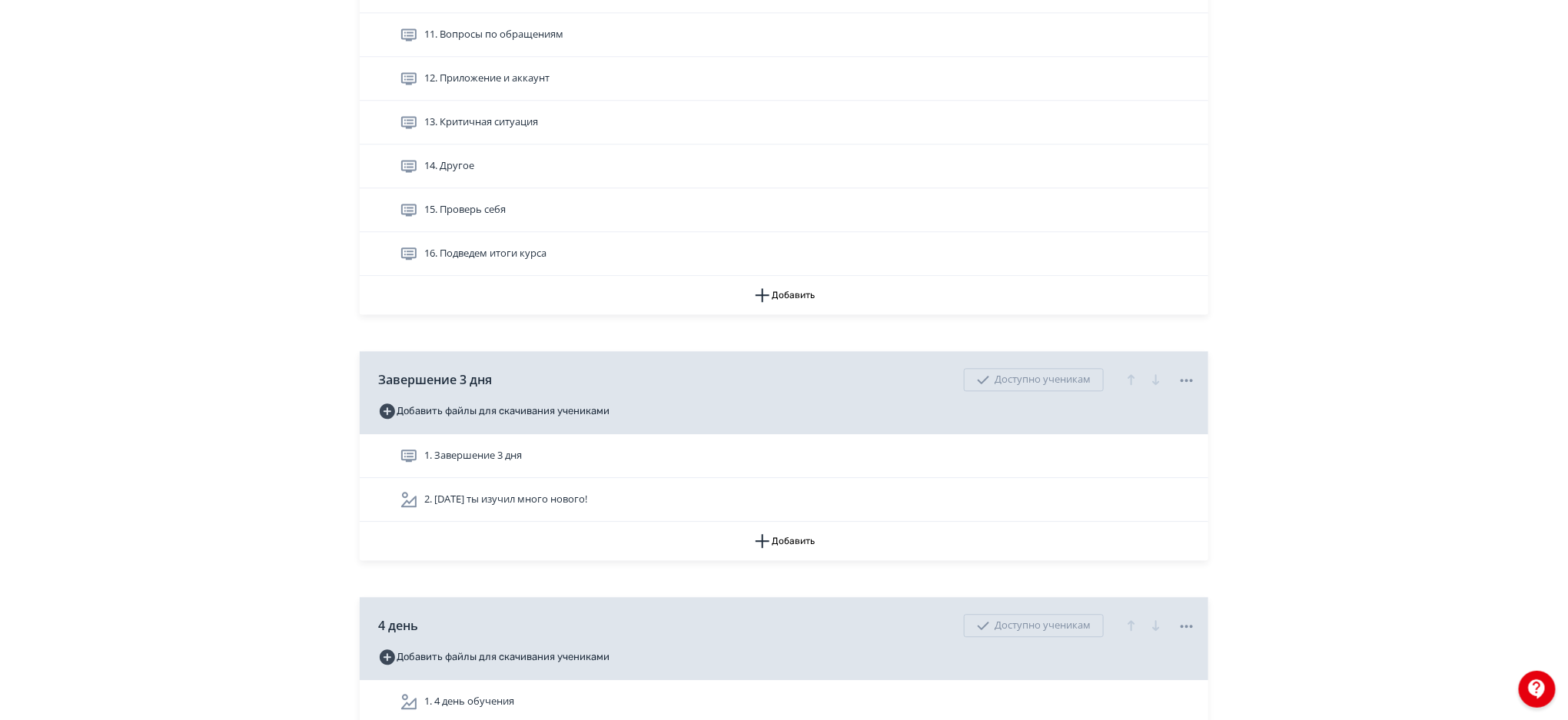
scroll to position [4547, 0]
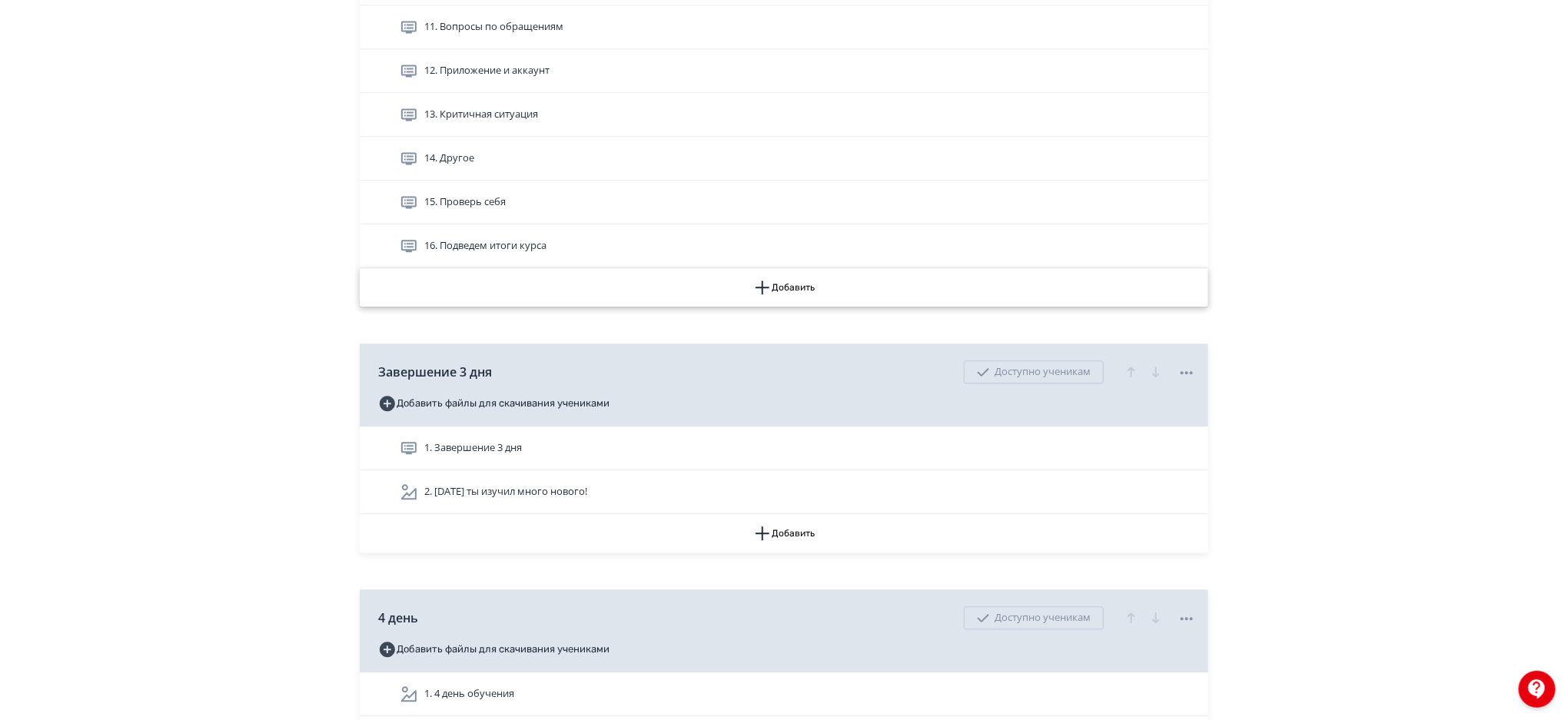
click at [786, 280] on button "Добавить" at bounding box center [784, 286] width 848 height 38
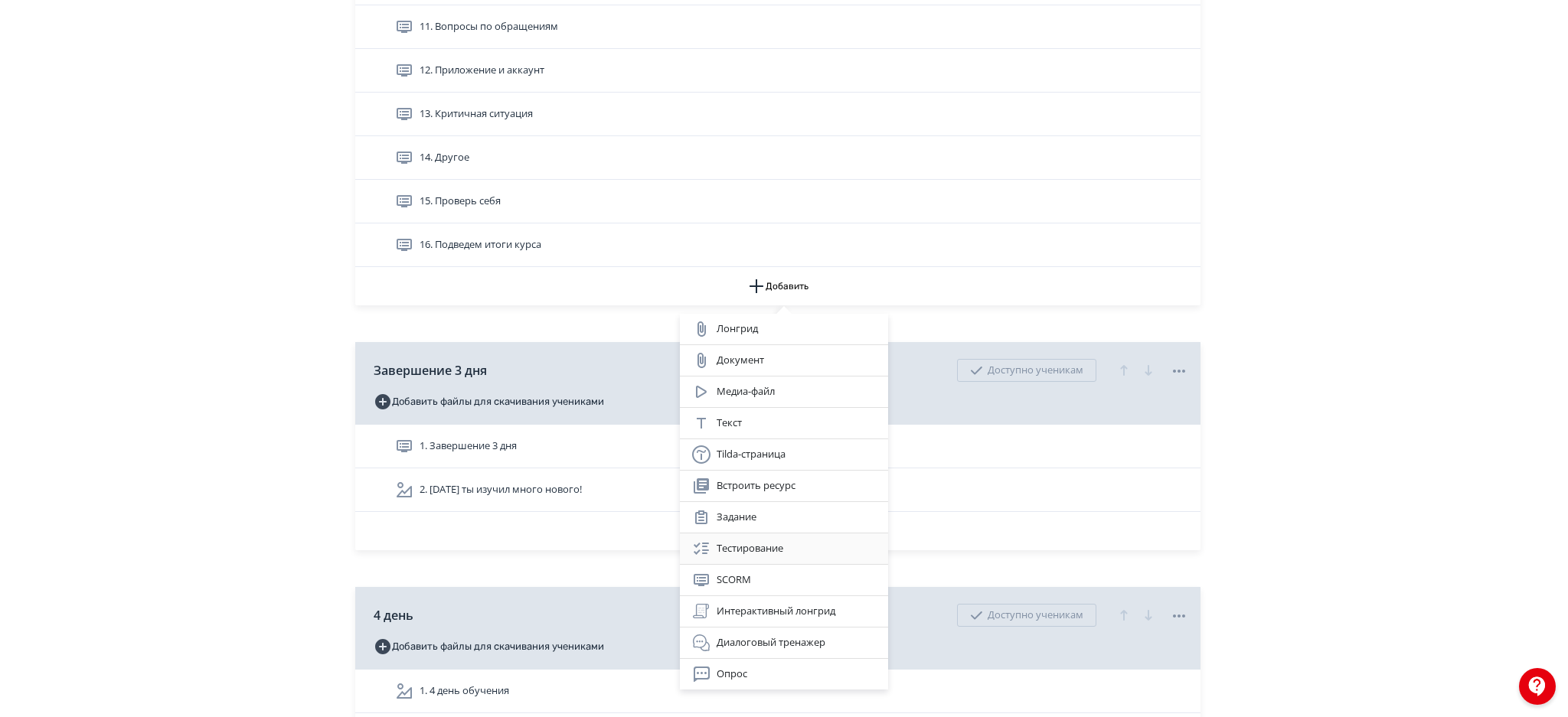
click at [747, 549] on div "Тестирование" at bounding box center [784, 549] width 184 height 19
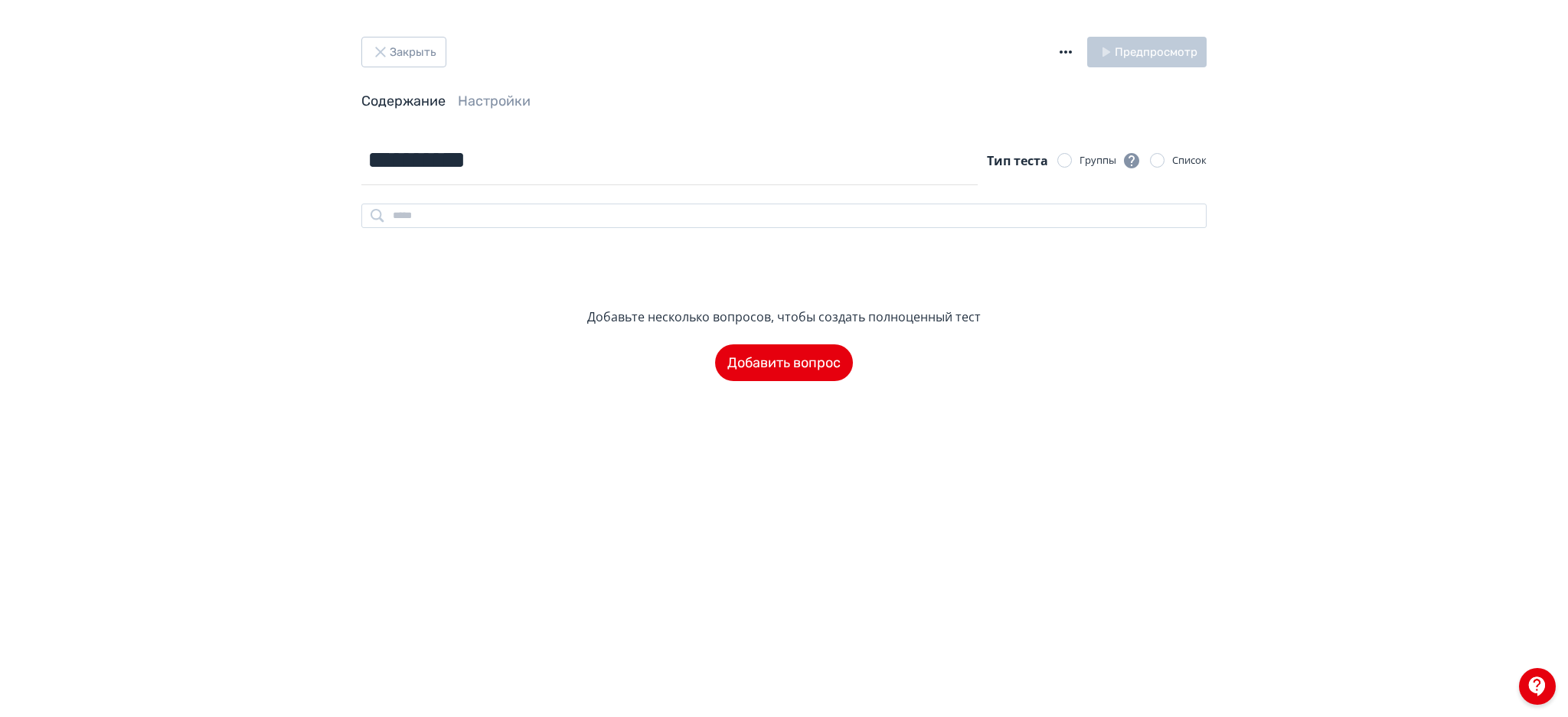
click at [1067, 58] on icon "button" at bounding box center [1066, 52] width 19 height 19
click at [947, 38] on div "Импорт теста в формате GIFT" at bounding box center [967, 37] width 164 height 31
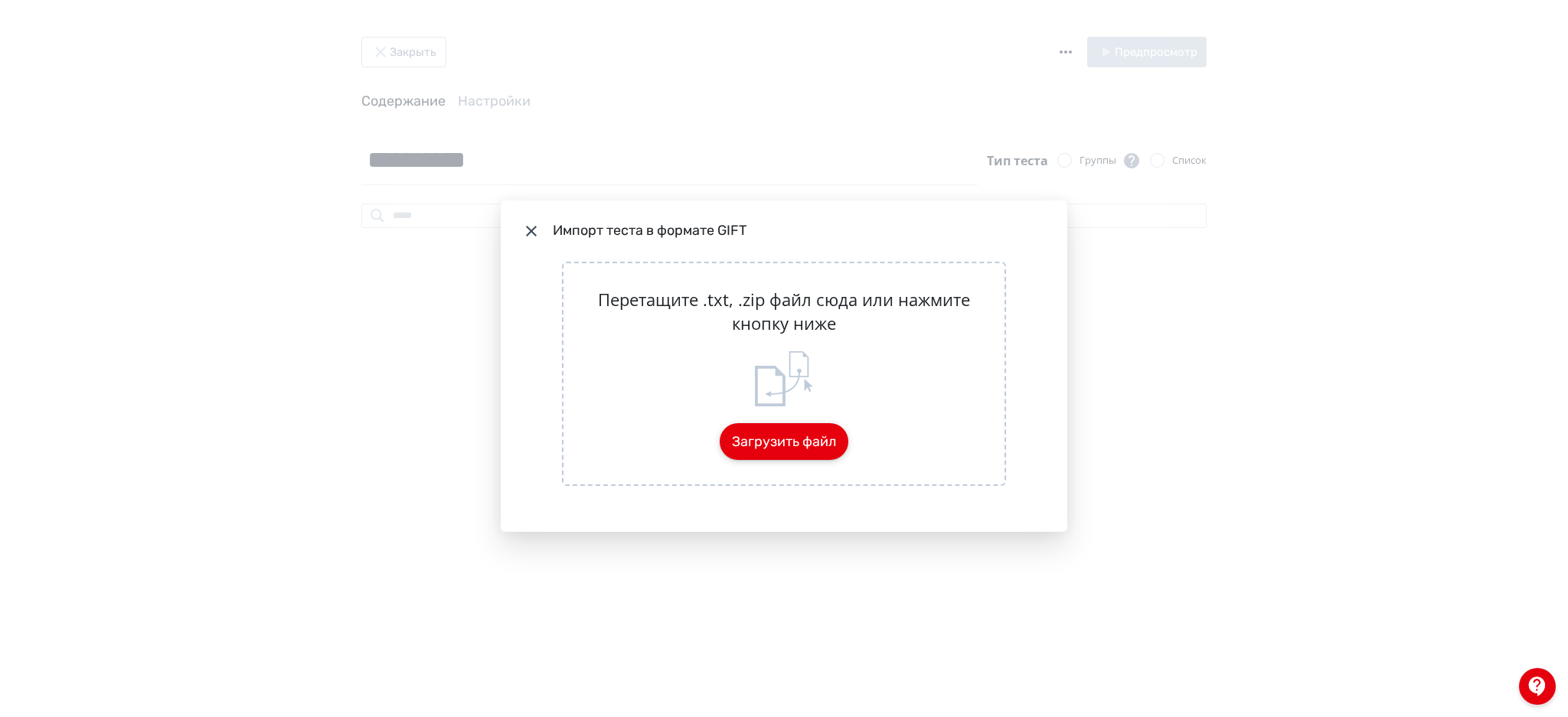
click at [777, 440] on button "Загрузить файл" at bounding box center [784, 441] width 129 height 37
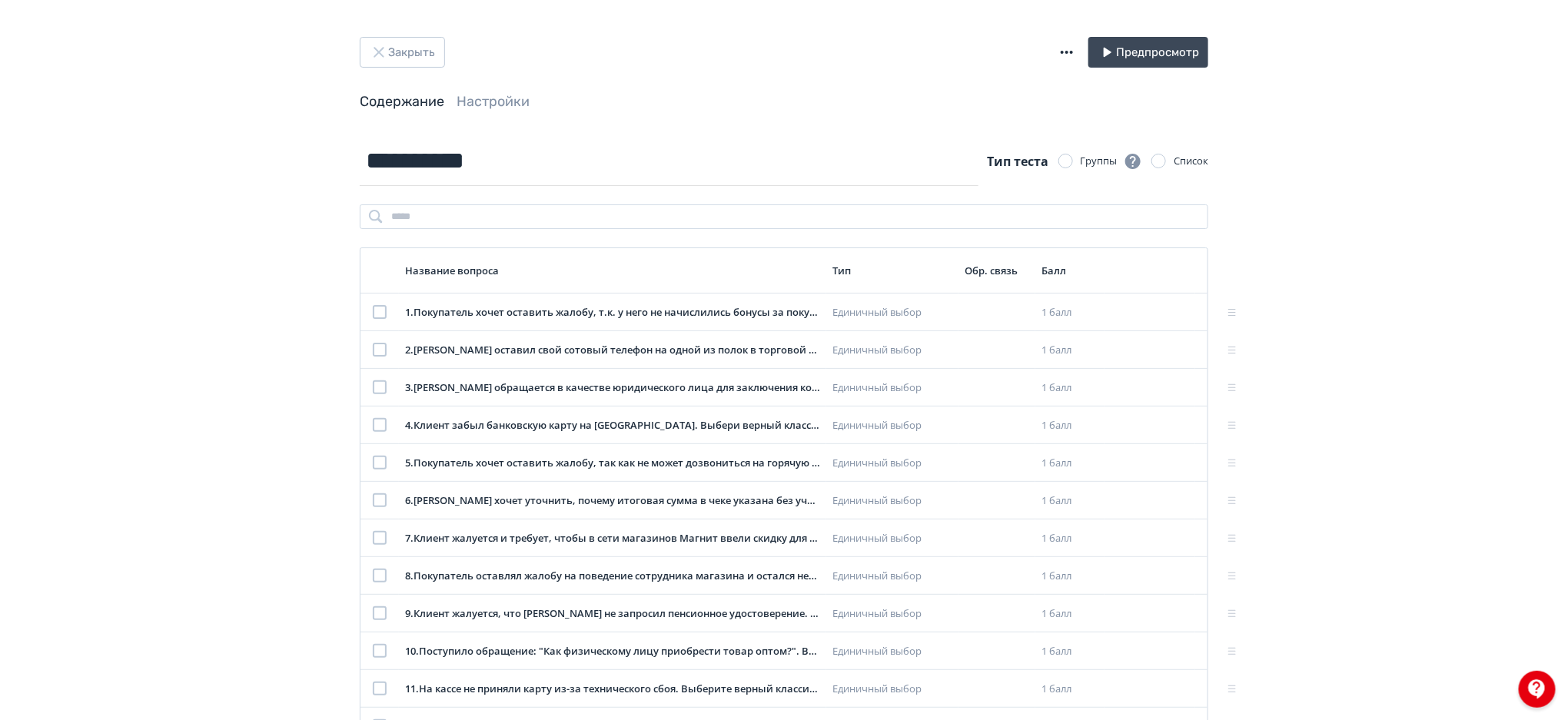
scroll to position [2, 0]
click at [376, 309] on div at bounding box center [380, 310] width 14 height 14
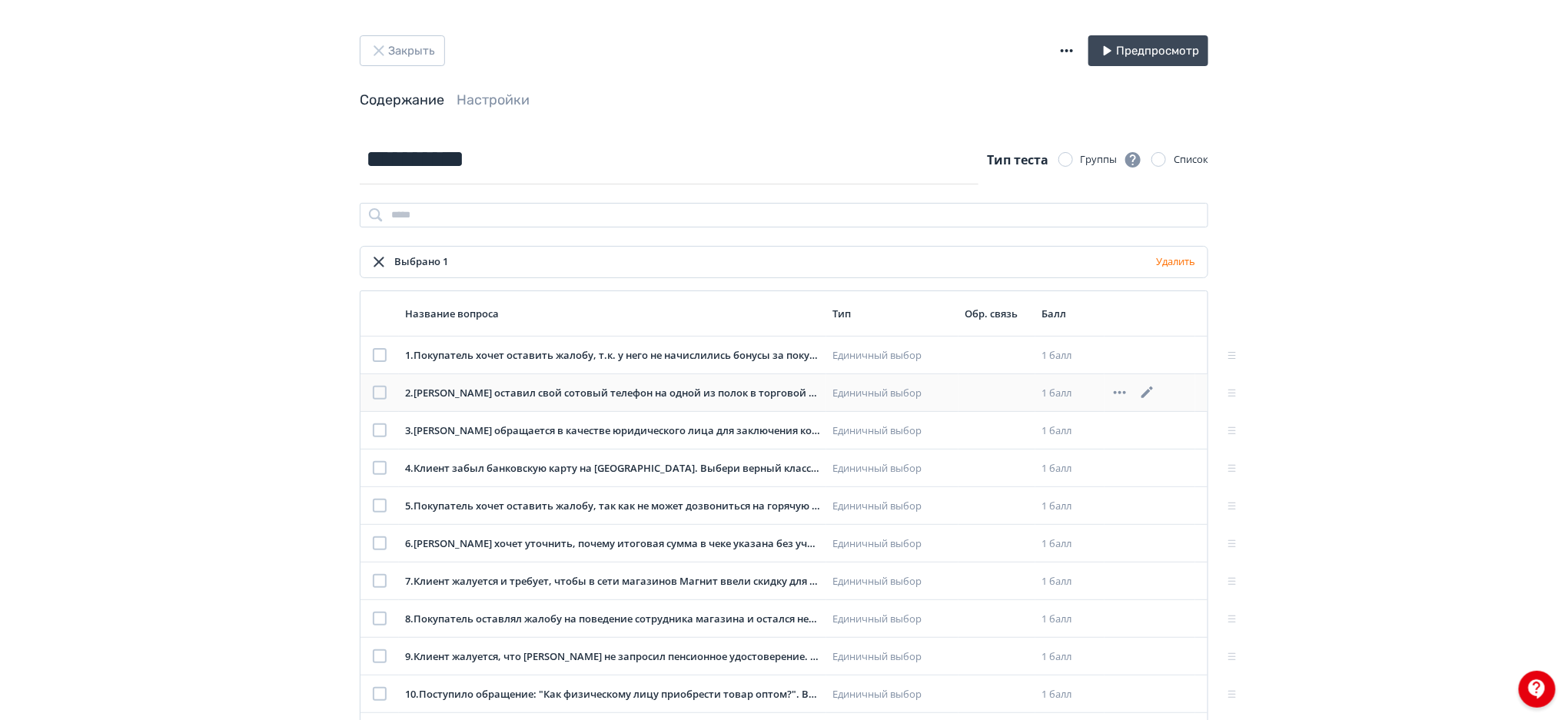
click at [374, 392] on div at bounding box center [380, 392] width 14 height 14
click at [377, 434] on div at bounding box center [380, 430] width 14 height 14
click at [377, 465] on div at bounding box center [380, 468] width 14 height 14
click at [379, 501] on div at bounding box center [380, 505] width 14 height 14
click at [380, 547] on div at bounding box center [380, 543] width 14 height 14
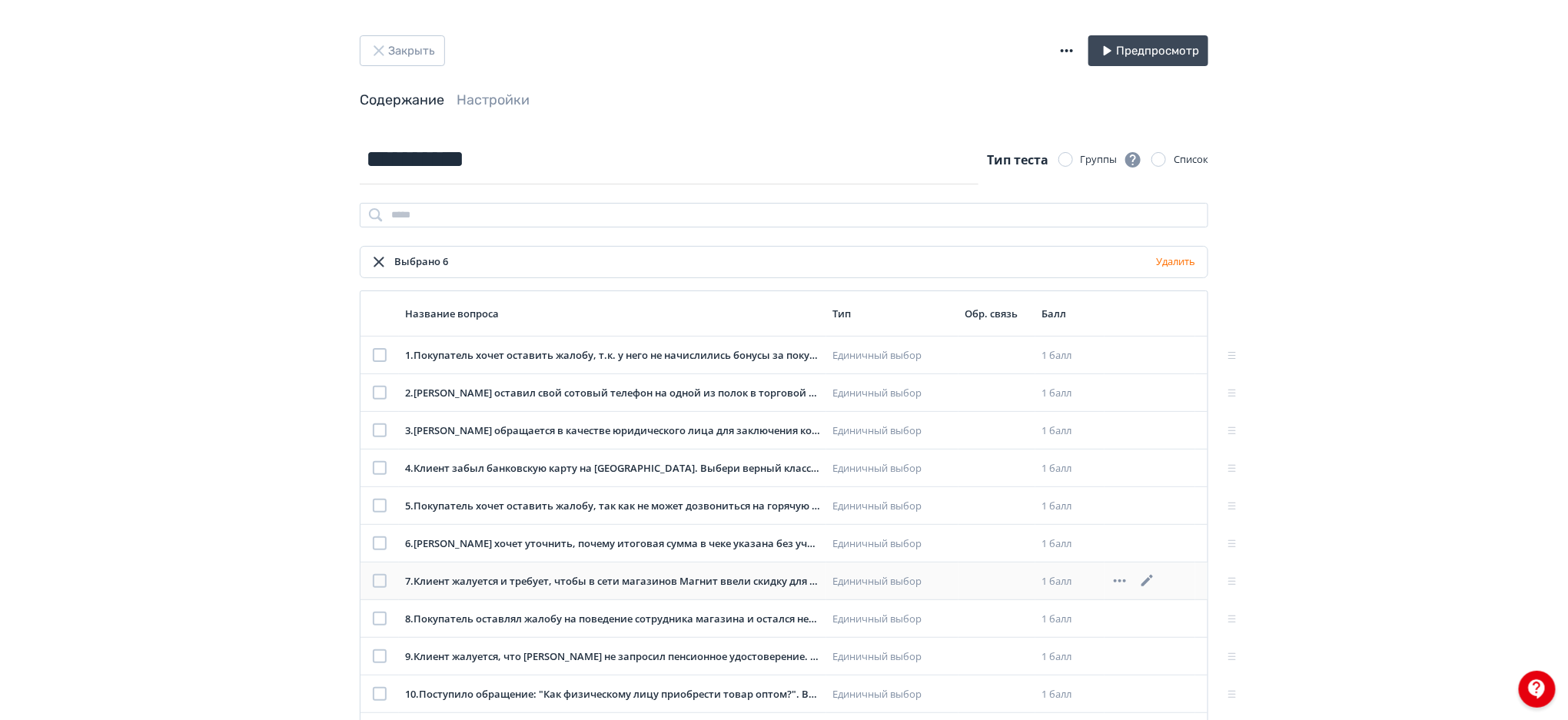
click at [377, 586] on div at bounding box center [380, 580] width 14 height 14
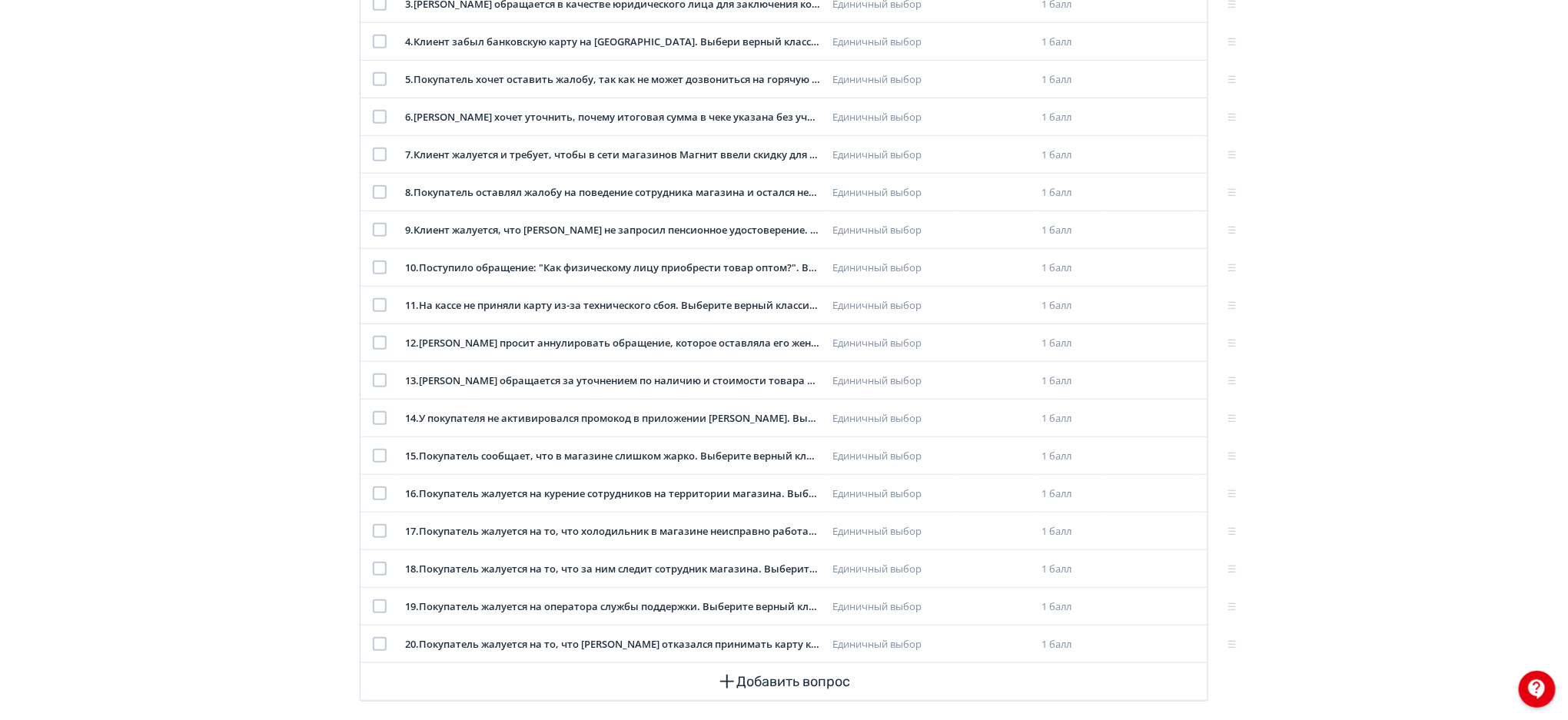
scroll to position [447, 0]
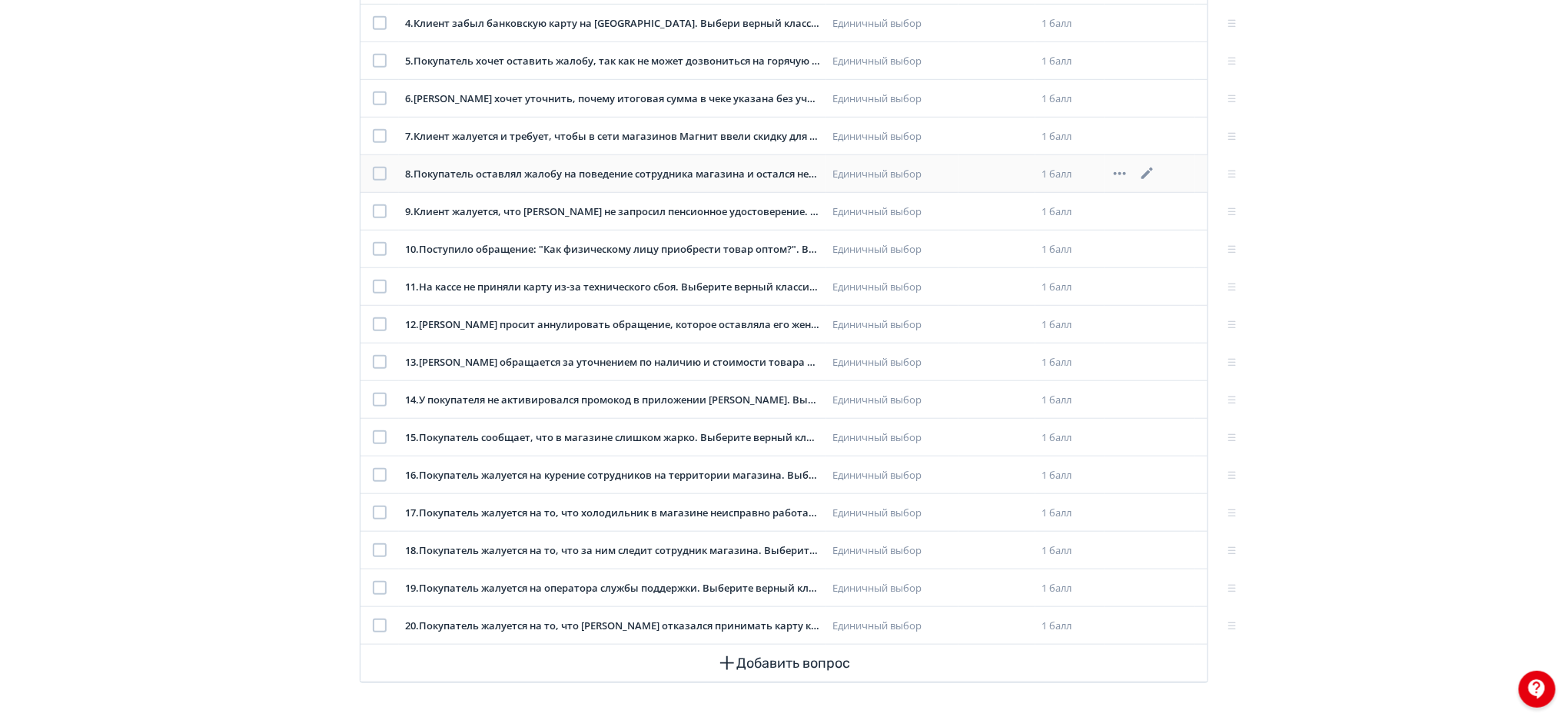
click at [380, 167] on div at bounding box center [380, 173] width 14 height 14
click at [380, 206] on div at bounding box center [380, 211] width 14 height 14
click at [381, 245] on div at bounding box center [380, 248] width 14 height 14
click at [380, 282] on div at bounding box center [380, 286] width 14 height 14
click at [382, 318] on div at bounding box center [380, 324] width 14 height 14
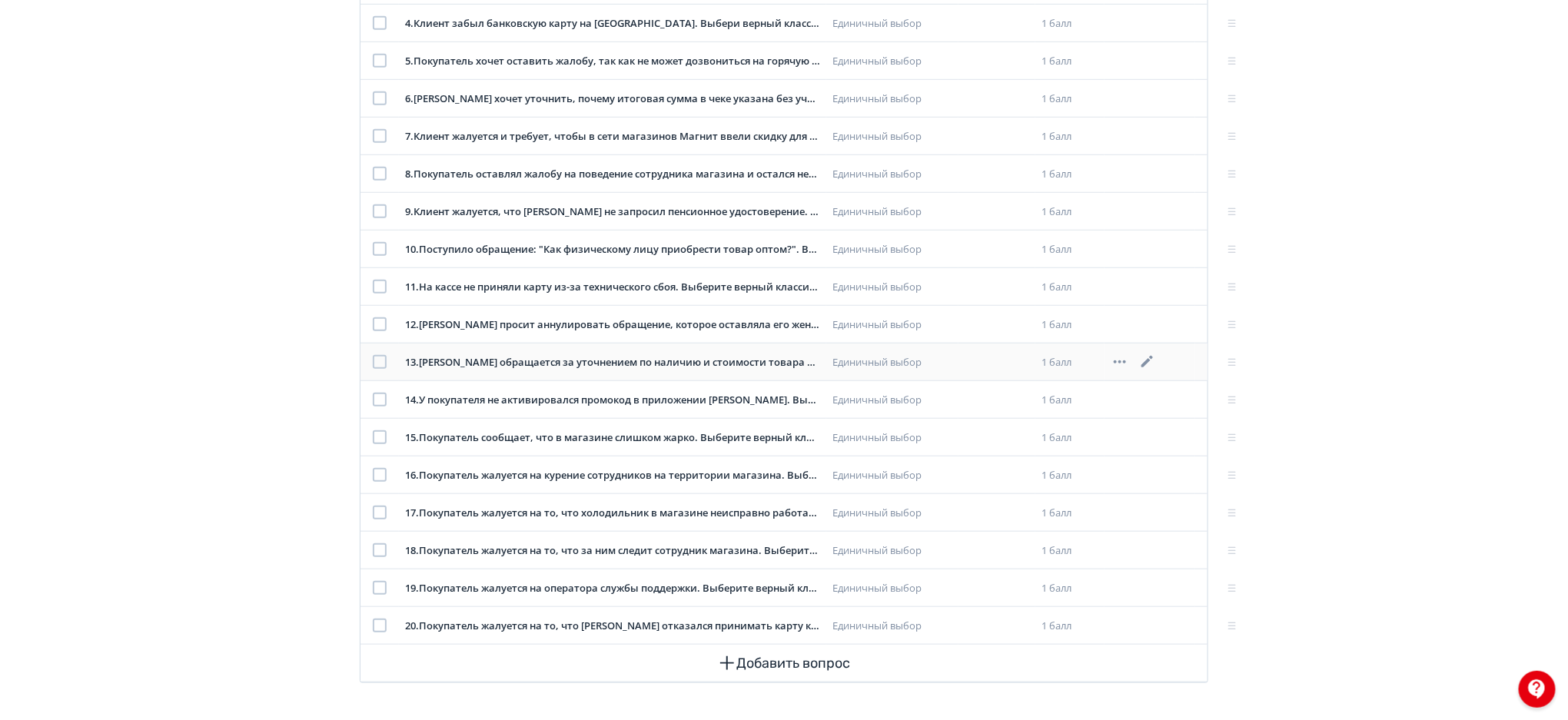
click at [380, 365] on div at bounding box center [380, 362] width 14 height 14
click at [379, 398] on div at bounding box center [380, 399] width 14 height 14
click at [376, 434] on div at bounding box center [380, 437] width 14 height 14
click at [382, 476] on div at bounding box center [380, 474] width 14 height 14
click at [374, 519] on div at bounding box center [380, 512] width 14 height 14
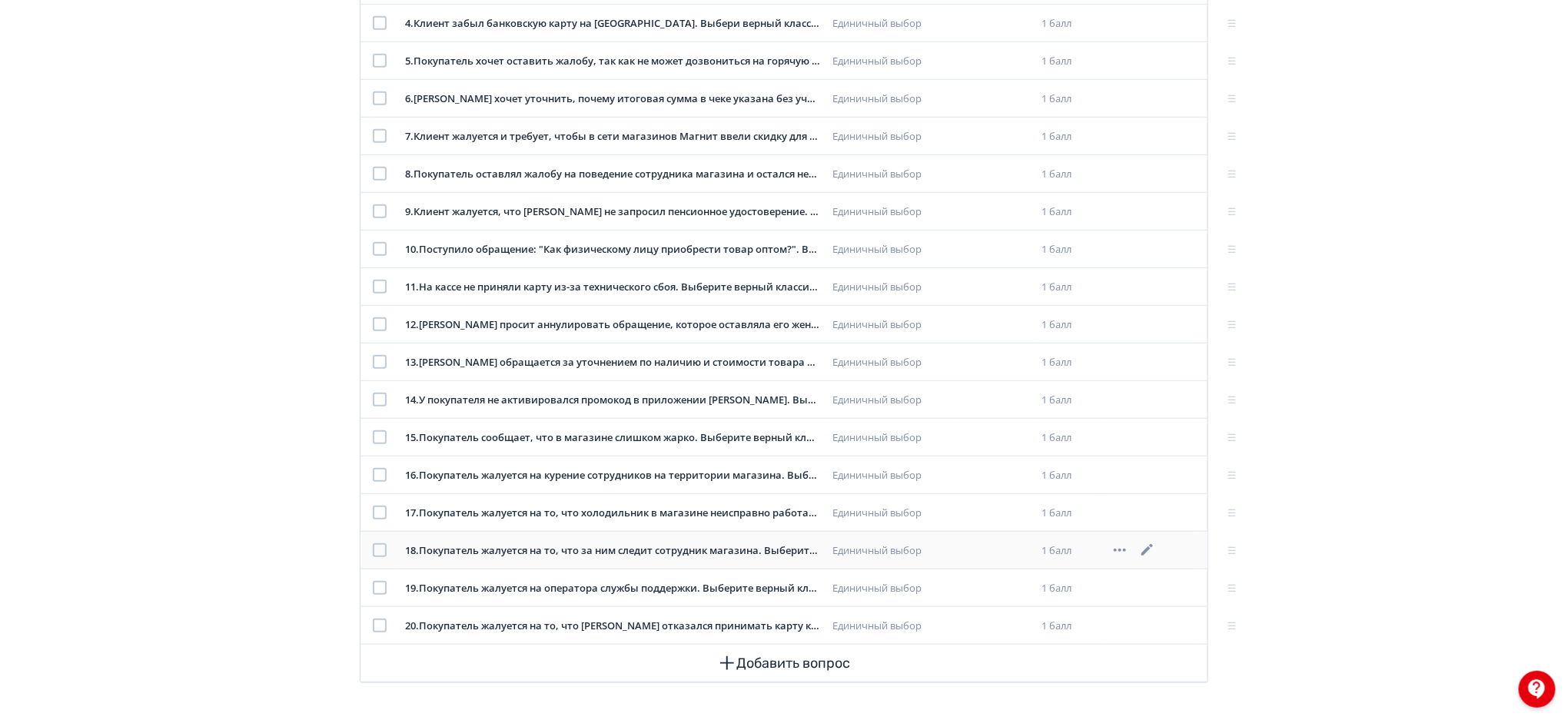
click at [379, 553] on div at bounding box center [380, 549] width 14 height 14
click at [378, 585] on div at bounding box center [380, 587] width 14 height 14
click at [380, 618] on td at bounding box center [379, 625] width 38 height 38
click at [380, 625] on div at bounding box center [380, 625] width 14 height 14
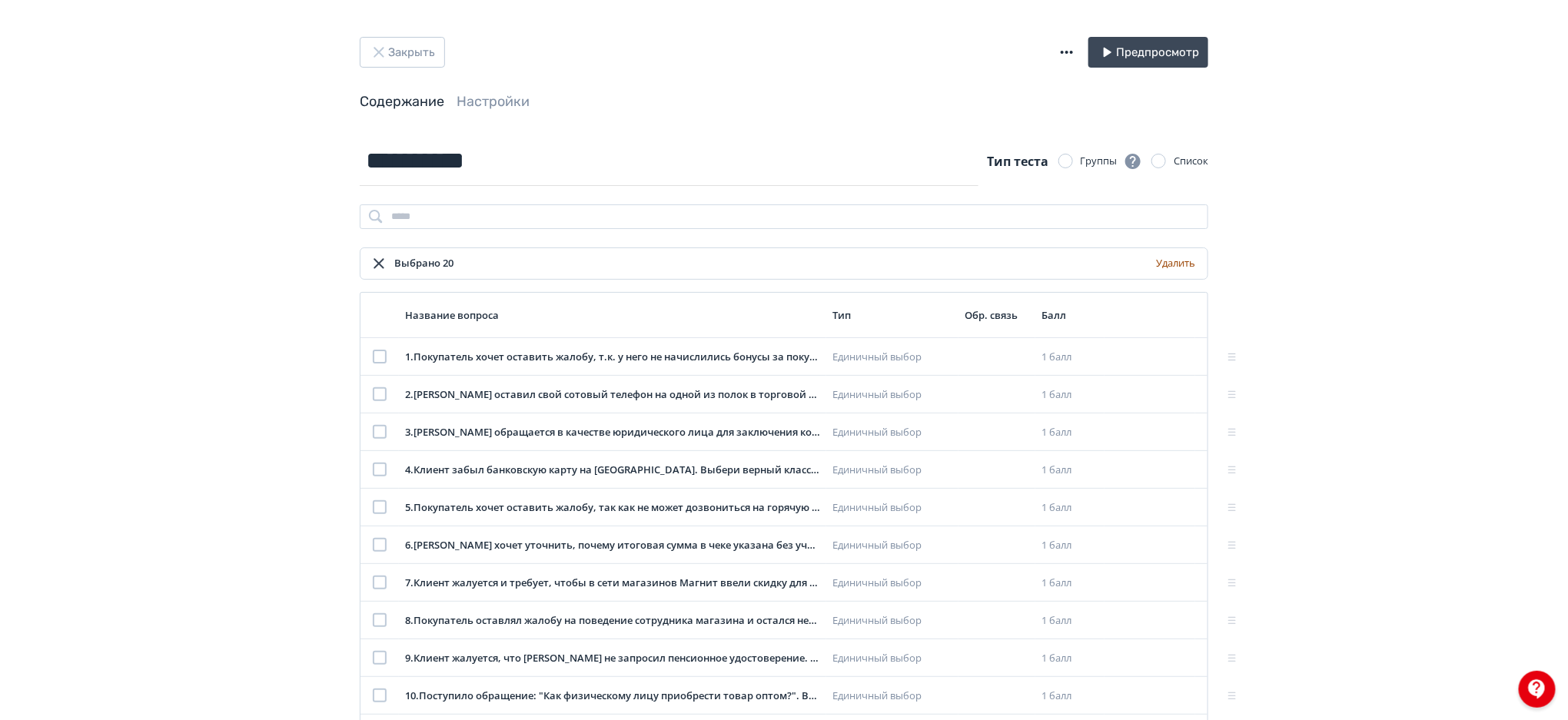
click at [1187, 267] on button "Удалить" at bounding box center [1175, 264] width 45 height 24
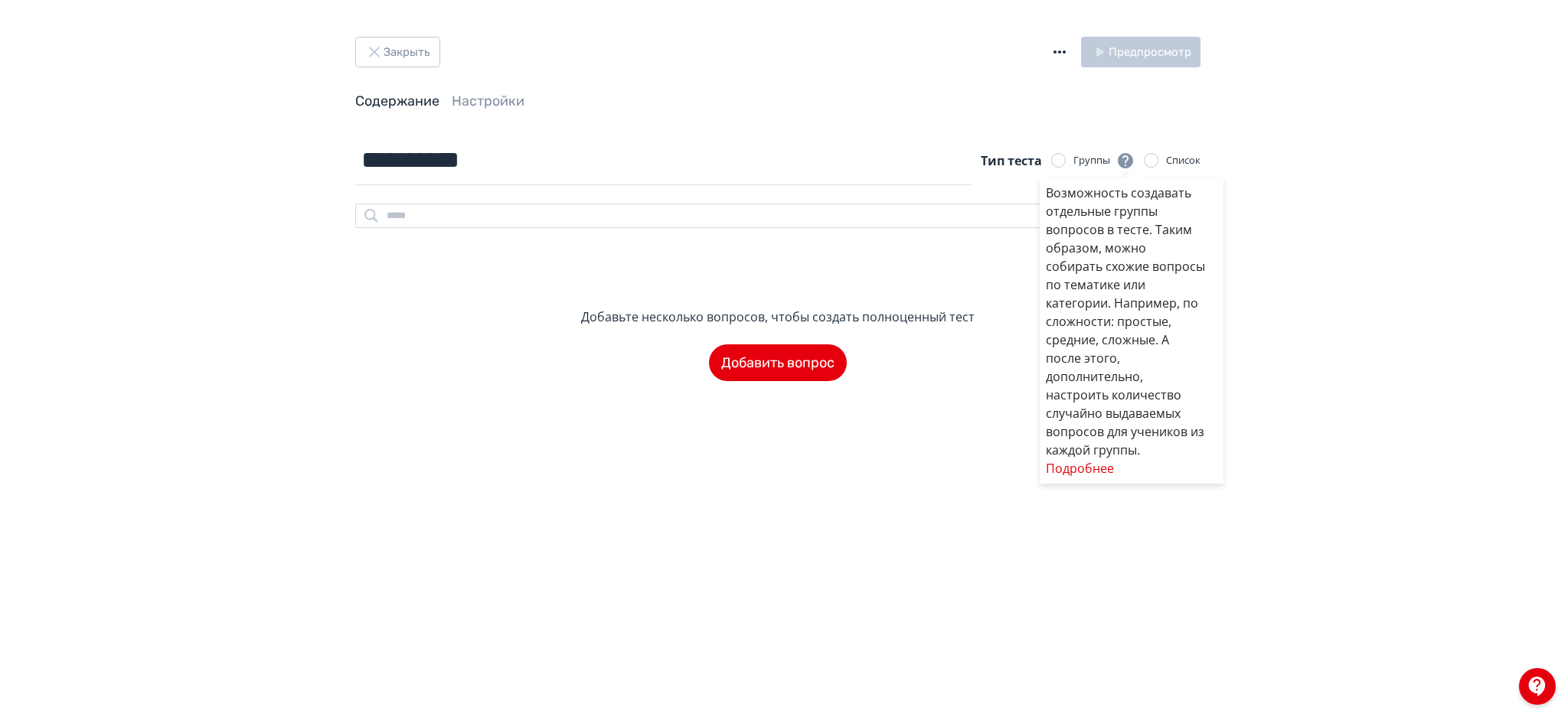
click at [1064, 47] on div "Возможность создавать отдельные группы вопросов в тесте. Таким образом, можно с…" at bounding box center [784, 358] width 1568 height 717
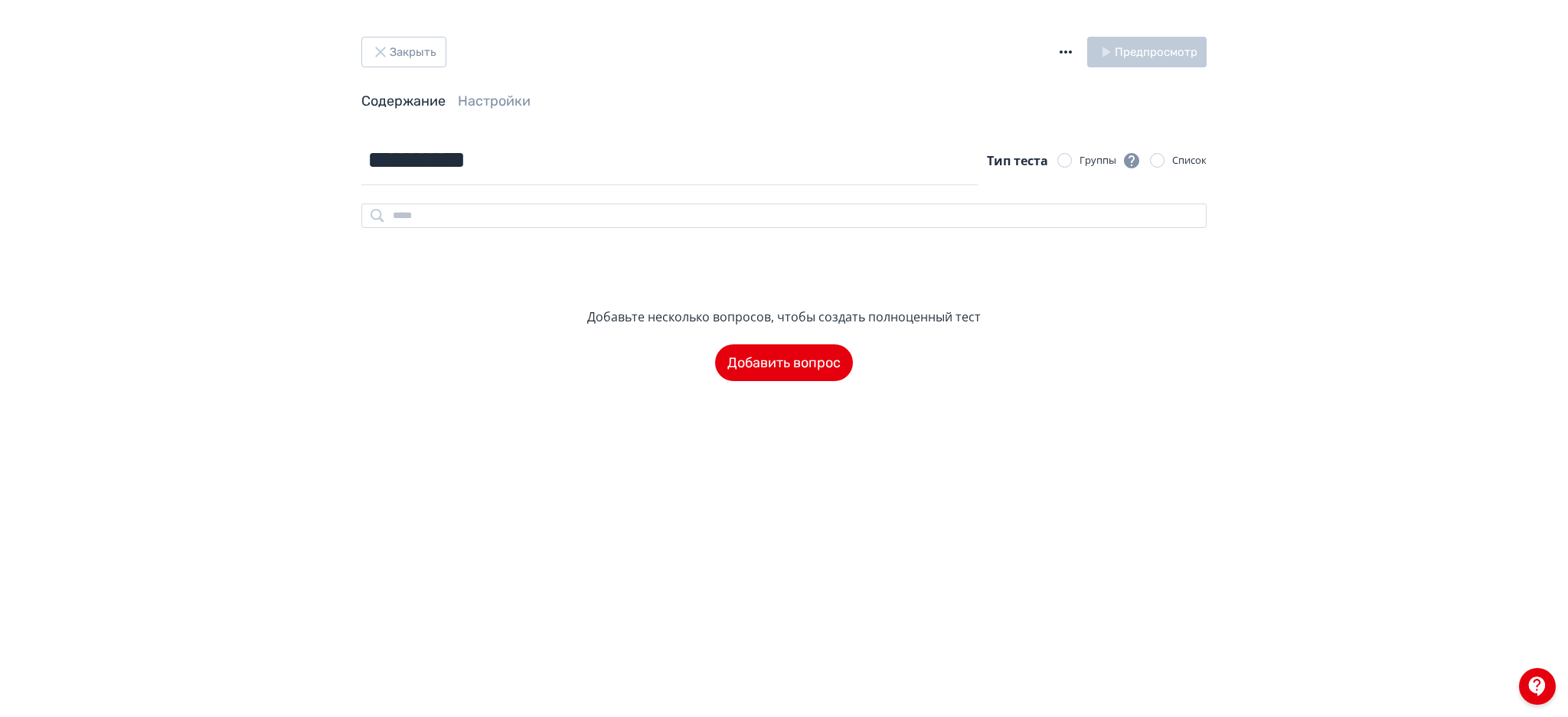
click at [1060, 48] on icon "button" at bounding box center [1066, 52] width 19 height 19
click at [935, 38] on div "Импорт теста в формате GIFT" at bounding box center [967, 37] width 164 height 31
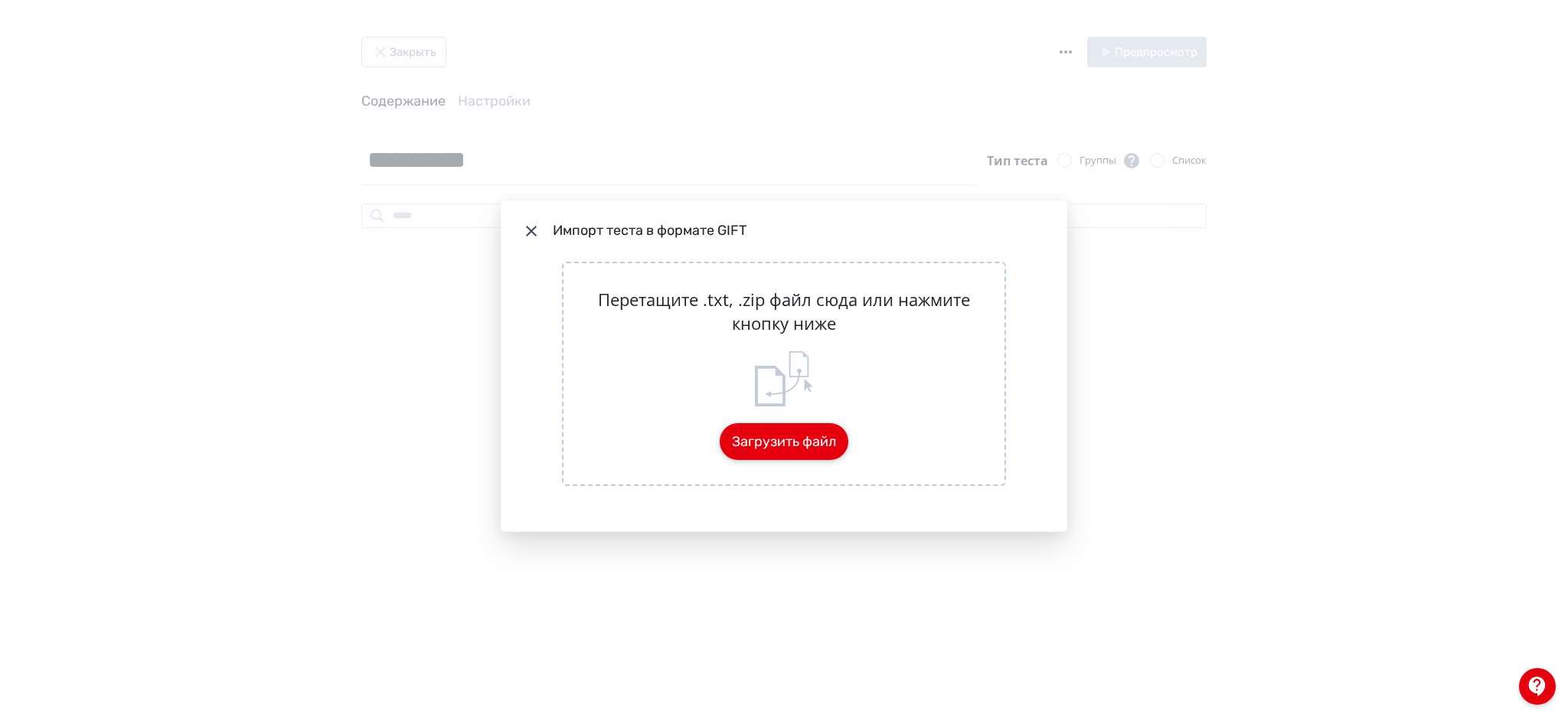
click at [791, 453] on button "Загрузить файл" at bounding box center [784, 441] width 129 height 37
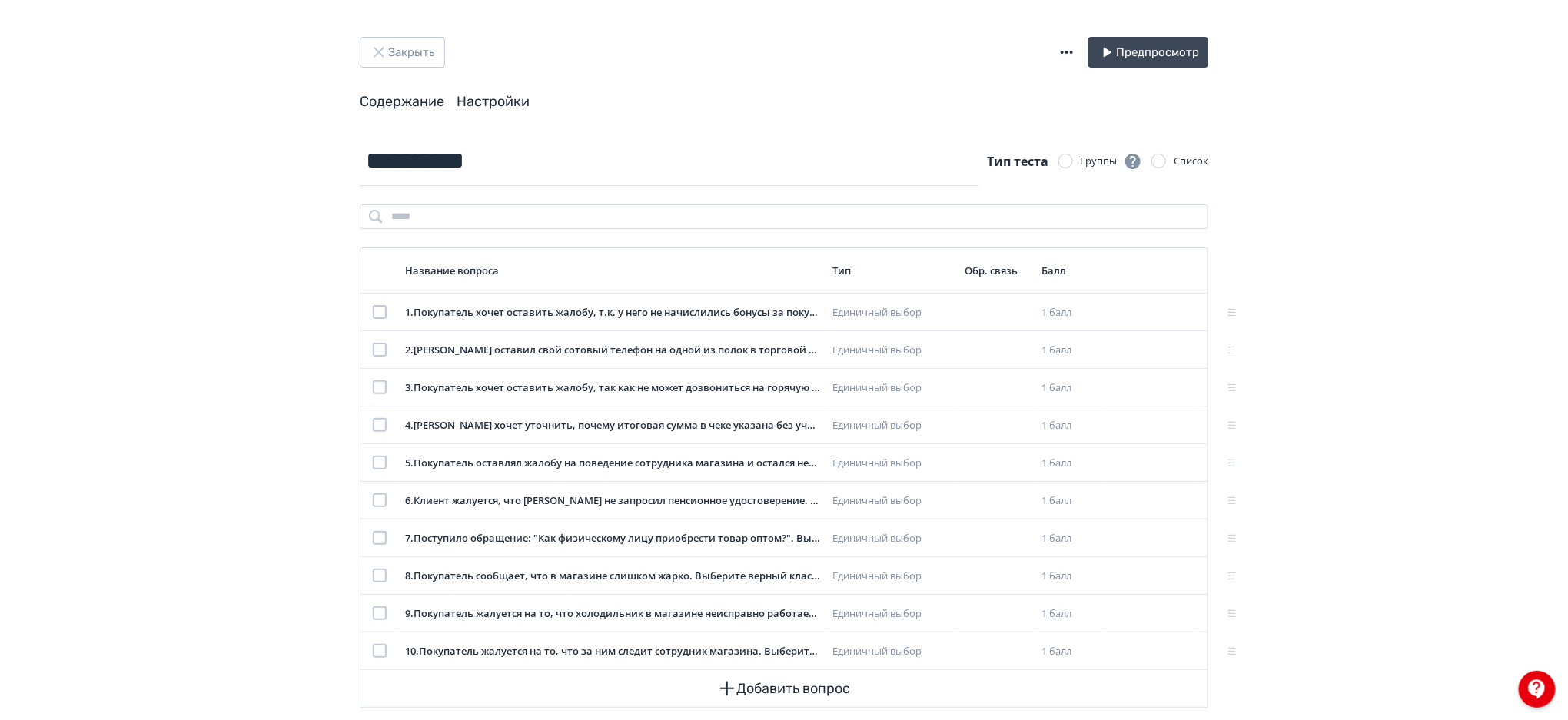
click at [478, 94] on header "Закрыть Предпросмотр Содержание Настройки" at bounding box center [784, 74] width 848 height 74
click at [478, 94] on link "Настройки" at bounding box center [493, 101] width 73 height 17
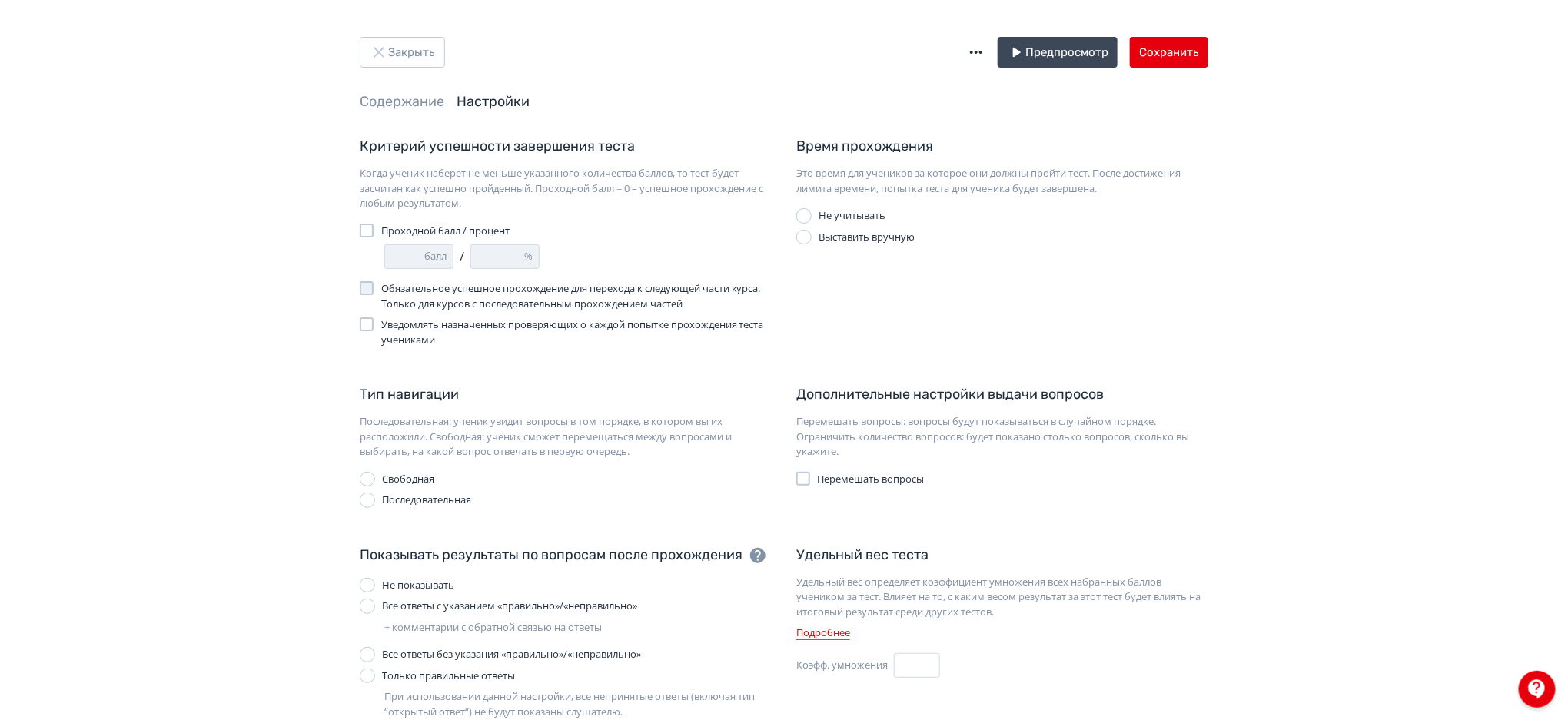
click at [427, 233] on span "Проходной балл / процент" at bounding box center [445, 231] width 129 height 15
click at [477, 255] on input "*" at bounding box center [498, 256] width 53 height 23
type input "*"
type input "**"
click at [500, 651] on div "Все ответы без указания «правильно»/«неправильно»" at bounding box center [512, 654] width 259 height 15
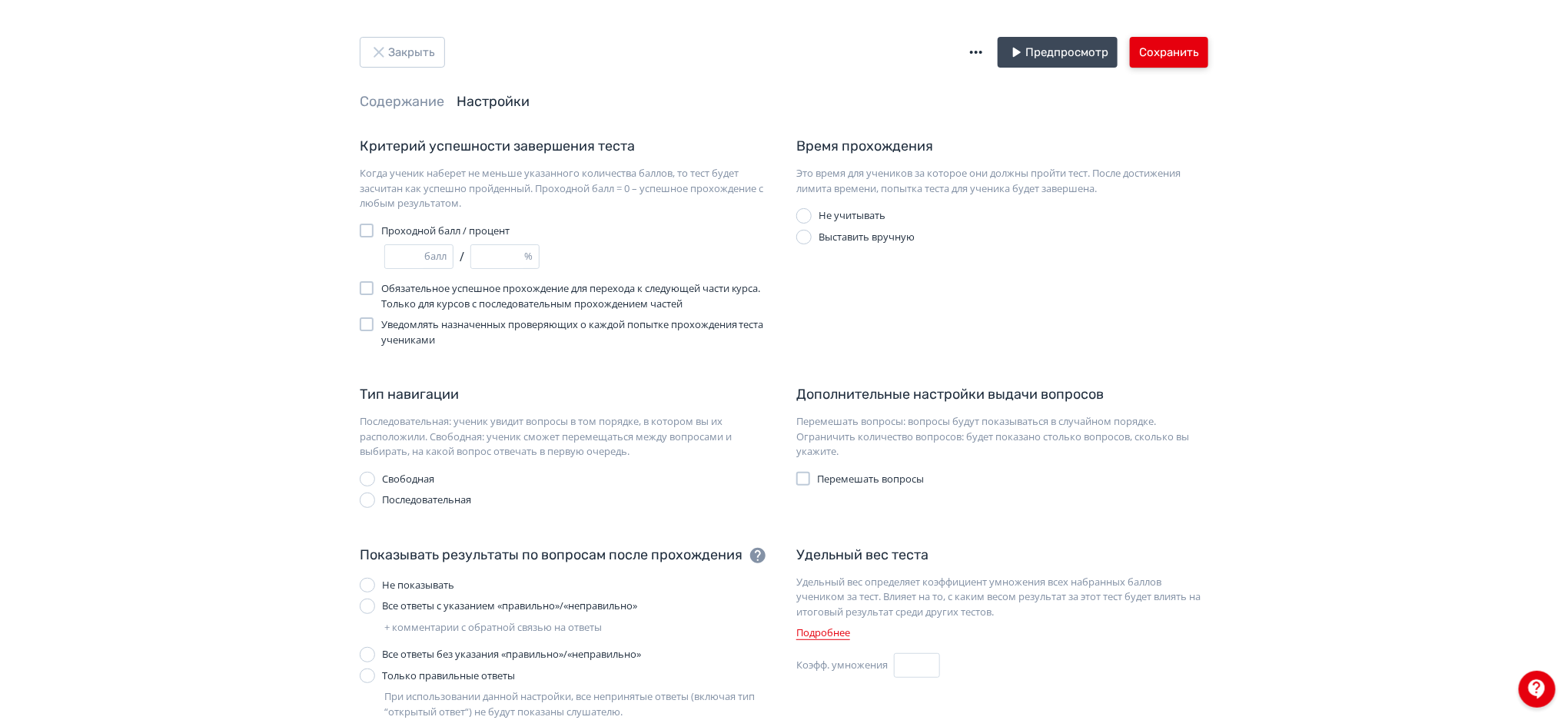
click at [1166, 48] on button "Сохранить" at bounding box center [1169, 53] width 79 height 31
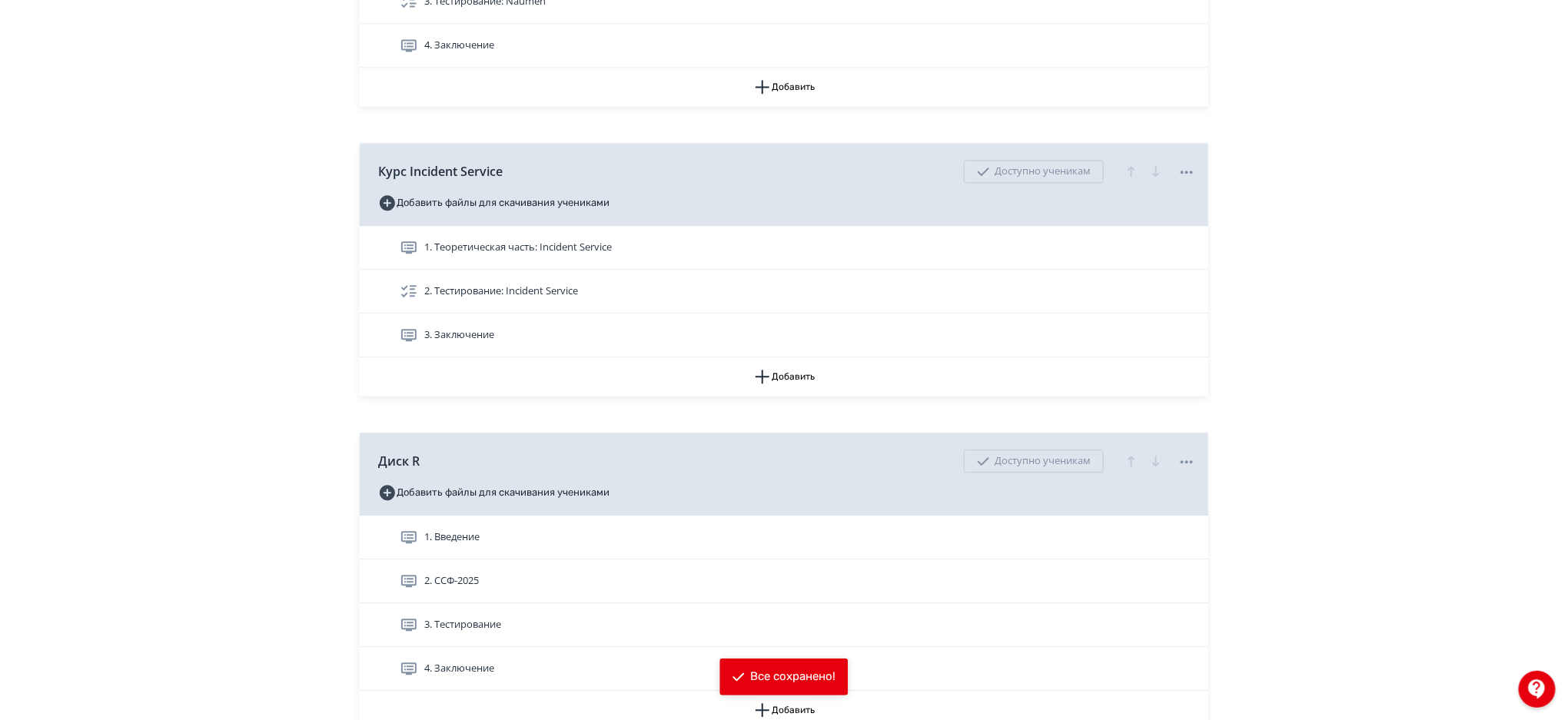
scroll to position [3151, 0]
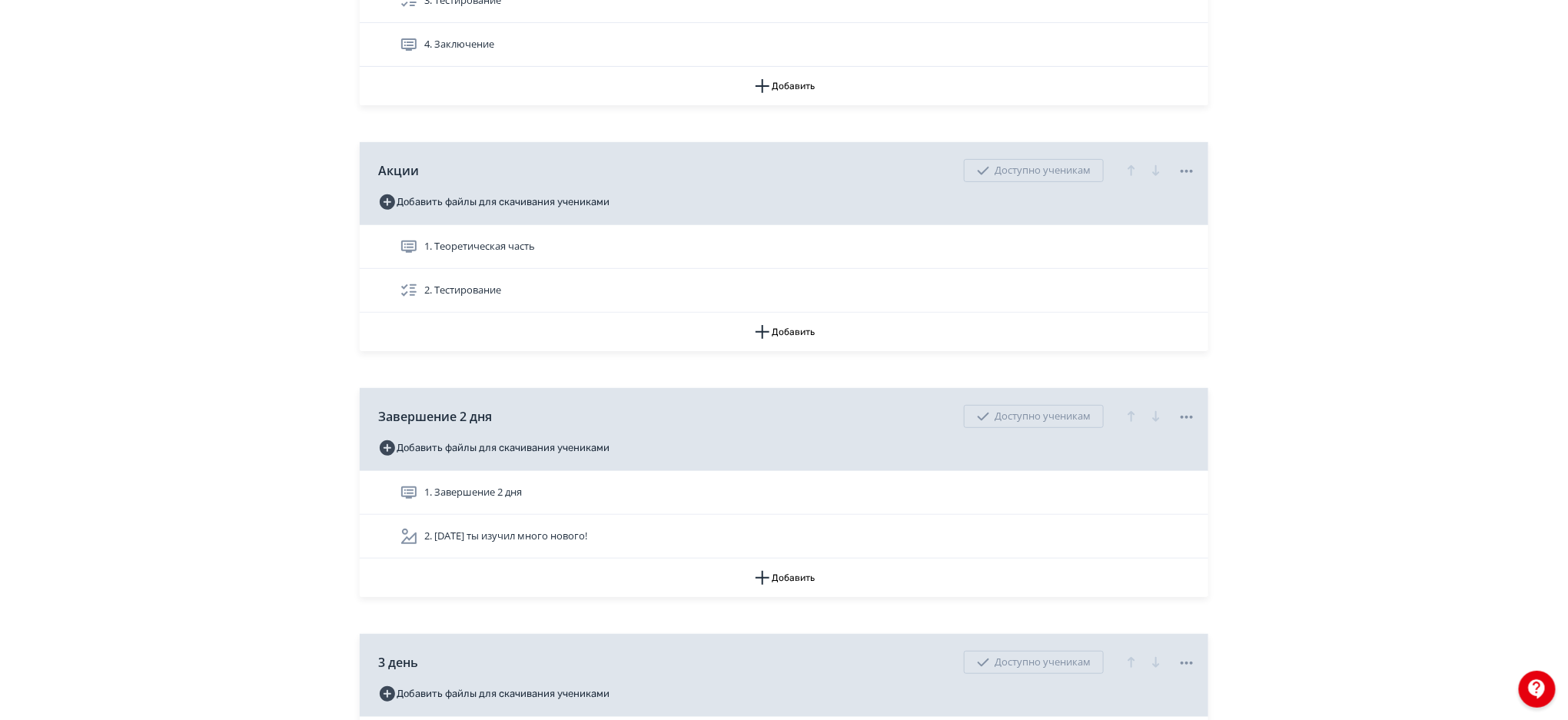
drag, startPoint x: 1565, startPoint y: 381, endPoint x: 1573, endPoint y: 407, distance: 27.2
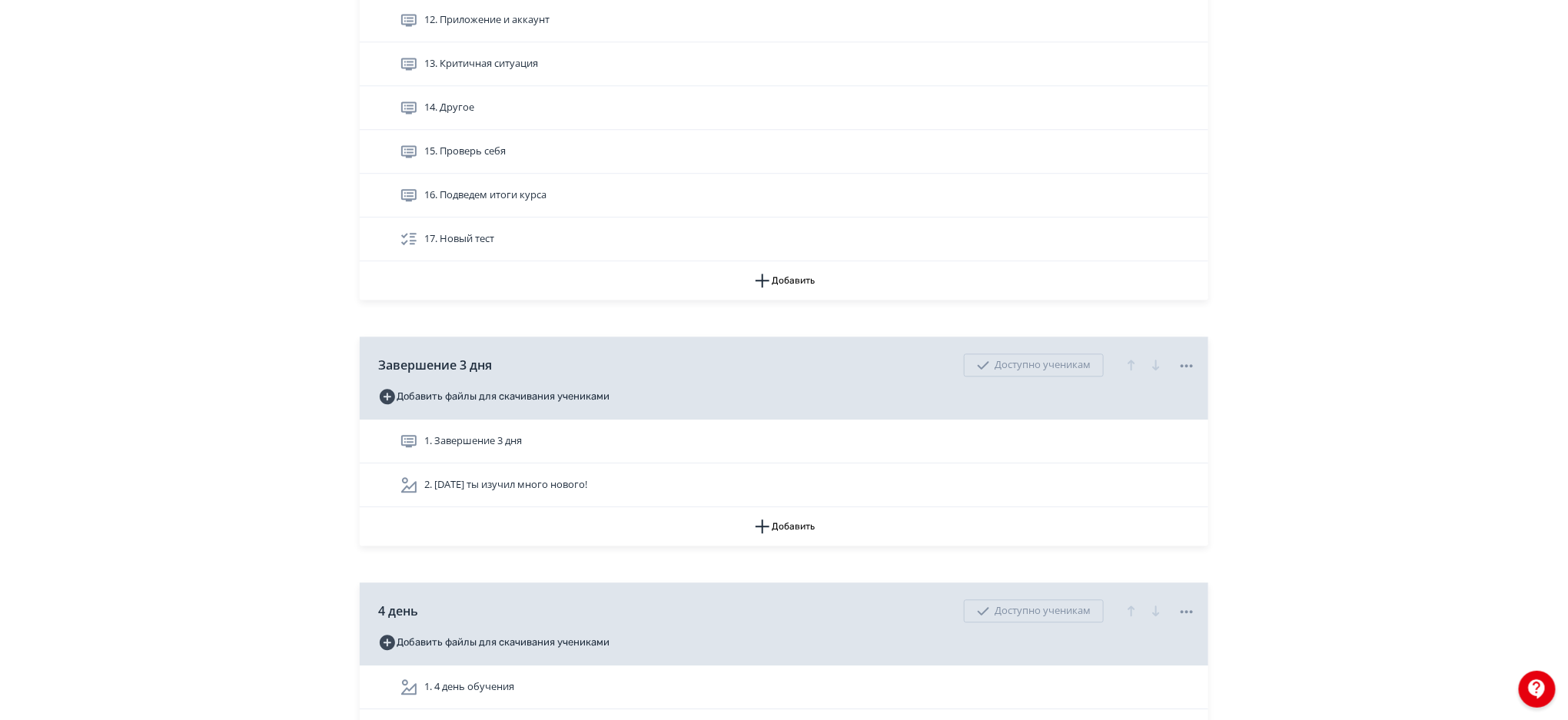
scroll to position [4580, 0]
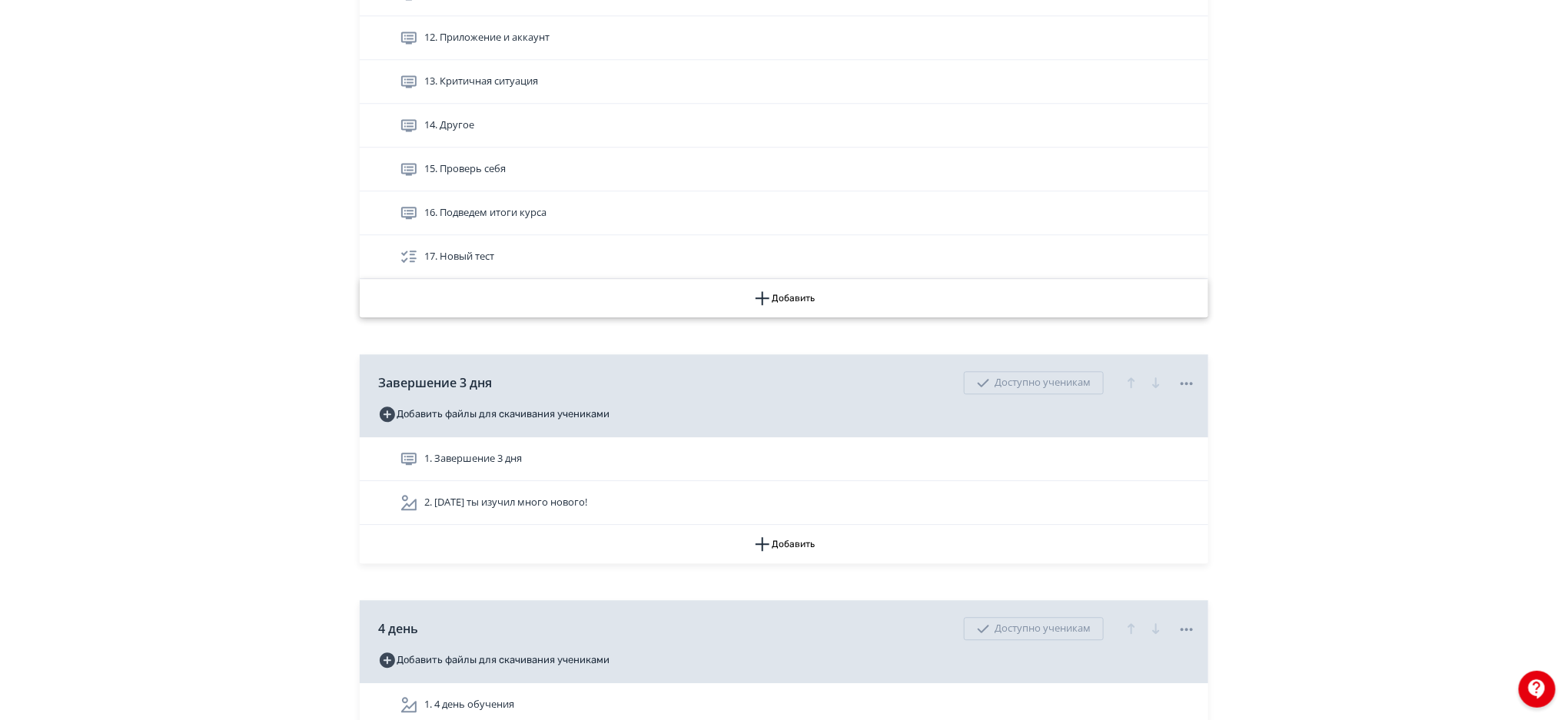
click at [801, 291] on button "Добавить" at bounding box center [784, 298] width 848 height 38
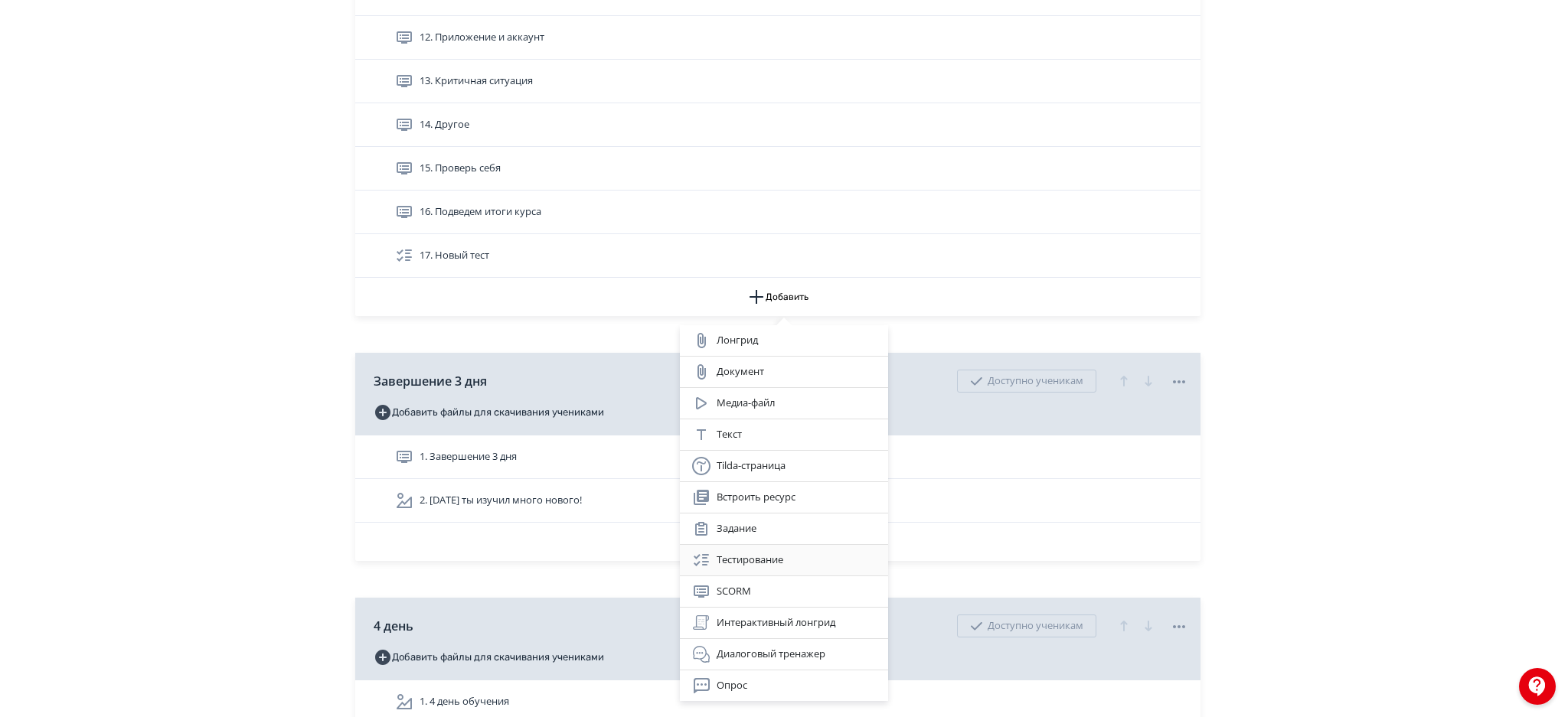
click at [761, 555] on div "Тестирование" at bounding box center [784, 560] width 184 height 19
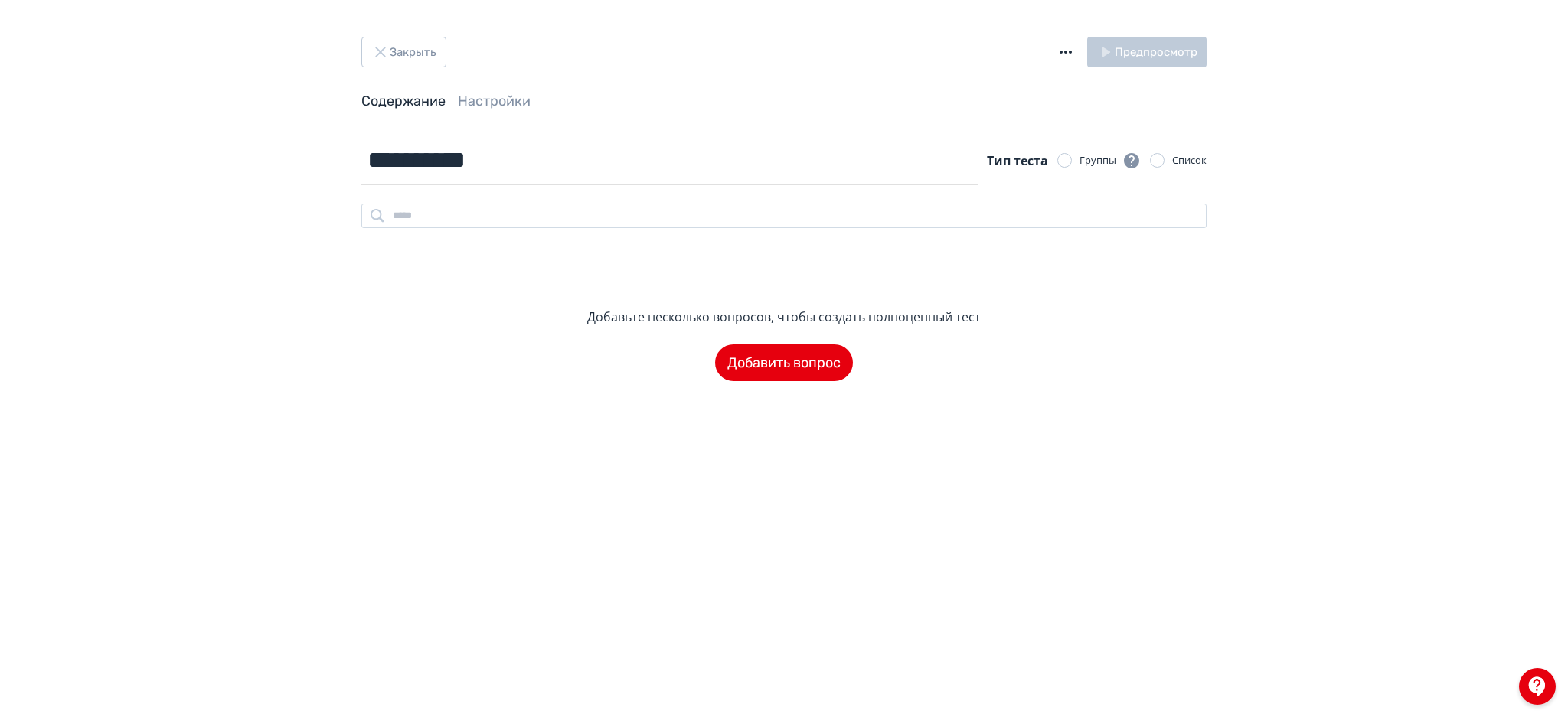
click at [1072, 57] on icon "button" at bounding box center [1066, 52] width 19 height 19
click at [979, 35] on div "Импорт теста в формате GIFT" at bounding box center [967, 37] width 164 height 31
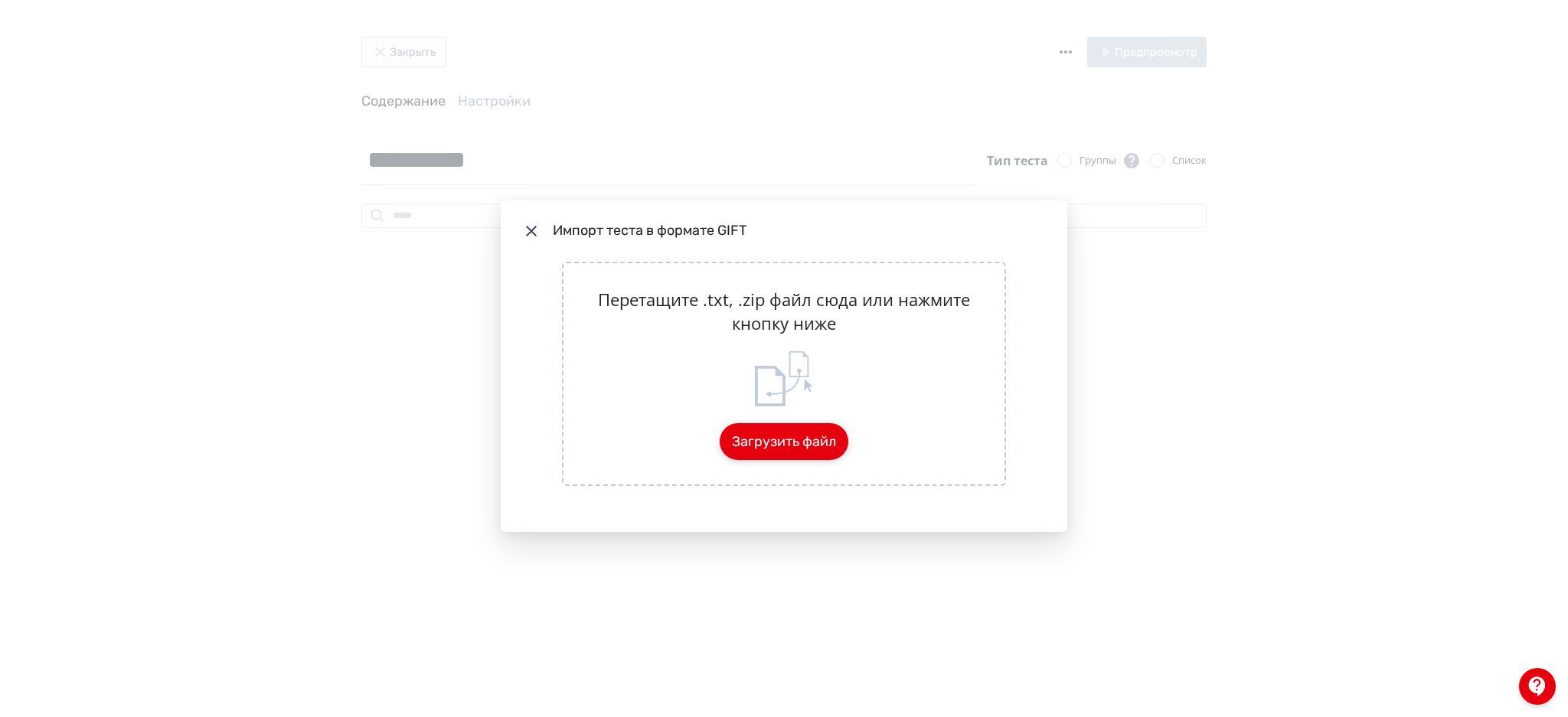
click at [799, 441] on button "Загрузить файл" at bounding box center [784, 441] width 129 height 37
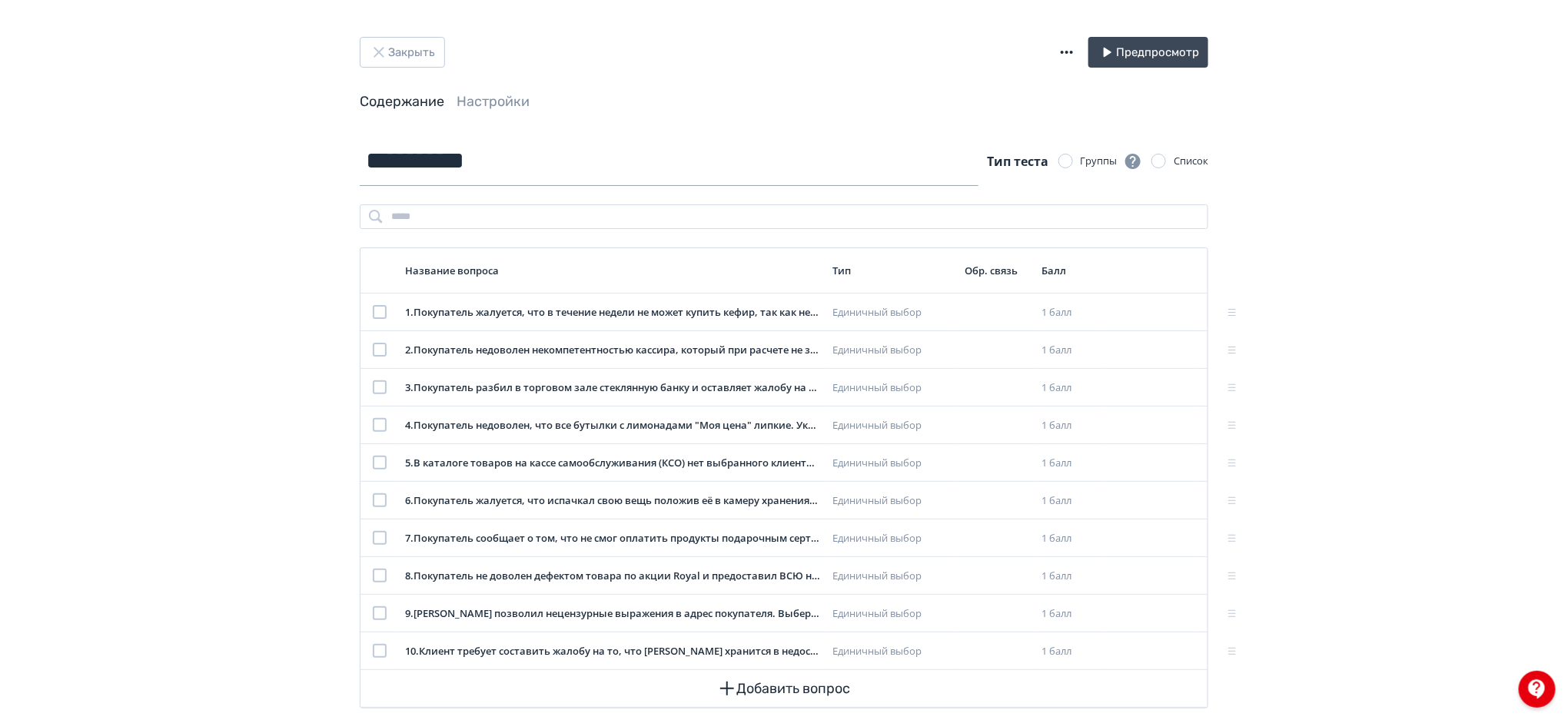
click at [474, 167] on input "**********" at bounding box center [669, 161] width 618 height 50
paste input "**********"
type input "**********"
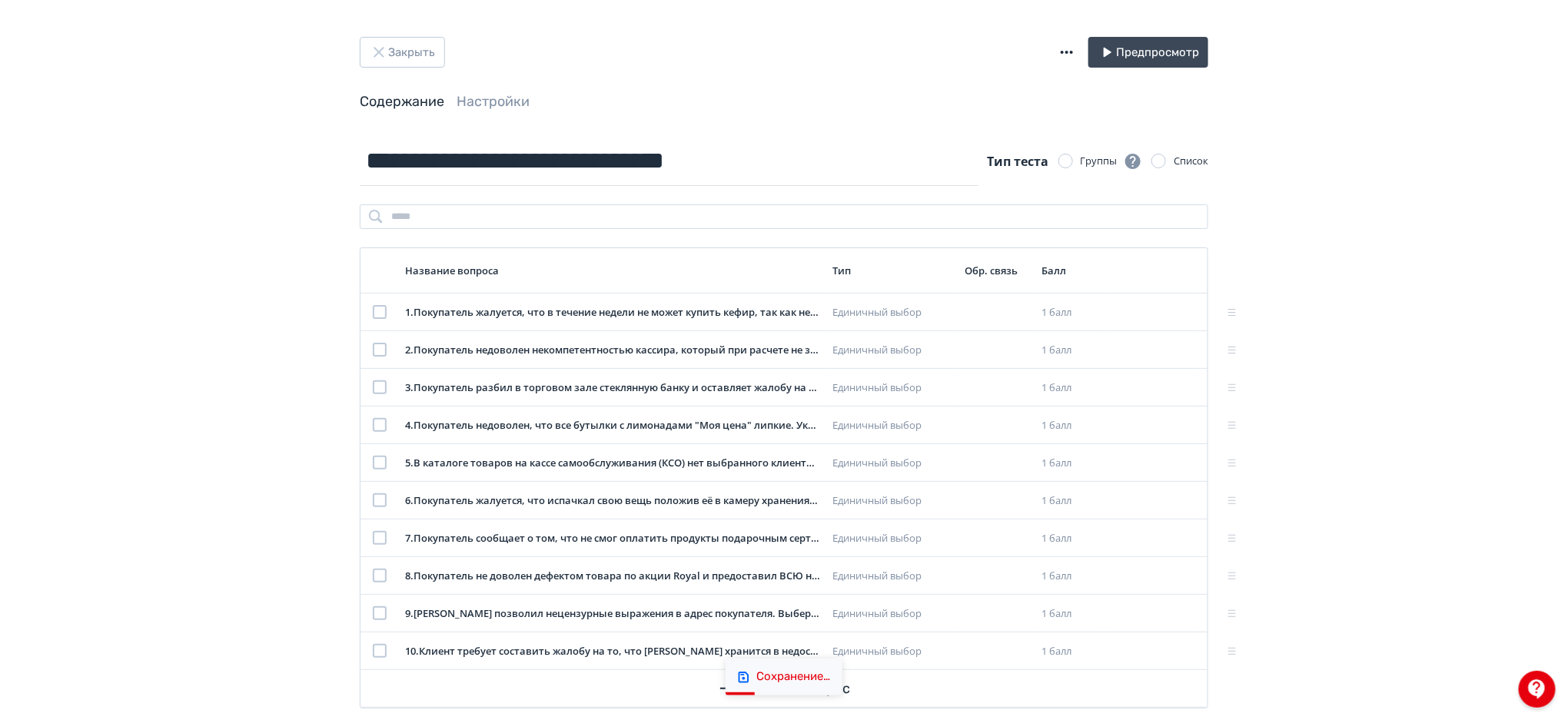
drag, startPoint x: 1525, startPoint y: 127, endPoint x: 1573, endPoint y: 100, distance: 55.1
click at [1567, 100] on html "**********" at bounding box center [784, 360] width 1568 height 720
click at [406, 56] on button "Закрыть" at bounding box center [402, 53] width 85 height 31
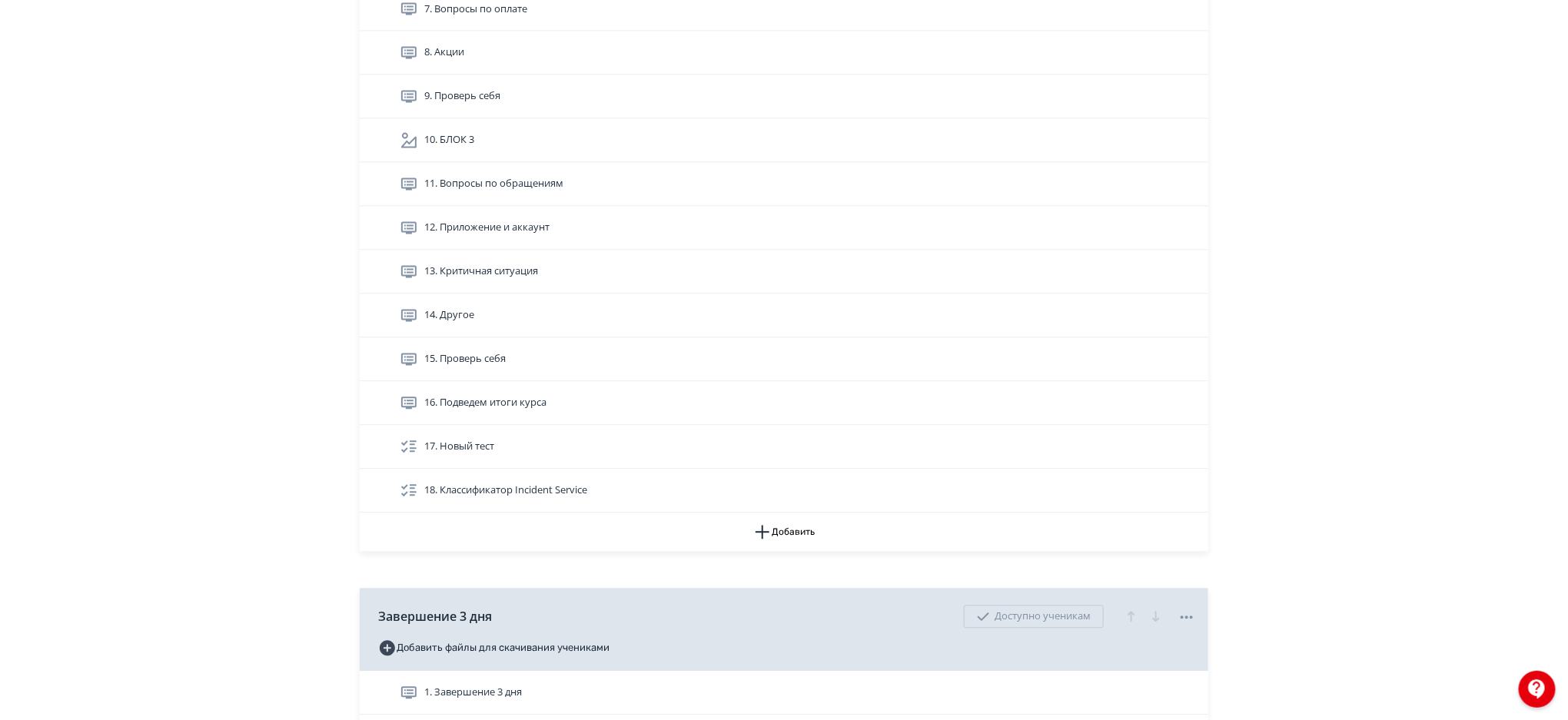
scroll to position [4407, 0]
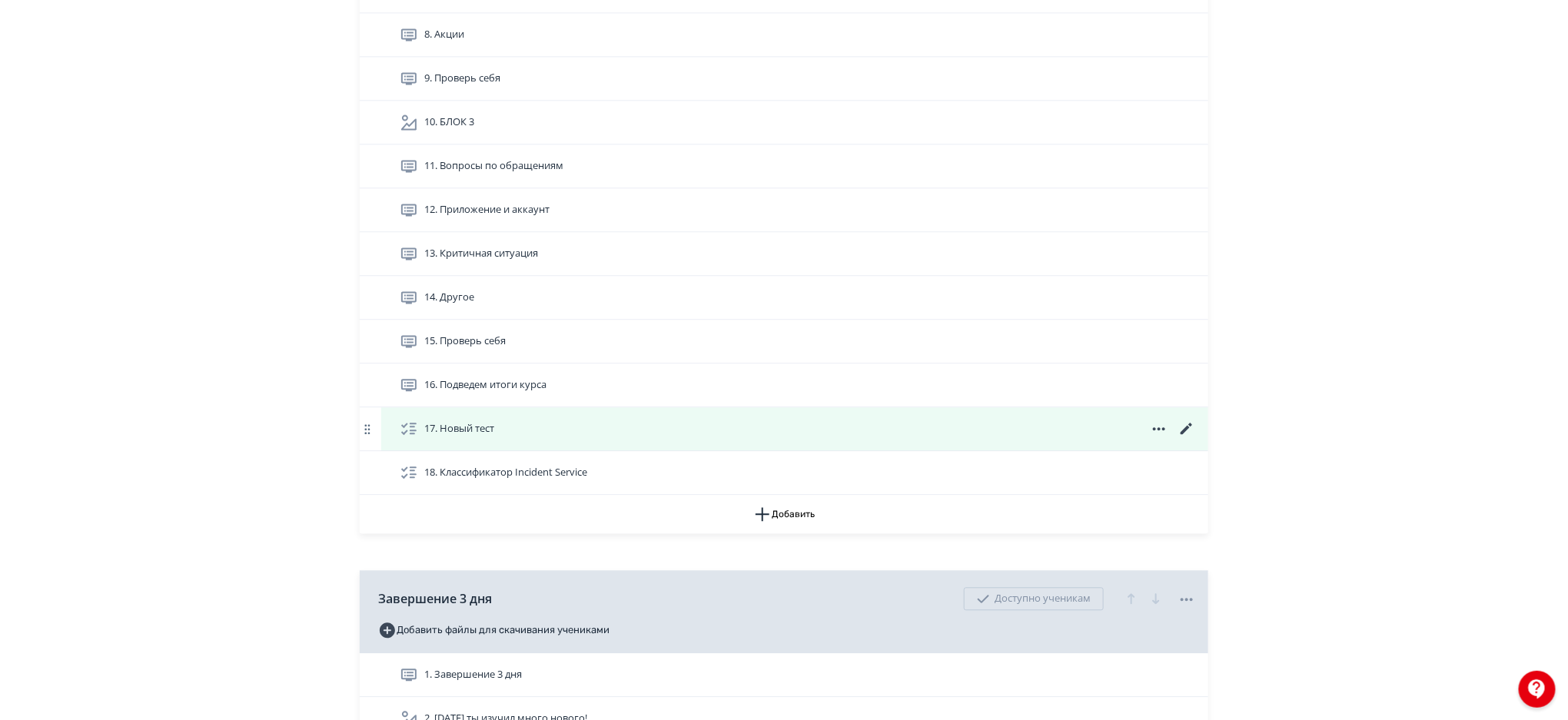
click at [1183, 426] on icon at bounding box center [1187, 429] width 19 height 19
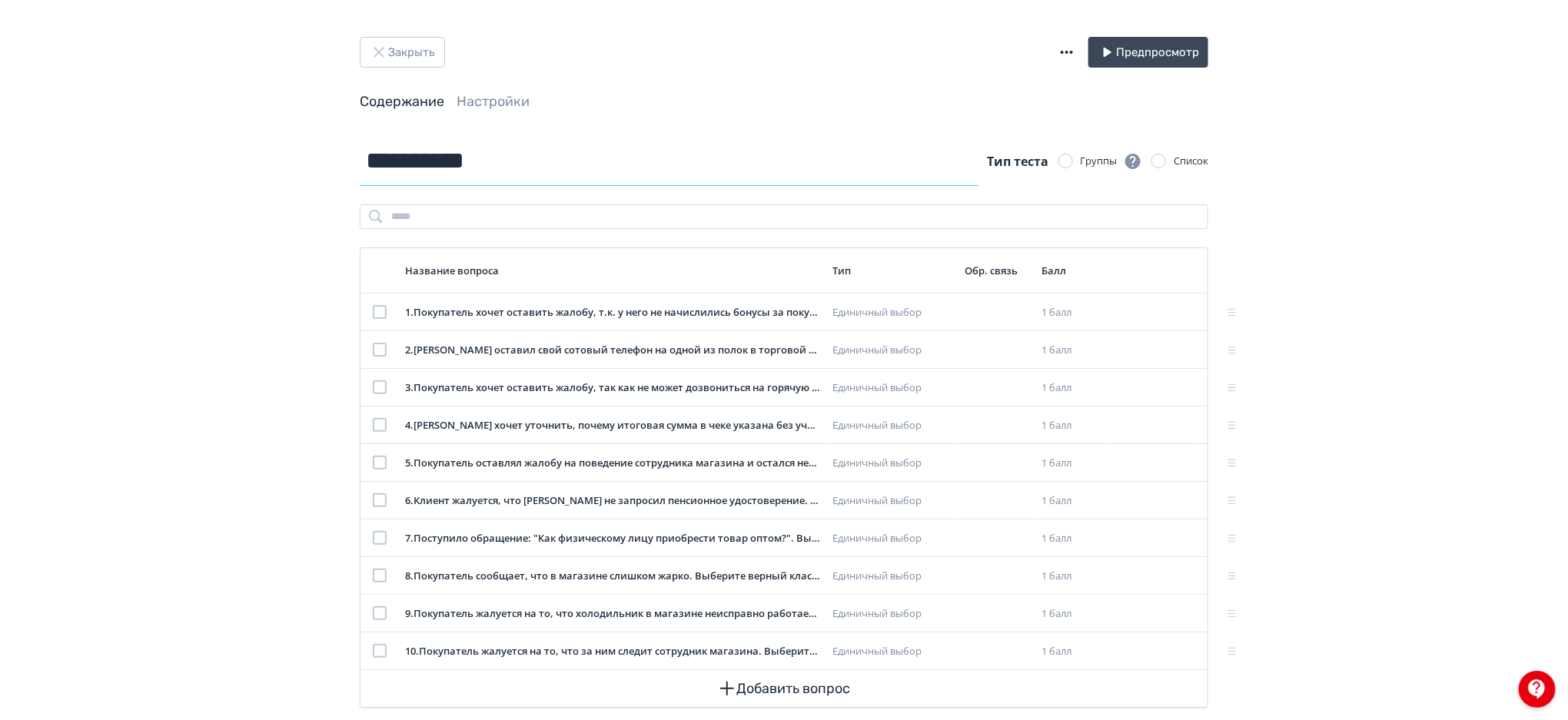
drag, startPoint x: 519, startPoint y: 158, endPoint x: 287, endPoint y: 167, distance: 232.2
click at [287, 167] on div "**********" at bounding box center [784, 372] width 1568 height 745
paste input "**********"
type input "**********"
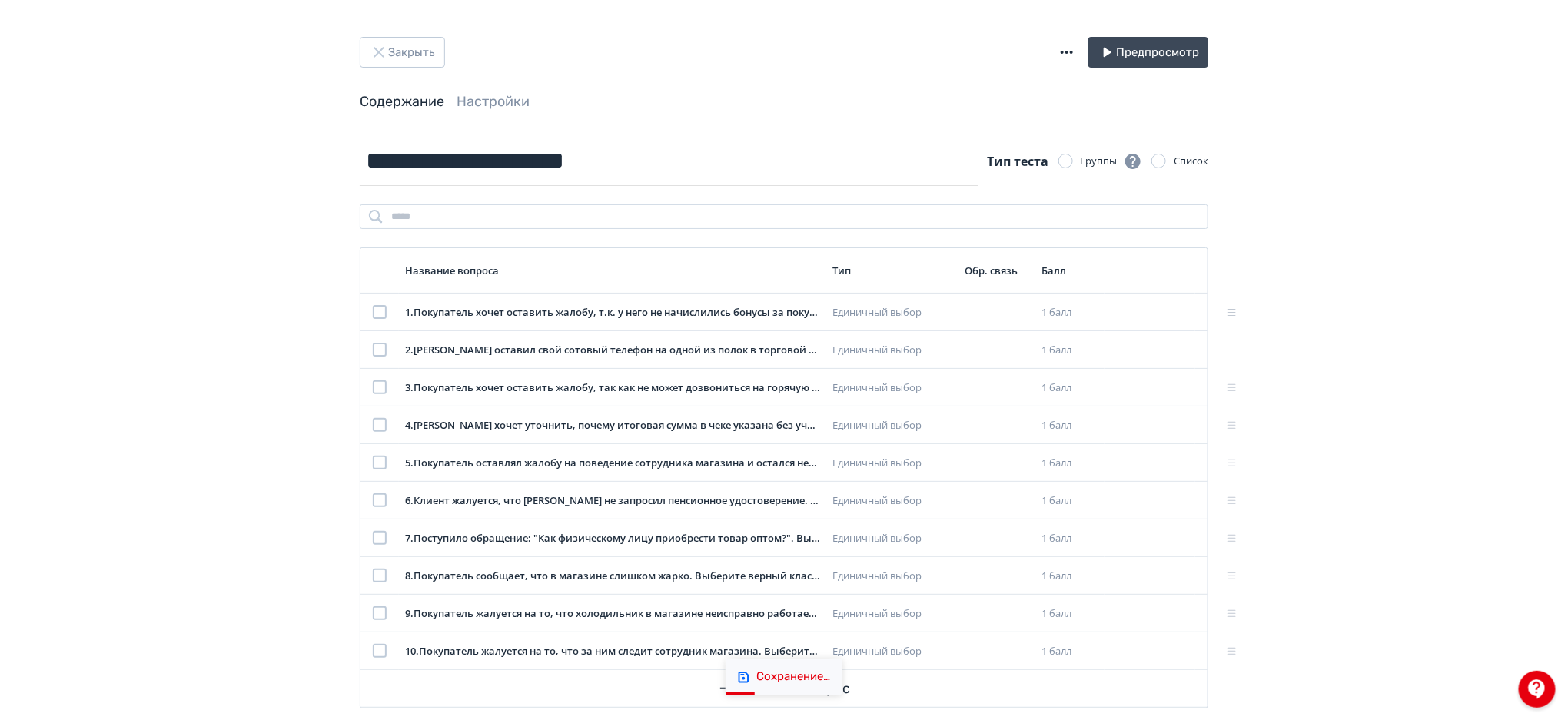
click at [880, 61] on div "Закрыть Предпросмотр" at bounding box center [784, 53] width 848 height 31
click at [399, 61] on button "Закрыть" at bounding box center [402, 53] width 85 height 31
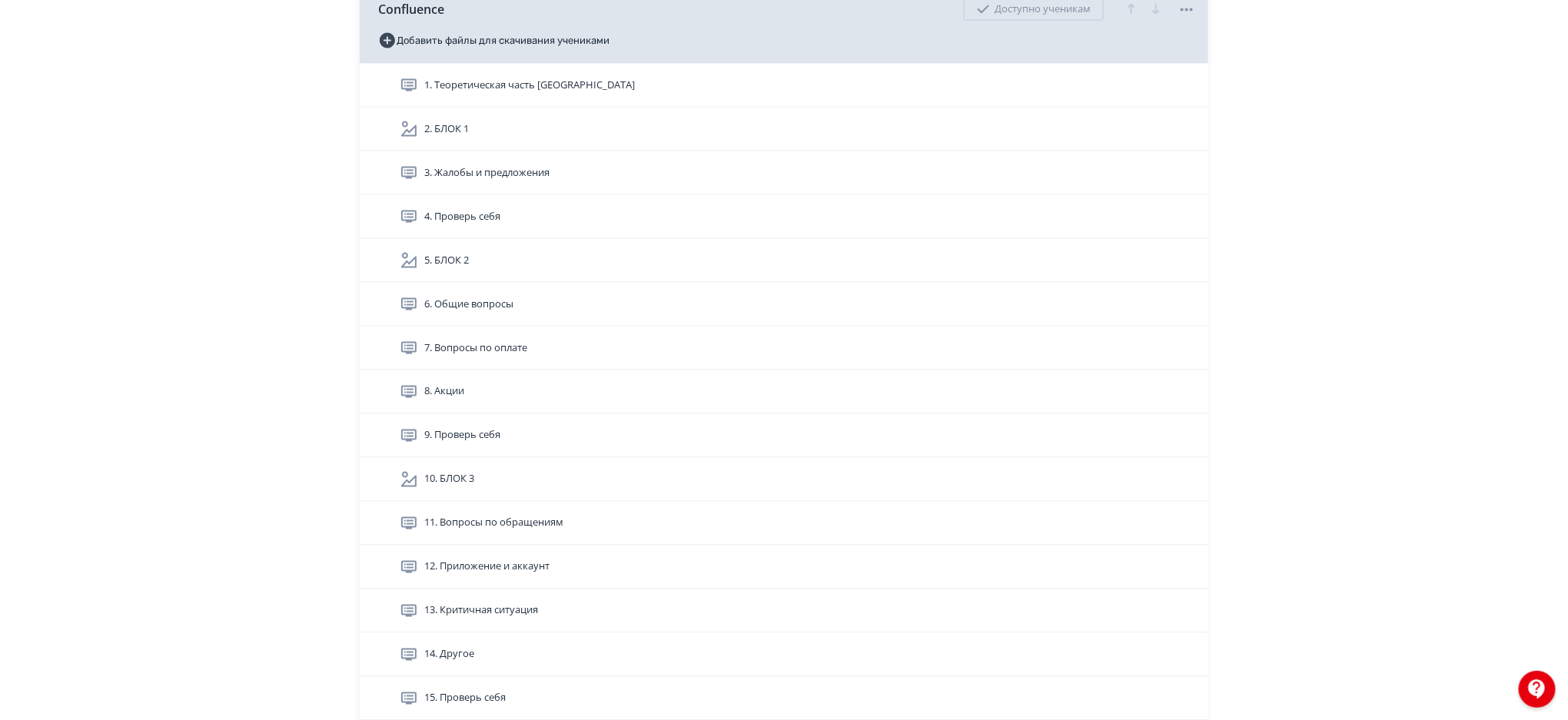
scroll to position [4068, 0]
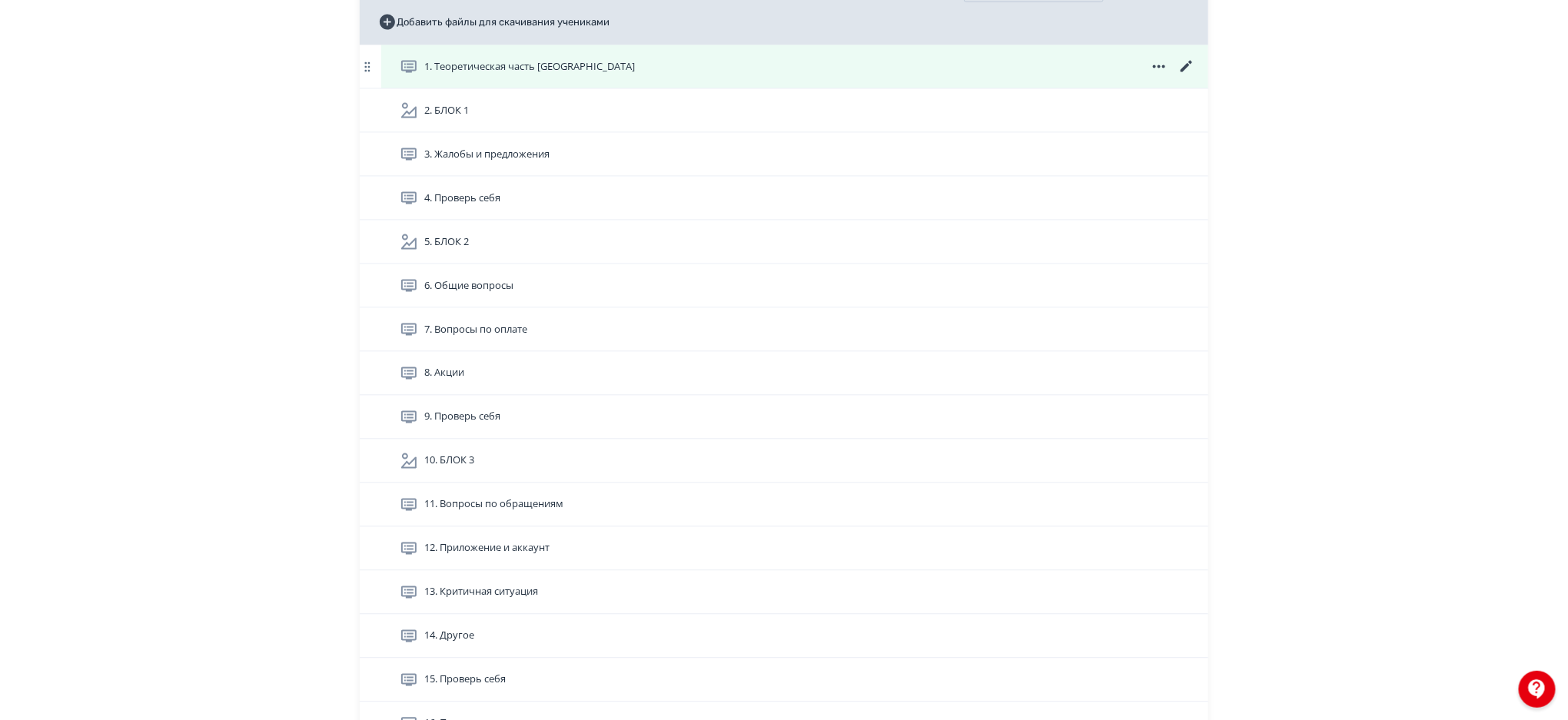
click at [1188, 68] on icon at bounding box center [1187, 66] width 19 height 19
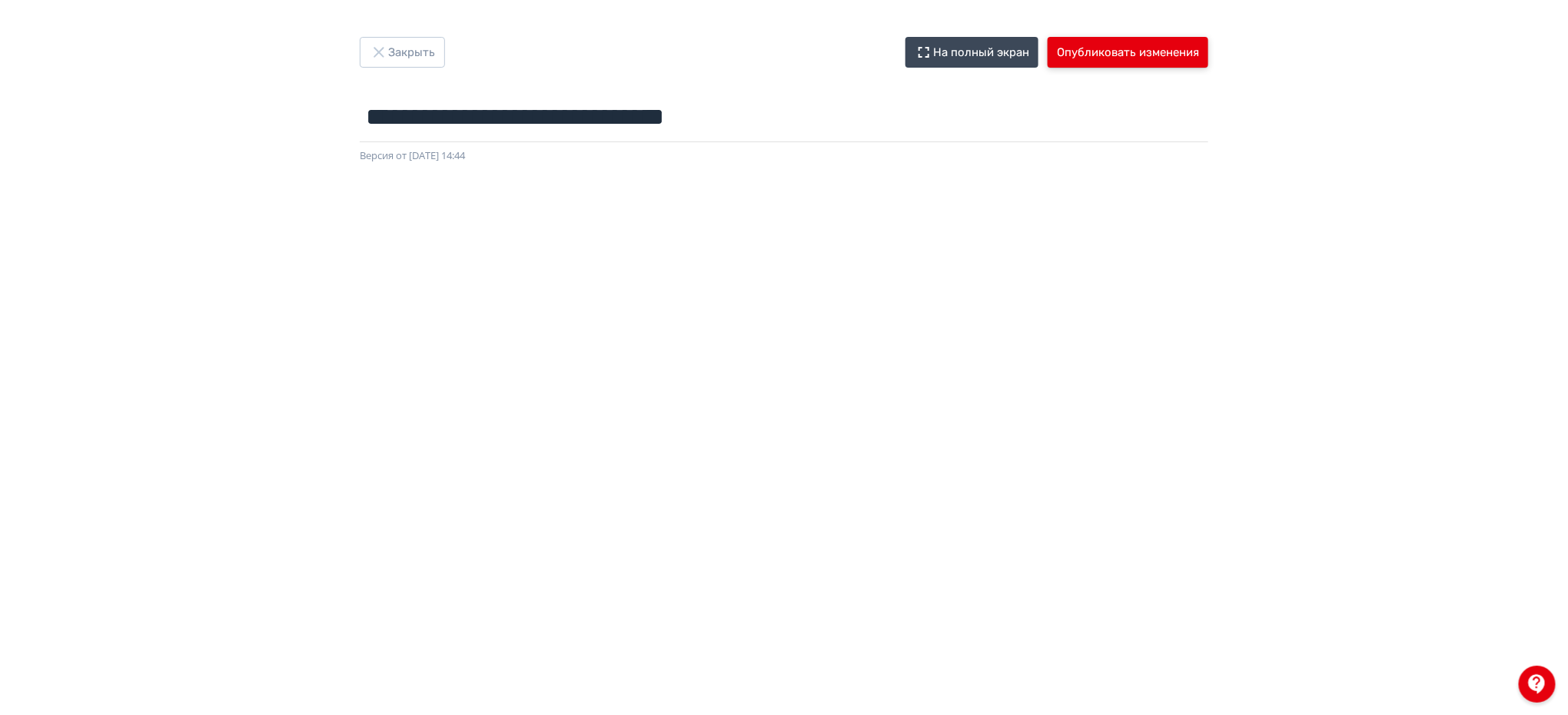
click at [1139, 47] on button "Опубликовать изменения" at bounding box center [1128, 53] width 160 height 31
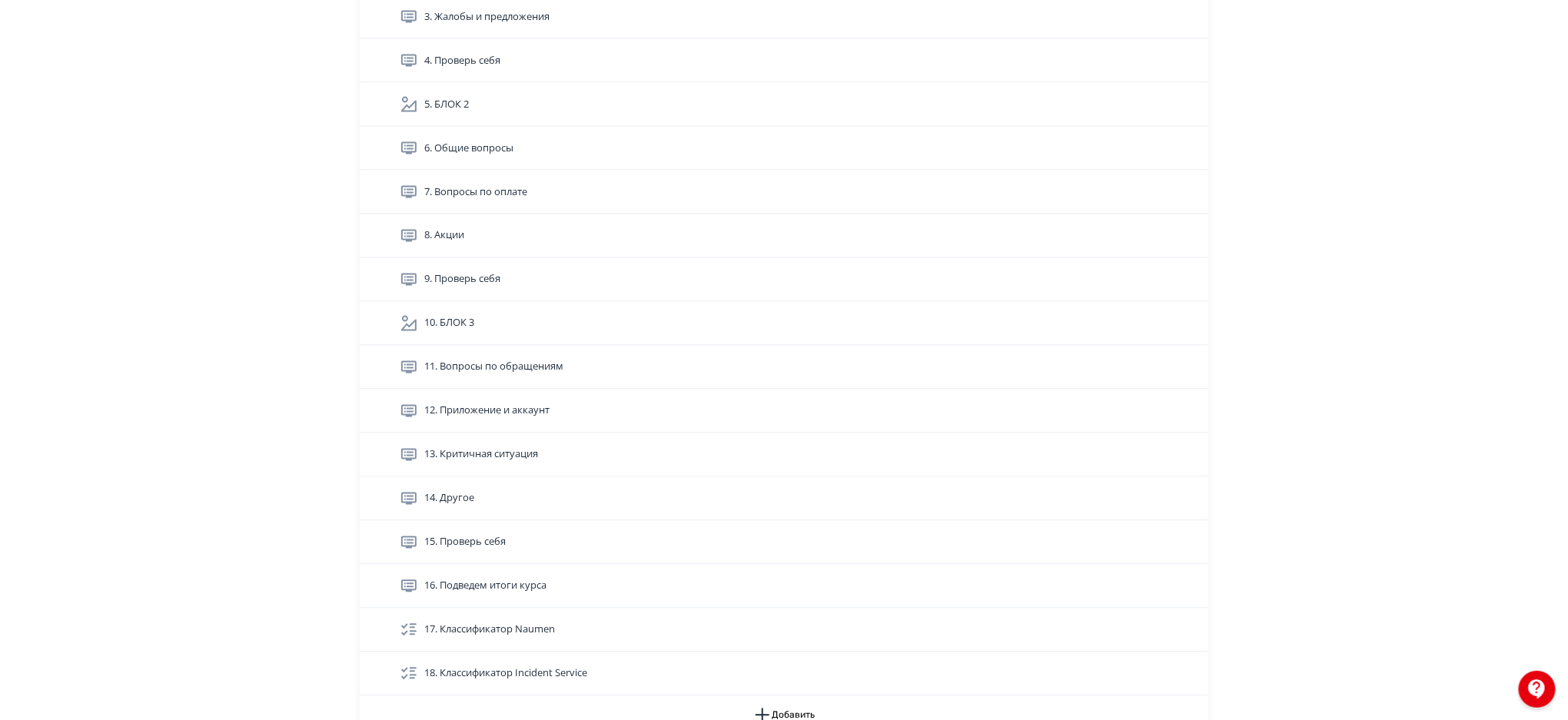
scroll to position [4151, 0]
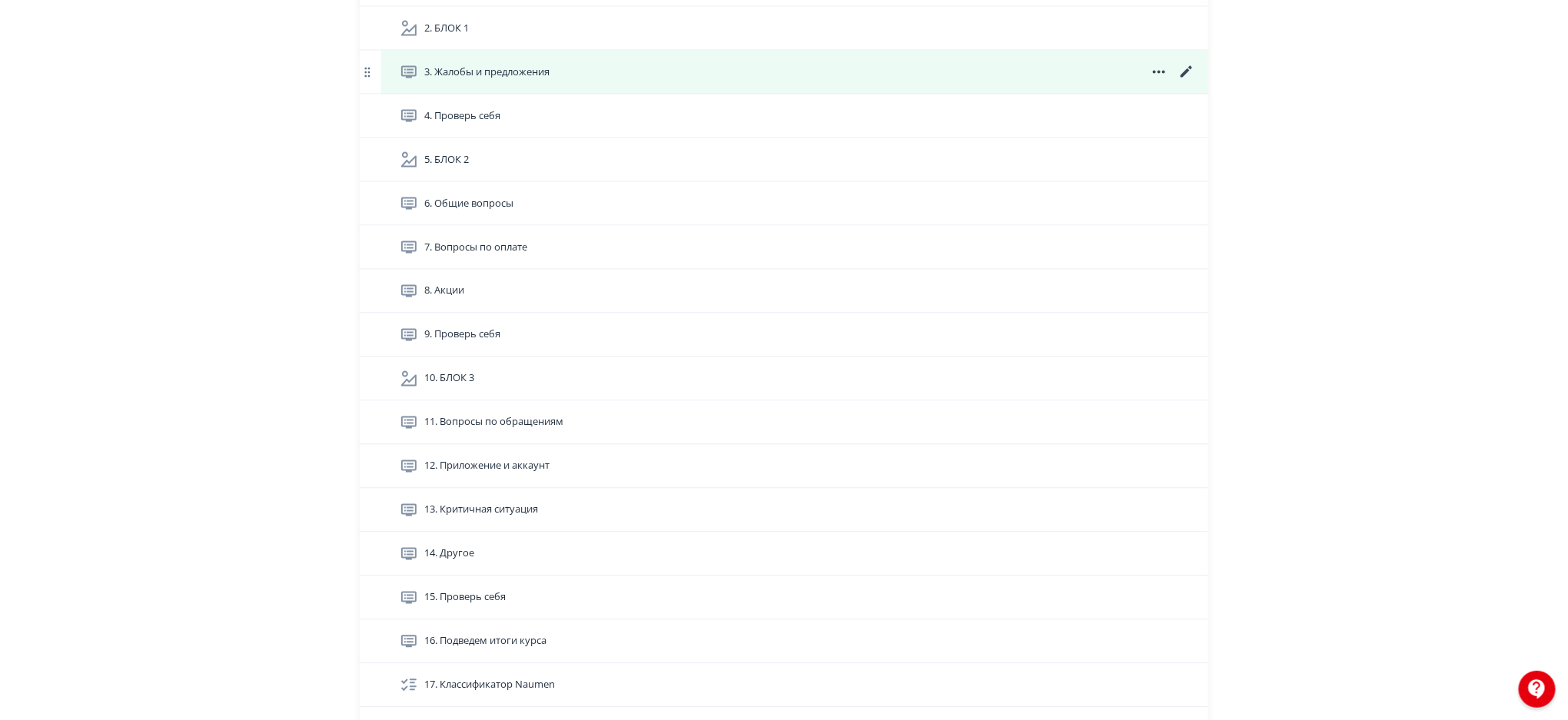
click at [1184, 72] on icon at bounding box center [1187, 72] width 11 height 11
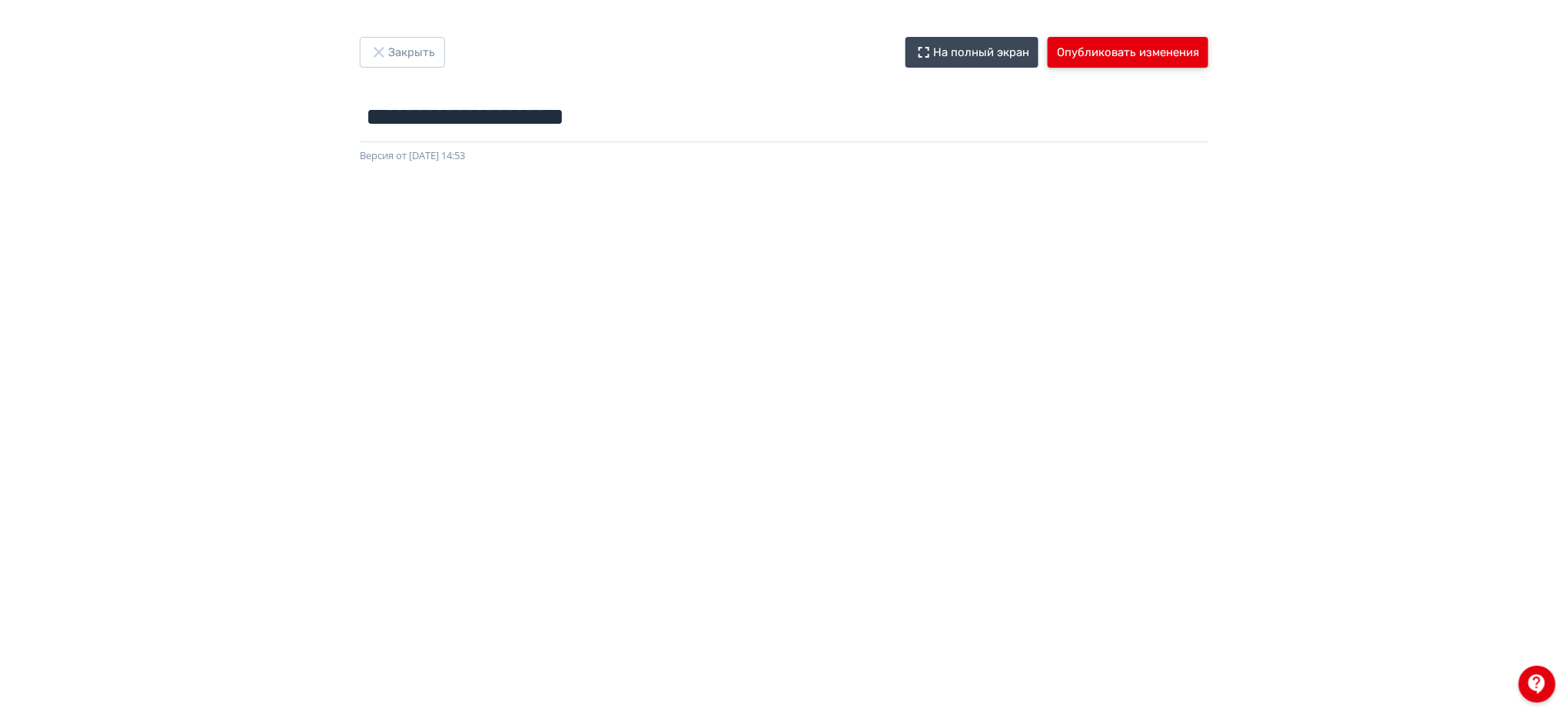
click at [1141, 49] on button "Опубликовать изменения" at bounding box center [1128, 53] width 160 height 31
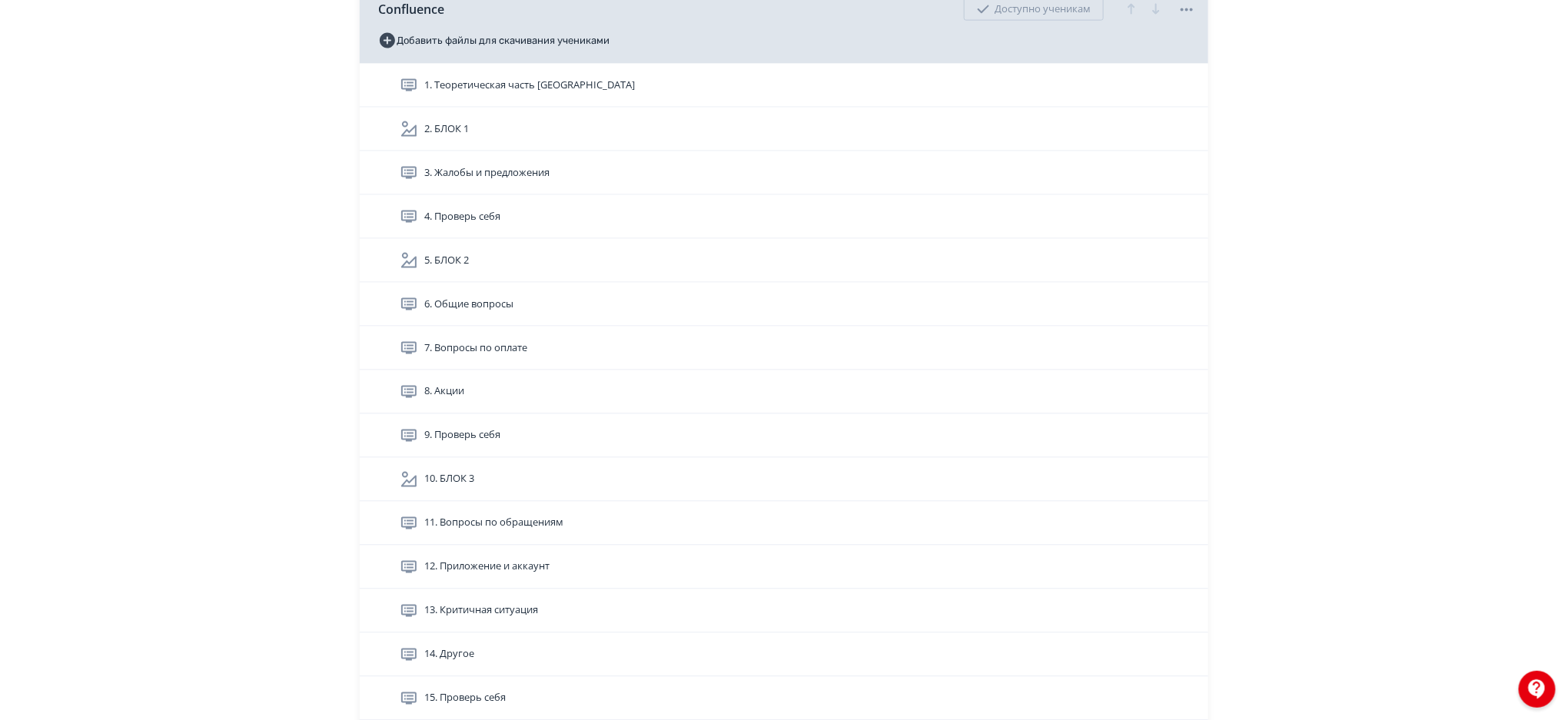
scroll to position [4060, 0]
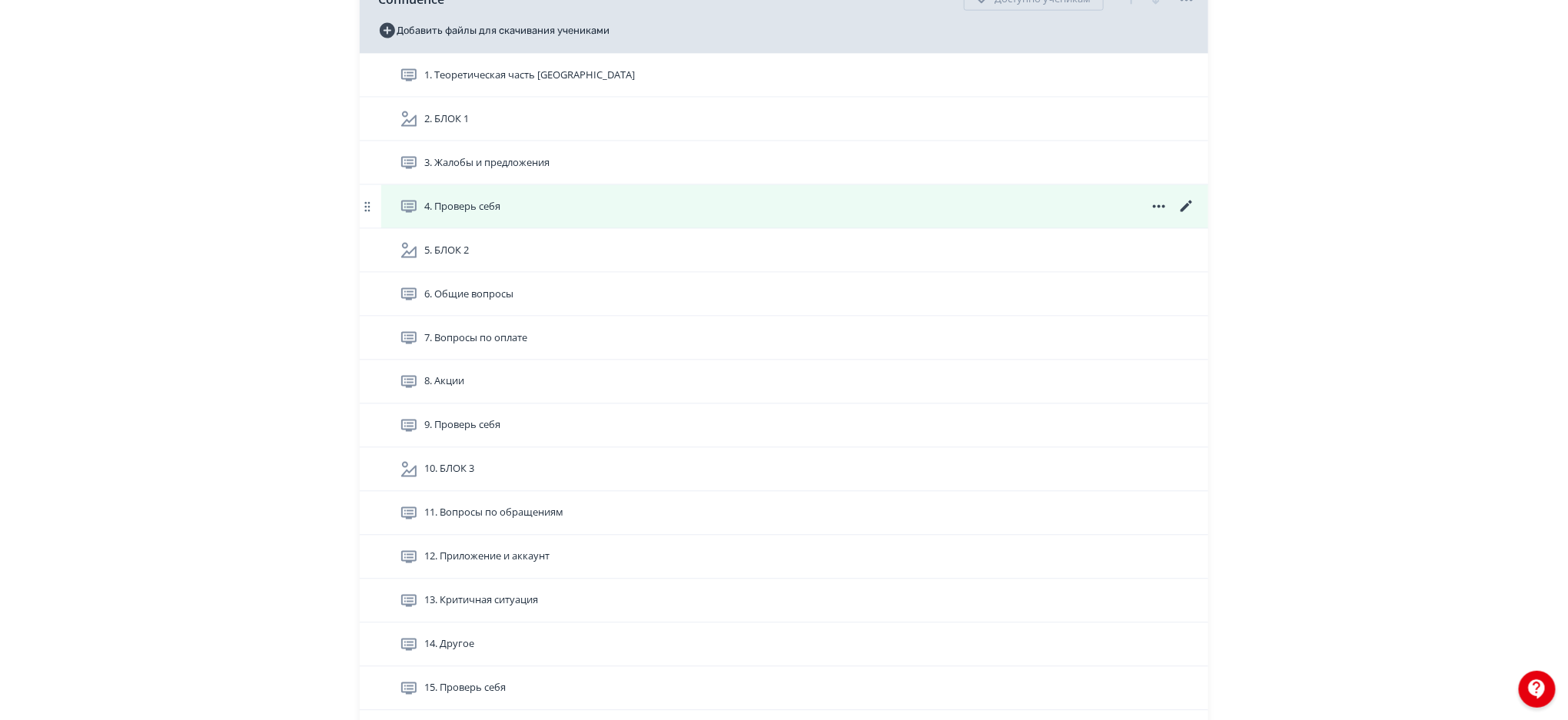
click at [1184, 206] on icon at bounding box center [1187, 206] width 19 height 19
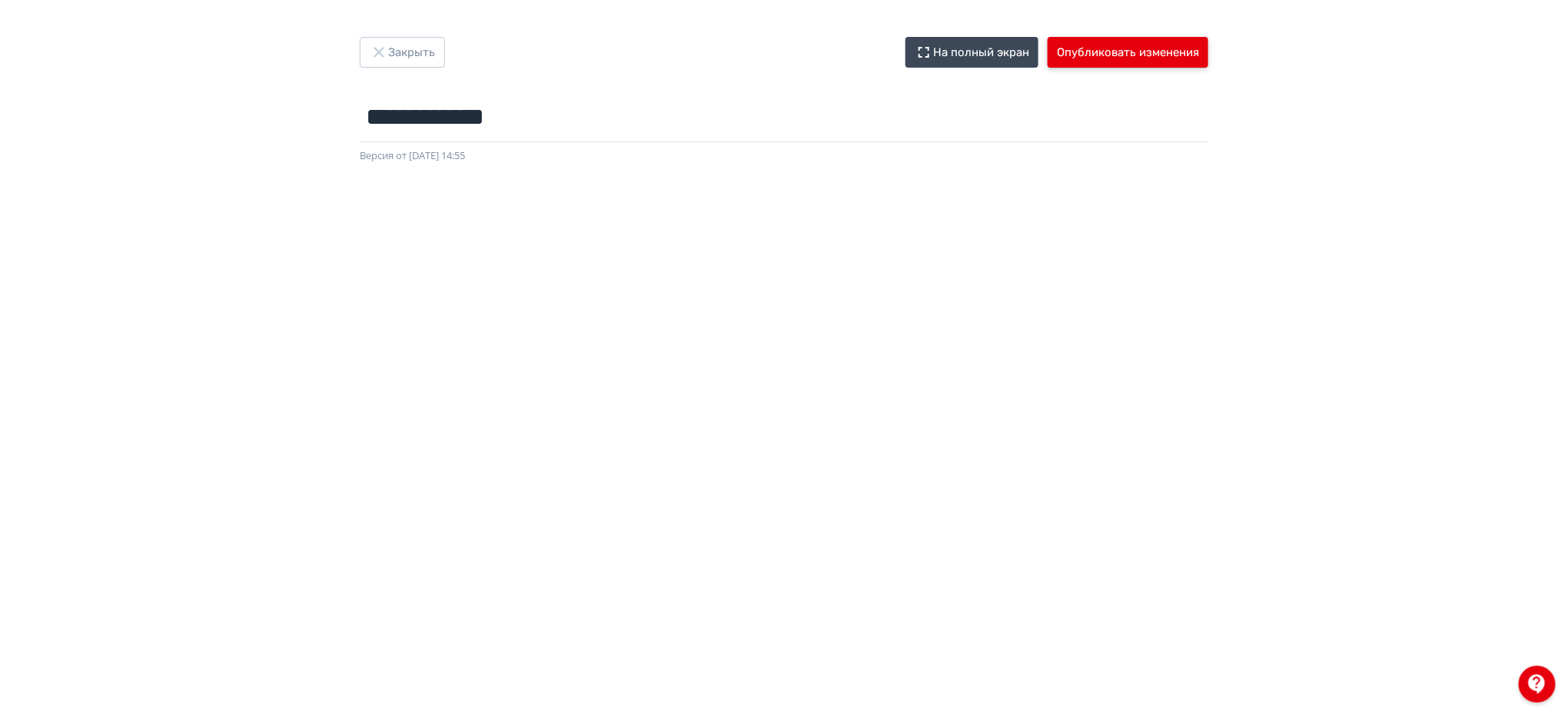
click at [1162, 57] on button "Опубликовать изменения" at bounding box center [1128, 53] width 160 height 31
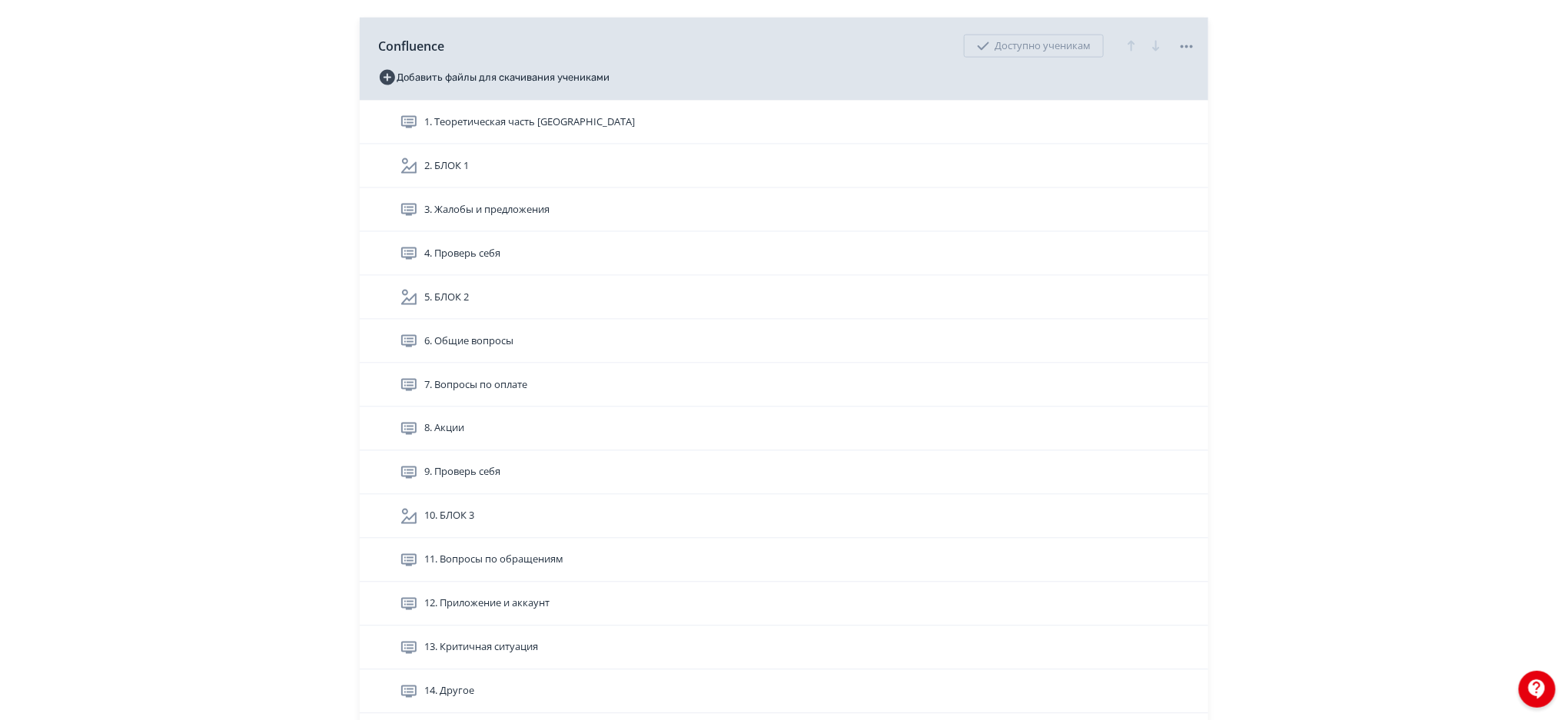
scroll to position [4033, 0]
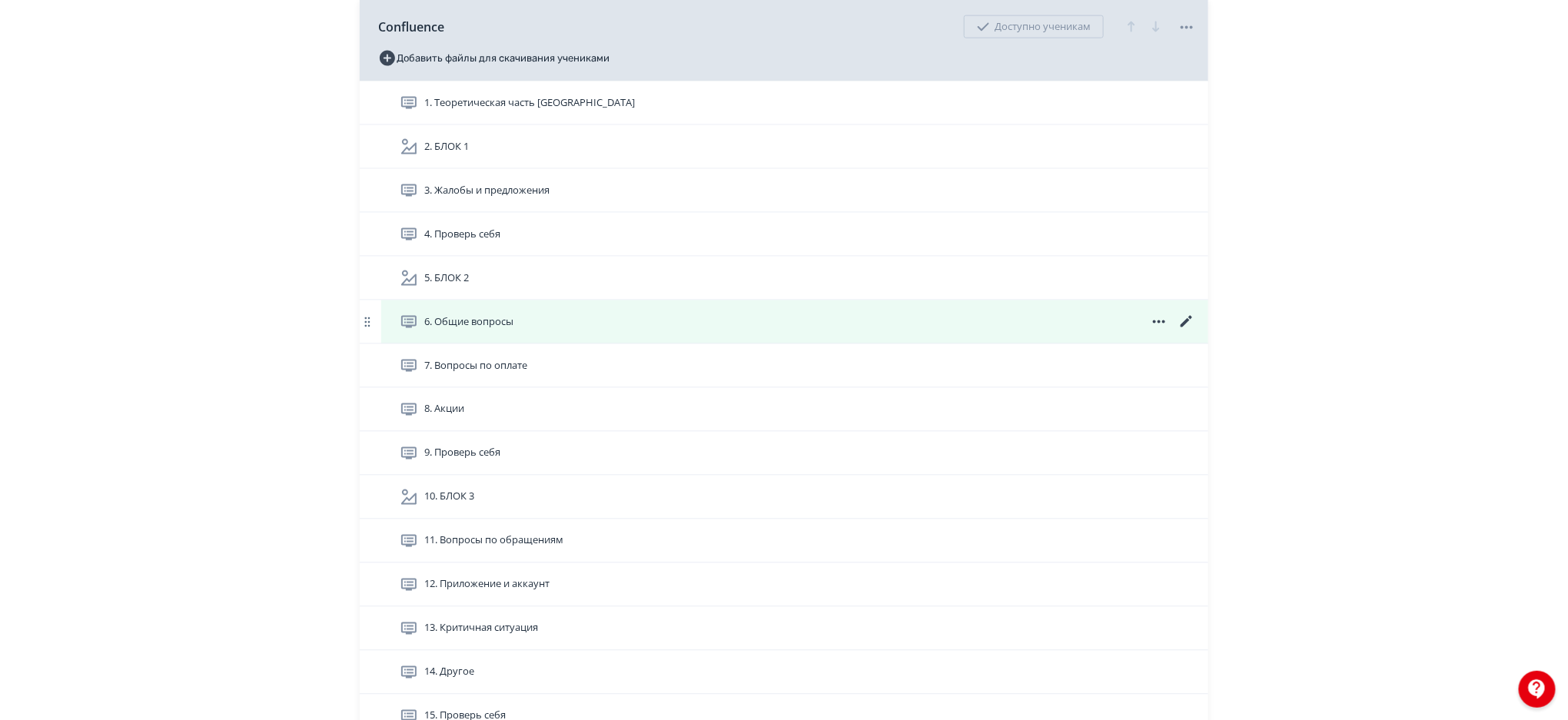
click at [1189, 316] on icon at bounding box center [1187, 322] width 19 height 19
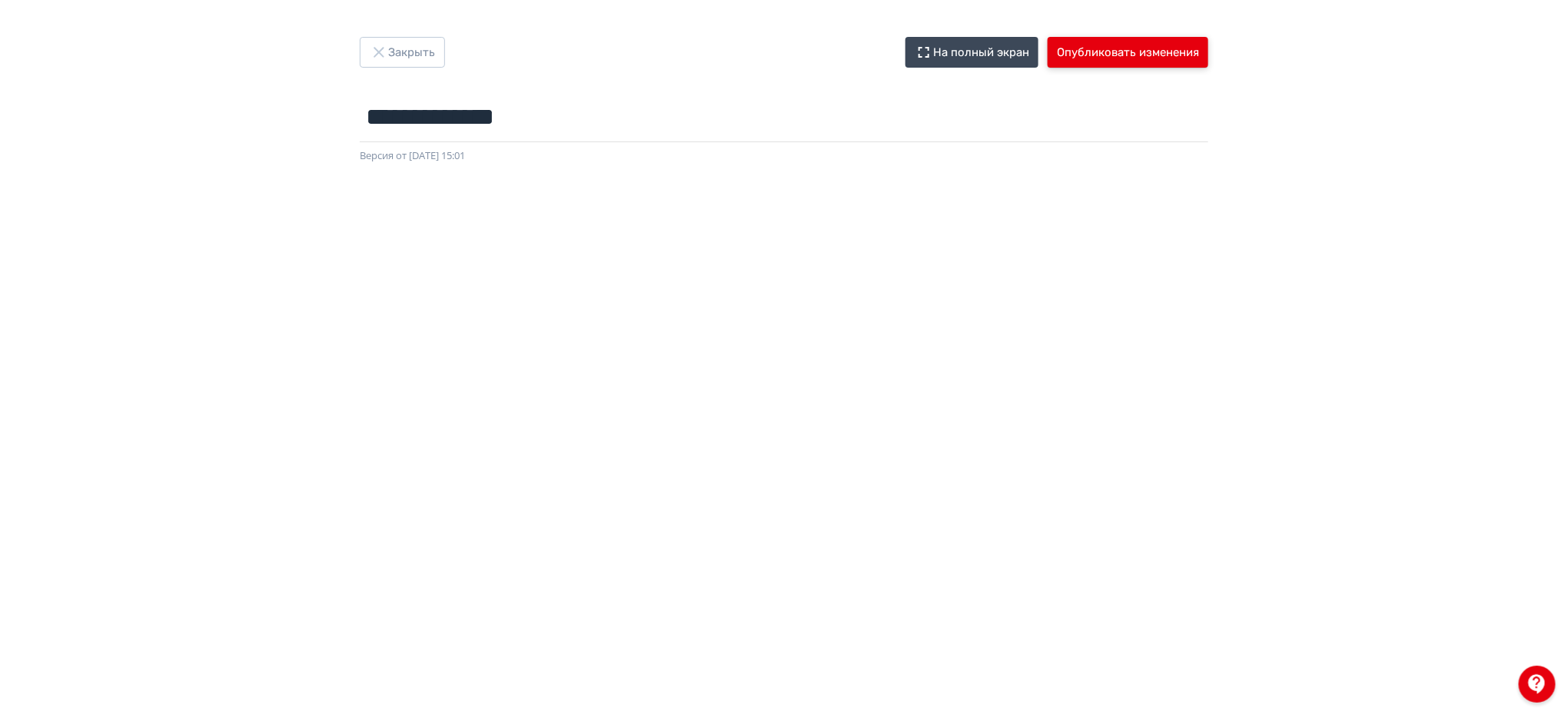
click at [1148, 44] on button "Опубликовать изменения" at bounding box center [1128, 53] width 160 height 31
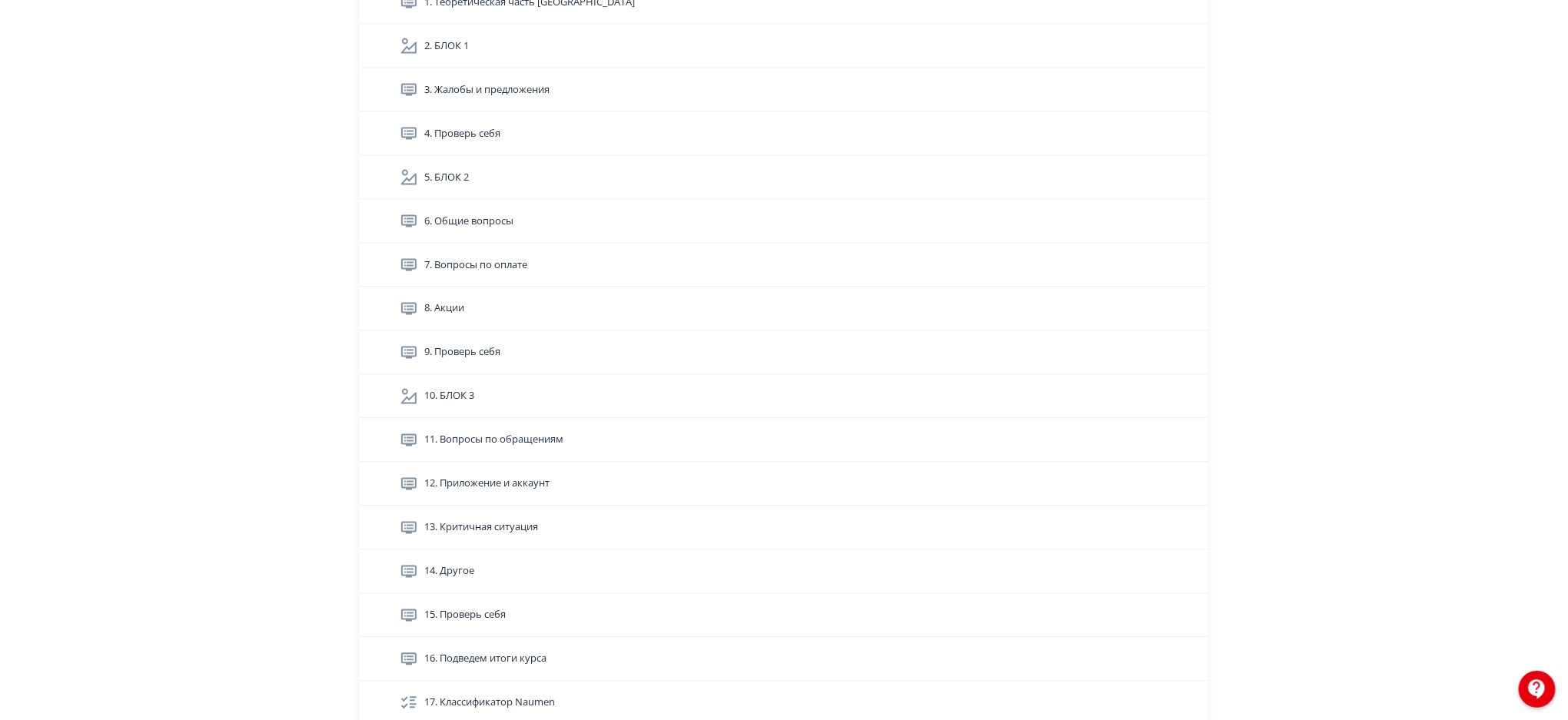
scroll to position [4123, 0]
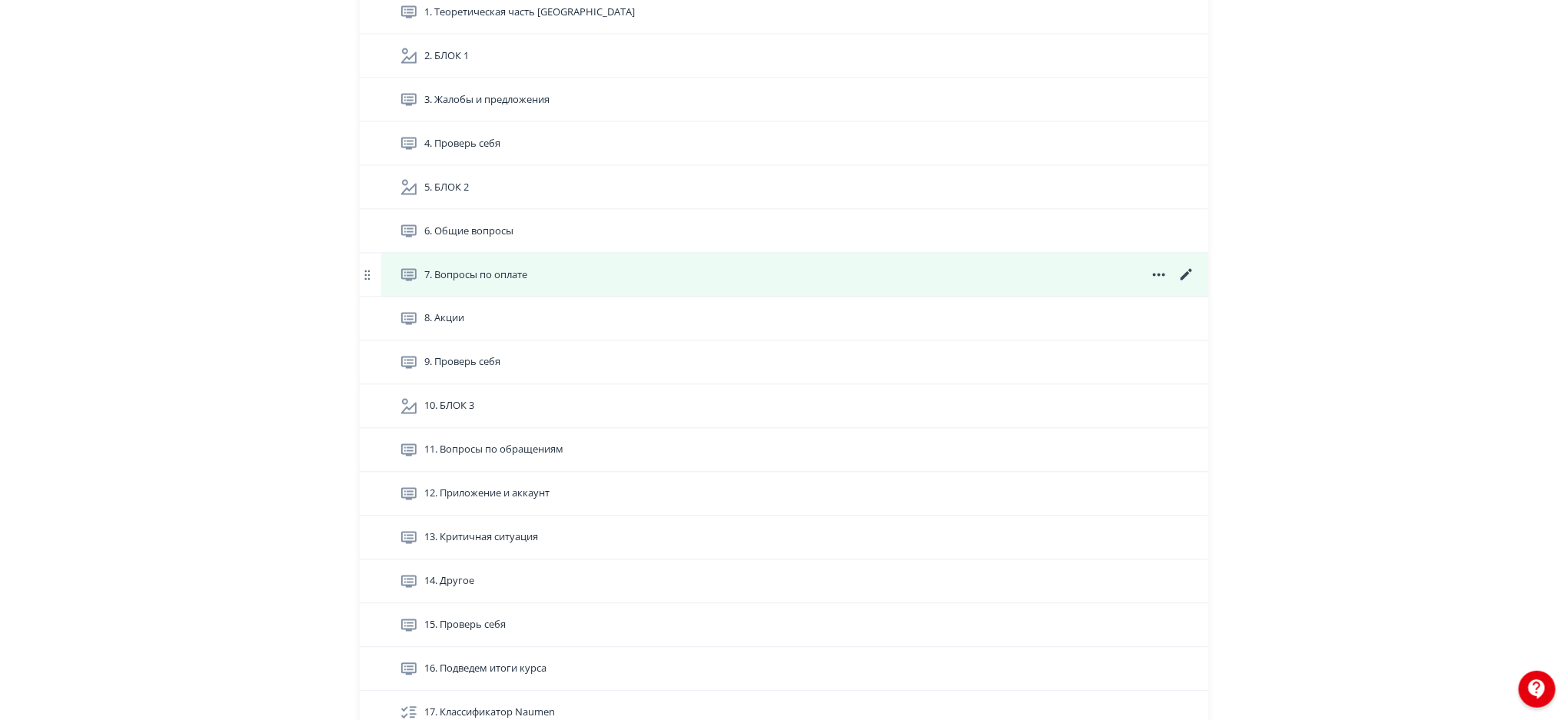
click at [1191, 269] on icon at bounding box center [1187, 275] width 19 height 19
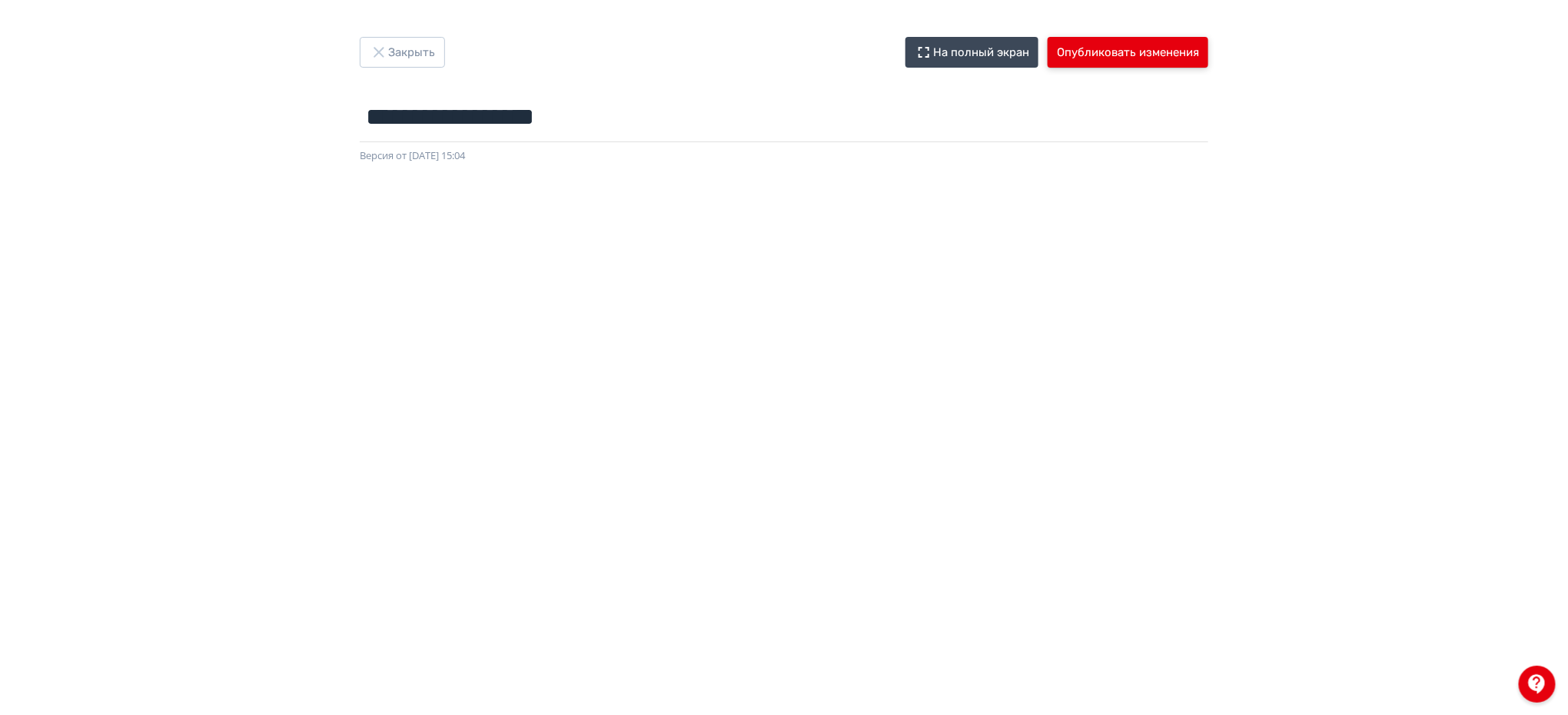
click at [1111, 46] on button "Опубликовать изменения" at bounding box center [1128, 53] width 160 height 31
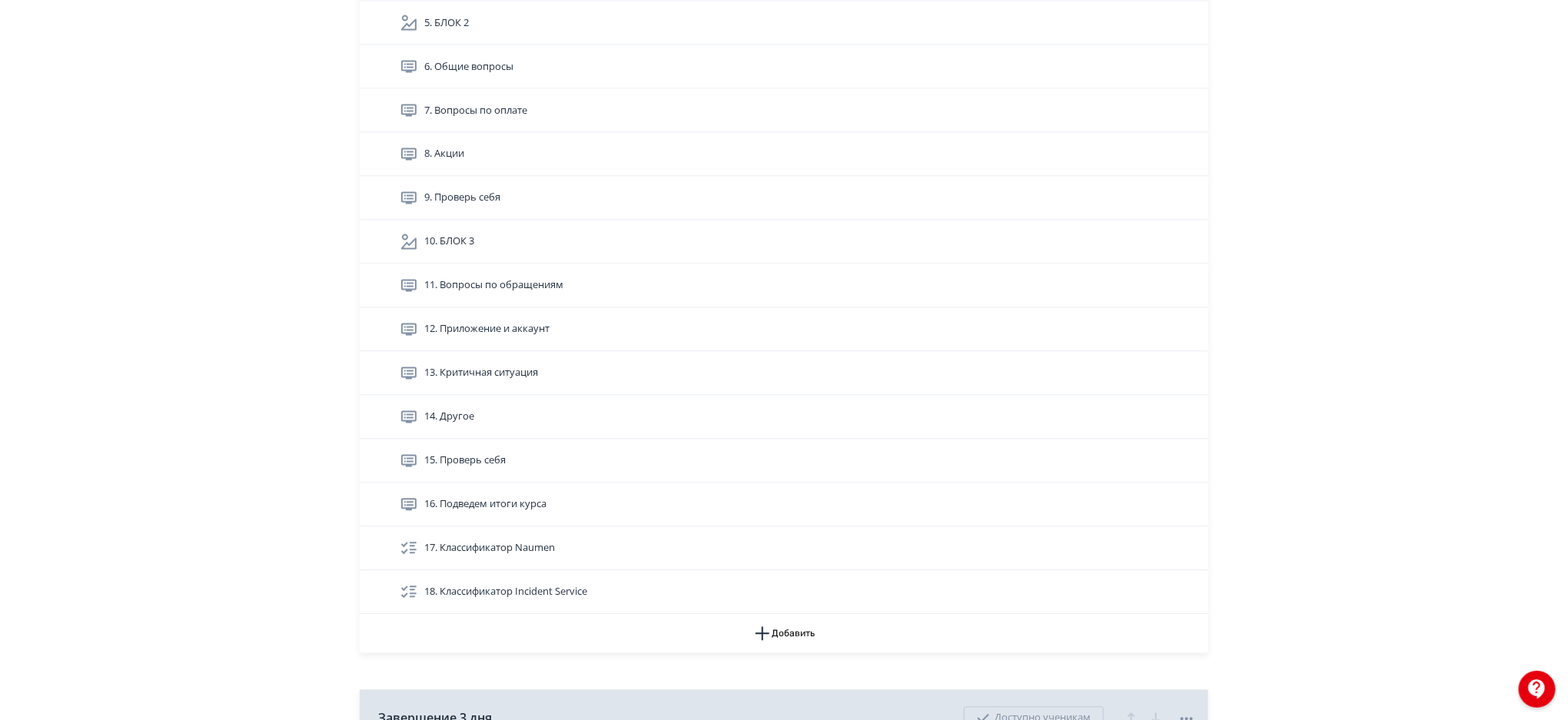
scroll to position [4306, 0]
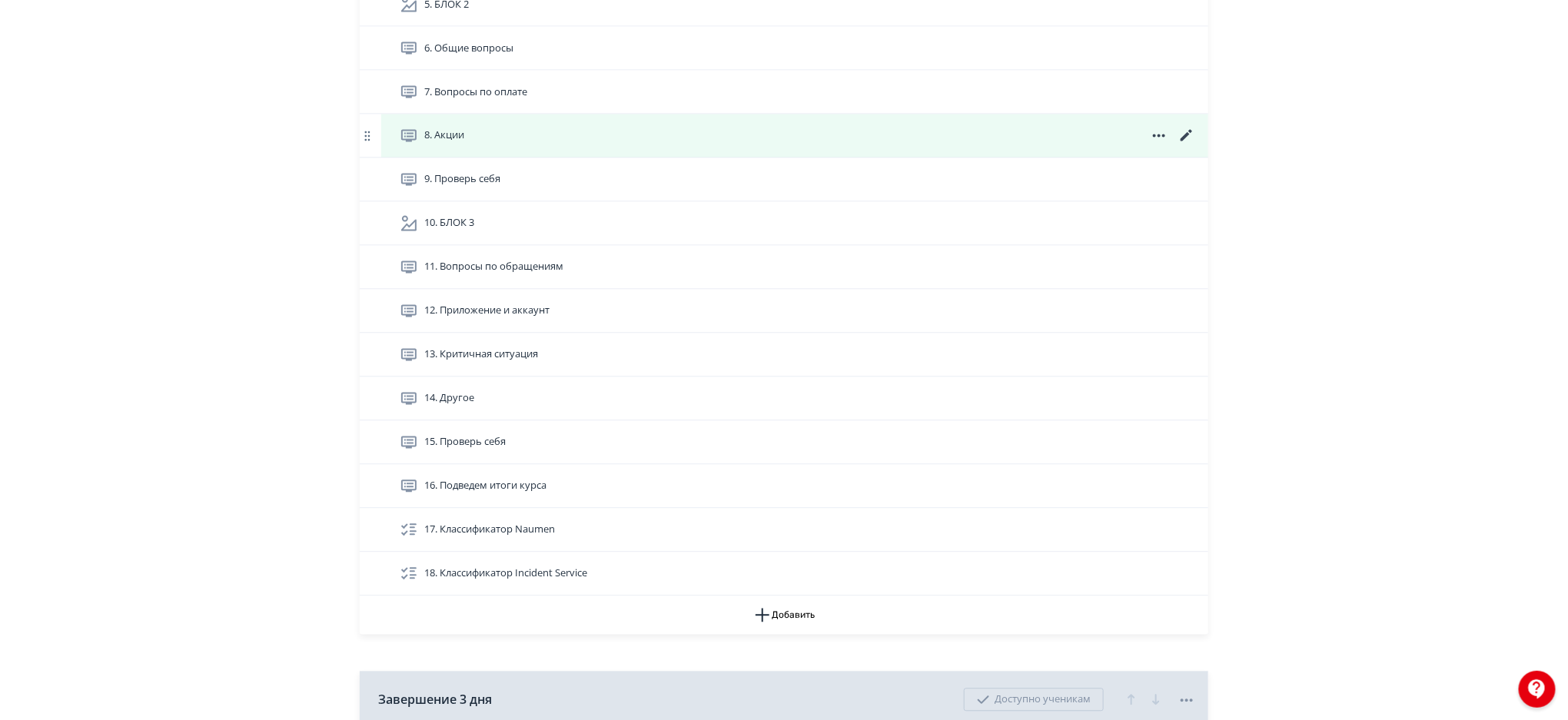
click at [1186, 135] on icon at bounding box center [1187, 135] width 11 height 11
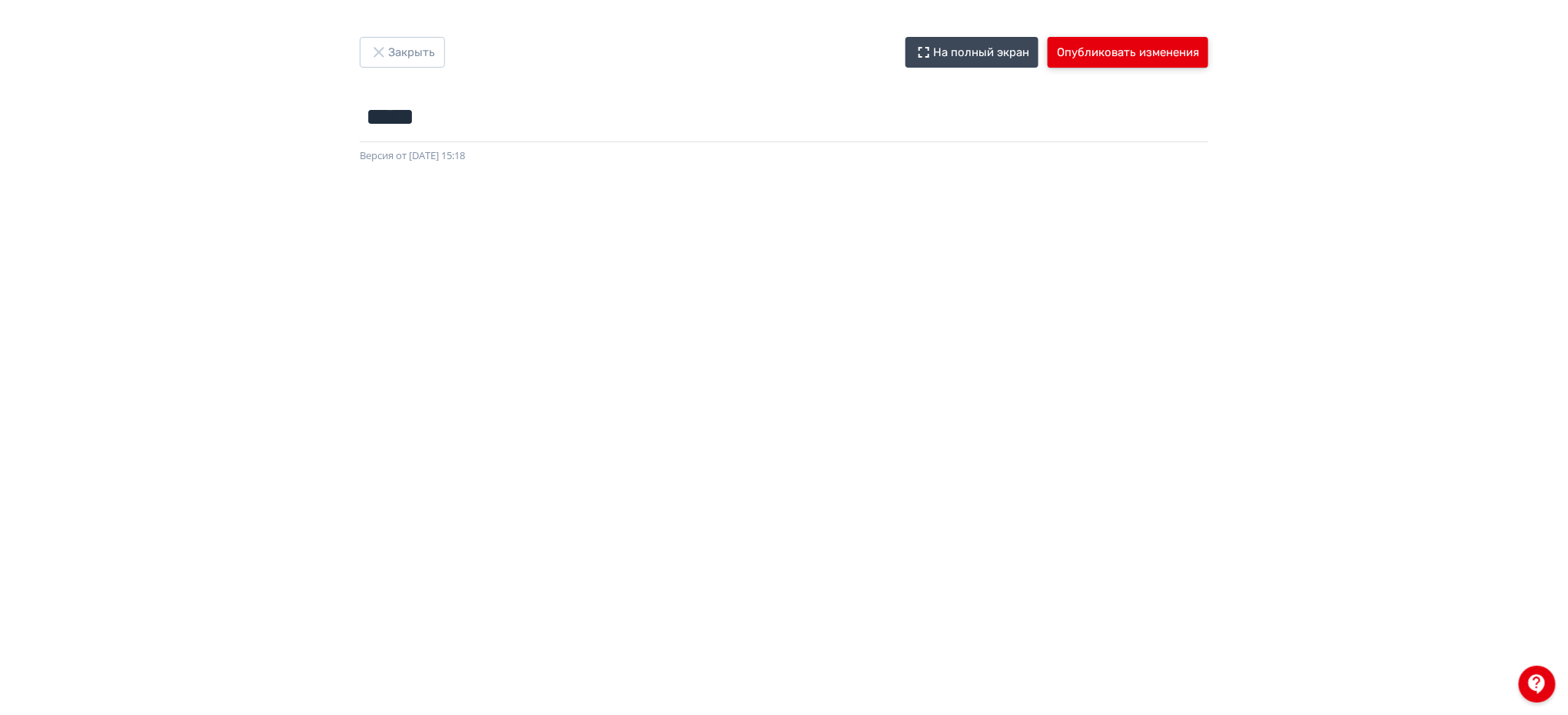
click at [1088, 40] on button "Опубликовать изменения" at bounding box center [1128, 53] width 160 height 31
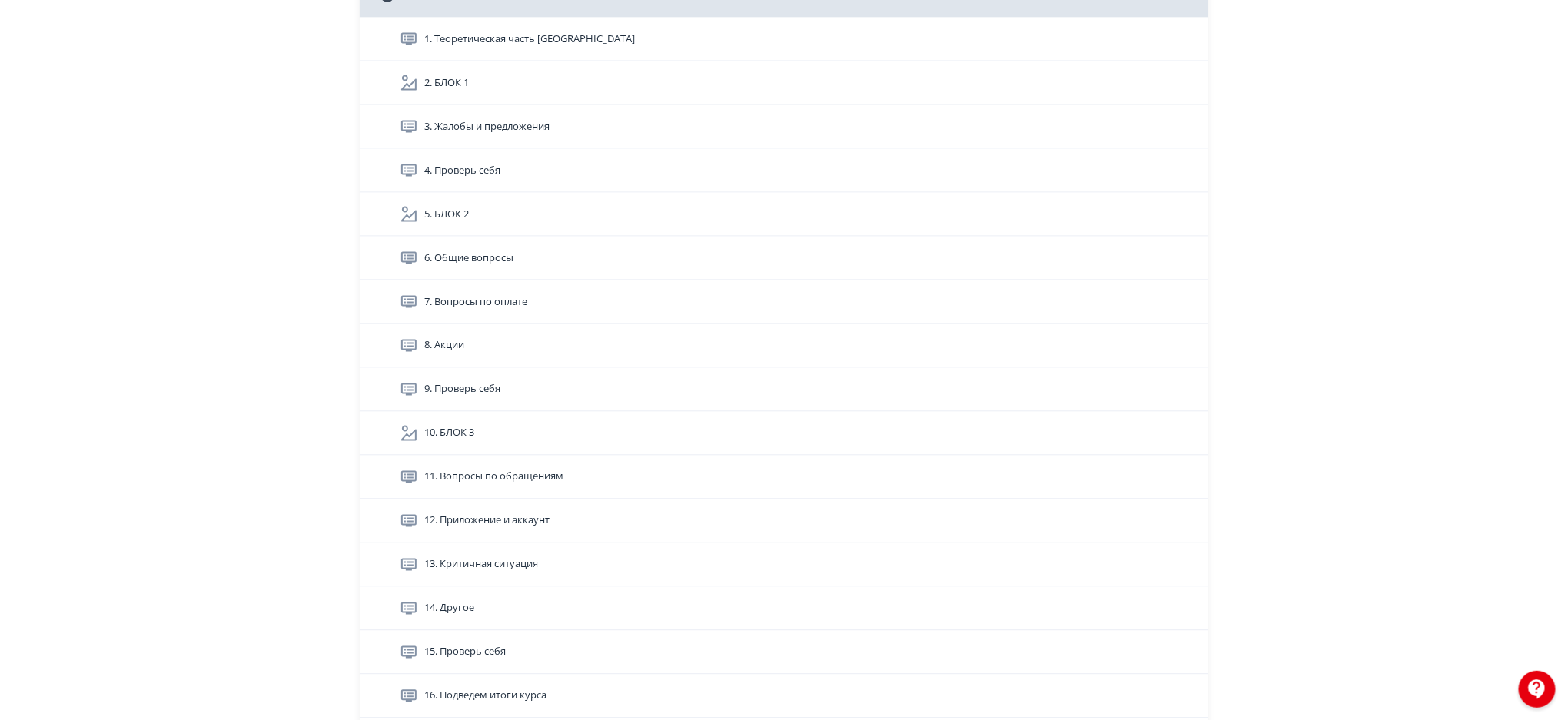
scroll to position [4325, 0]
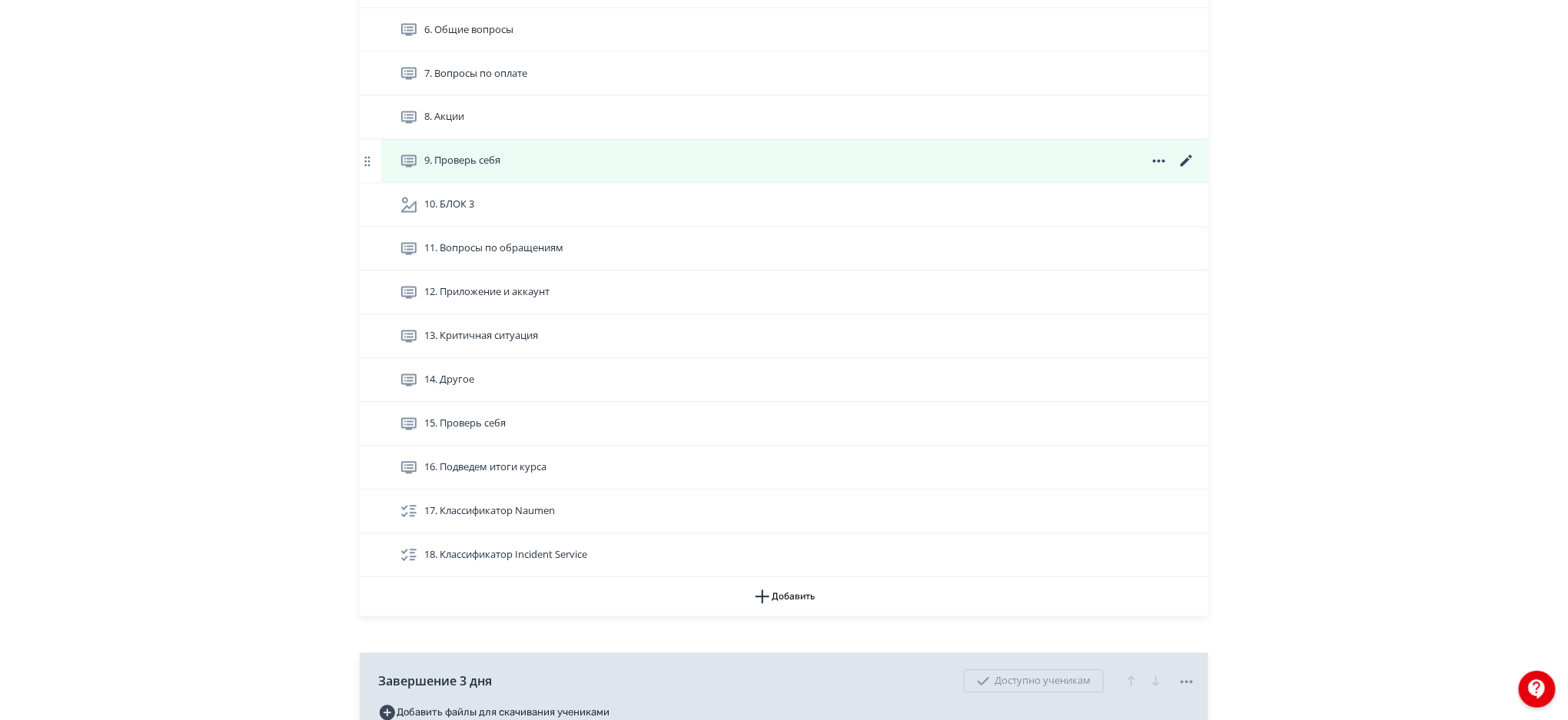
click at [1186, 159] on icon at bounding box center [1187, 161] width 11 height 11
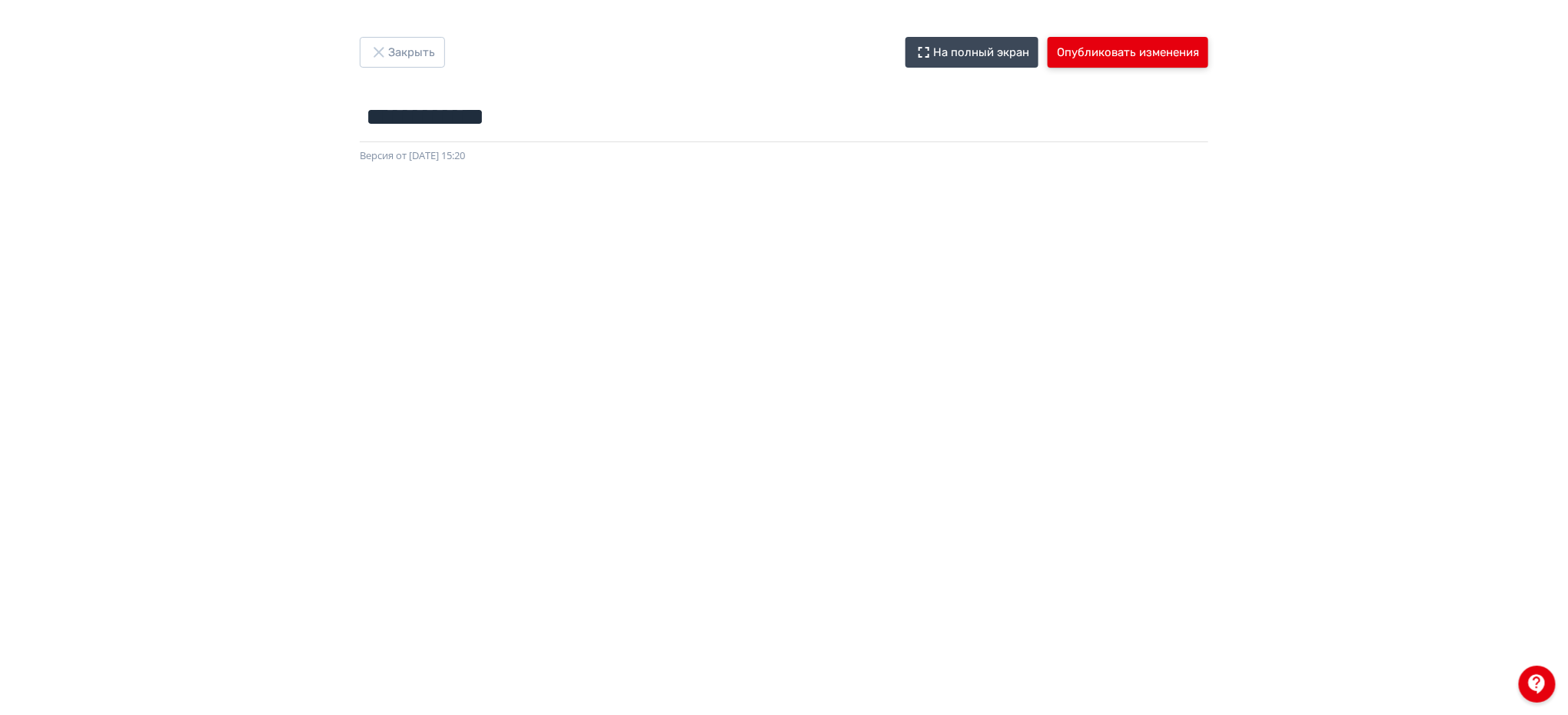
click at [1108, 42] on button "Опубликовать изменения" at bounding box center [1128, 53] width 160 height 31
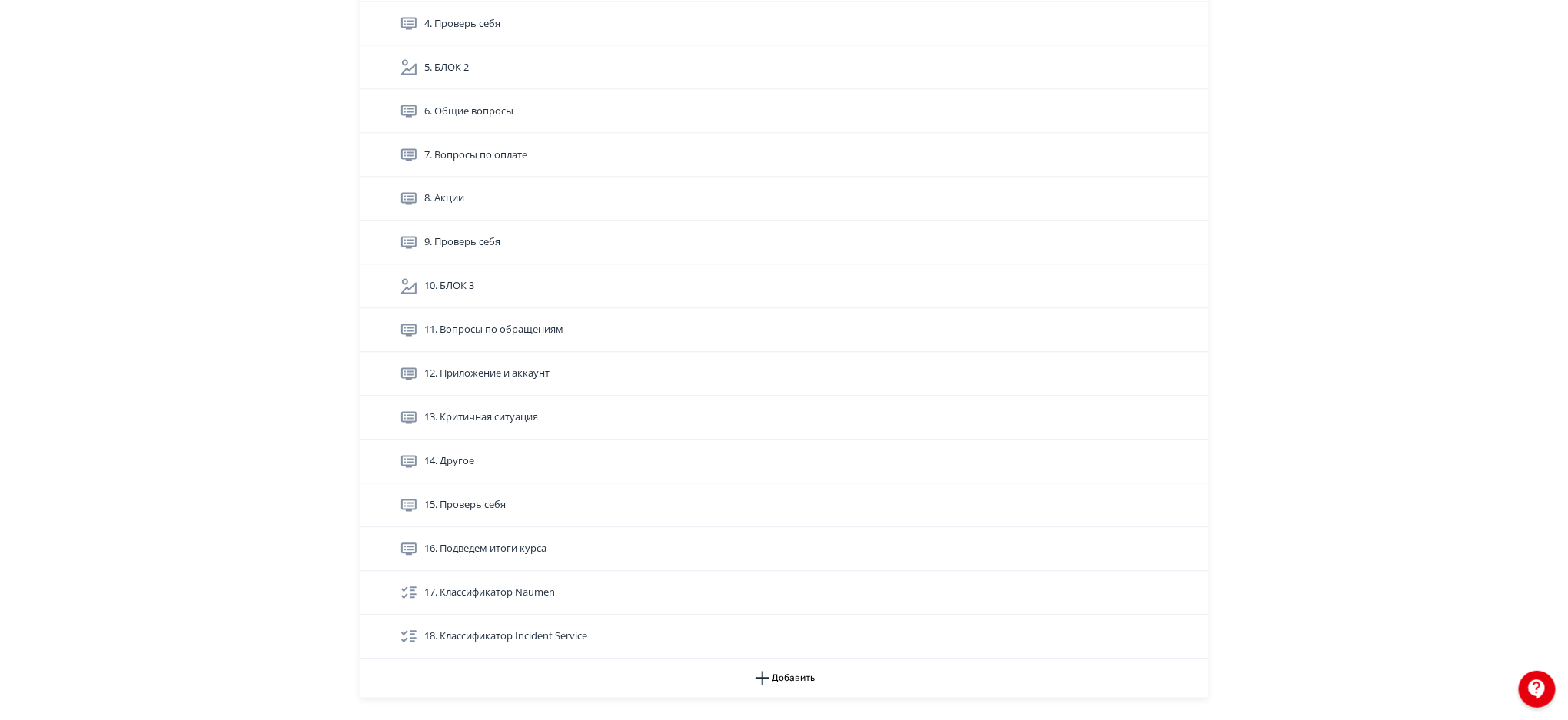
scroll to position [4261, 0]
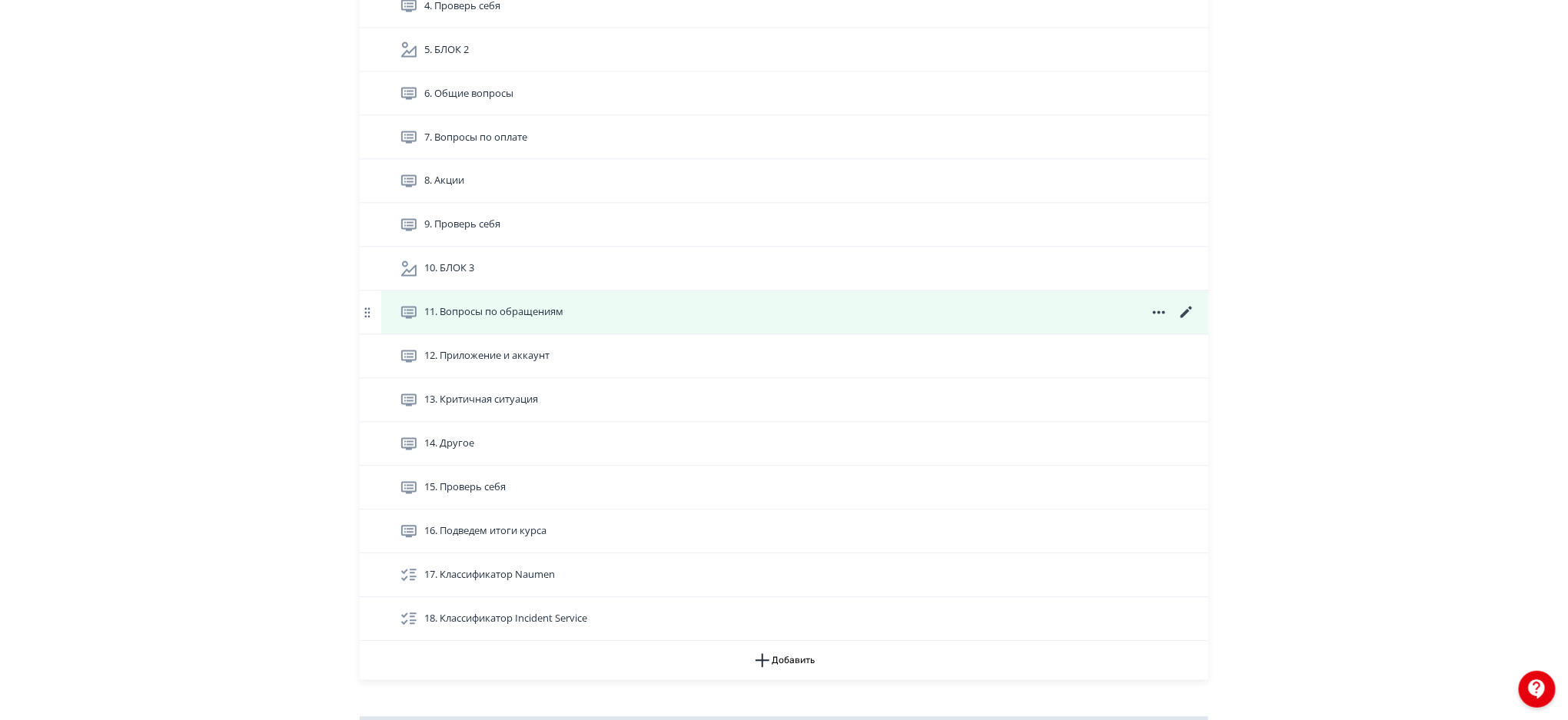
click at [1186, 309] on icon at bounding box center [1187, 312] width 19 height 19
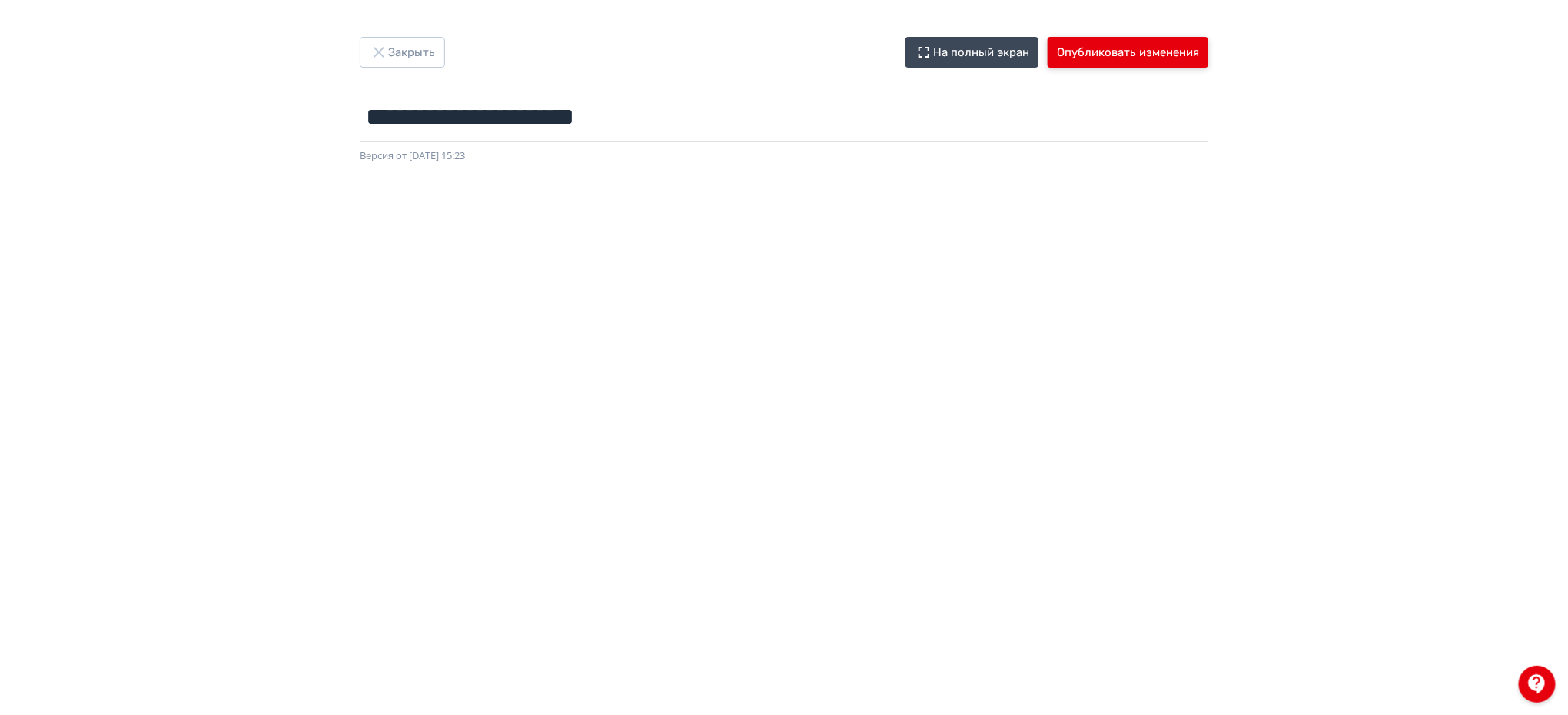
click at [1128, 38] on button "Опубликовать изменения" at bounding box center [1128, 53] width 160 height 31
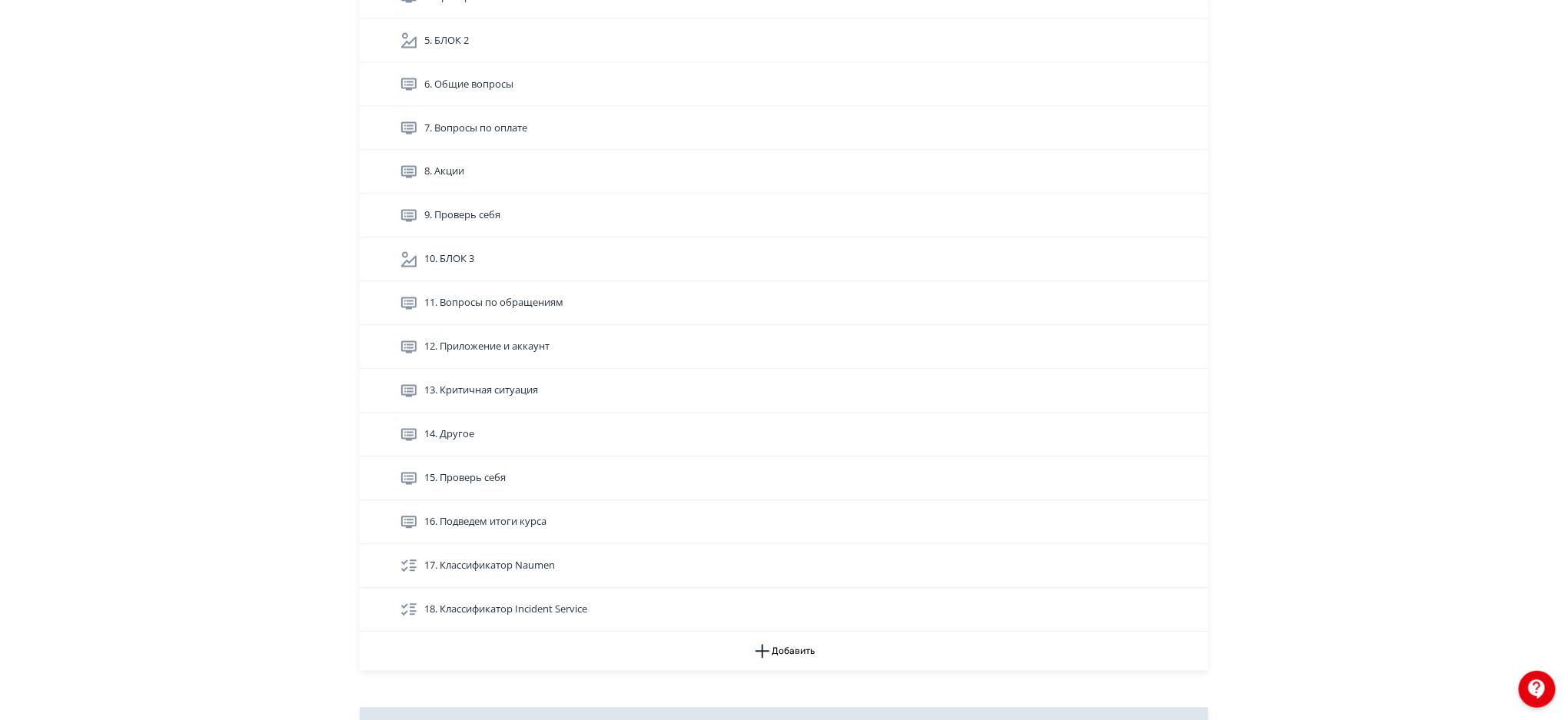
scroll to position [4288, 0]
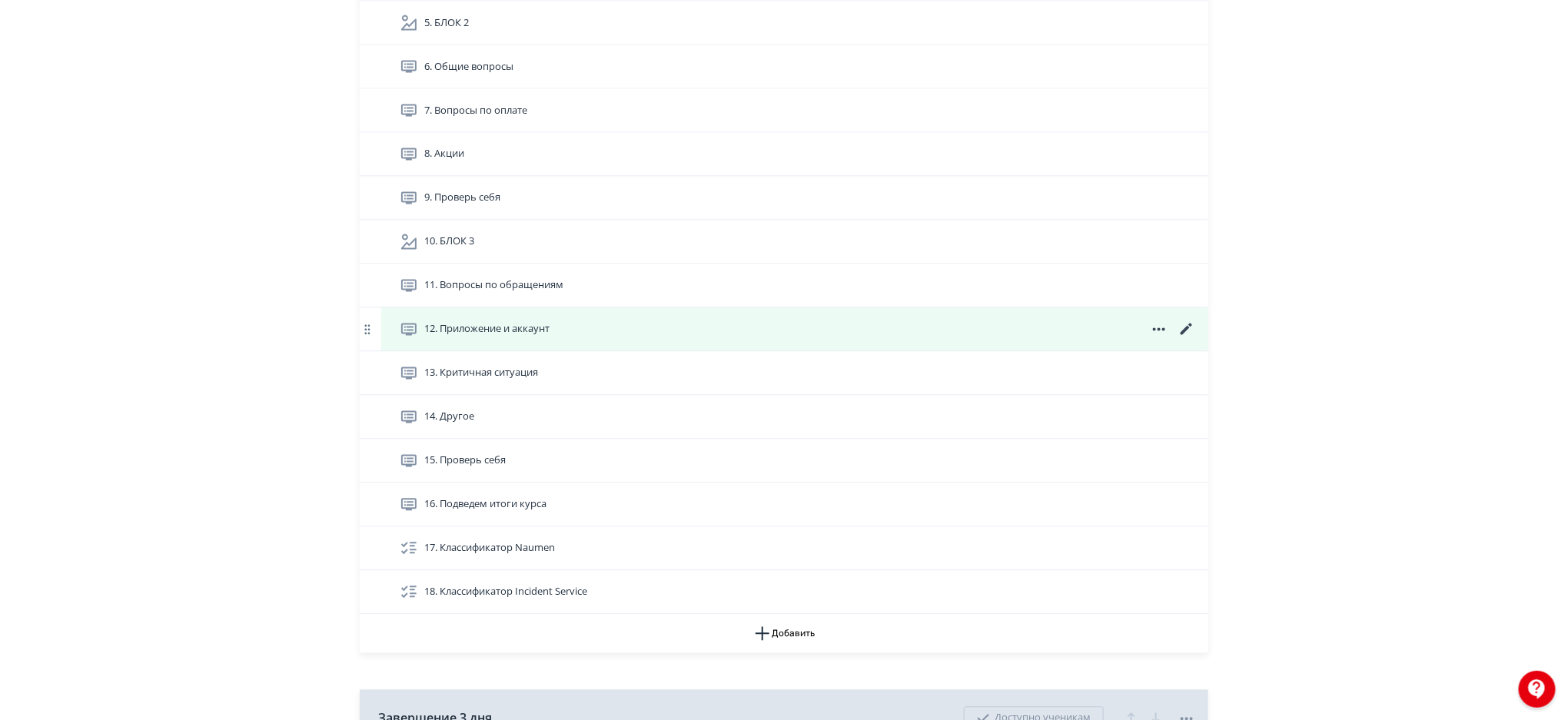
click at [1186, 329] on icon at bounding box center [1187, 329] width 11 height 11
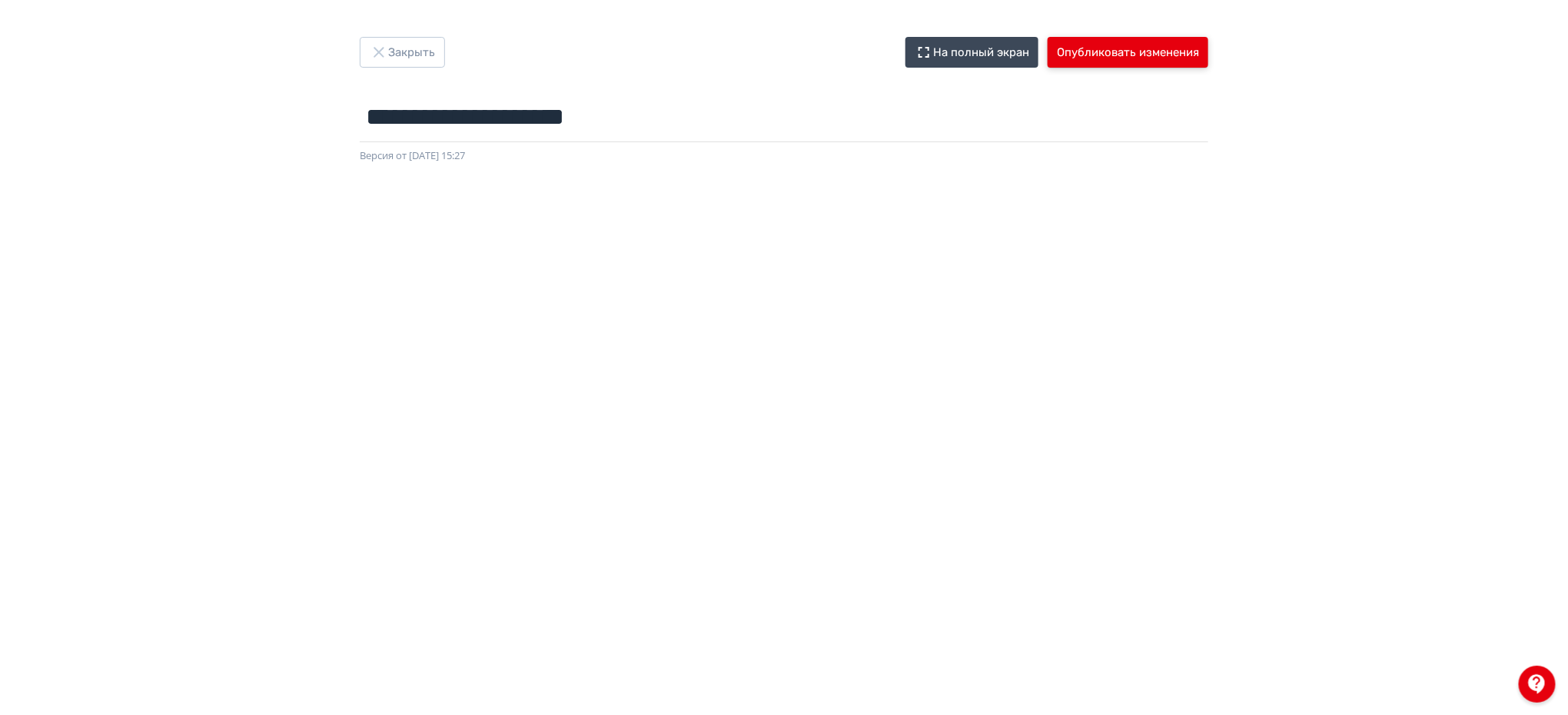
click at [1128, 43] on button "Опубликовать изменения" at bounding box center [1128, 53] width 160 height 31
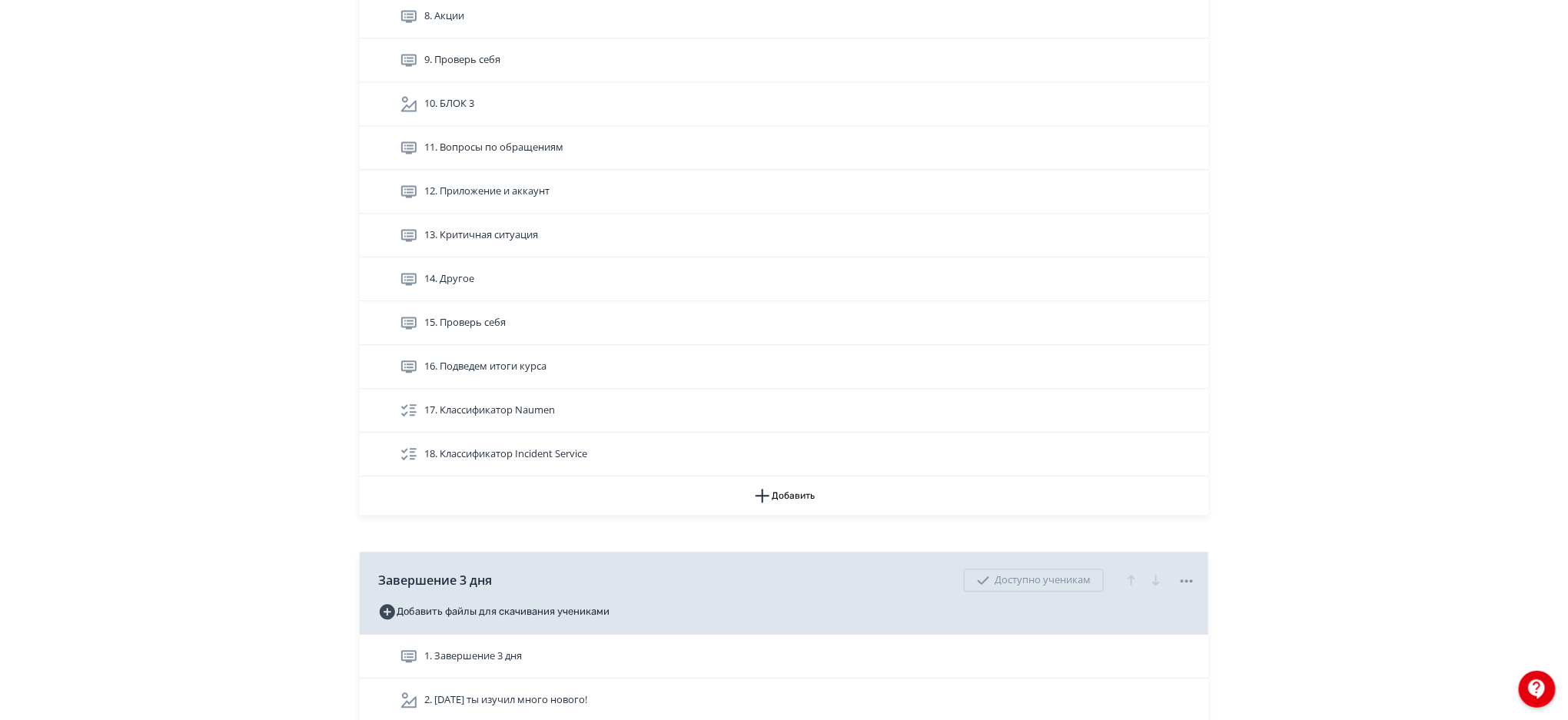
scroll to position [4434, 0]
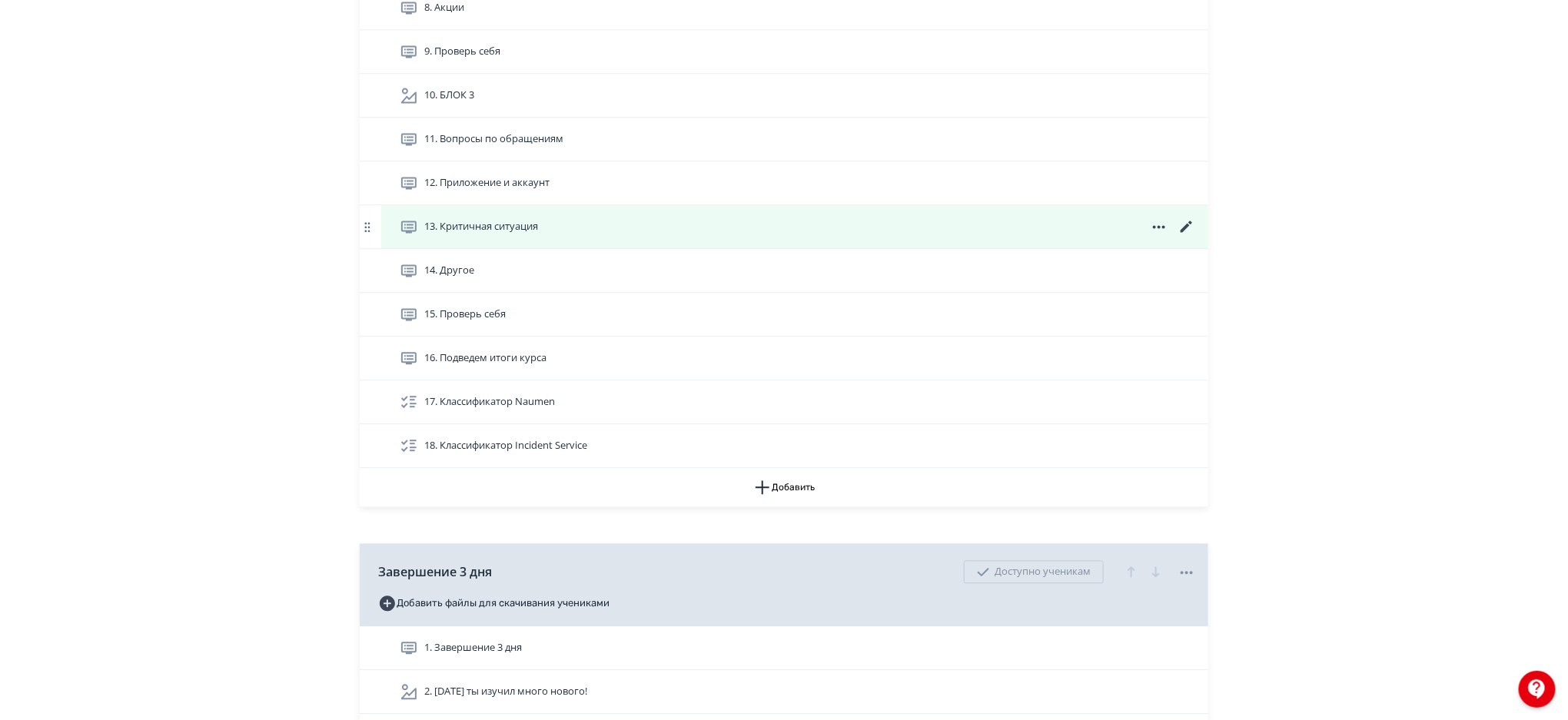
click at [1183, 229] on icon at bounding box center [1187, 227] width 11 height 11
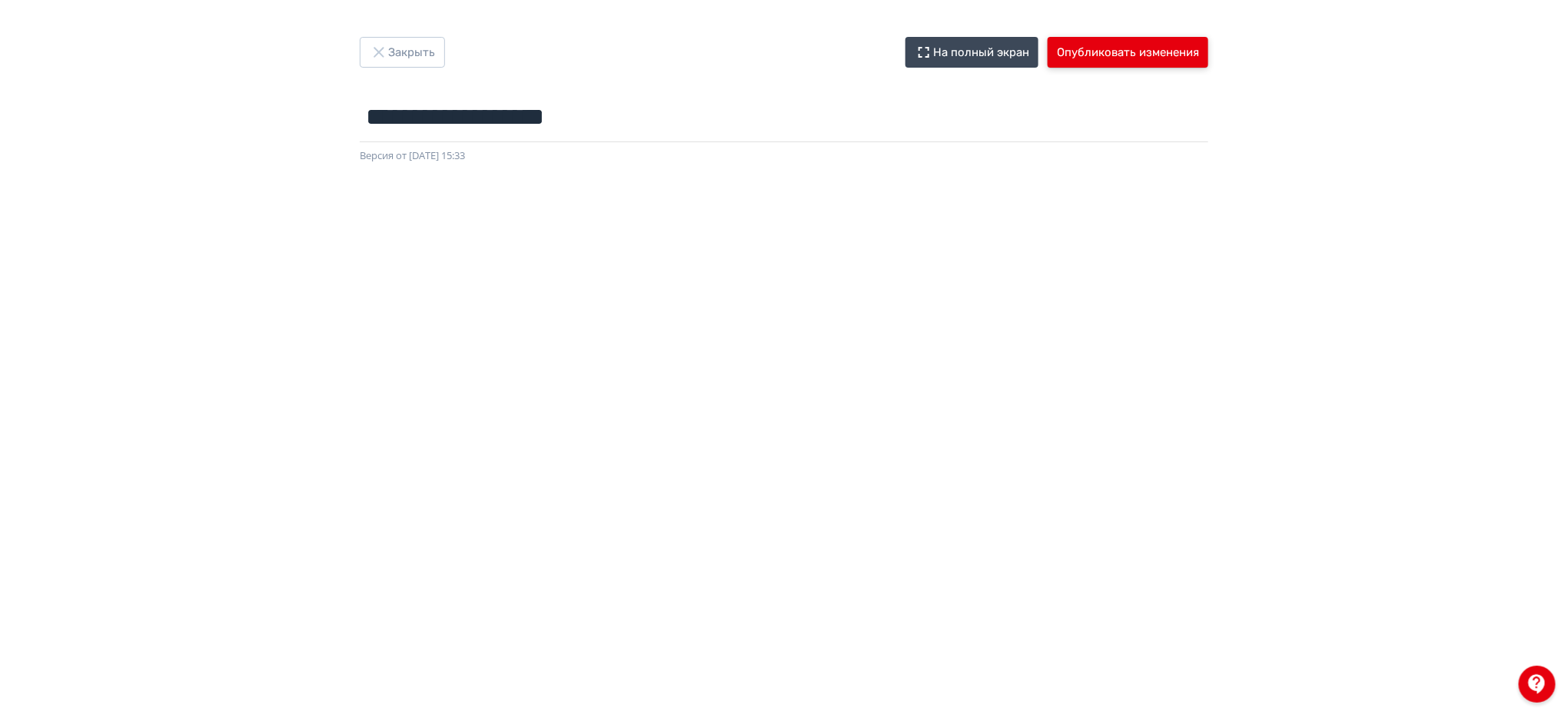
click at [1167, 47] on button "Опубликовать изменения" at bounding box center [1128, 53] width 160 height 31
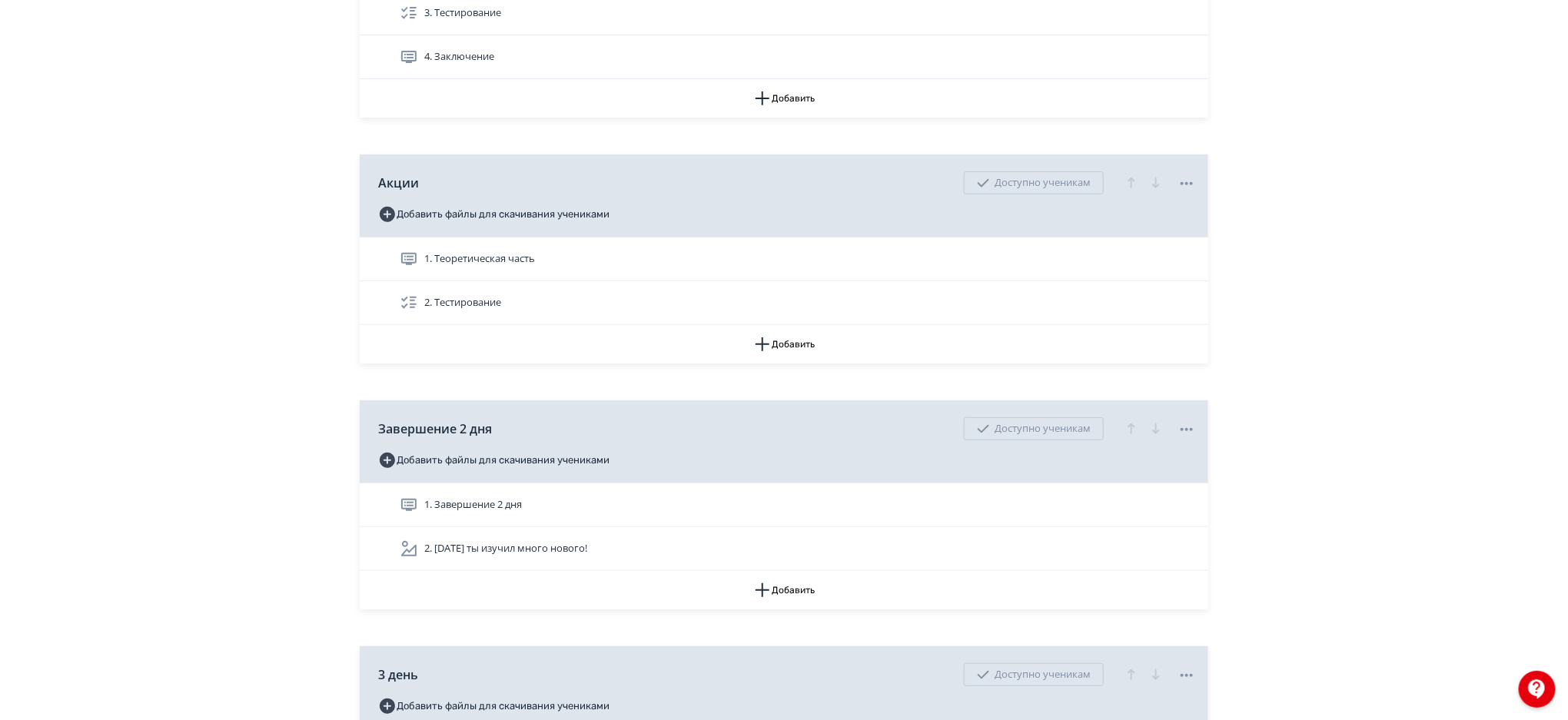
scroll to position [3781, 0]
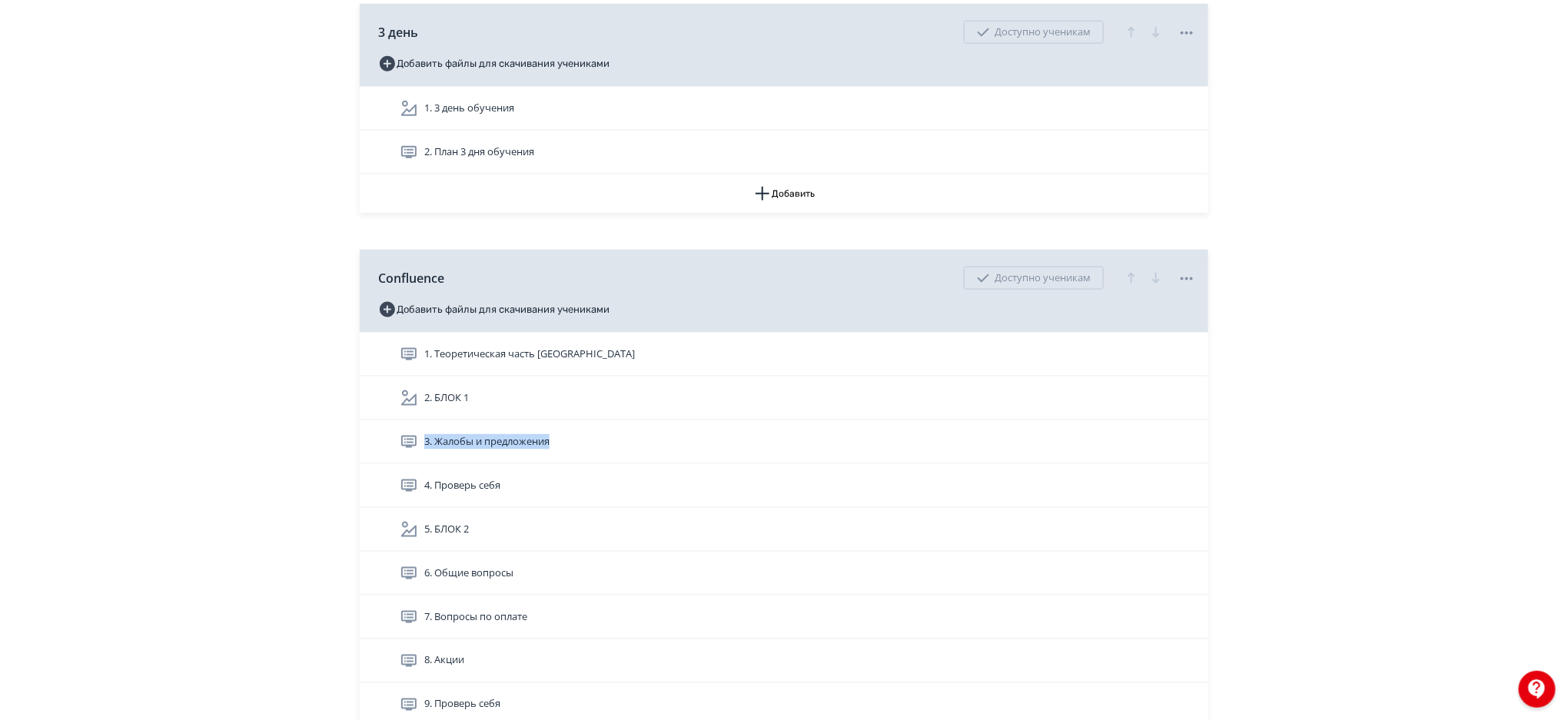
drag, startPoint x: 1563, startPoint y: 399, endPoint x: 1563, endPoint y: 434, distance: 35.0
click at [1563, 434] on div "Закрыть Предпросмотр Добавить поток обучения Содержание Внешний вид Настройки Р…" at bounding box center [784, 61] width 1568 height 7686
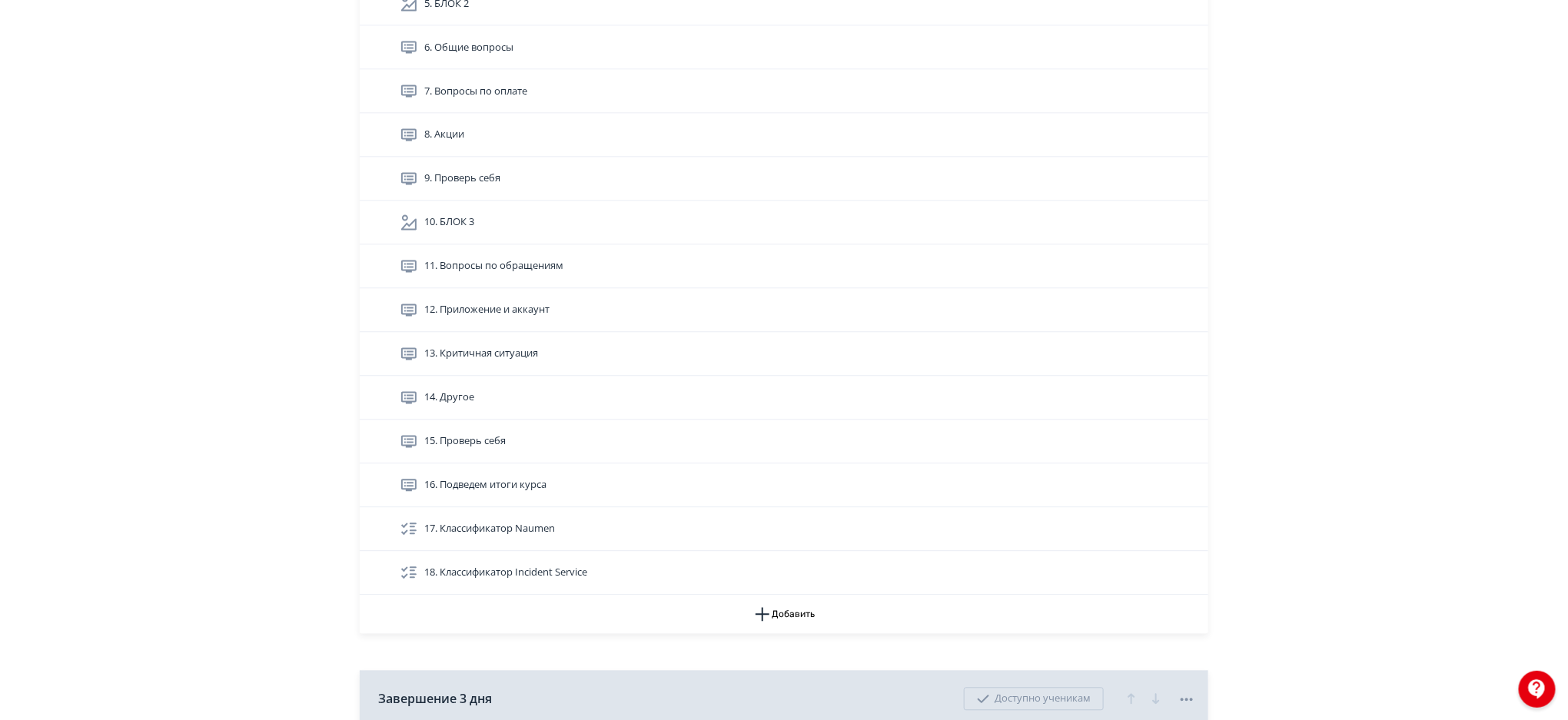
scroll to position [4297, 0]
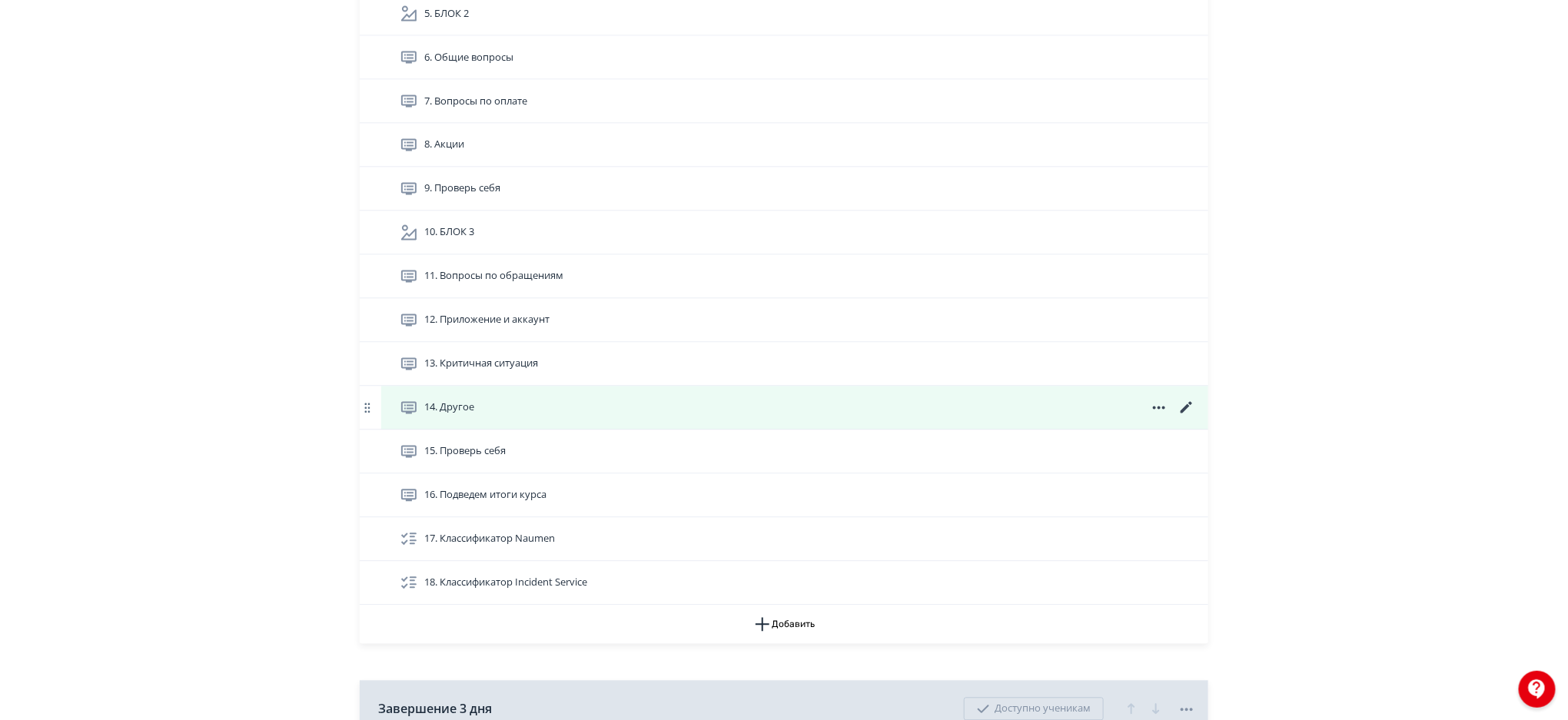
click at [1188, 410] on icon at bounding box center [1187, 408] width 19 height 19
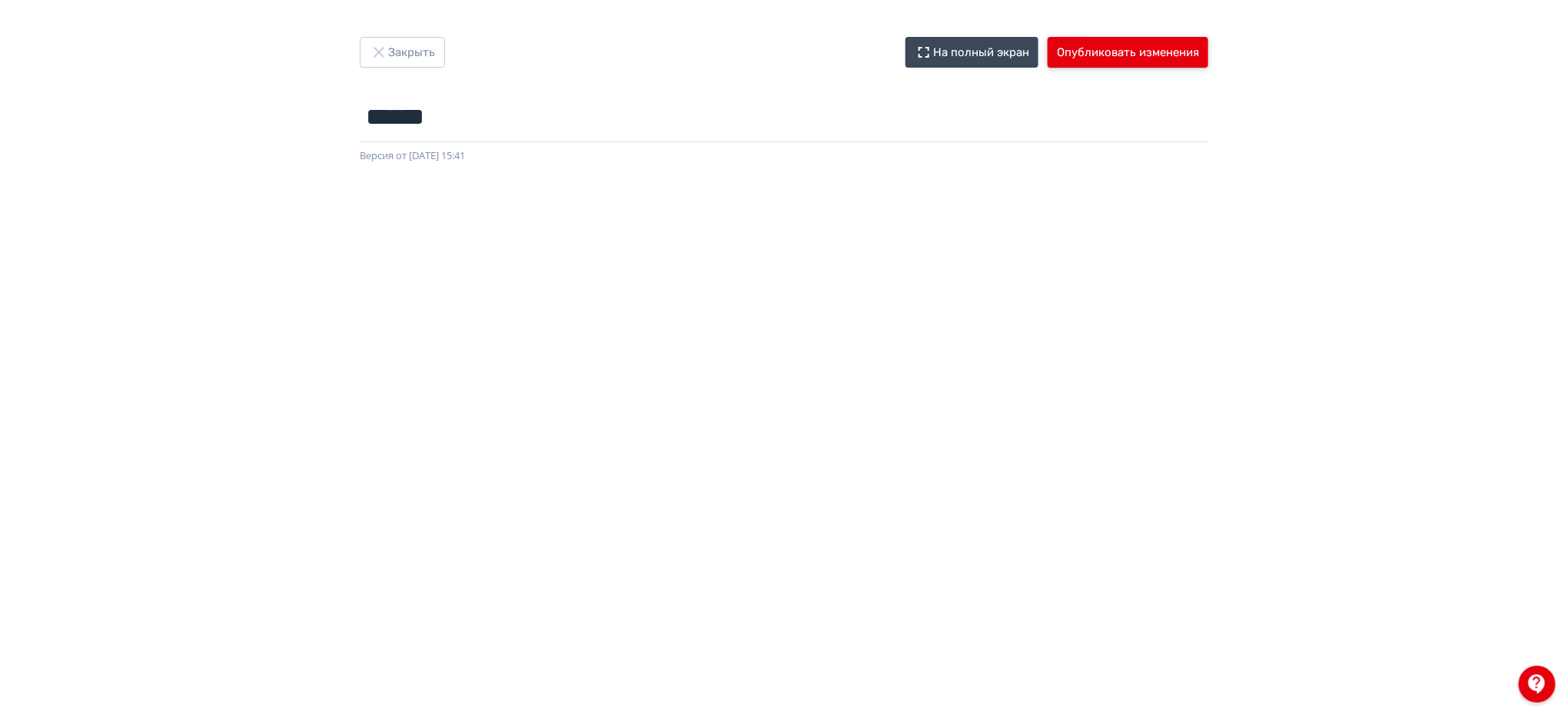
click at [1120, 46] on button "Опубликовать изменения" at bounding box center [1128, 53] width 160 height 31
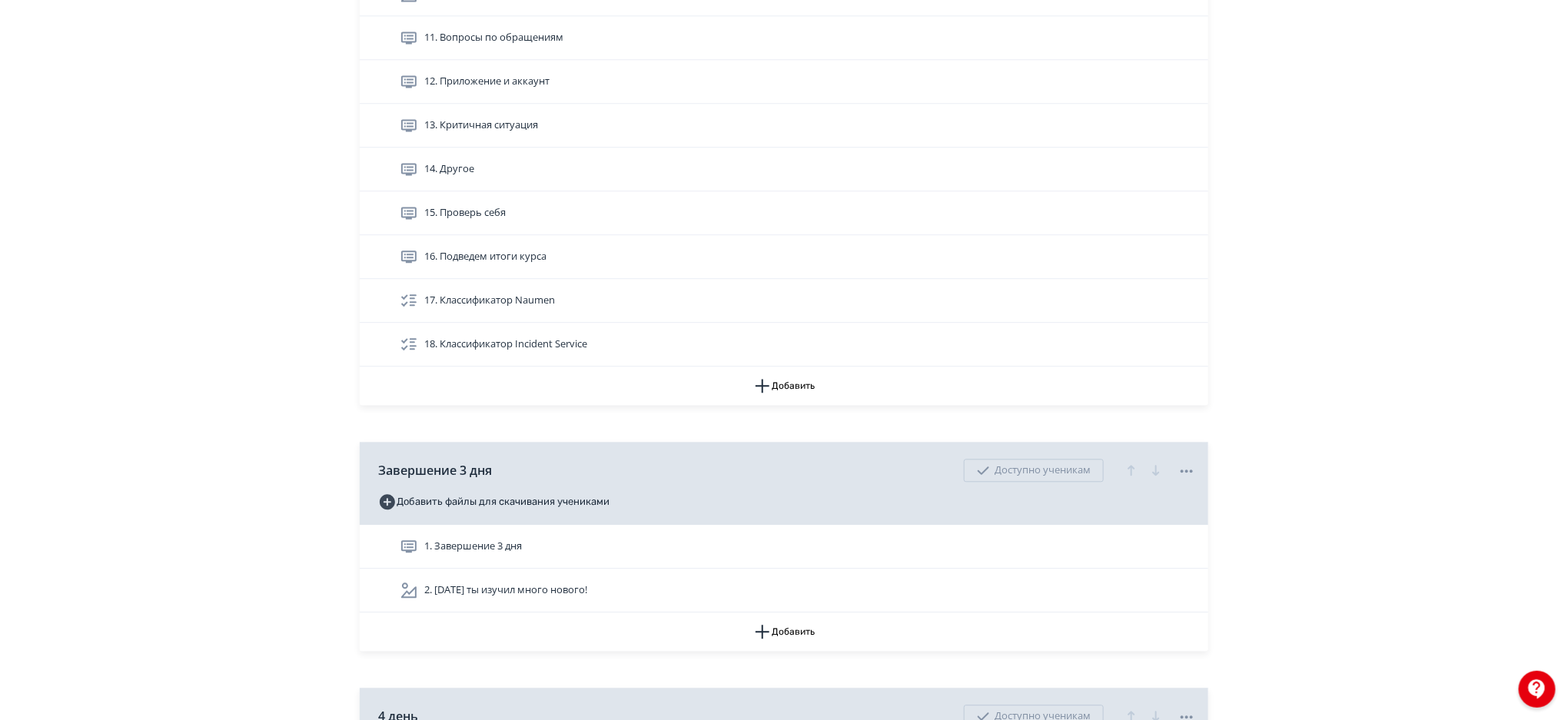
scroll to position [4360, 0]
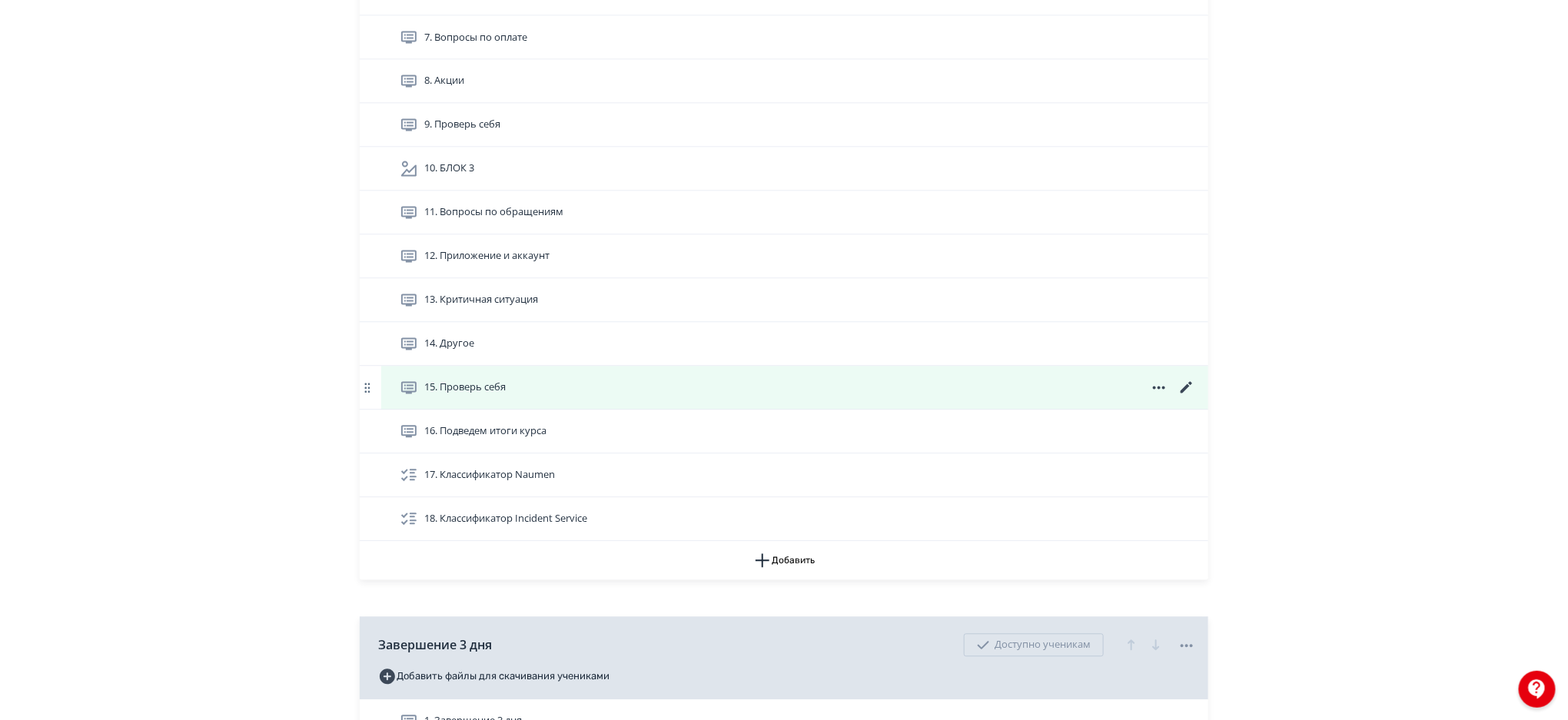
click at [1183, 387] on icon at bounding box center [1187, 388] width 19 height 19
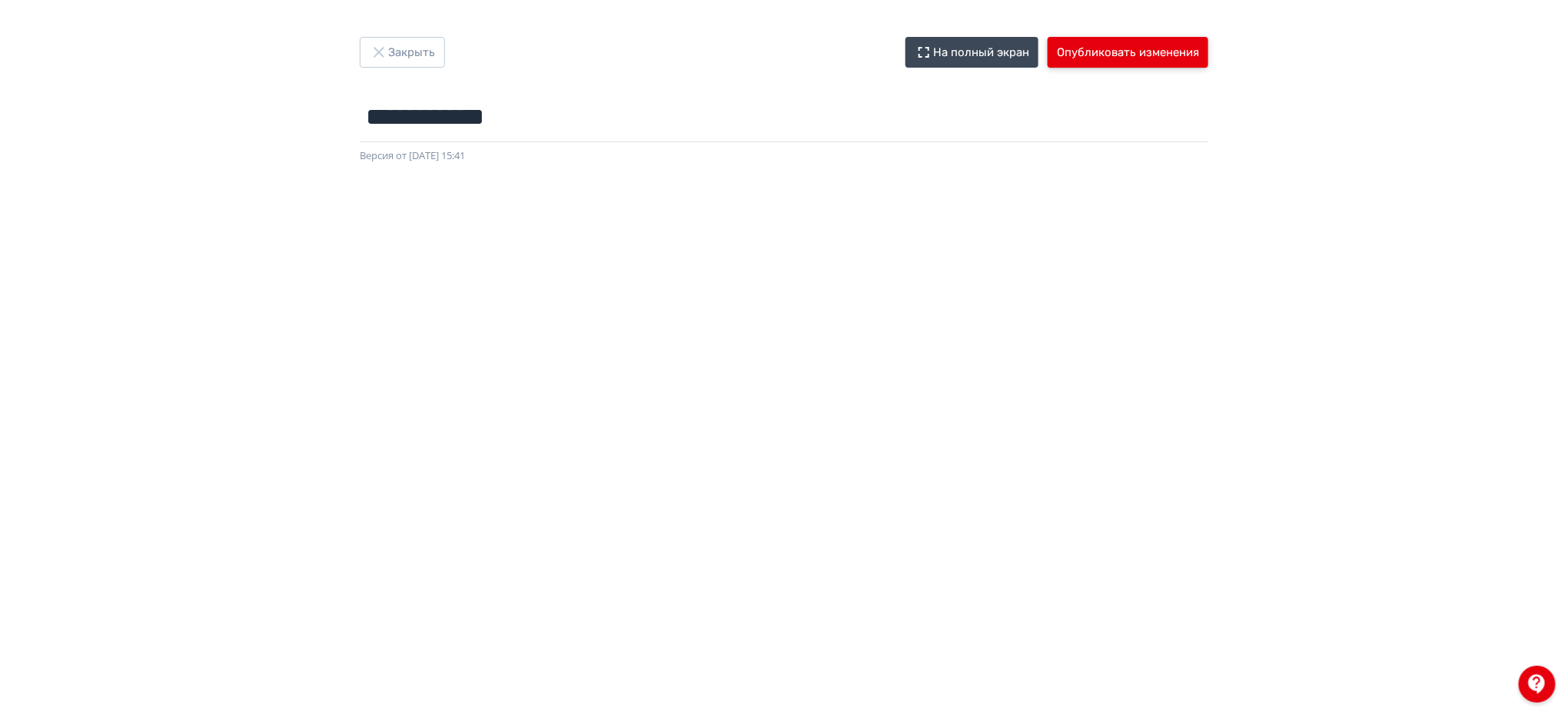
click at [1160, 42] on button "Опубликовать изменения" at bounding box center [1128, 53] width 160 height 31
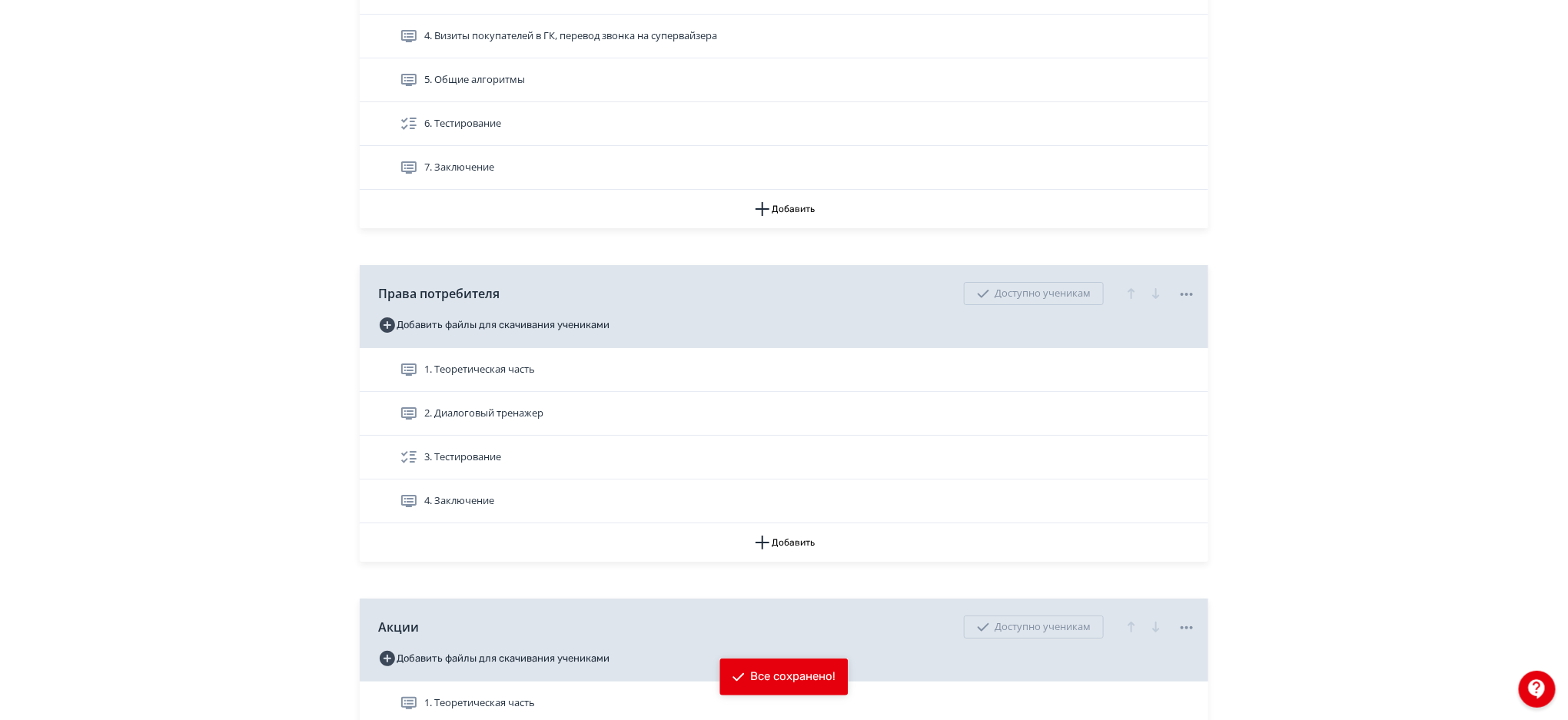
scroll to position [4411, 0]
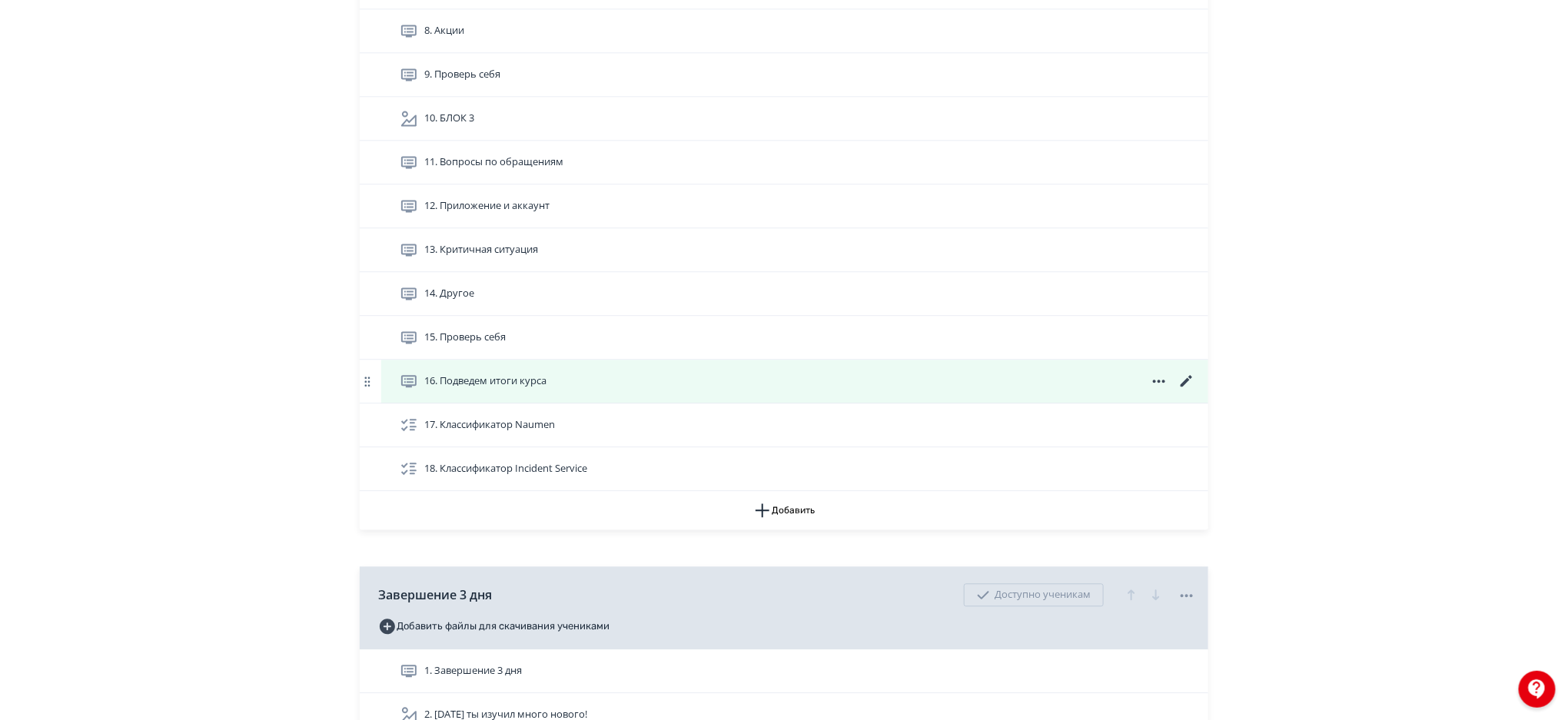
click at [1186, 381] on icon at bounding box center [1187, 380] width 11 height 11
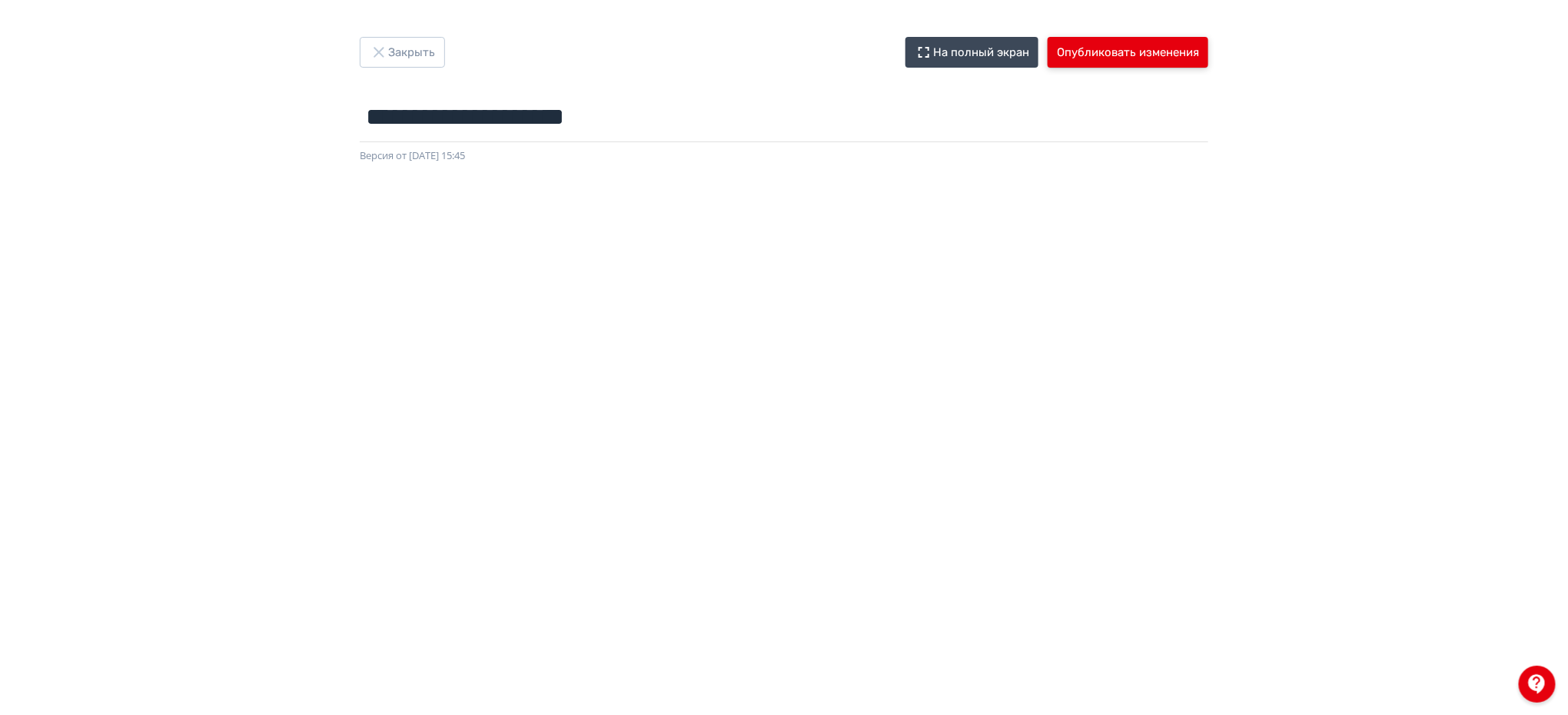
click at [1120, 38] on button "Опубликовать изменения" at bounding box center [1128, 53] width 160 height 31
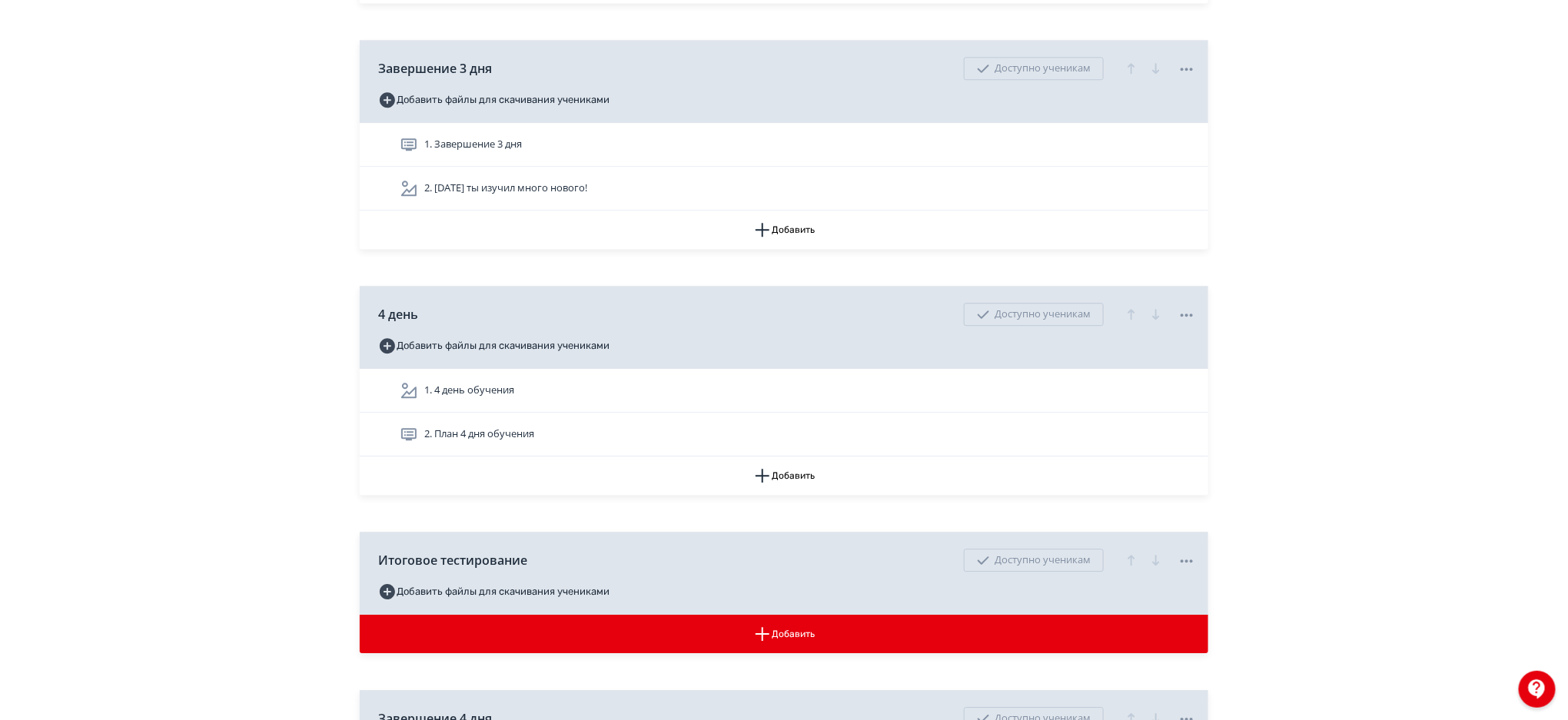
scroll to position [5074, 0]
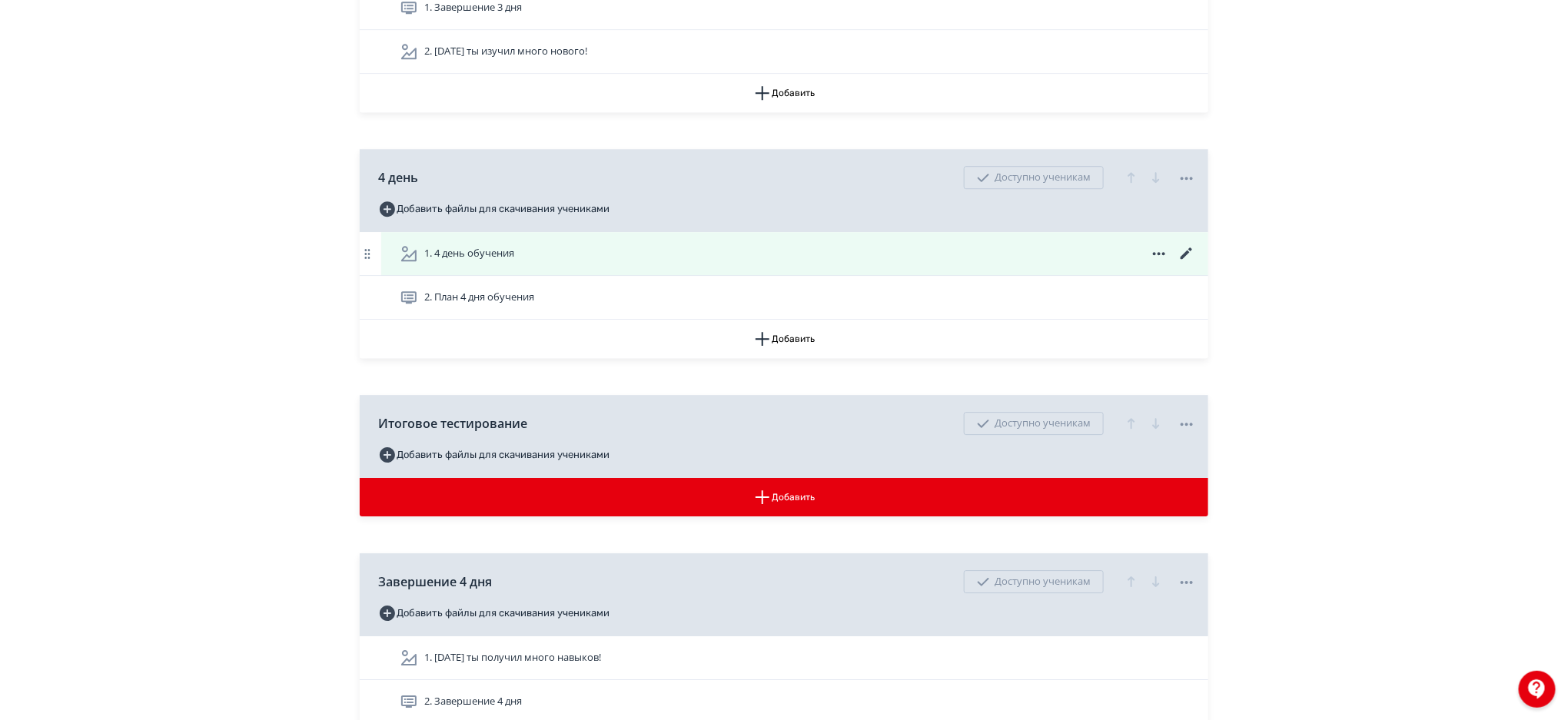
click at [1183, 253] on icon at bounding box center [1187, 253] width 19 height 19
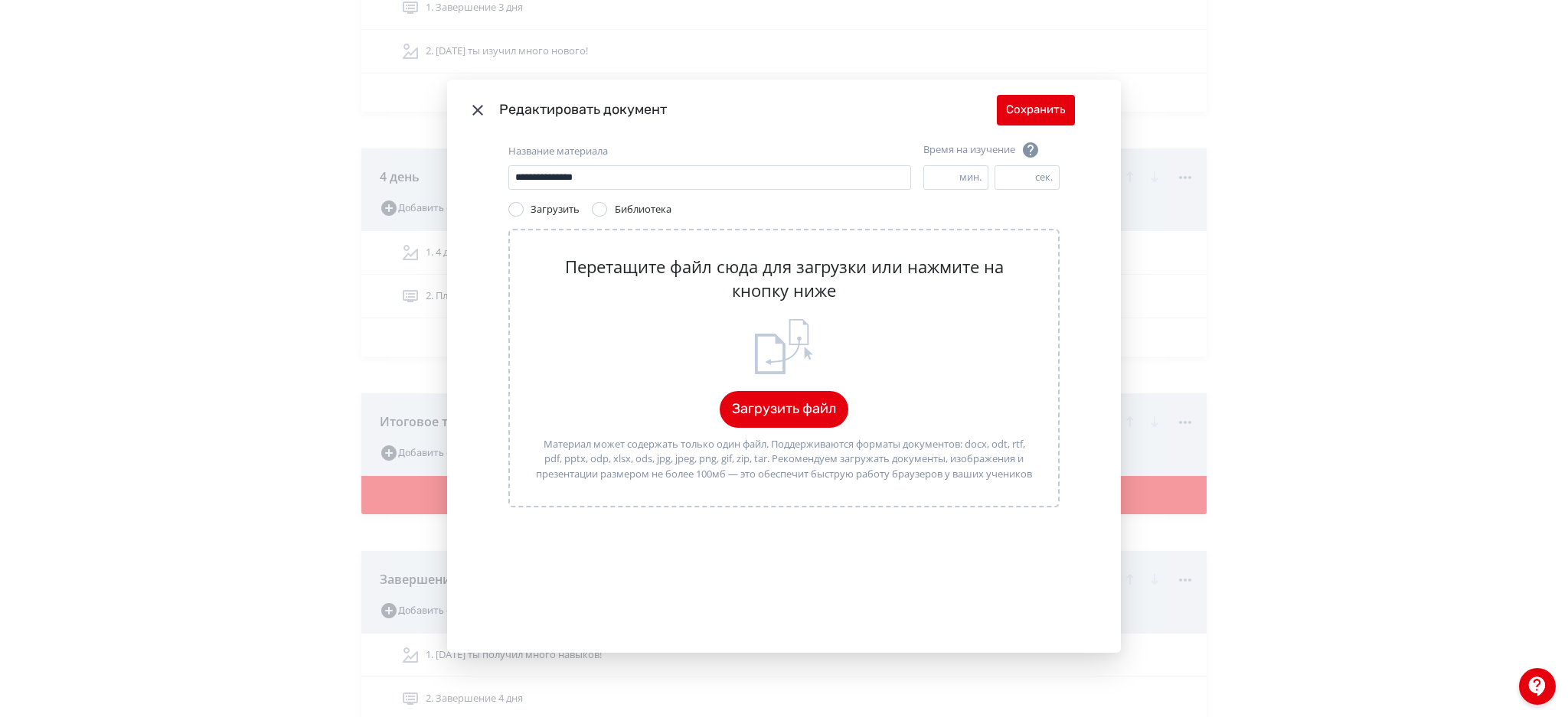
click at [783, 338] on icon "Modal" at bounding box center [784, 346] width 61 height 58
click at [767, 404] on button "Загрузить файл" at bounding box center [784, 409] width 129 height 37
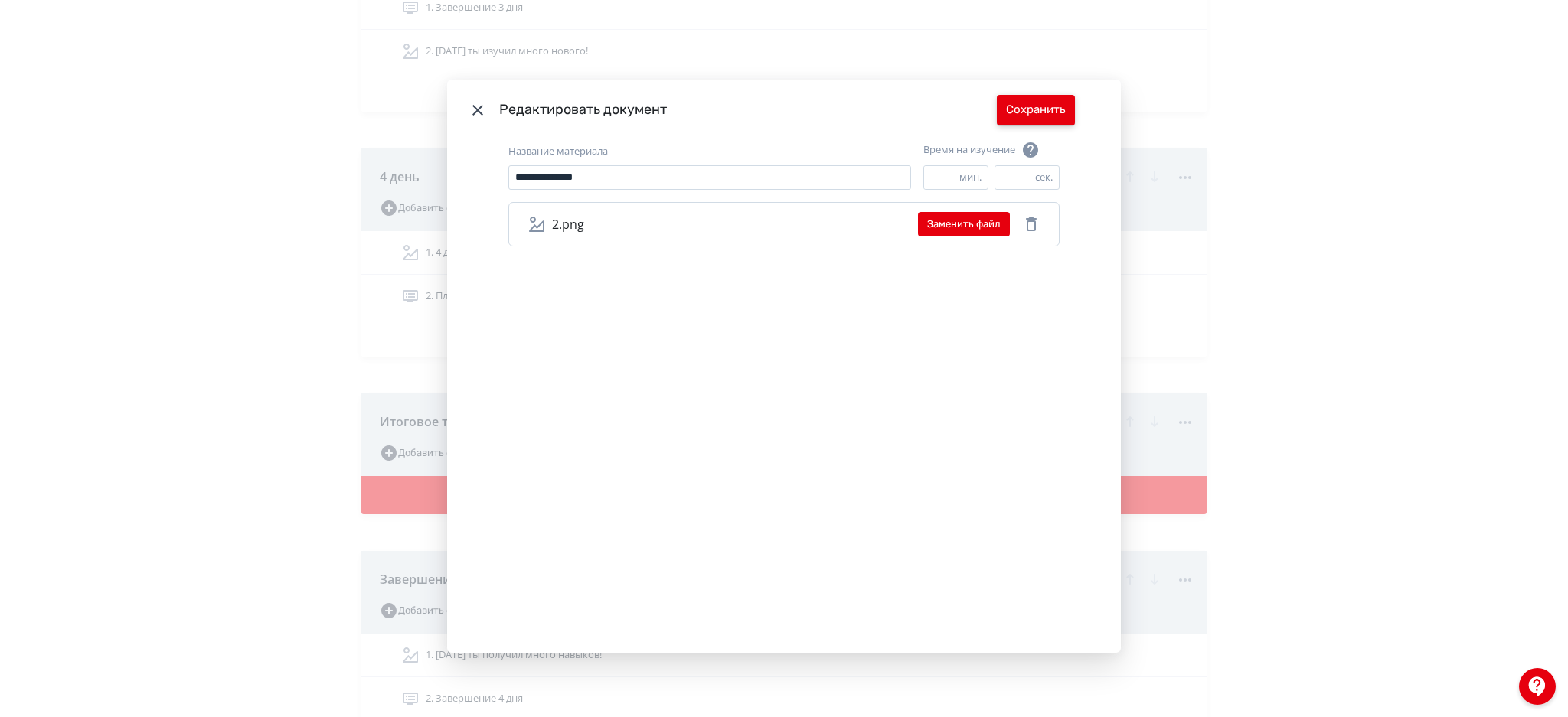
click at [1037, 107] on button "Сохранить" at bounding box center [1035, 110] width 78 height 31
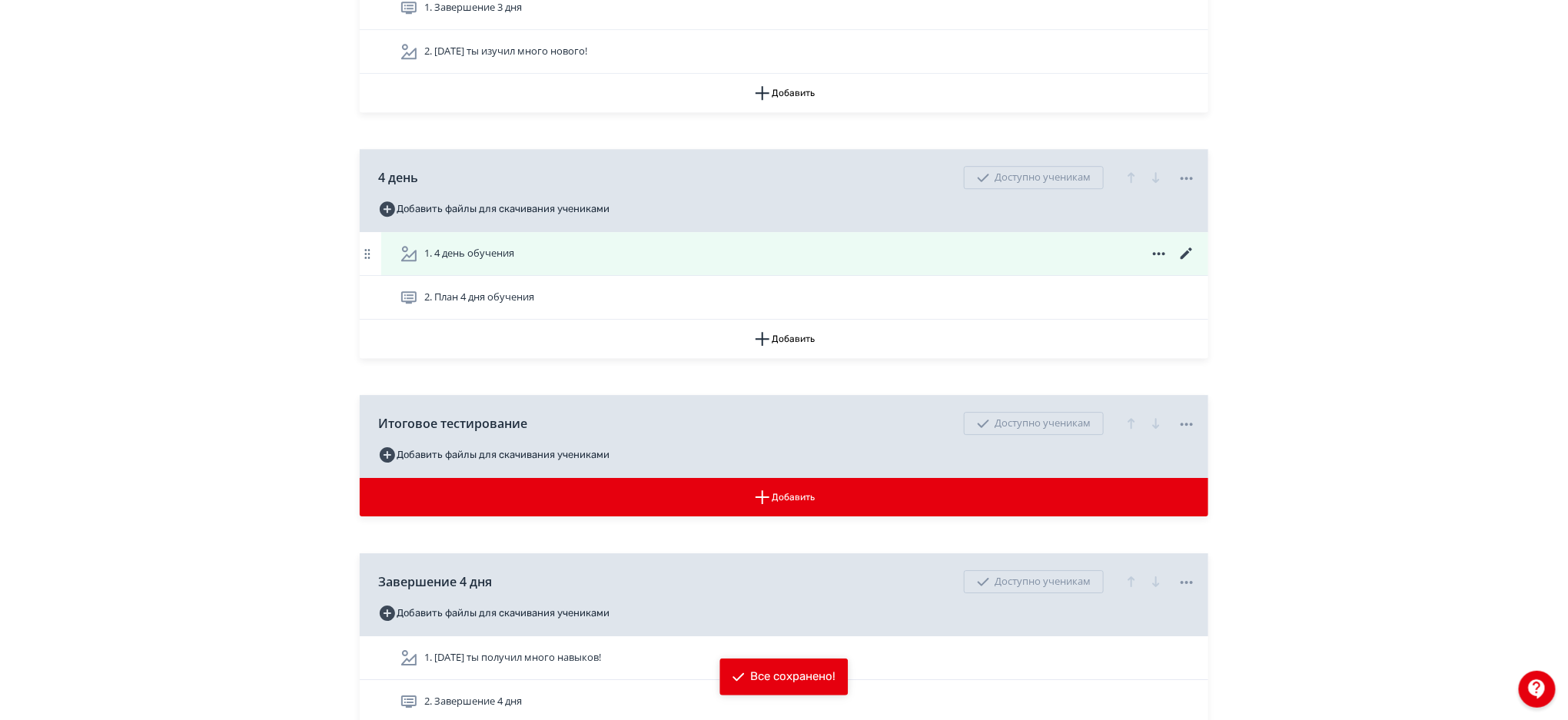
click at [783, 244] on div "1. 4 день обучения" at bounding box center [798, 253] width 797 height 19
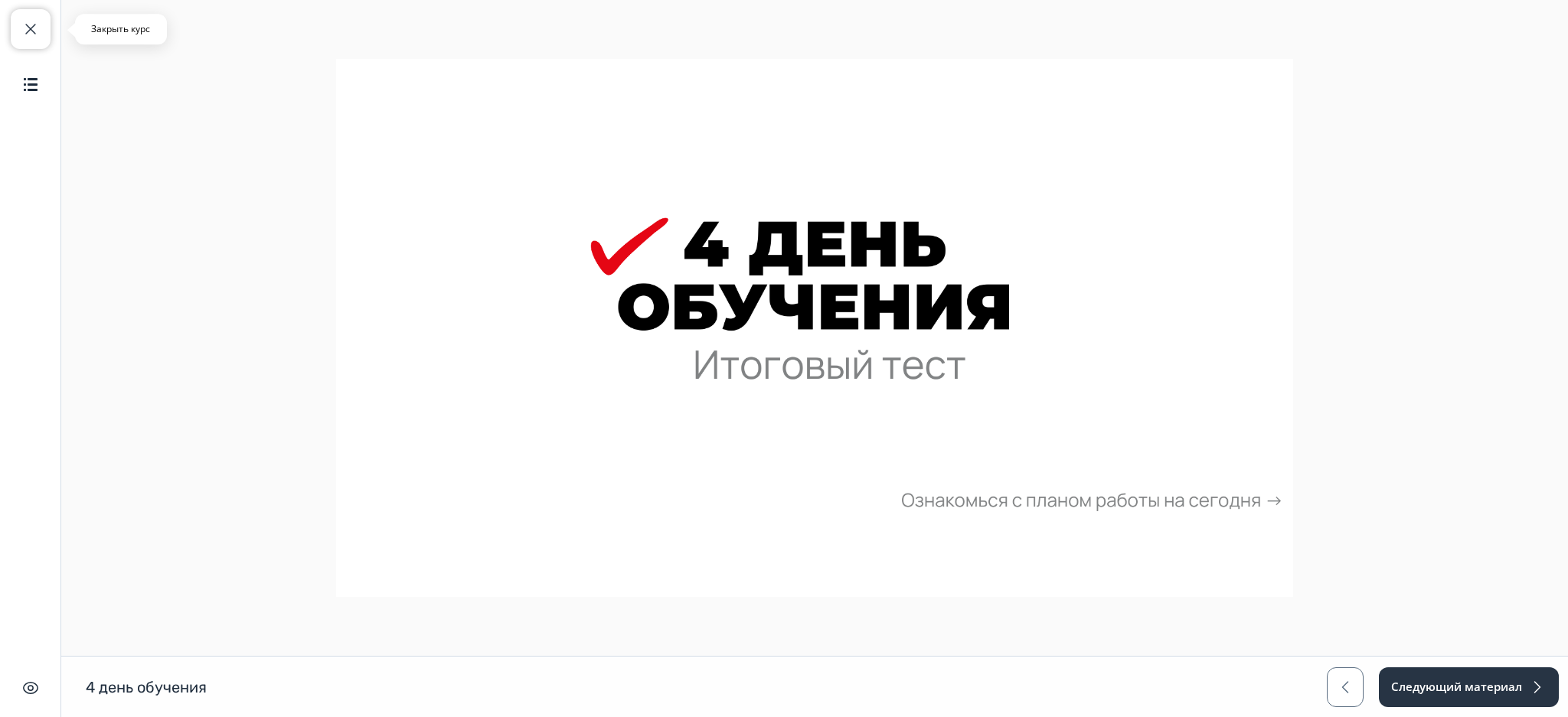
click at [16, 27] on button "Закрыть курс" at bounding box center [30, 28] width 40 height 39
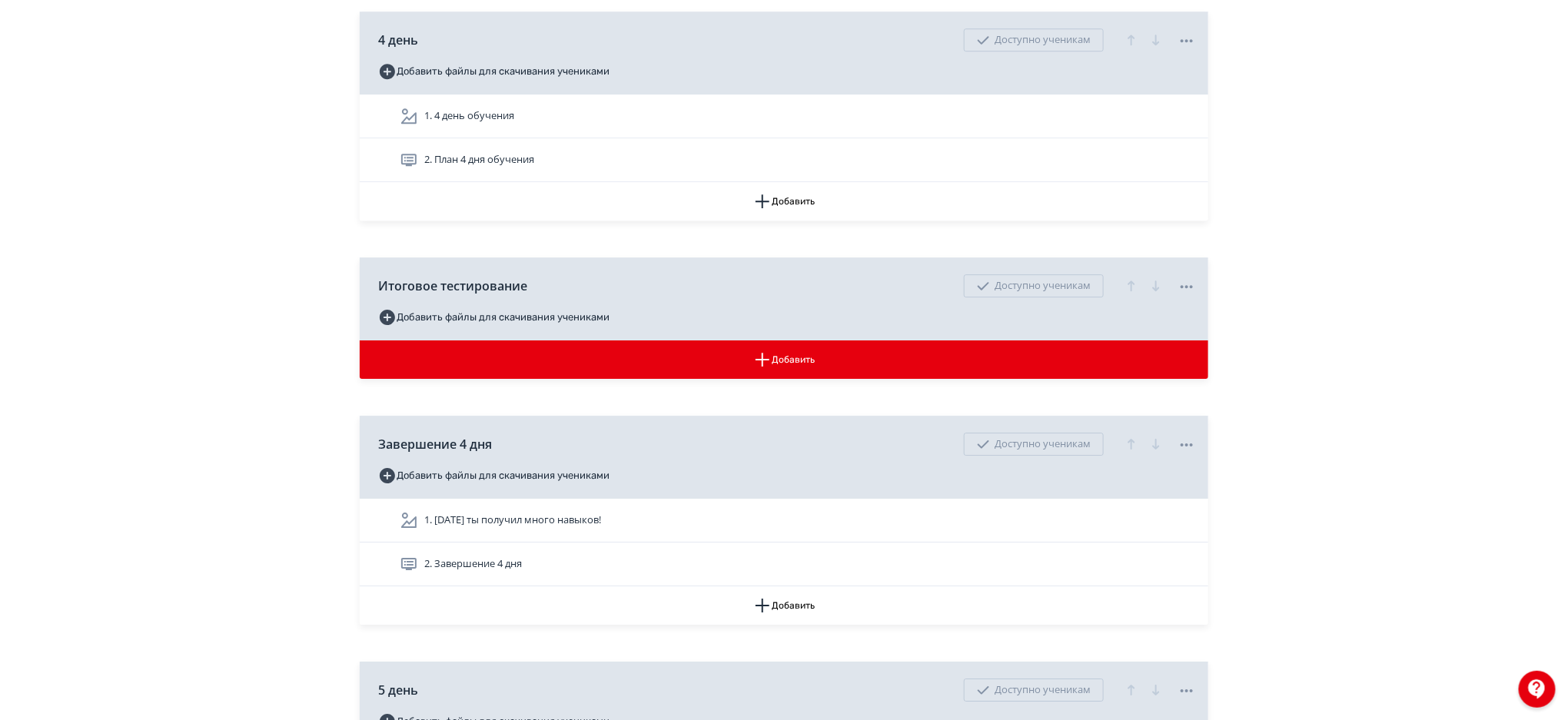
scroll to position [5184, 0]
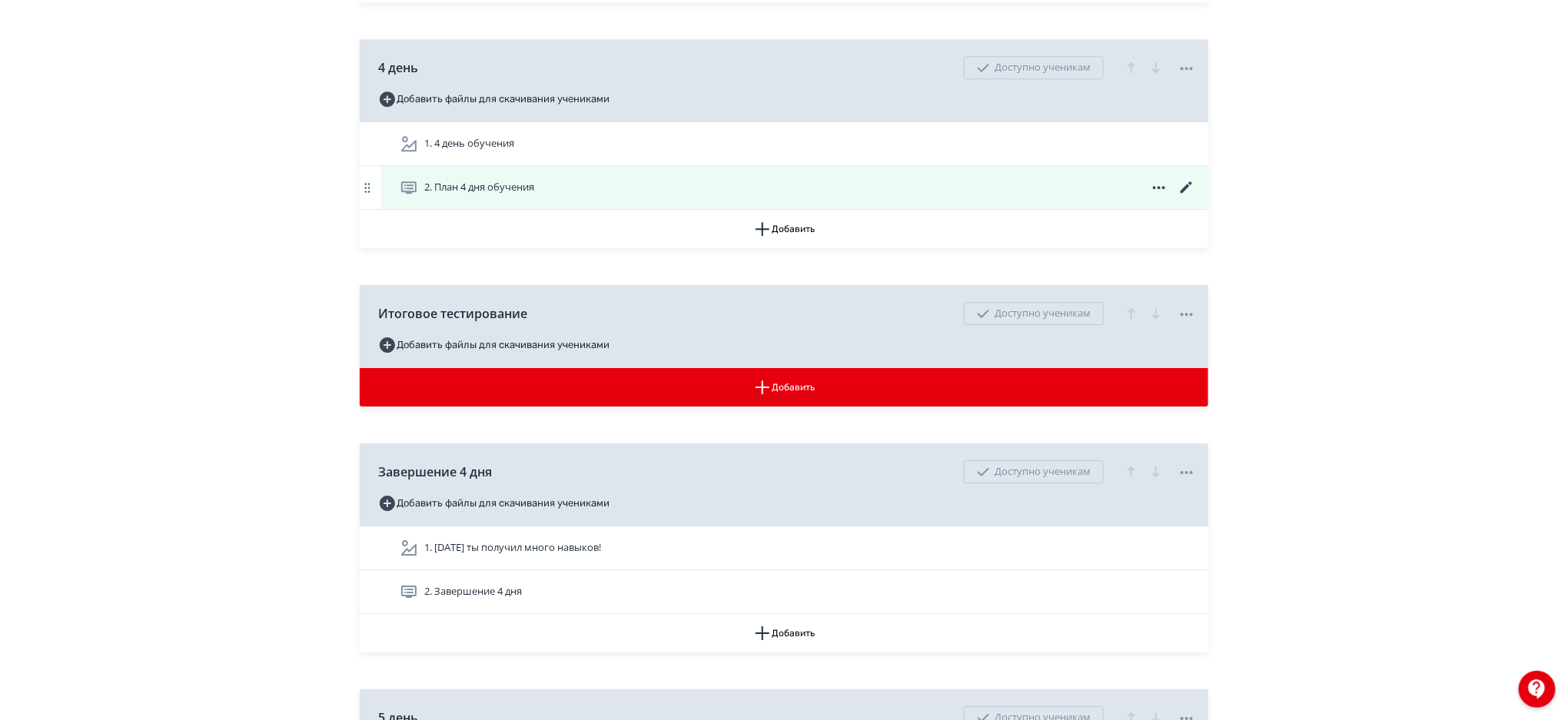
click at [1184, 188] on icon at bounding box center [1187, 187] width 19 height 19
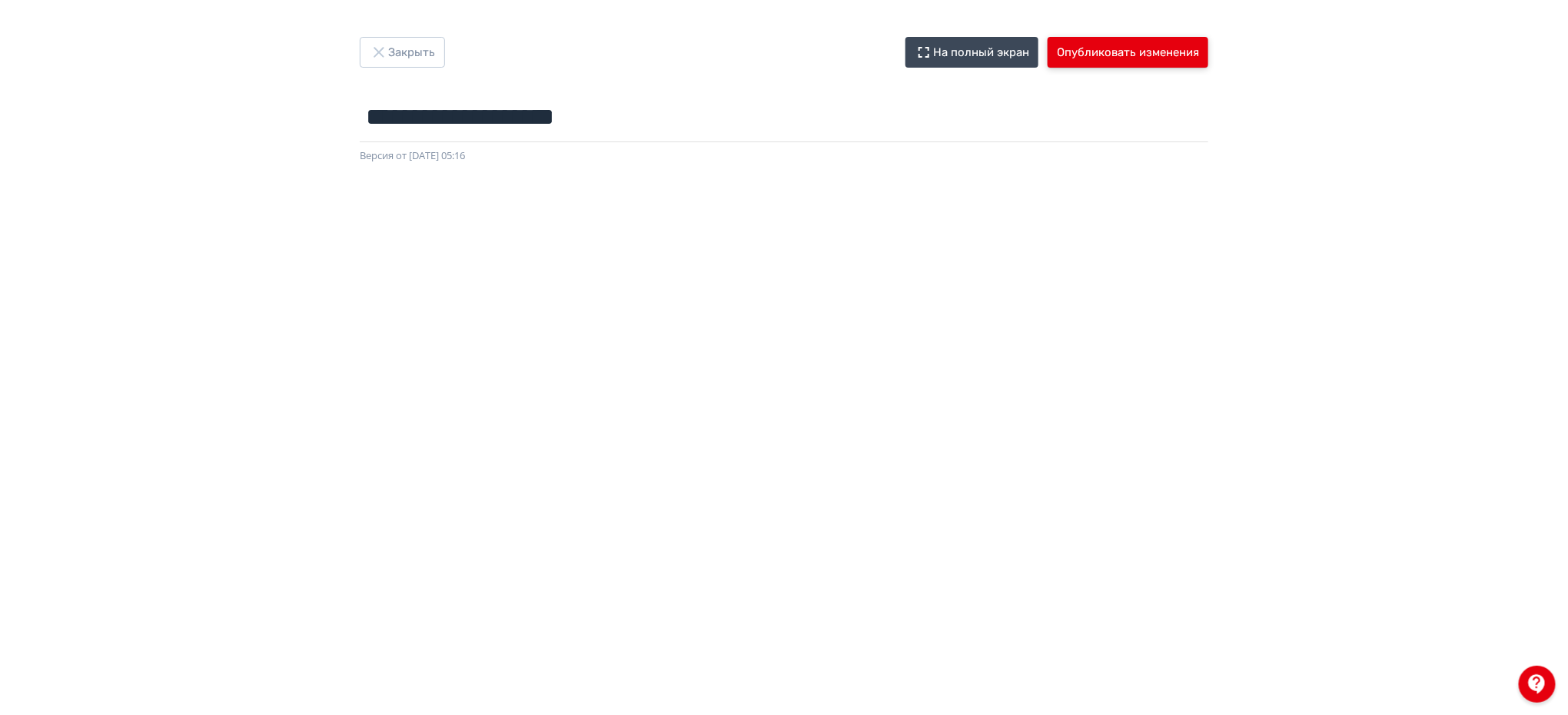
click at [1079, 49] on button "Опубликовать изменения" at bounding box center [1128, 53] width 160 height 31
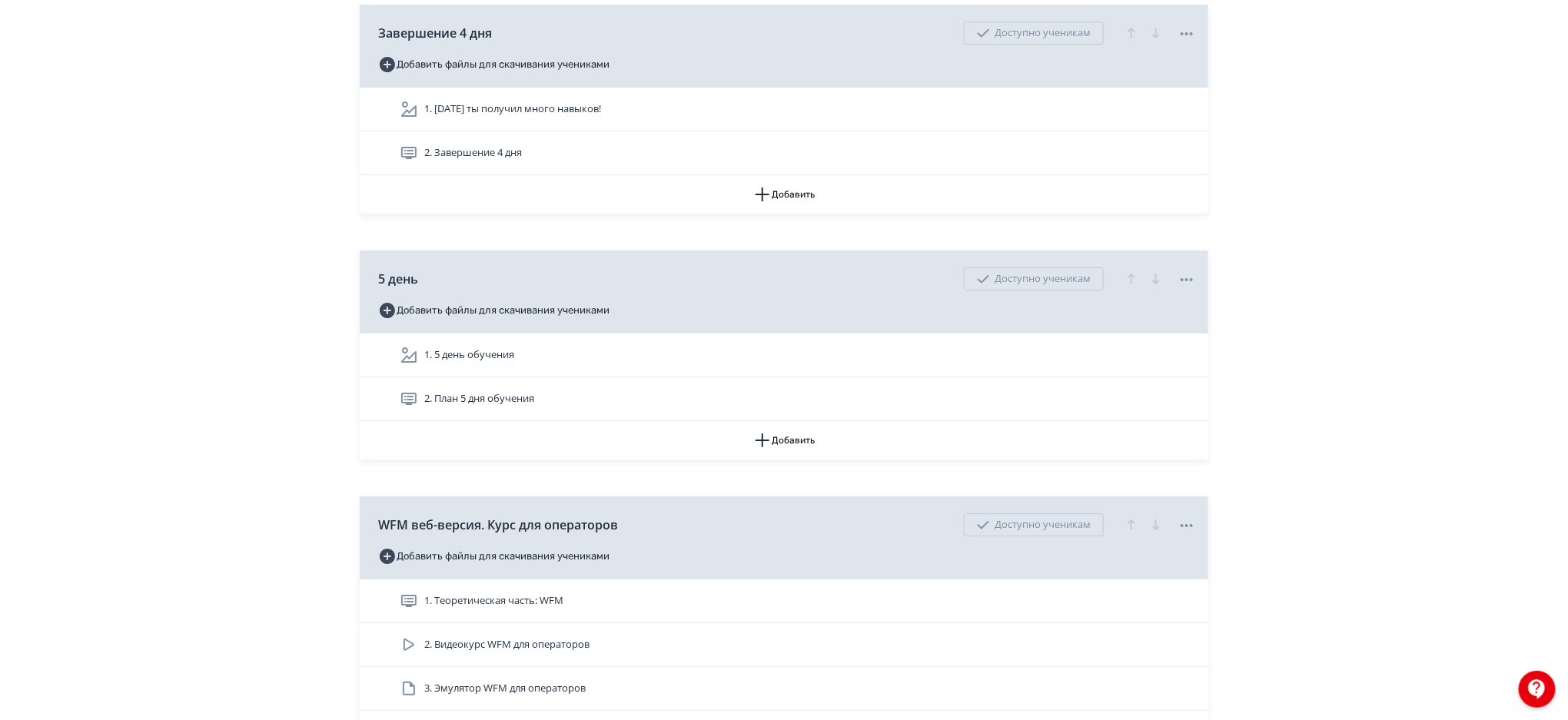
scroll to position [5596, 0]
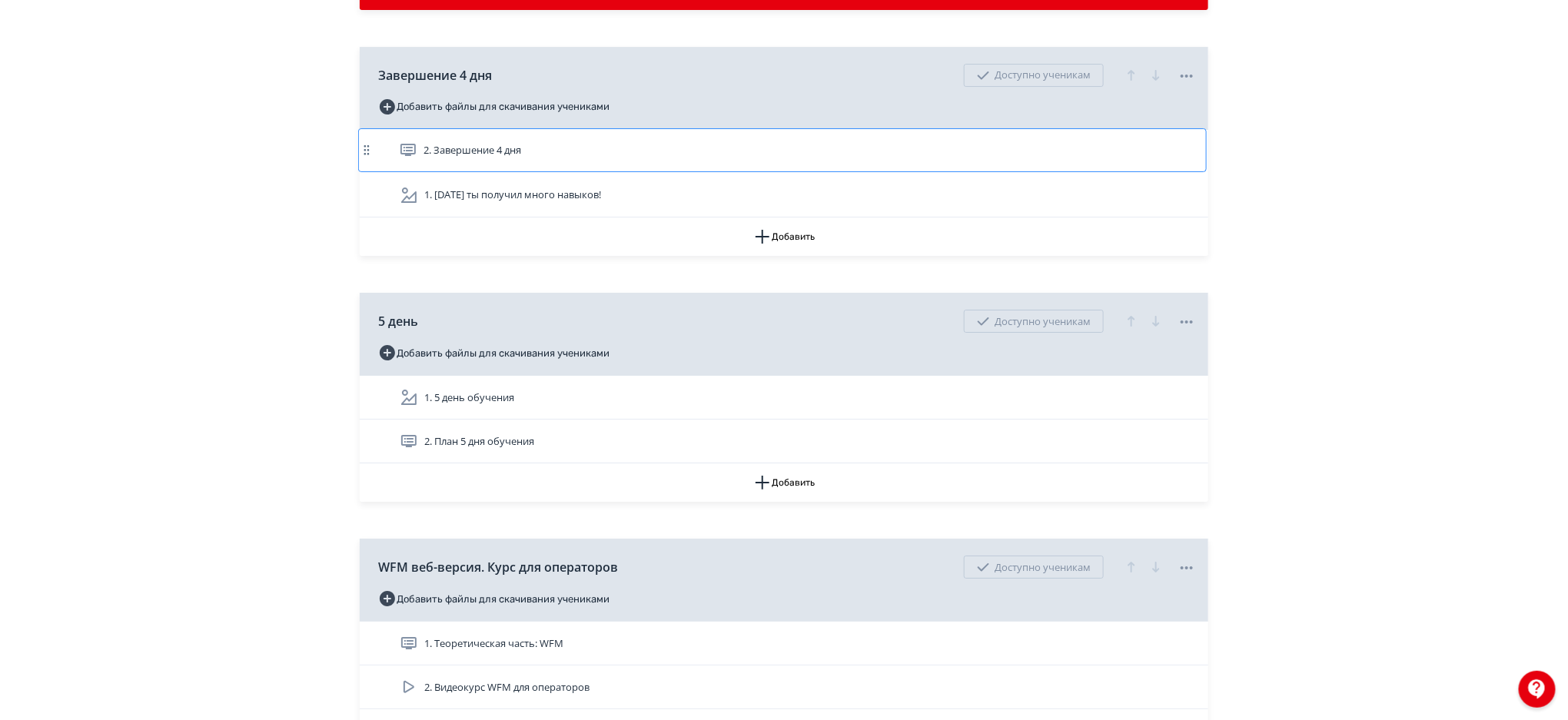
drag, startPoint x: 370, startPoint y: 176, endPoint x: 367, endPoint y: 150, distance: 26.2
click at [367, 150] on div "1. [DATE] ты получил много навыков! 2. Завершение 4 дня" at bounding box center [784, 173] width 848 height 87
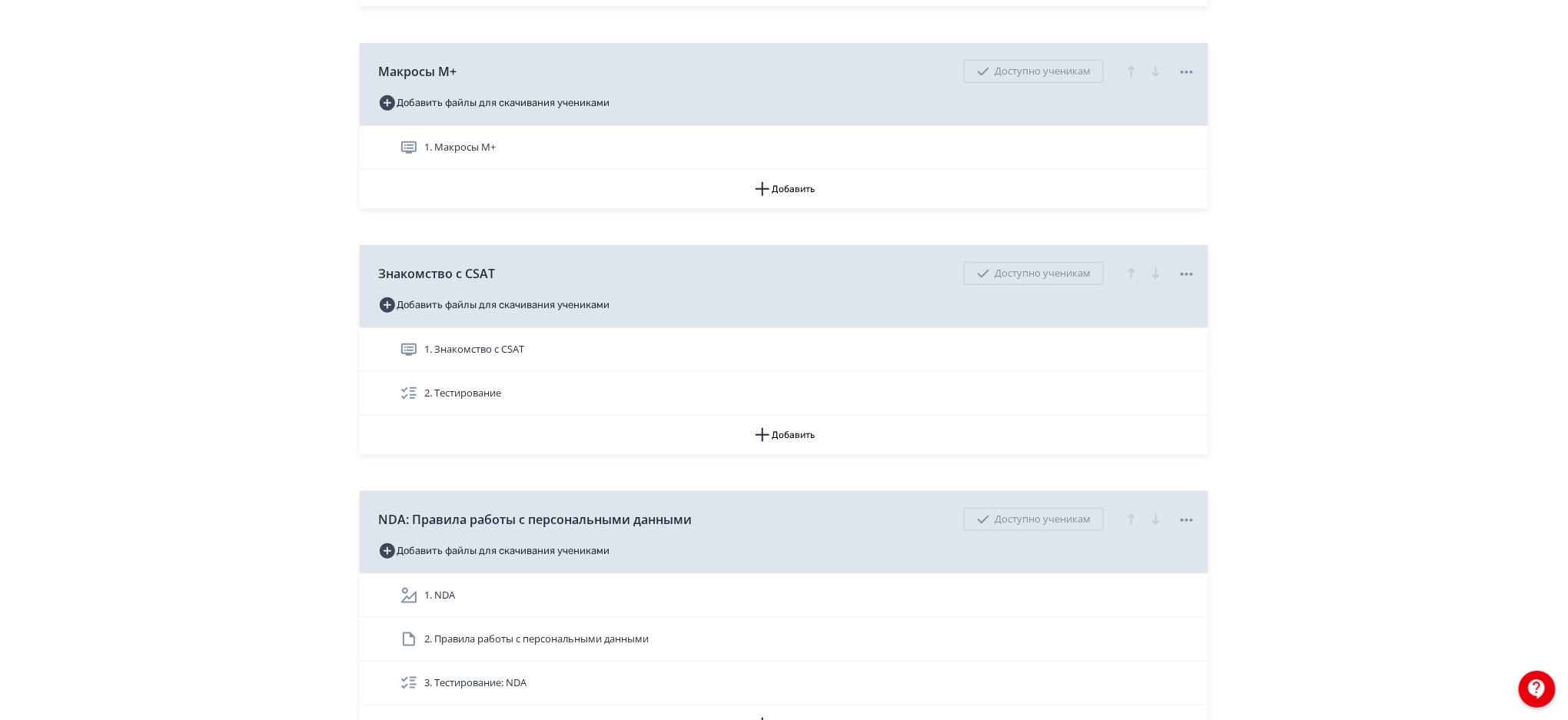
scroll to position [6392, 0]
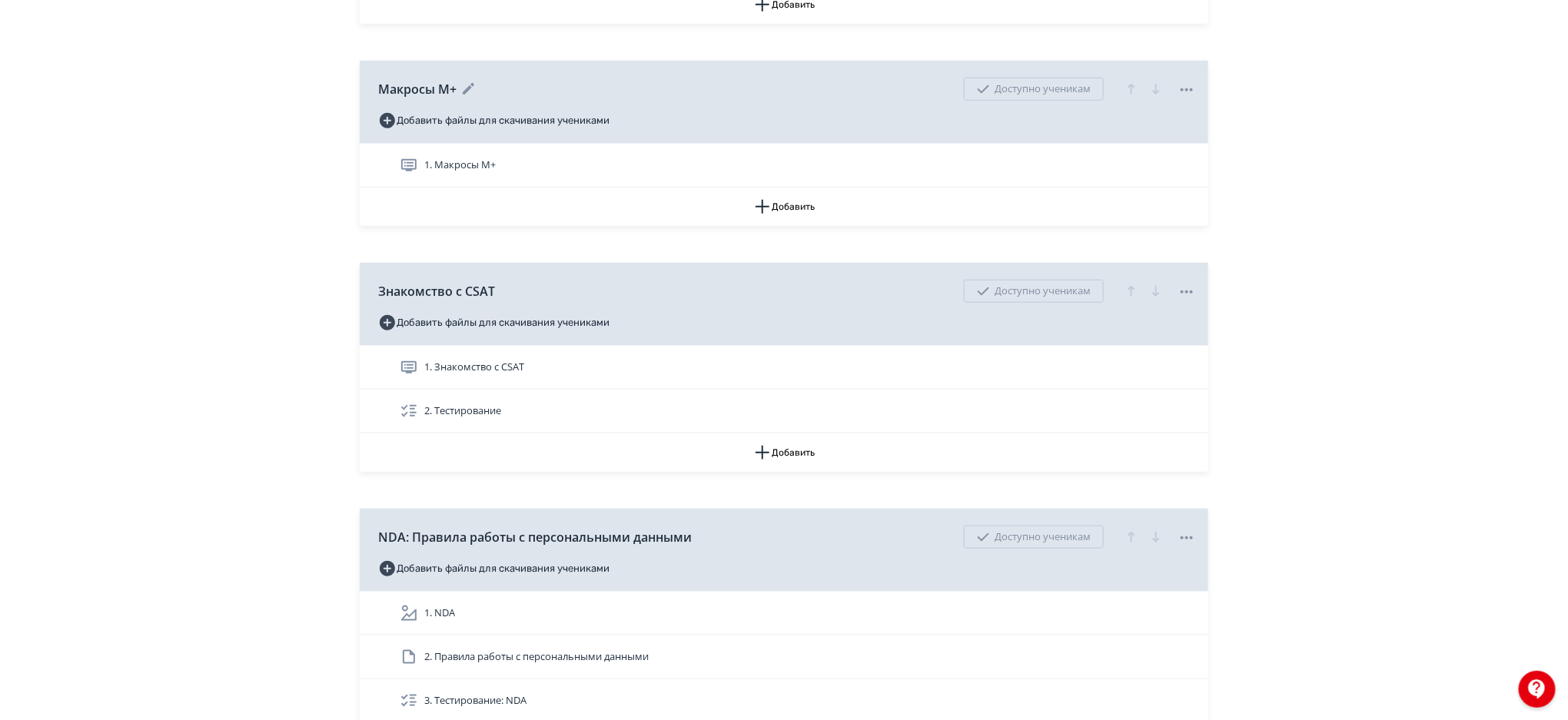
click at [1184, 90] on icon at bounding box center [1187, 90] width 19 height 19
click at [1348, 142] on div "Удалить Снять с публикации" at bounding box center [787, 360] width 1574 height 720
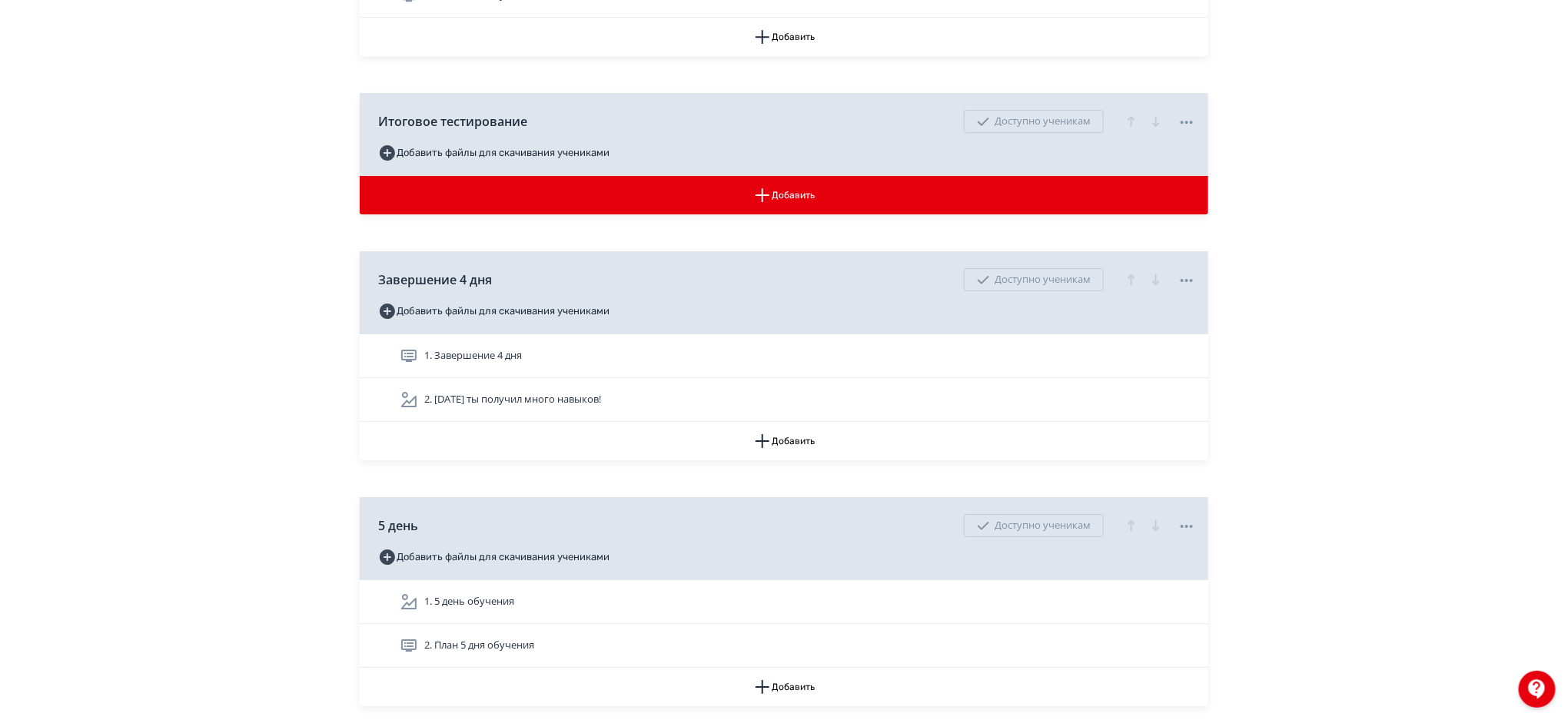
scroll to position [5386, 0]
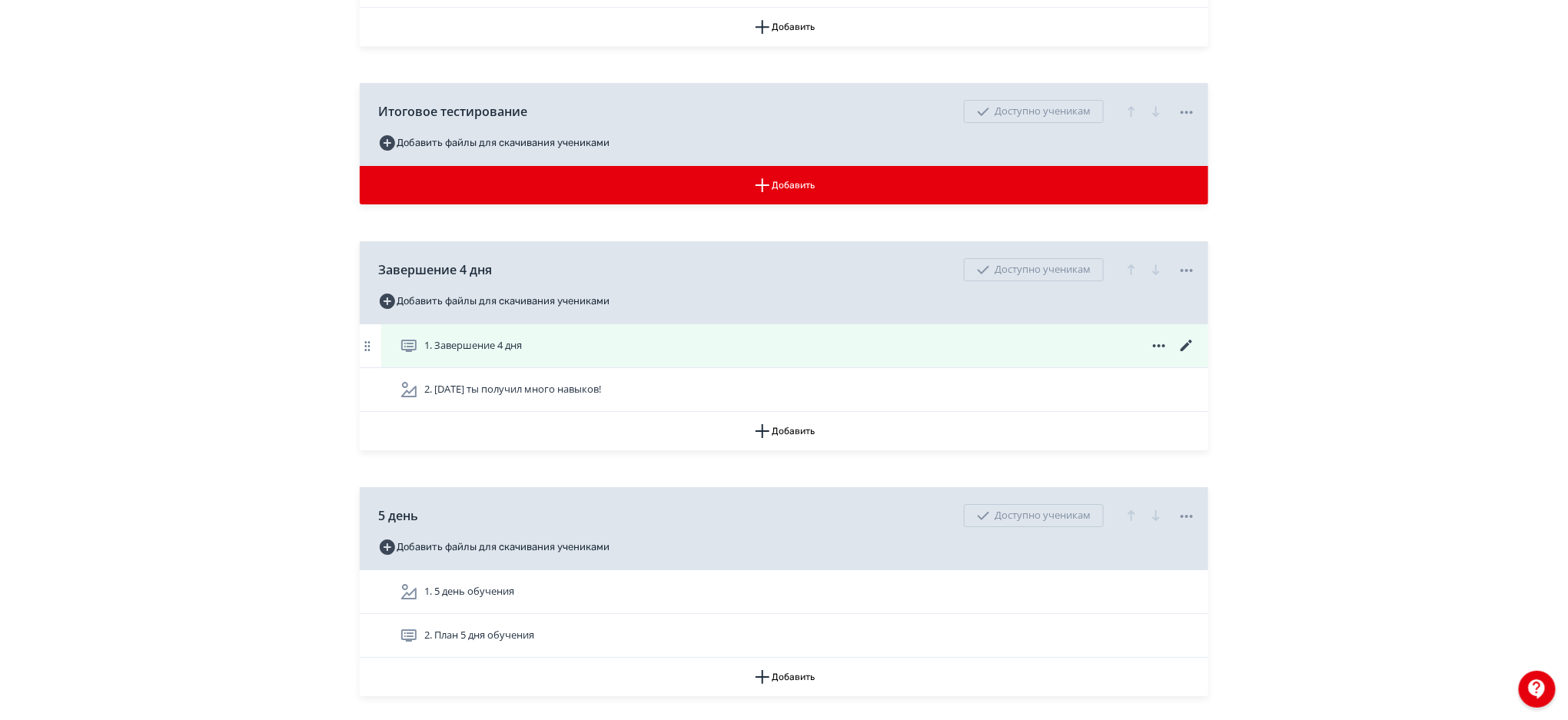
click at [717, 343] on div "1. Завершение 4 дня" at bounding box center [798, 345] width 797 height 19
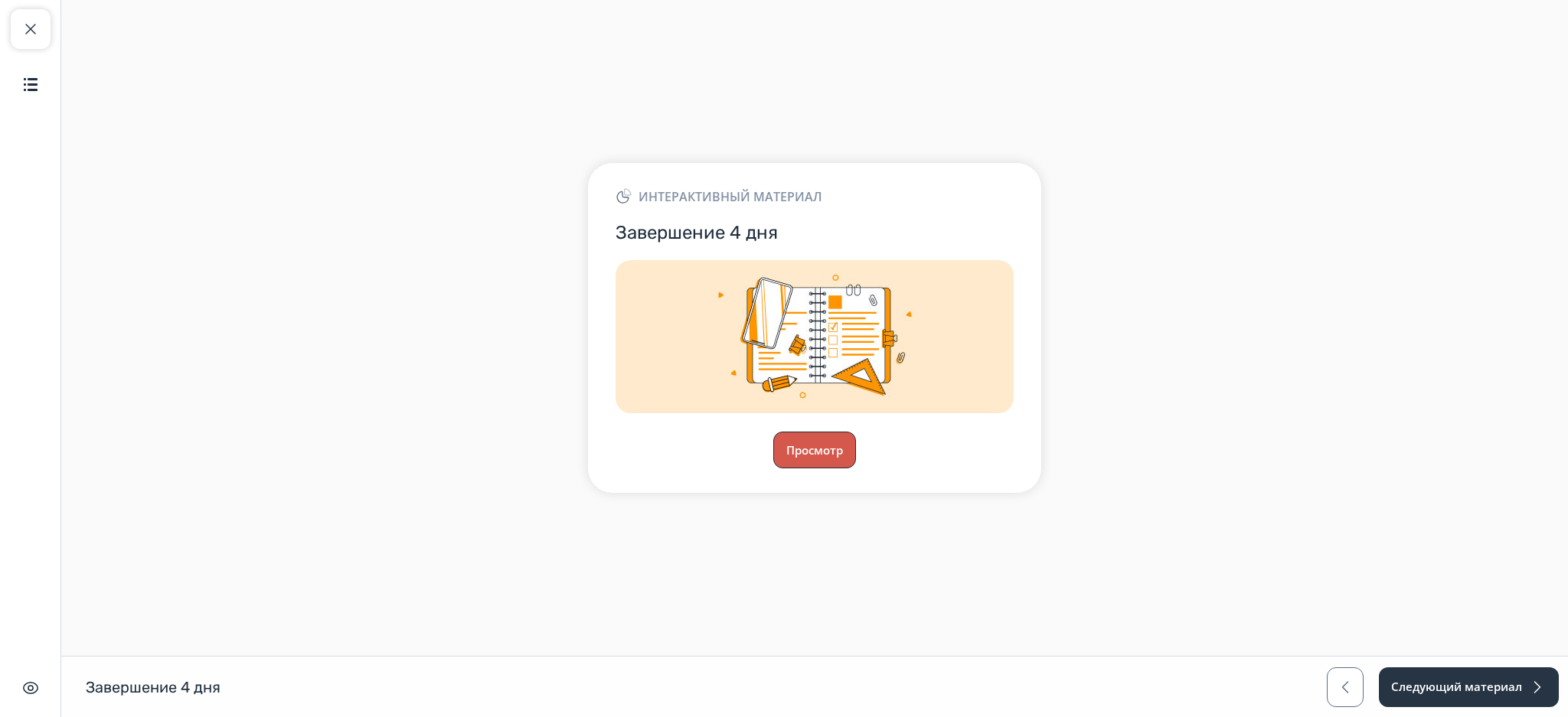
click at [819, 446] on button "Просмотр" at bounding box center [814, 450] width 83 height 37
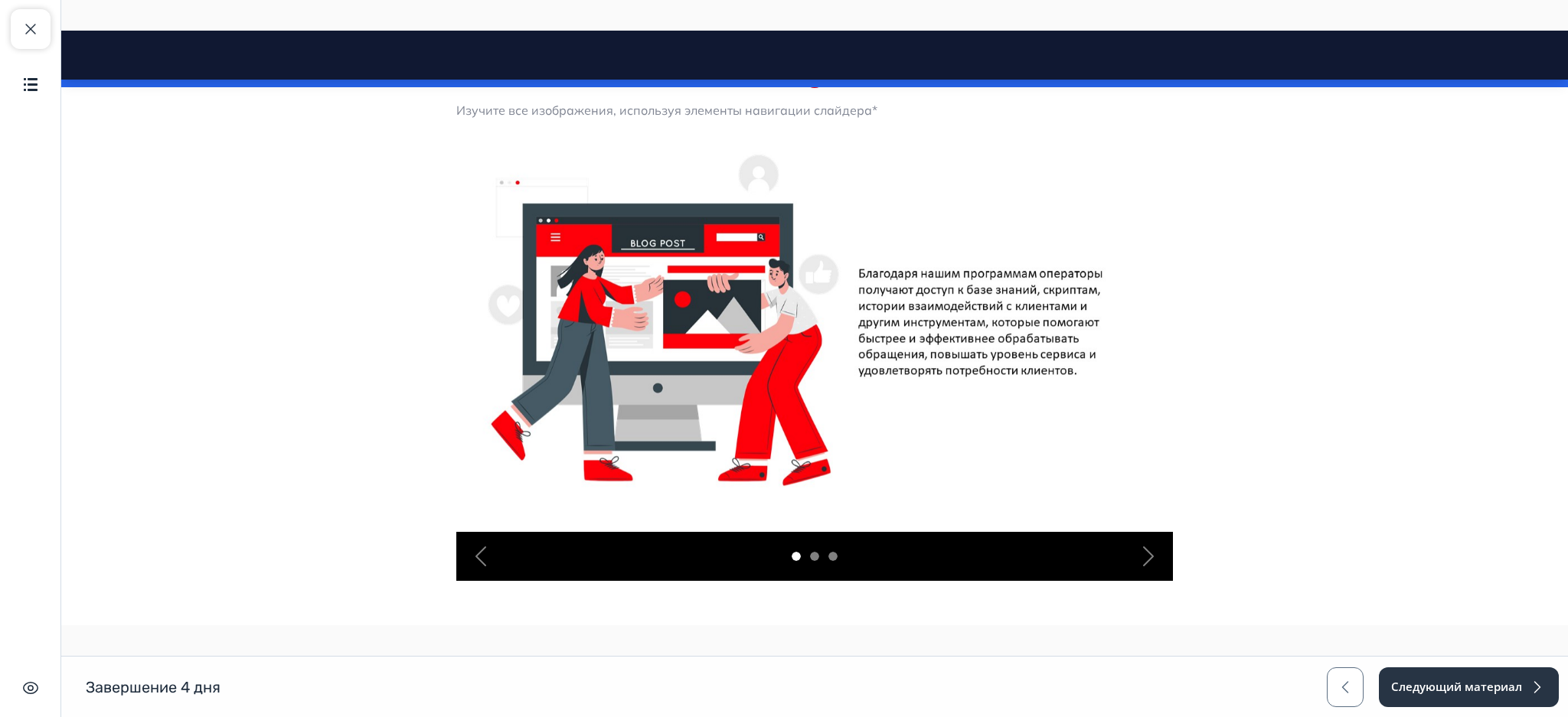
scroll to position [381, 0]
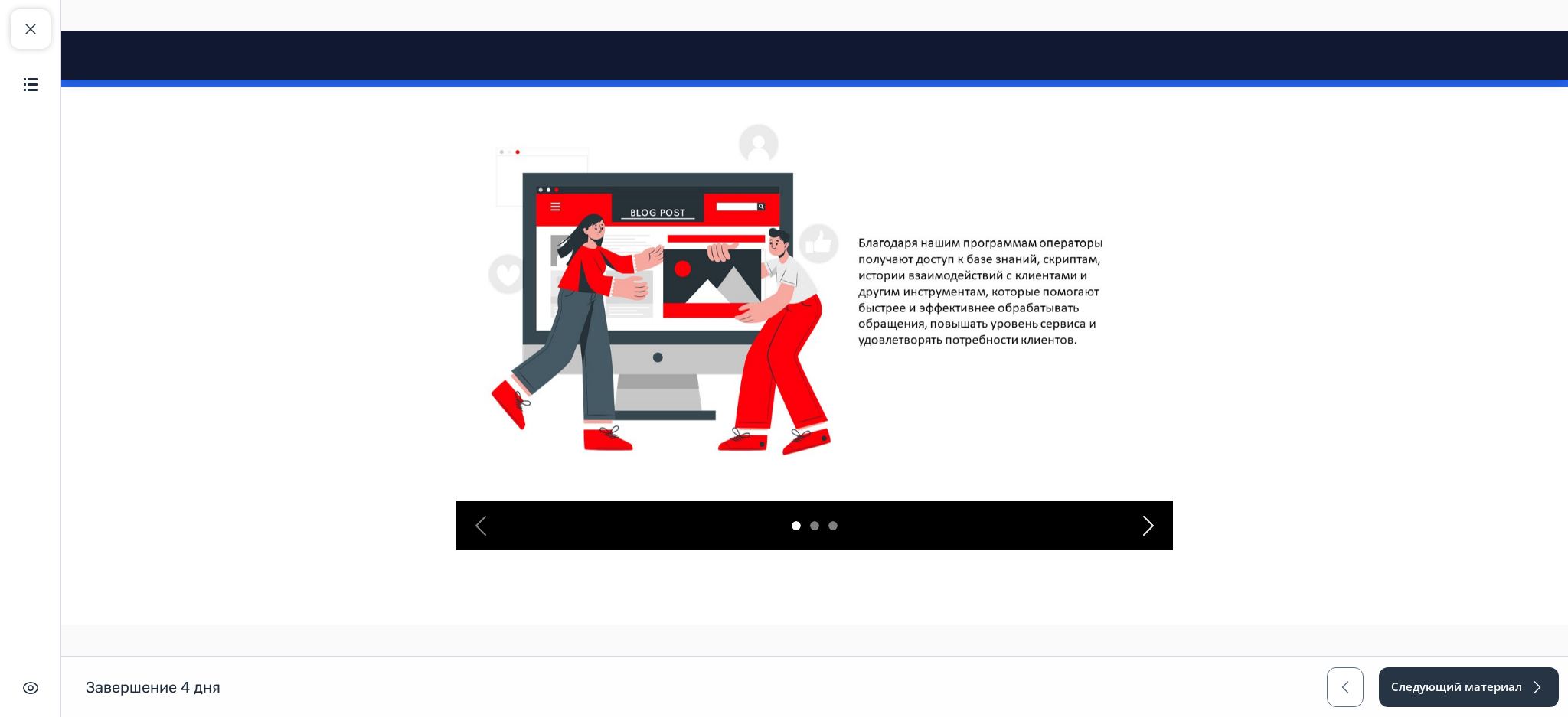
click at [1158, 538] on div "Next" at bounding box center [1148, 525] width 49 height 49
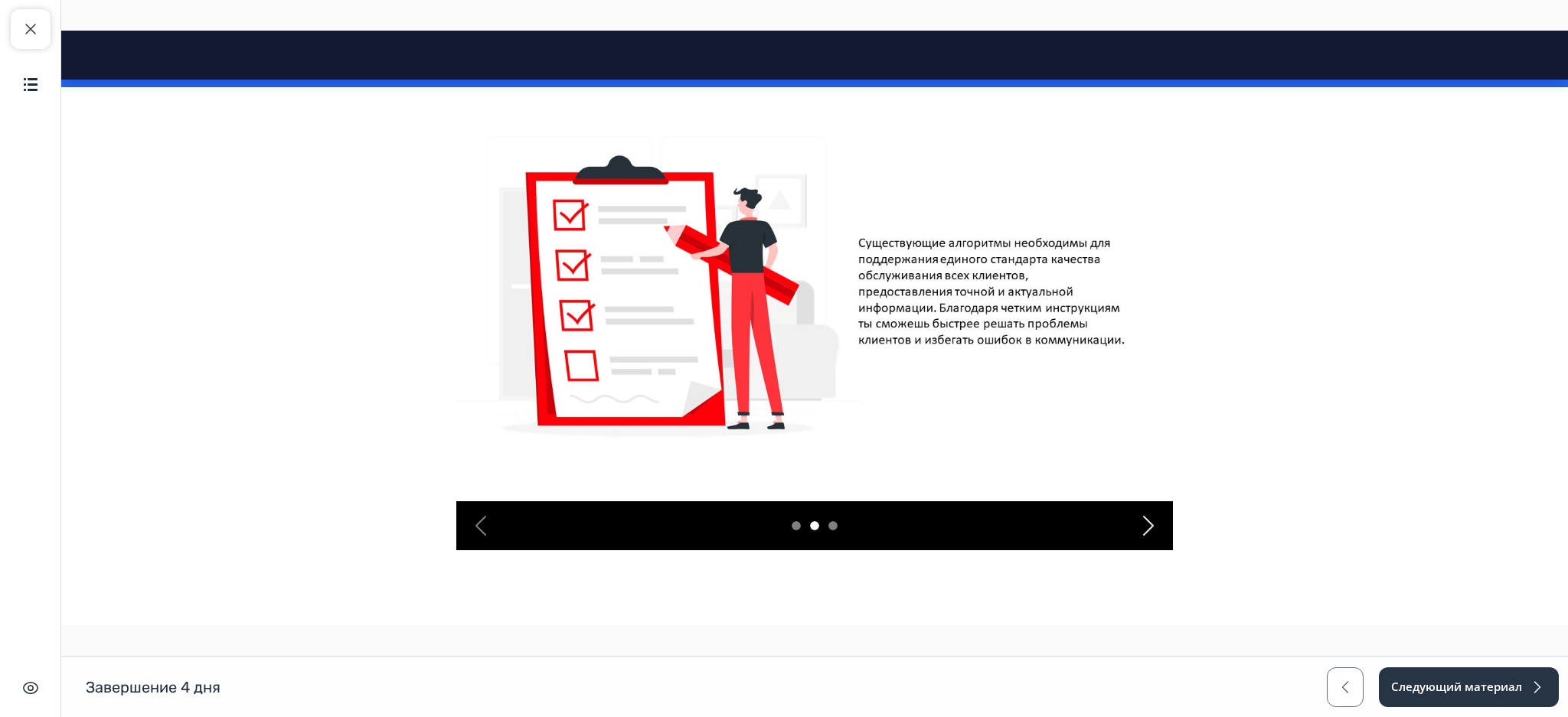
click at [1158, 538] on div "Next" at bounding box center [1148, 525] width 49 height 49
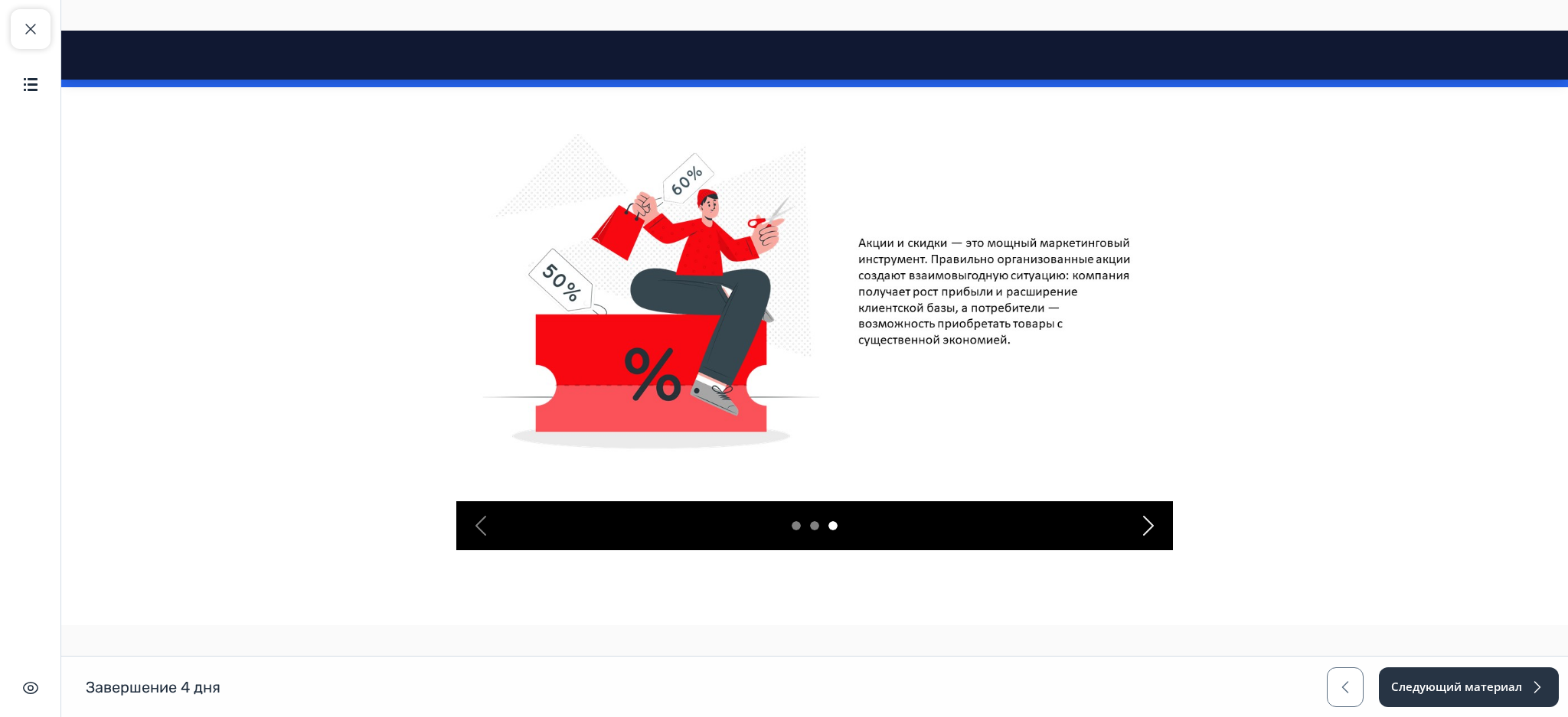
click at [1158, 538] on div "Next" at bounding box center [1148, 525] width 49 height 49
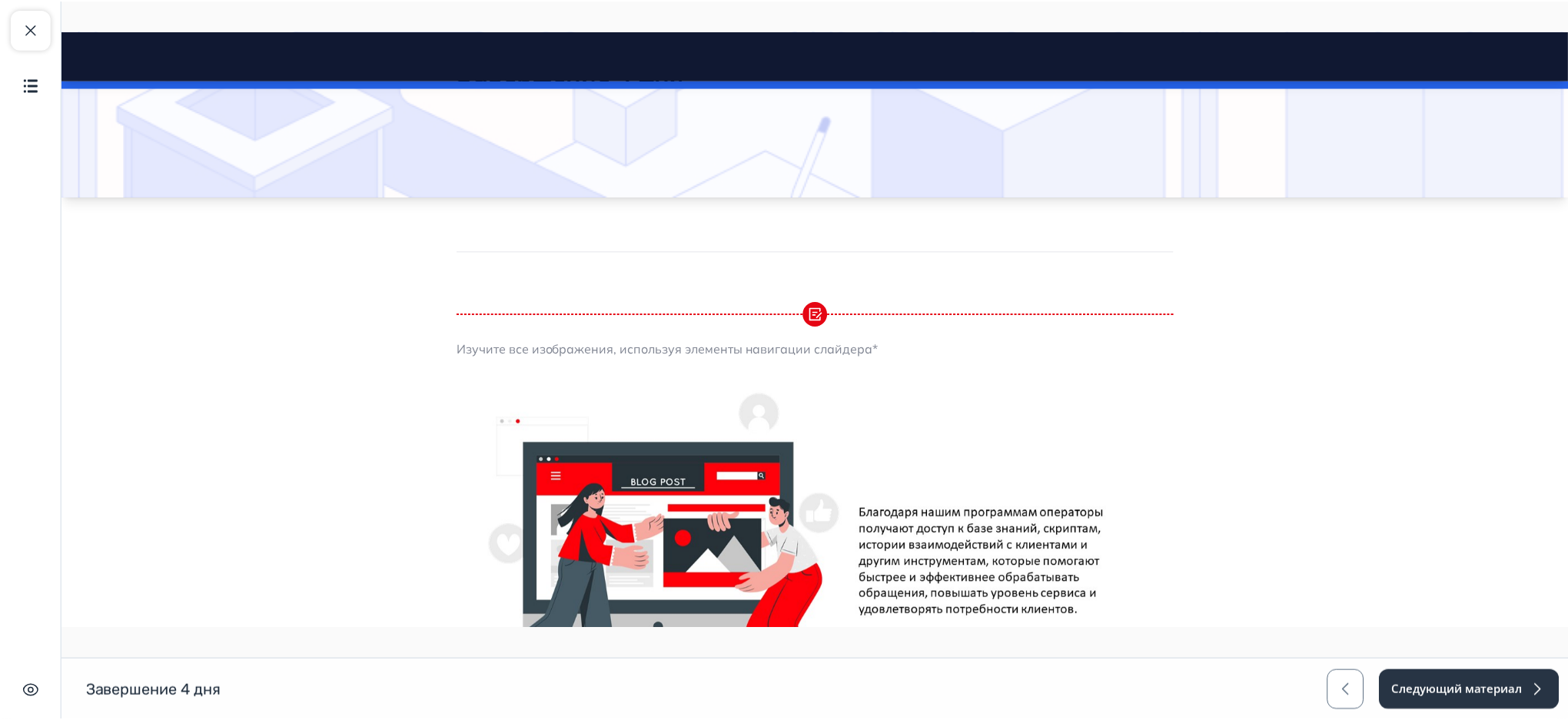
scroll to position [0, 0]
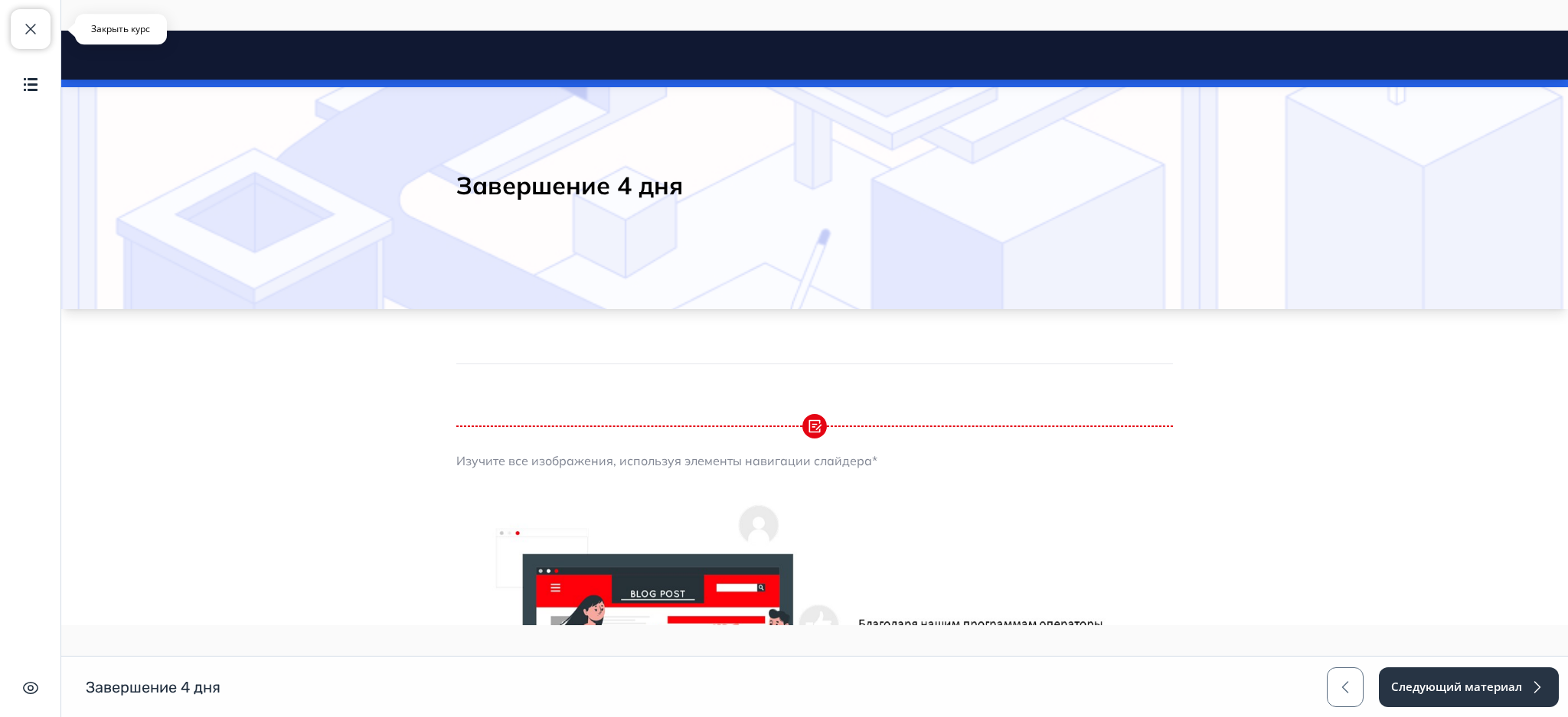
click at [40, 35] on button "Закрыть курс" at bounding box center [30, 28] width 40 height 39
